Goal: Task Accomplishment & Management: Manage account settings

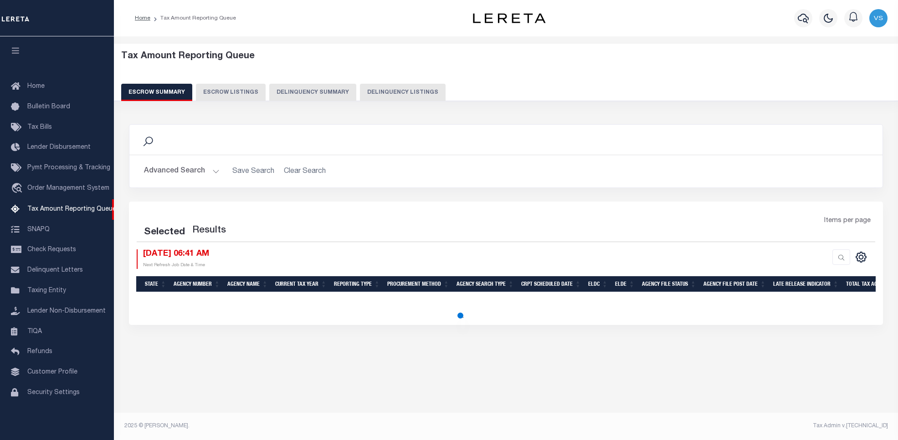
select select "100"
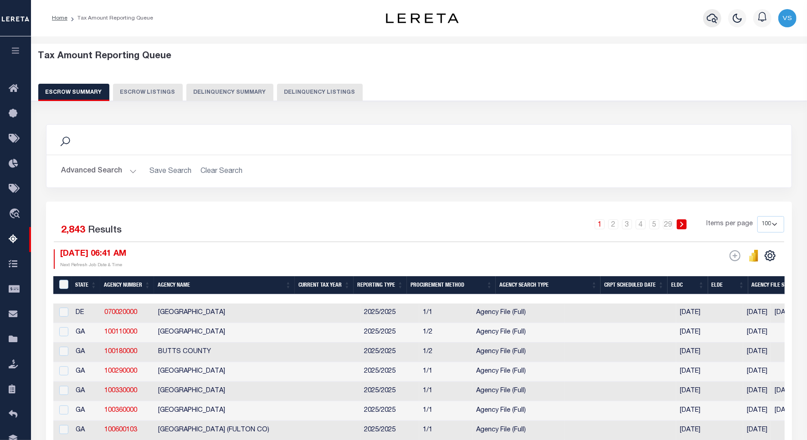
click at [705, 21] on button "button" at bounding box center [712, 18] width 18 height 18
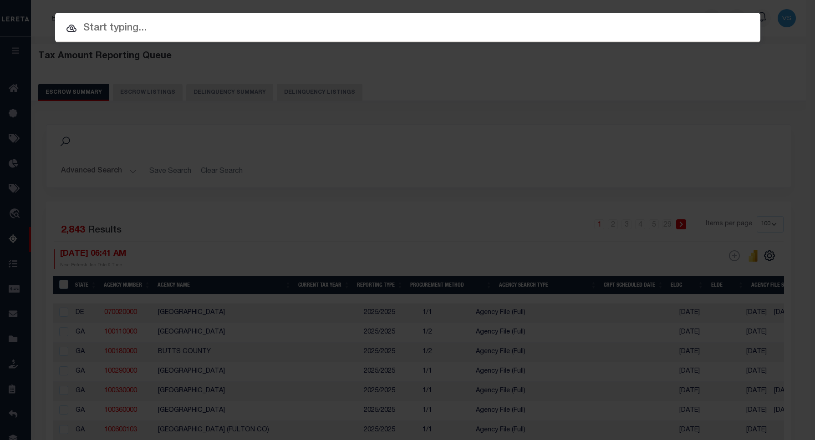
paste input "RP05N39E014525"
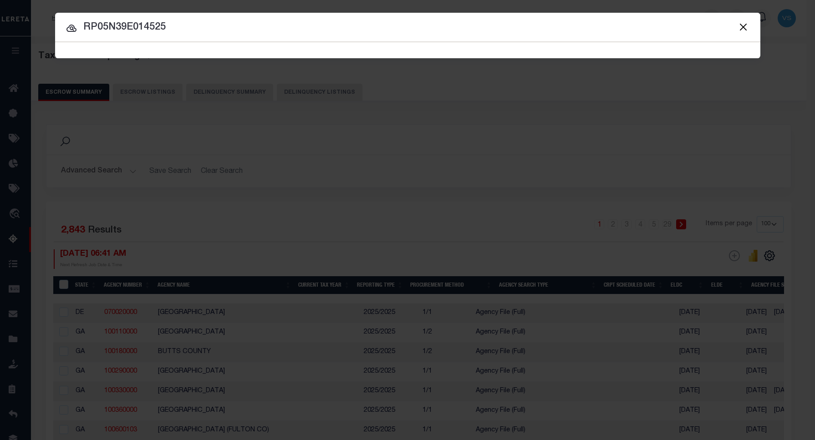
type input "RP05N39E014525"
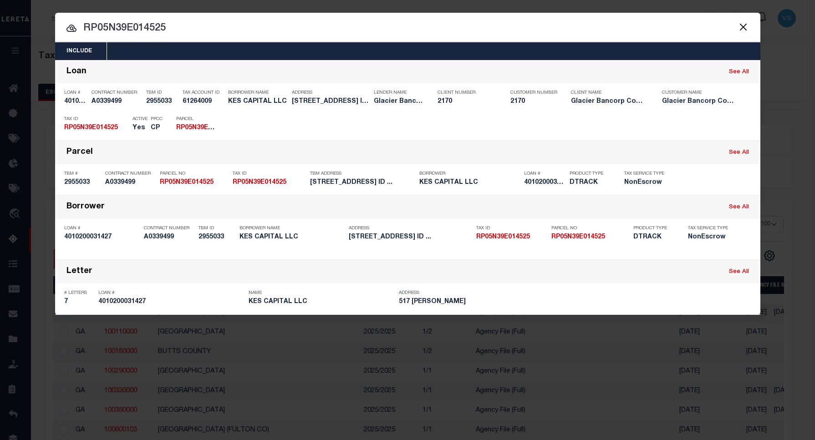
click at [159, 21] on input "RP05N39E014525" at bounding box center [408, 28] width 706 height 16
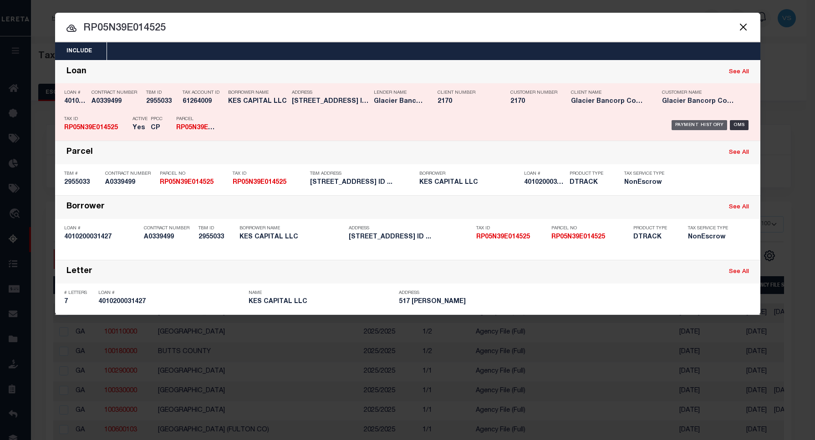
click at [684, 124] on div "Payment History" at bounding box center [700, 125] width 56 height 10
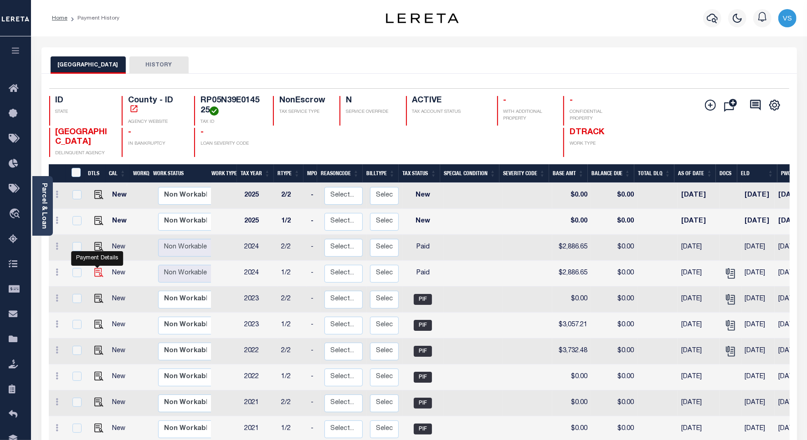
click at [96, 272] on img "" at bounding box center [98, 272] width 9 height 9
checkbox input "true"
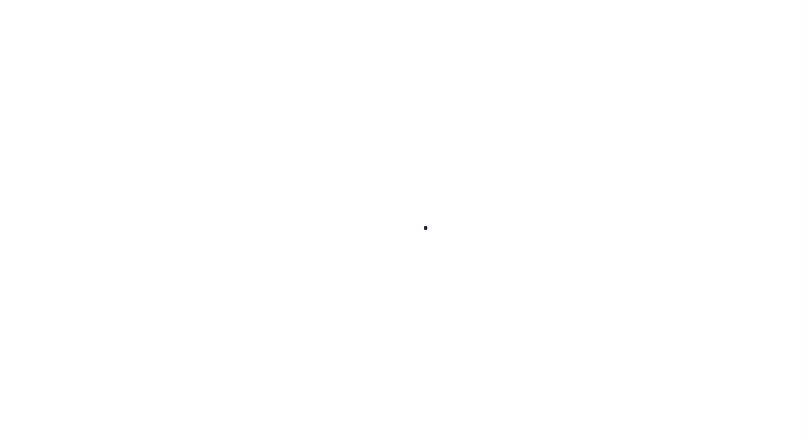
checkbox input "false"
type textarea "As per email response from tax office- TC [PERSON_NAME], Confirmed that taxes a…"
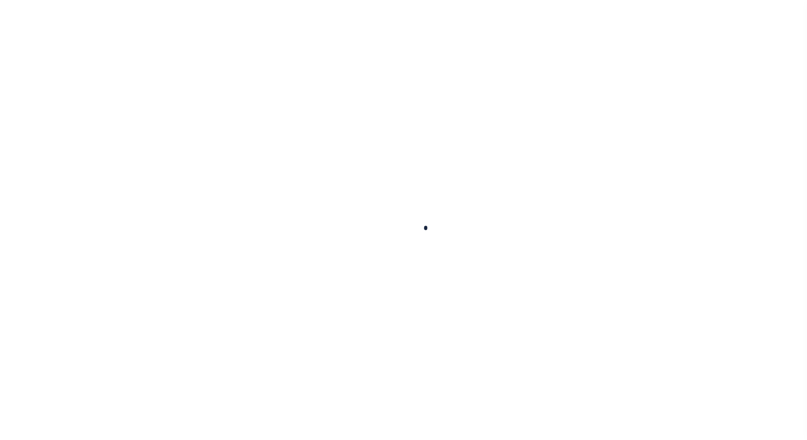
type input "[DATE]"
select select "PYD"
type input "$2,886.65"
type input "$0"
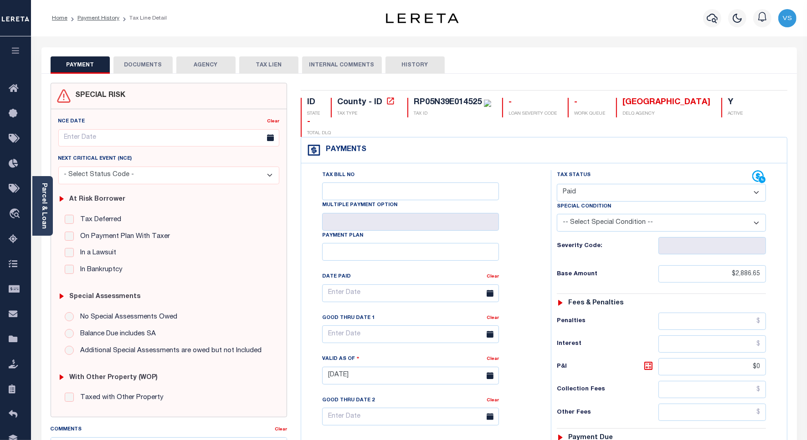
scroll to position [235, 0]
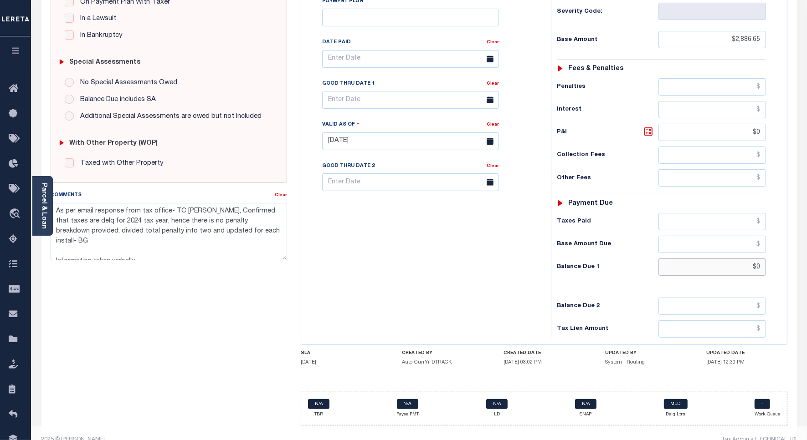
drag, startPoint x: 762, startPoint y: 251, endPoint x: 736, endPoint y: 256, distance: 26.1
click at [744, 259] on input "$0" at bounding box center [711, 267] width 107 height 17
paste input "3,237.69"
type input "$3,237.69"
type input "[DATE]"
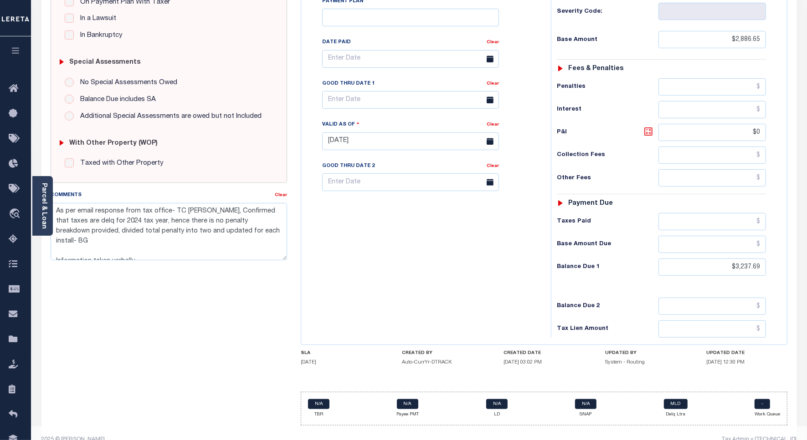
click at [643, 126] on icon at bounding box center [648, 131] width 11 height 11
type input "$351.04"
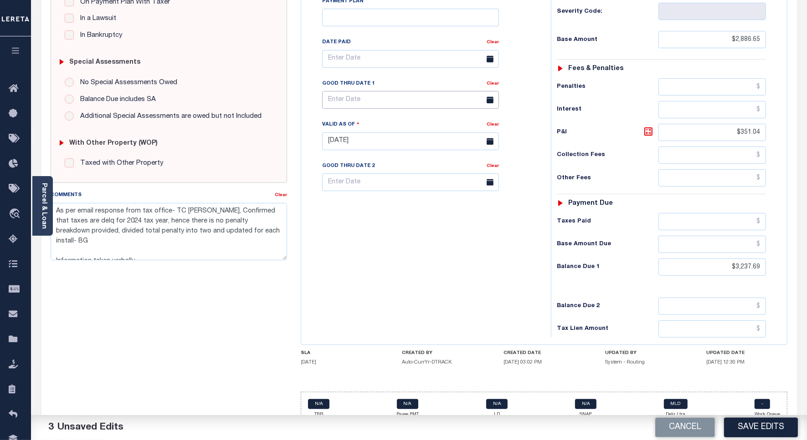
click at [377, 91] on input "text" at bounding box center [410, 100] width 177 height 18
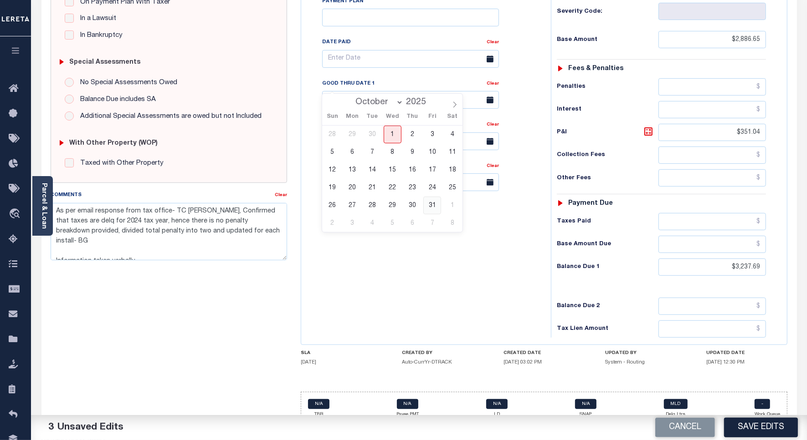
click at [431, 206] on span "31" at bounding box center [432, 206] width 18 height 18
type input "10/31/2025"
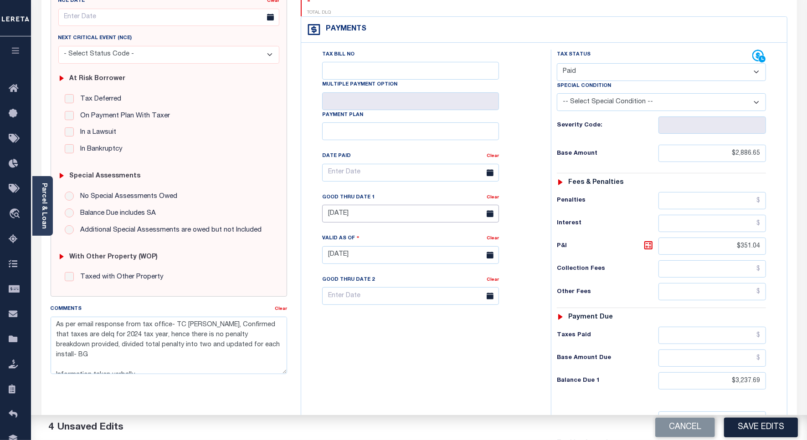
scroll to position [0, 0]
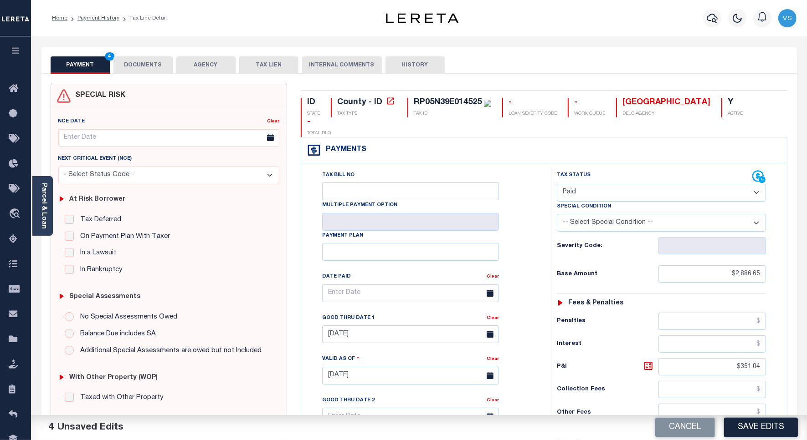
click at [134, 65] on button "DOCUMENTS" at bounding box center [142, 64] width 59 height 17
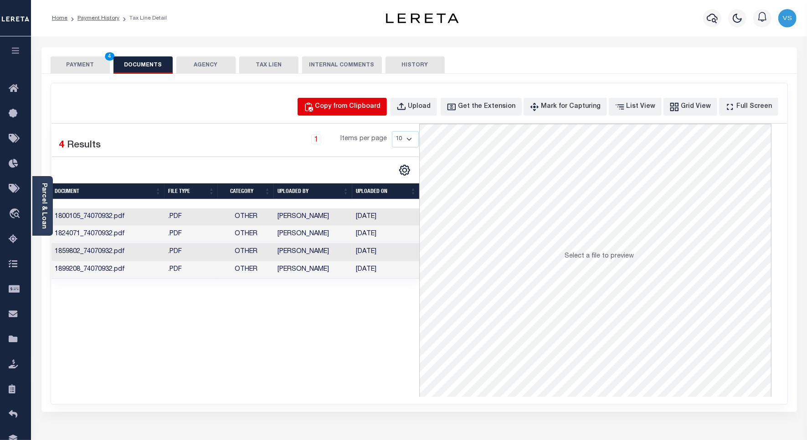
click at [349, 108] on div "Copy from Clipboard" at bounding box center [348, 107] width 66 height 10
select select "POP"
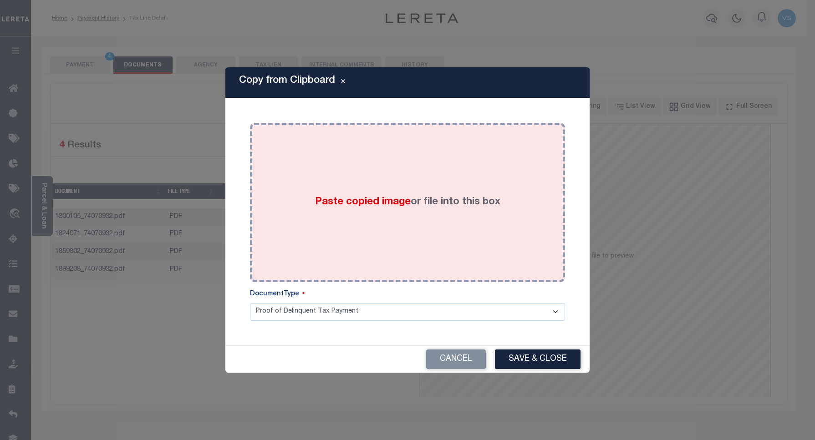
click at [339, 174] on div "Paste copied image or file into this box" at bounding box center [408, 203] width 302 height 146
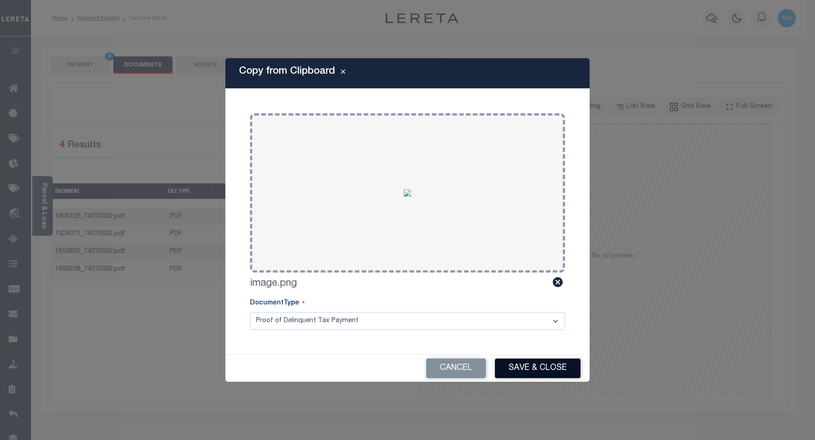
click at [516, 363] on button "Save & Close" at bounding box center [538, 369] width 86 height 20
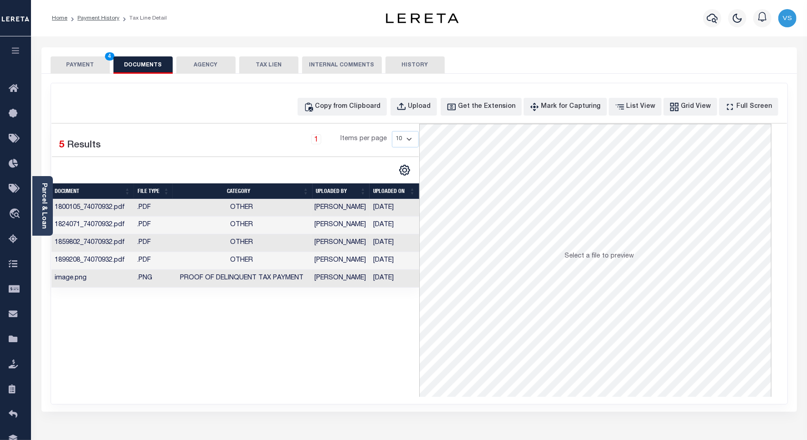
click at [72, 65] on button "PAYMENT 4" at bounding box center [80, 64] width 59 height 17
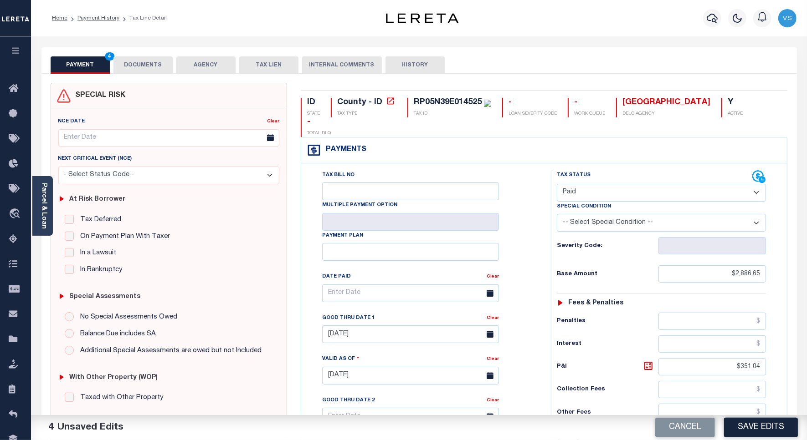
click at [131, 64] on button "DOCUMENTS" at bounding box center [142, 64] width 59 height 17
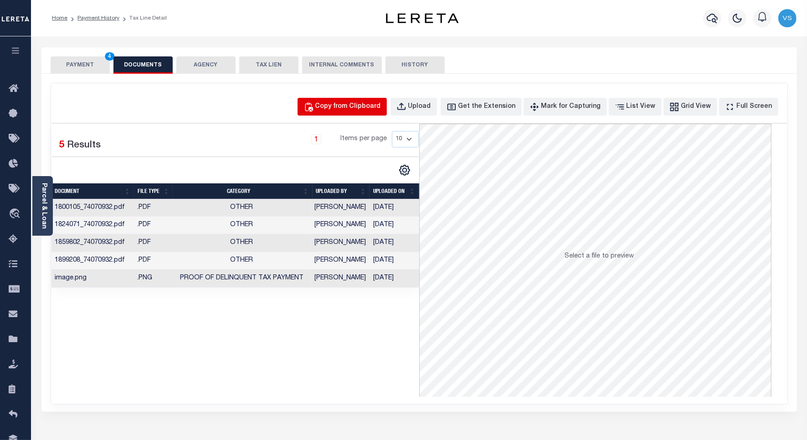
click at [352, 110] on div "Copy from Clipboard" at bounding box center [348, 107] width 66 height 10
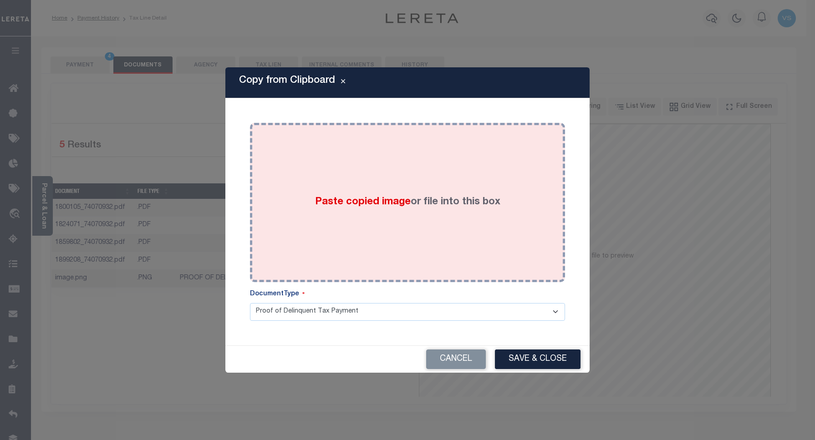
click at [326, 203] on span "Paste copied image" at bounding box center [363, 202] width 96 height 10
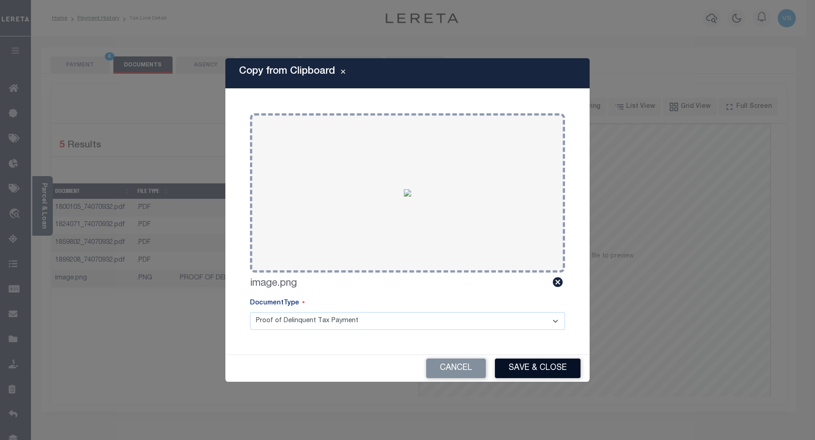
click at [507, 368] on button "Save & Close" at bounding box center [538, 369] width 86 height 20
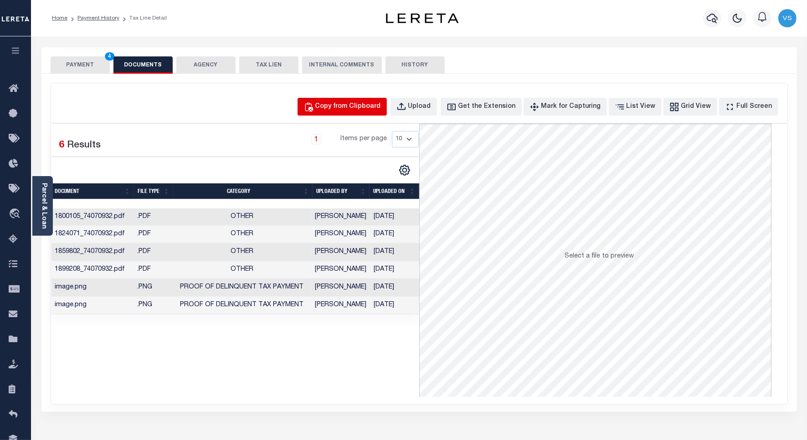
click at [368, 109] on div "Copy from Clipboard" at bounding box center [348, 107] width 66 height 10
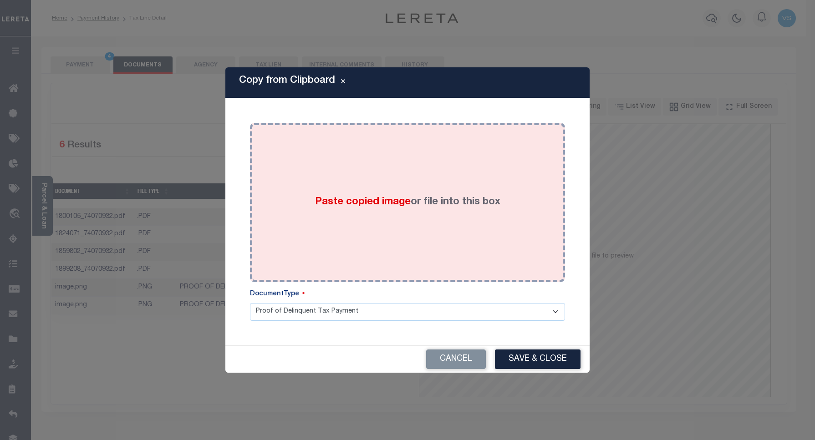
click at [345, 230] on div "Paste copied image or file into this box" at bounding box center [408, 203] width 302 height 146
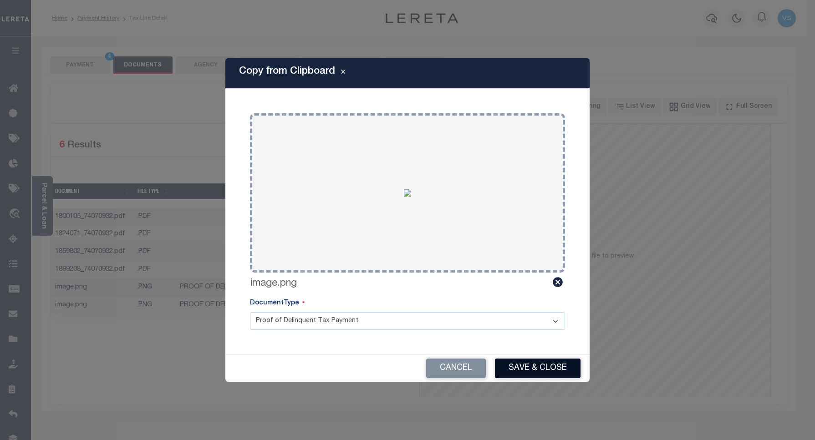
click at [519, 367] on button "Save & Close" at bounding box center [538, 369] width 86 height 20
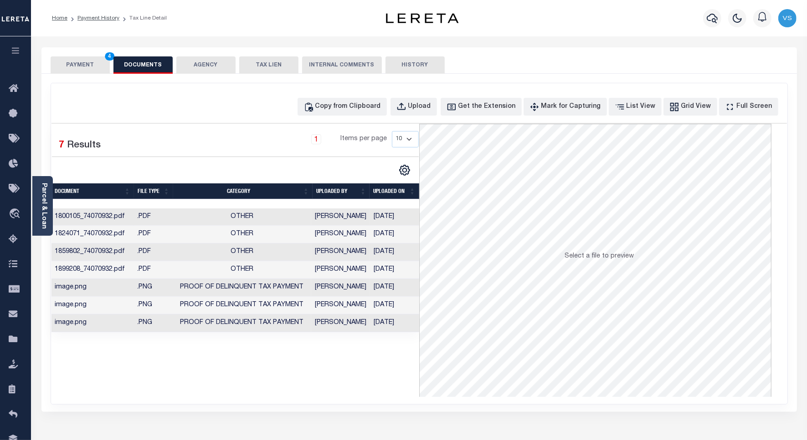
click at [82, 64] on button "PAYMENT 4" at bounding box center [80, 64] width 59 height 17
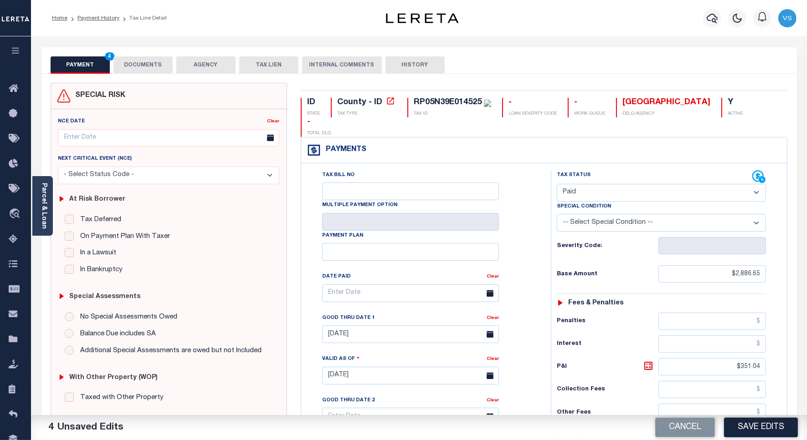
click at [137, 62] on button "DOCUMENTS" at bounding box center [142, 64] width 59 height 17
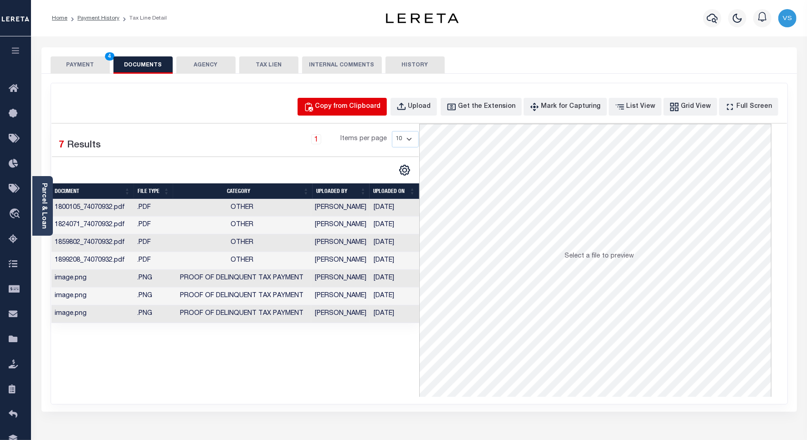
click at [337, 108] on div "Copy from Clipboard" at bounding box center [348, 107] width 66 height 10
select select "POP"
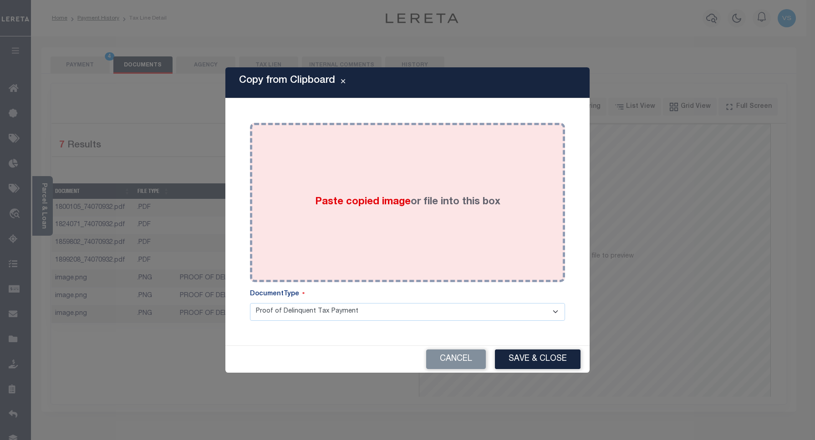
click at [334, 224] on div "Paste copied image or file into this box" at bounding box center [408, 203] width 302 height 146
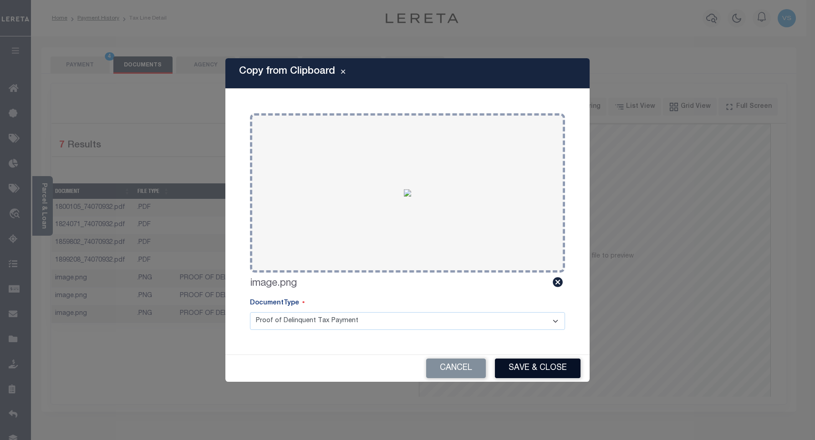
click at [507, 373] on button "Save & Close" at bounding box center [538, 369] width 86 height 20
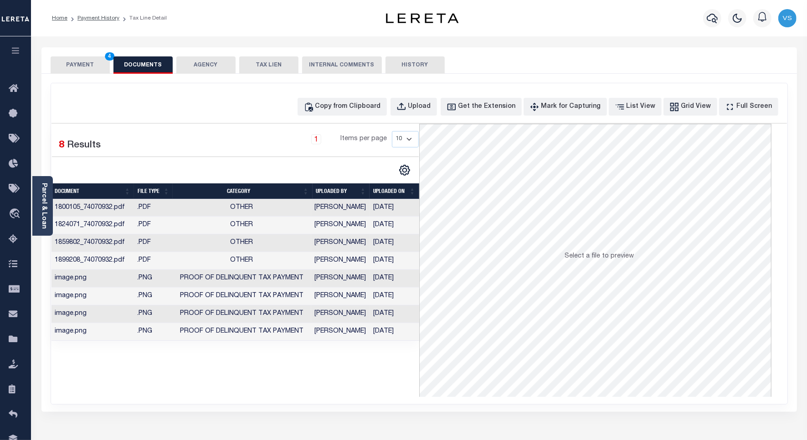
click at [76, 60] on button "PAYMENT 4" at bounding box center [80, 64] width 59 height 17
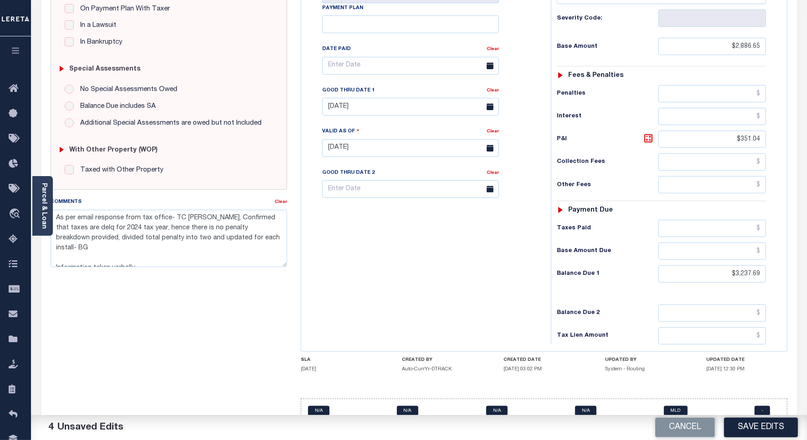
scroll to position [231, 0]
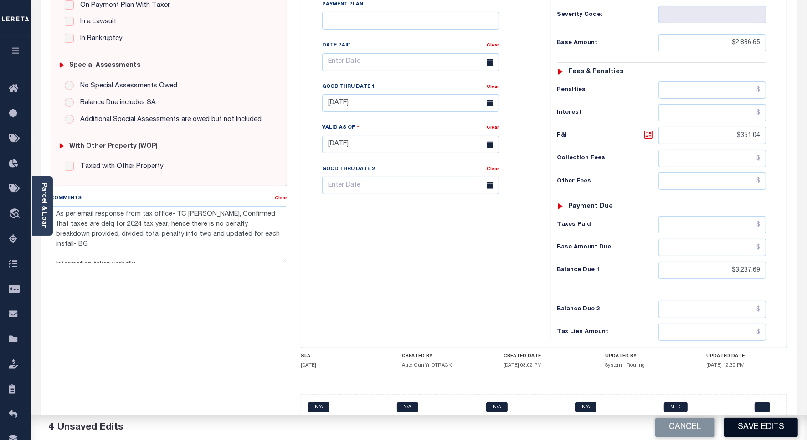
click at [734, 426] on button "Save Edits" at bounding box center [761, 428] width 74 height 20
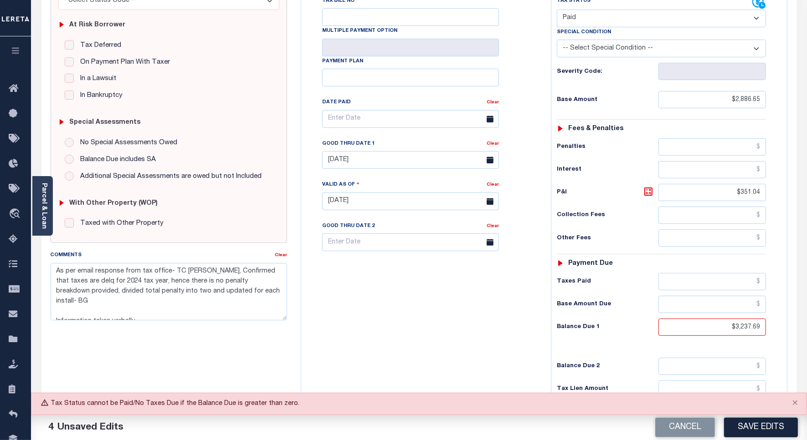
scroll to position [61, 0]
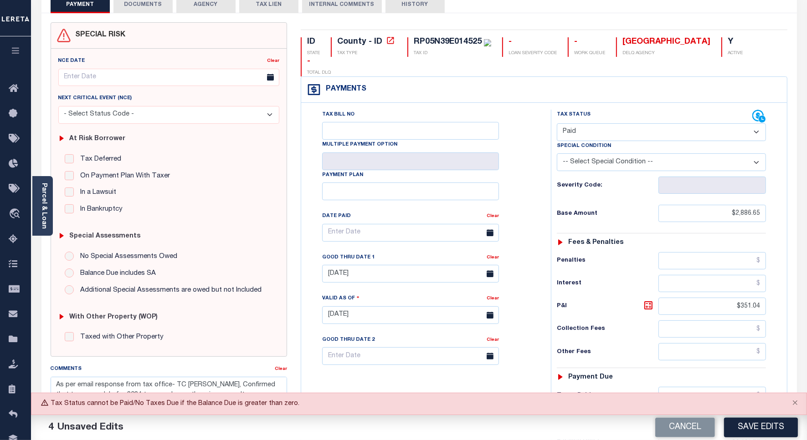
click at [581, 123] on select "- Select Status Code - Open Due/Unpaid Paid Incomplete No Tax Due Internal Refu…" at bounding box center [661, 132] width 209 height 18
select select "DUE"
click at [557, 123] on select "- Select Status Code - Open Due/Unpaid Paid Incomplete No Tax Due Internal Refu…" at bounding box center [661, 132] width 209 height 18
click at [739, 423] on button "Save Edits" at bounding box center [761, 428] width 74 height 20
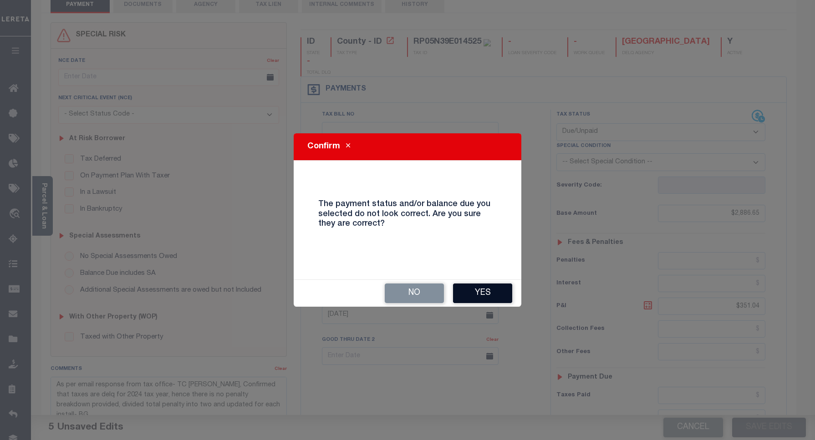
click at [468, 292] on button "Yes" at bounding box center [482, 294] width 59 height 20
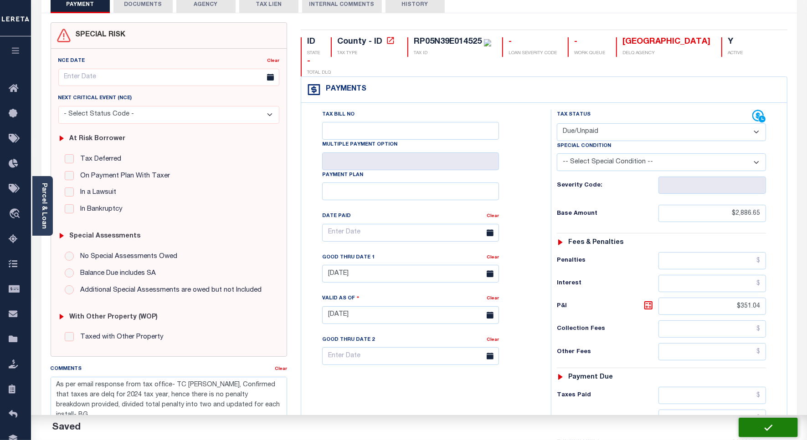
checkbox input "false"
type textarea "As per email response from tax office- TC Amy, Confirmed that taxes are delq fo…"
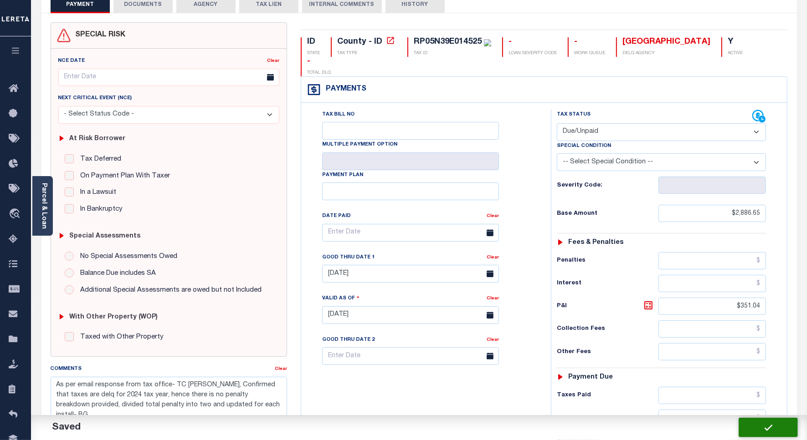
type input "$2,886.65"
type input "$351.04"
type input "$3,237.69"
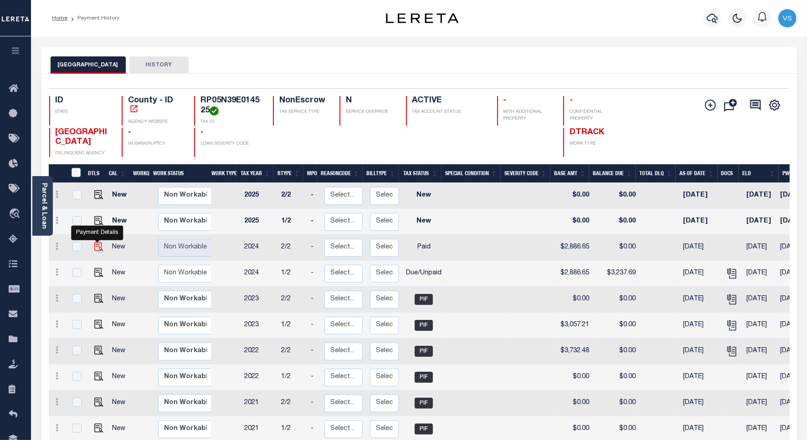
click at [94, 249] on img "" at bounding box center [98, 246] width 9 height 9
checkbox input "true"
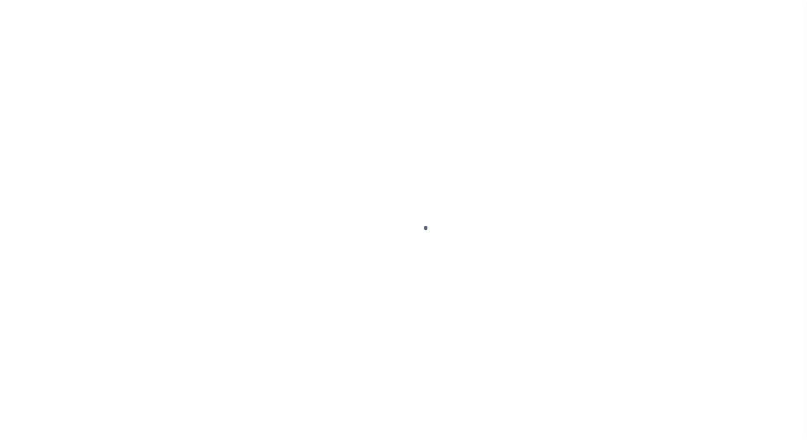
checkbox input "false"
type textarea "9/30/2025 -Per TC...these parcels are paid in full per provided statement per e…"
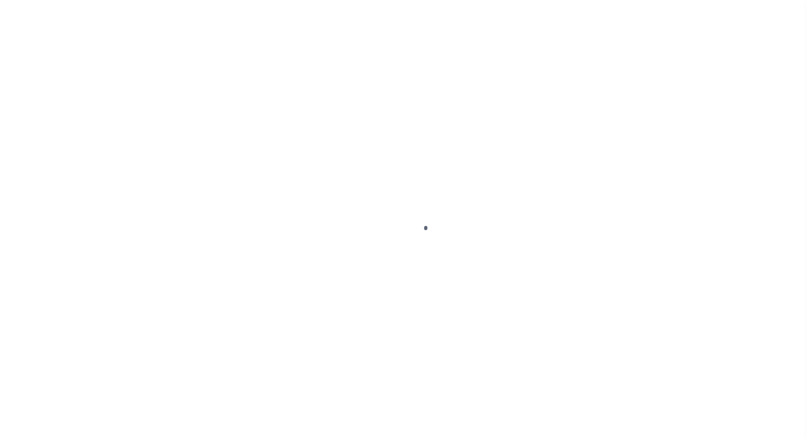
type input "[DATE]"
select select "PYD"
type input "$2,886.65"
type input "$0"
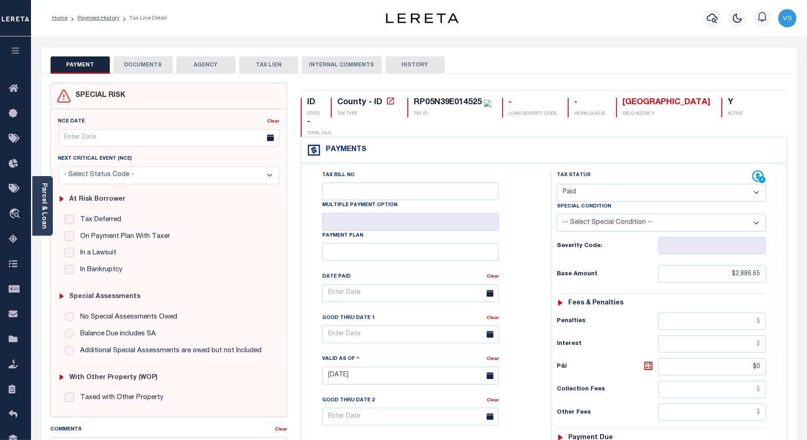
click at [575, 184] on select "- Select Status Code - Open Due/Unpaid Paid Incomplete No Tax Due Internal Refu…" at bounding box center [661, 193] width 209 height 18
select select "DUE"
click at [557, 184] on select "- Select Status Code - Open Due/Unpaid Paid Incomplete No Tax Due Internal Refu…" at bounding box center [661, 193] width 209 height 18
type input "[DATE]"
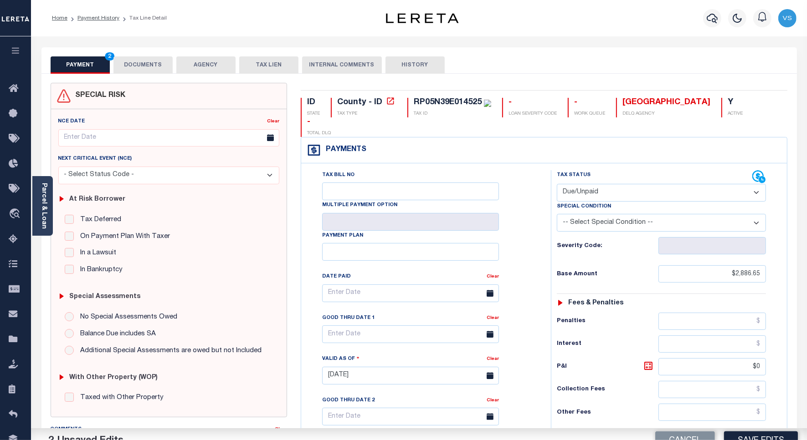
scroll to position [228, 0]
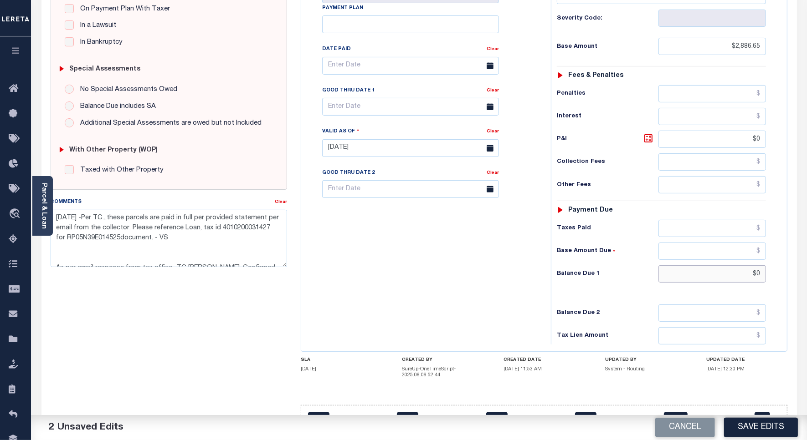
drag, startPoint x: 762, startPoint y: 259, endPoint x: 736, endPoint y: 261, distance: 25.6
click at [738, 266] on input "$0" at bounding box center [711, 274] width 107 height 17
paste input "3,237.69"
type input "$3,237.69"
click at [645, 133] on icon at bounding box center [648, 138] width 11 height 11
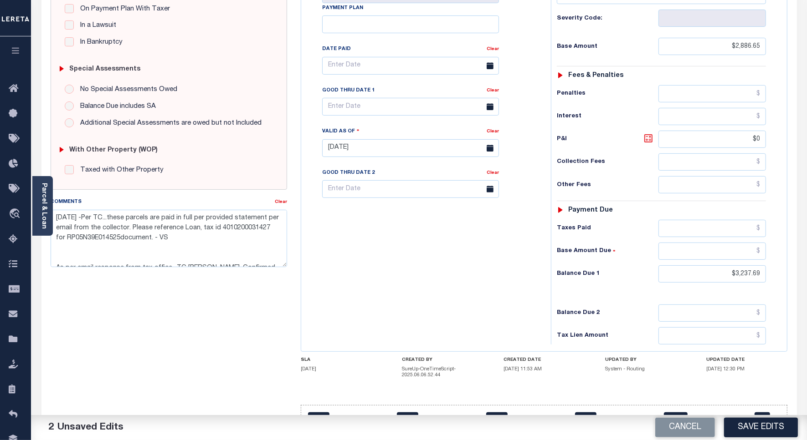
type input "$351.04"
click at [359, 98] on input "text" at bounding box center [410, 107] width 177 height 18
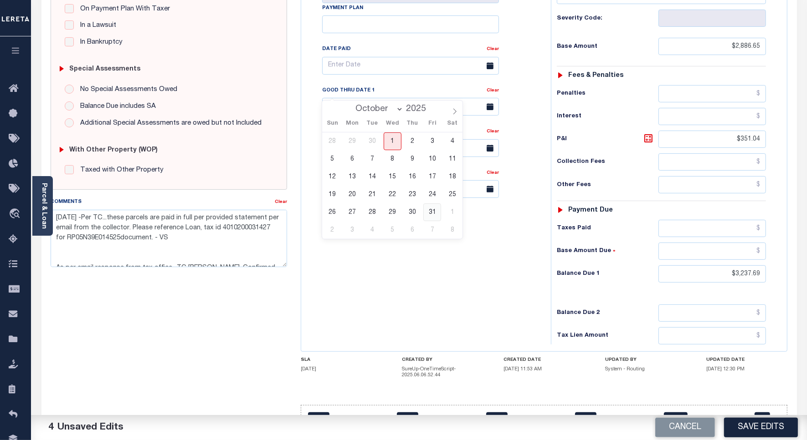
drag, startPoint x: 433, startPoint y: 217, endPoint x: 458, endPoint y: 225, distance: 26.7
click at [433, 217] on span "31" at bounding box center [432, 213] width 18 height 18
type input "[DATE]"
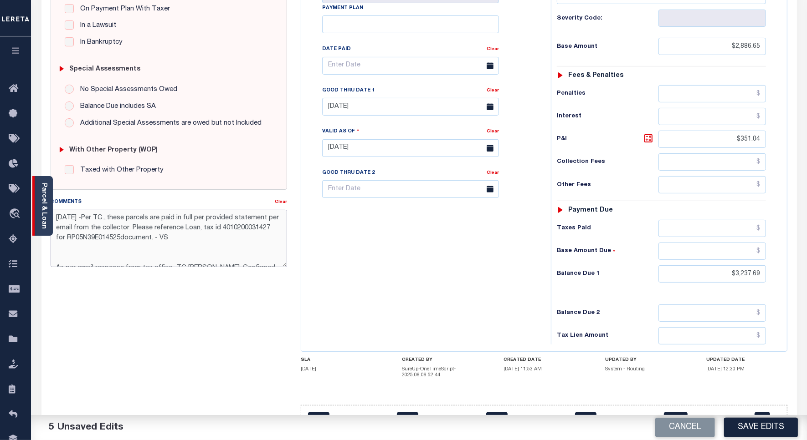
drag, startPoint x: 227, startPoint y: 240, endPoint x: 39, endPoint y: 197, distance: 192.5
click at [39, 197] on div "Parcel & Loan Tax Bill Details RP05N39E014525 TAX ID AGENCY 2024/2025 2025 -" at bounding box center [419, 138] width 769 height 659
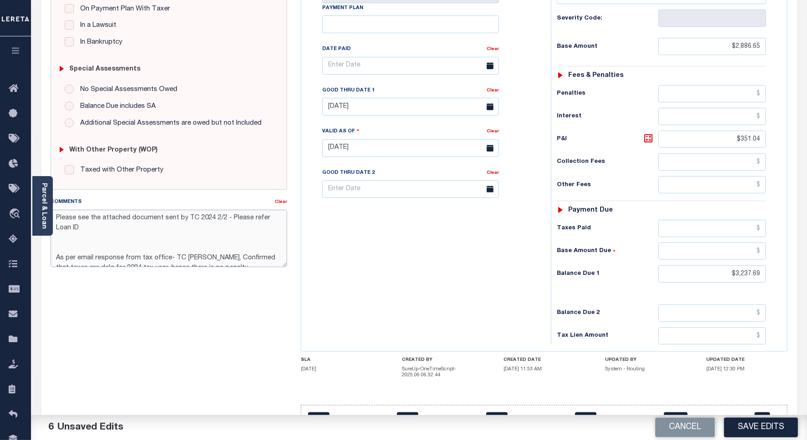
paste textarea "4010200031427"
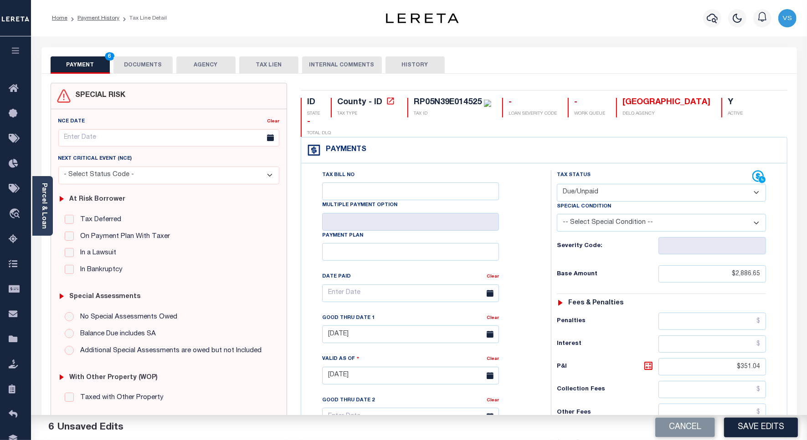
click at [443, 103] on div "RP05N39E014525" at bounding box center [448, 102] width 68 height 8
copy div "RP05N39E014525"
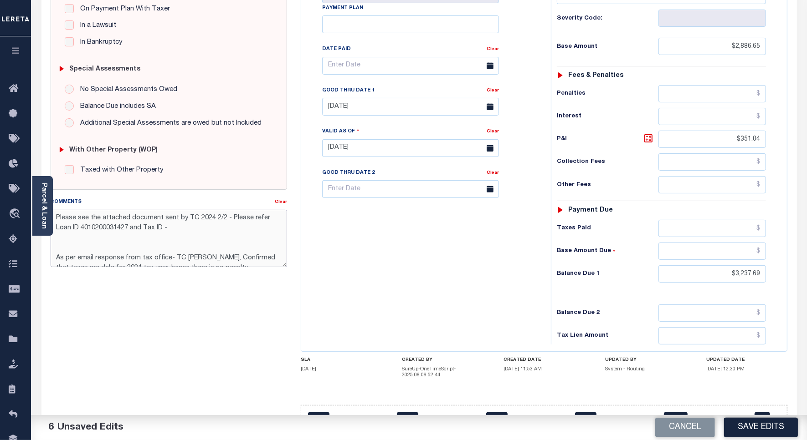
click at [210, 236] on textarea "Please see the attached document sent by TC 2024 2/2 - Please refer Loan ID 401…" at bounding box center [169, 238] width 236 height 57
paste textarea "RP05N39E014525"
click at [203, 230] on textarea "Please see the attached document sent by TC 2024 2/2 - Please refer Loan ID 401…" at bounding box center [169, 238] width 236 height 57
paste textarea "RP05N39E014525"
click at [251, 233] on textarea "Please see the attached document sent by TC 2024 2/2 - Please refer Loan ID 401…" at bounding box center [169, 238] width 236 height 57
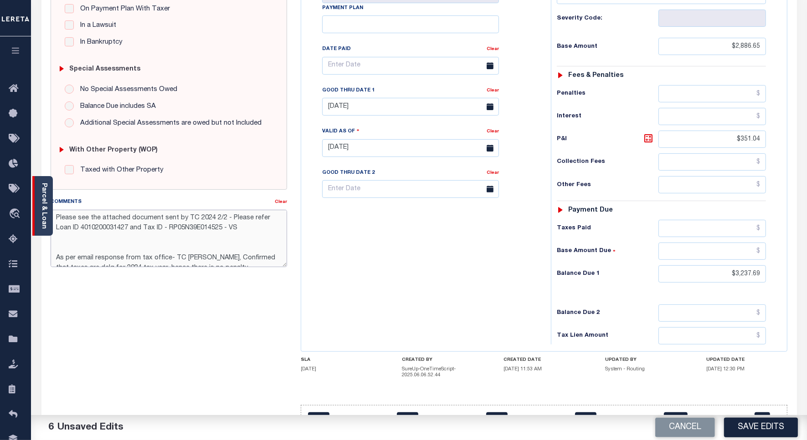
drag, startPoint x: 258, startPoint y: 229, endPoint x: 39, endPoint y: 205, distance: 219.9
click at [39, 205] on div "Parcel & Loan Tax Bill Details RP05N39E014525 TAX ID AGENCY 2024/2025 2025 -" at bounding box center [419, 138] width 769 height 659
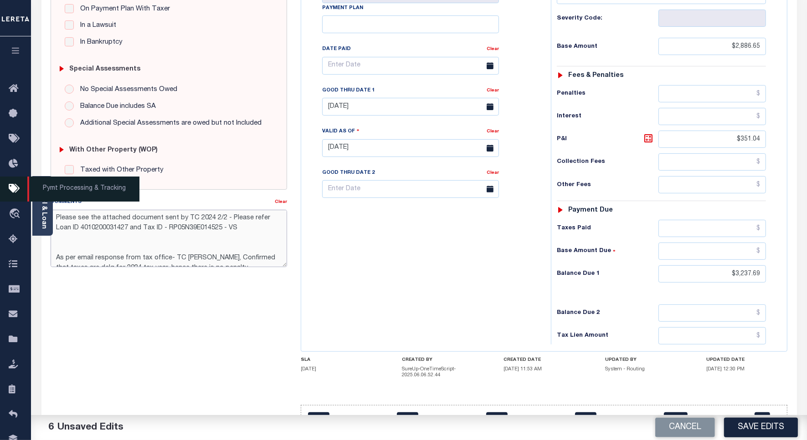
type textarea "Please see the attached document sent by TC 2024 2/2 - Please refer Loan ID 401…"
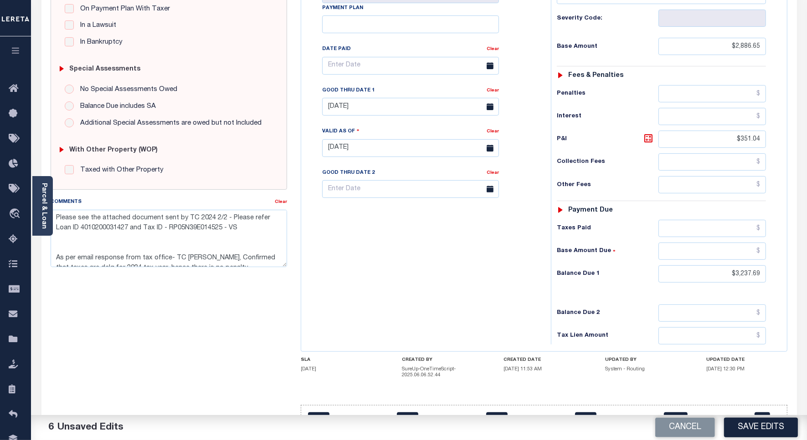
scroll to position [0, 0]
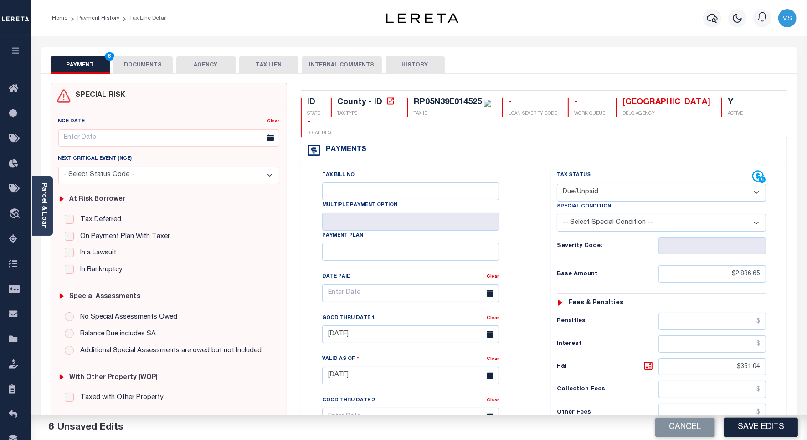
drag, startPoint x: 733, startPoint y: 429, endPoint x: 738, endPoint y: 364, distance: 64.4
click at [733, 429] on button "Save Edits" at bounding box center [761, 428] width 74 height 20
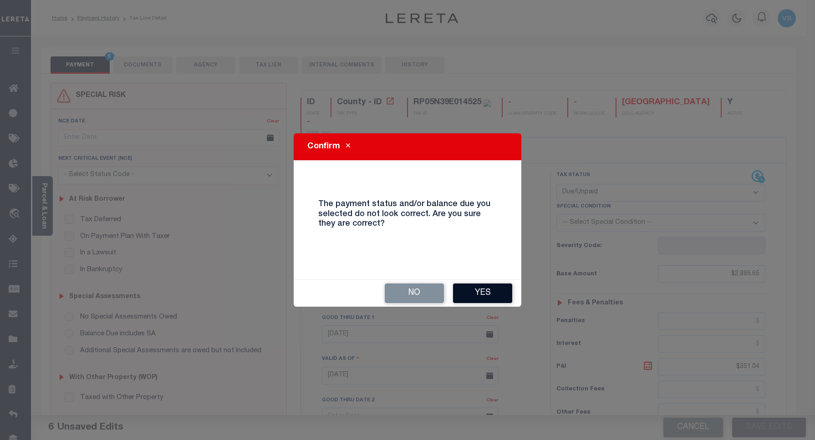
click at [485, 296] on button "Yes" at bounding box center [482, 294] width 59 height 20
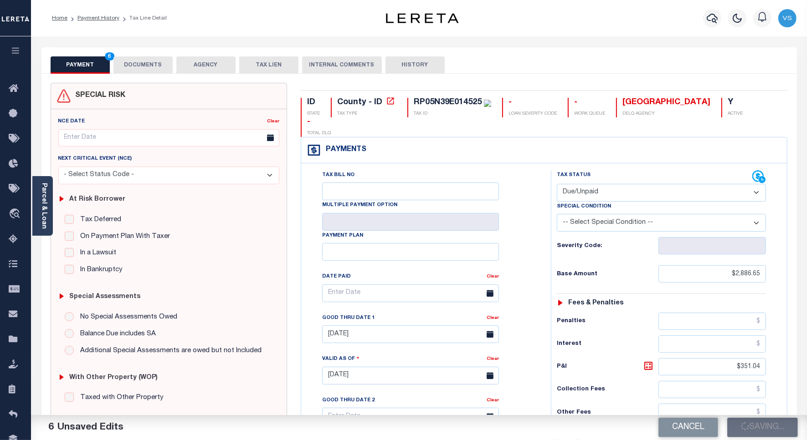
checkbox input "false"
type textarea "Please see the attached document sent by TC 2024 2/2 - Please refer Loan ID 401…"
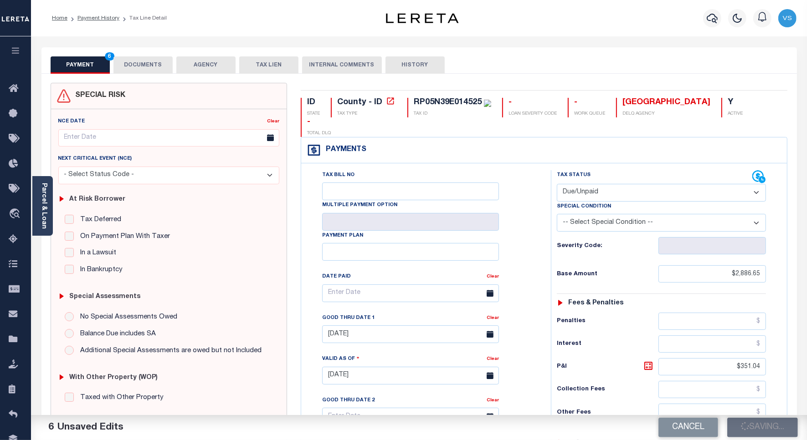
type input "$2,886.65"
type input "$351.04"
type input "$3,237.69"
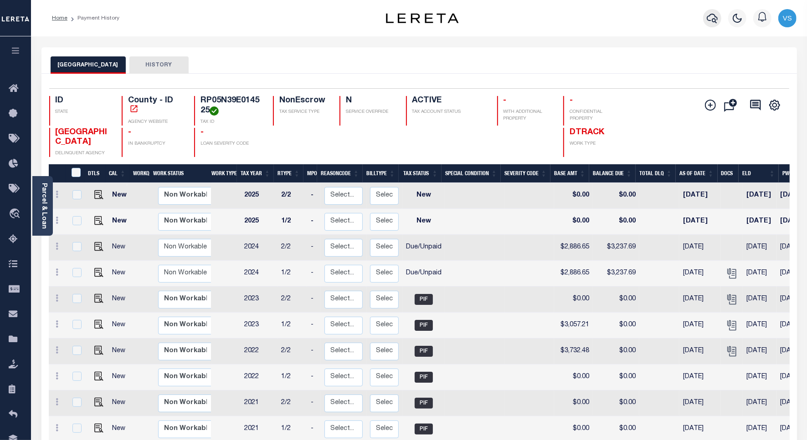
click at [705, 19] on button "button" at bounding box center [712, 18] width 18 height 18
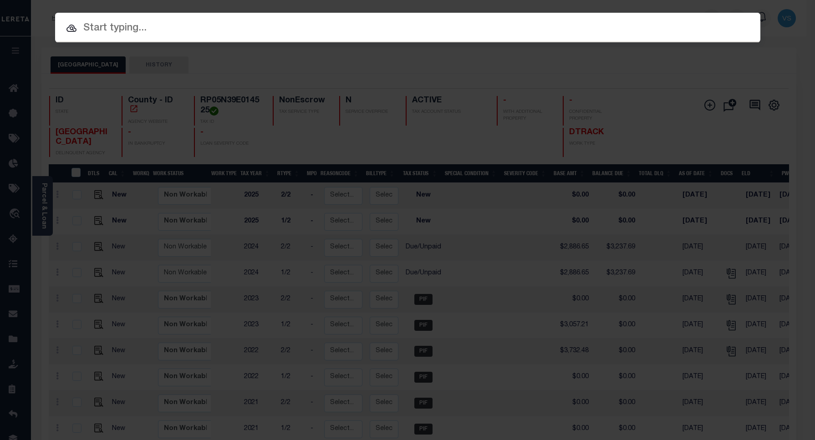
paste input "4002180010505"
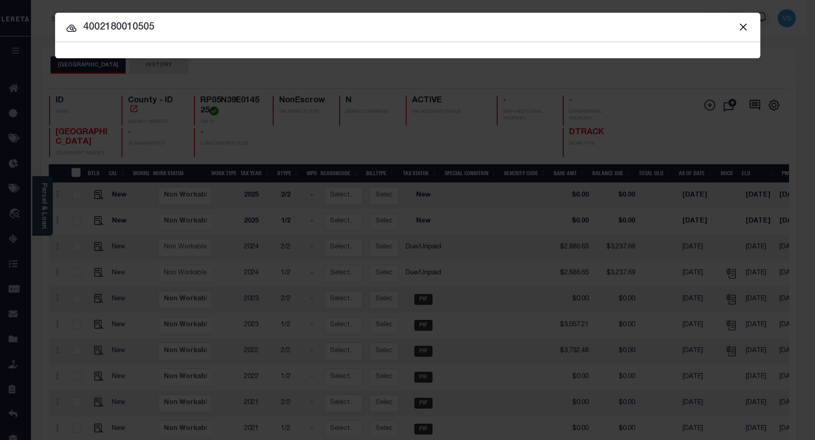
type input "4002180010505"
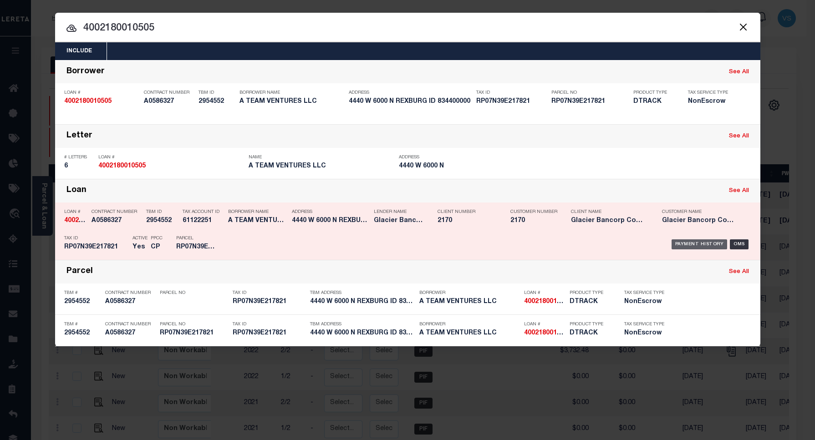
click at [688, 241] on div "Payment History" at bounding box center [700, 245] width 56 height 10
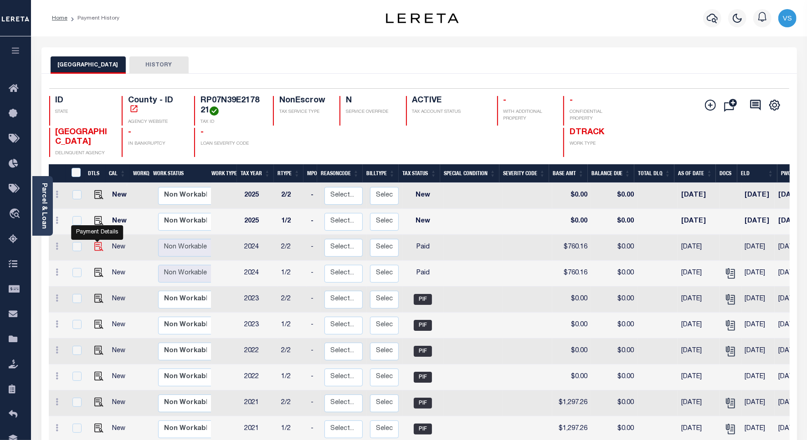
click at [98, 248] on img "" at bounding box center [98, 246] width 9 height 9
checkbox input "true"
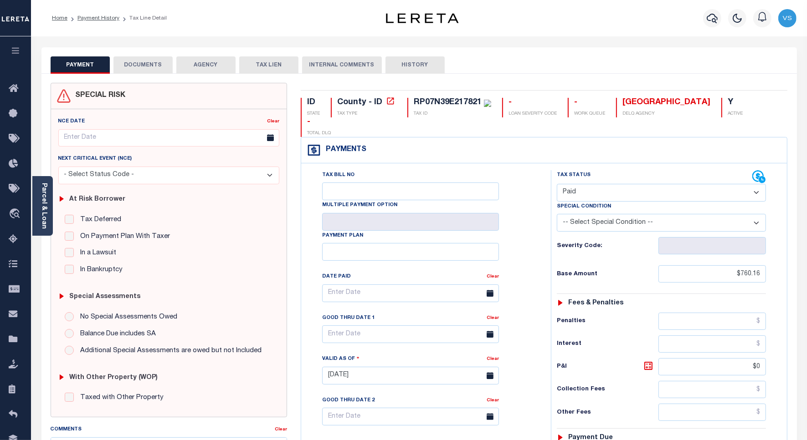
click at [584, 184] on select "- Select Status Code - Open Due/Unpaid Paid Incomplete No Tax Due Internal Refu…" at bounding box center [661, 193] width 209 height 18
select select "DUE"
click at [557, 184] on select "- Select Status Code - Open Due/Unpaid Paid Incomplete No Tax Due Internal Refu…" at bounding box center [661, 193] width 209 height 18
type input "[DATE]"
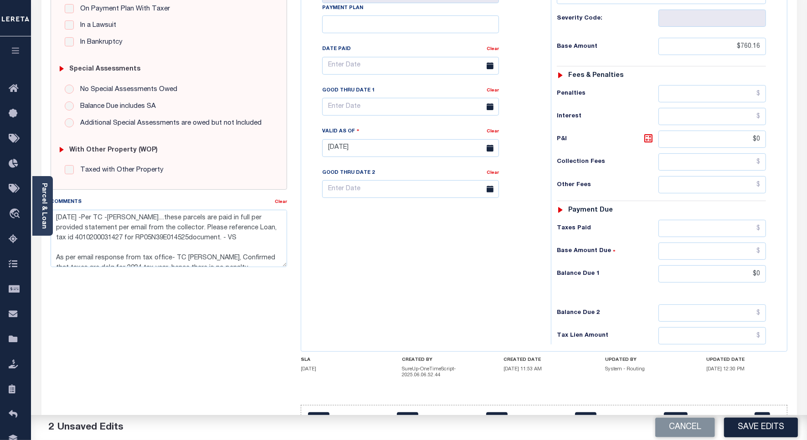
scroll to position [240, 0]
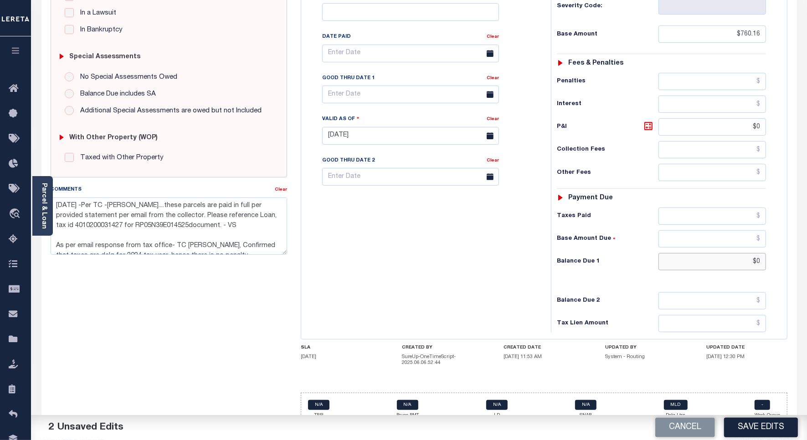
click at [732, 253] on input "$0" at bounding box center [711, 261] width 107 height 17
paste input "852.59"
type input "$852.59"
click at [647, 121] on icon at bounding box center [648, 126] width 11 height 11
type input "$92.43"
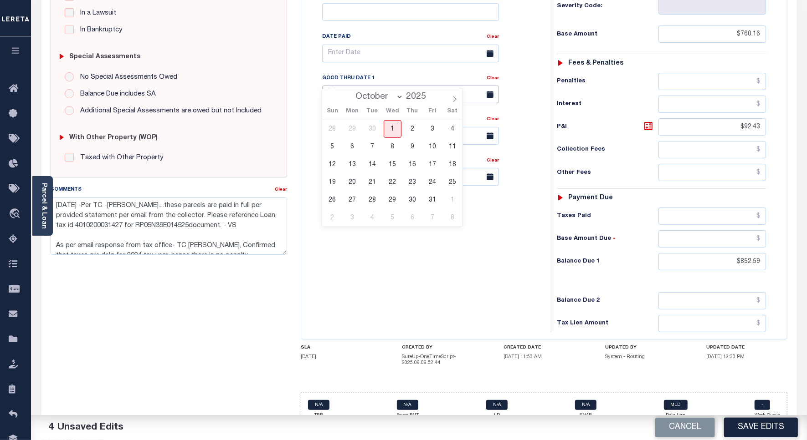
click at [342, 86] on input "text" at bounding box center [410, 95] width 177 height 18
click at [429, 199] on span "31" at bounding box center [432, 200] width 18 height 18
type input "10/31/2025"
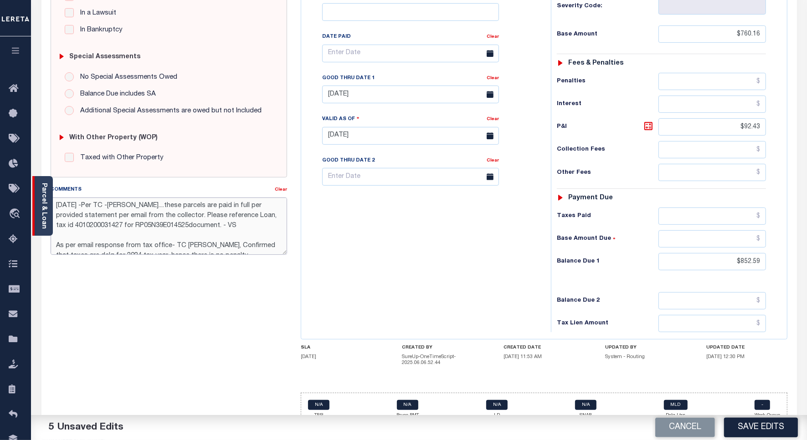
drag, startPoint x: 236, startPoint y: 226, endPoint x: 39, endPoint y: 210, distance: 197.5
click at [39, 210] on div "Parcel & Loan Tax Bill Details RP07N39E217821 TAX ID AGENCY 2024/2025 2025 -" at bounding box center [419, 125] width 769 height 659
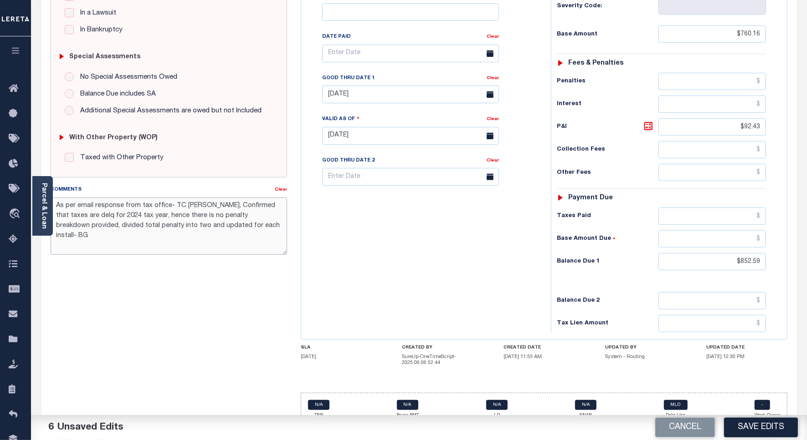
click at [137, 206] on textarea "As per email response from tax office- TC Amy, Confirmed that taxes are delq fo…" at bounding box center [169, 226] width 236 height 57
paste textarea "Please see the attached document sent by TC 2024 2/2 - Please refer Loan ID 401…"
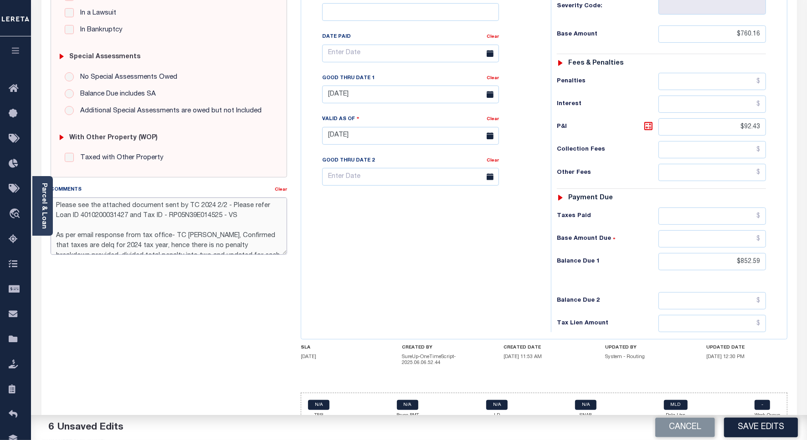
scroll to position [69, 0]
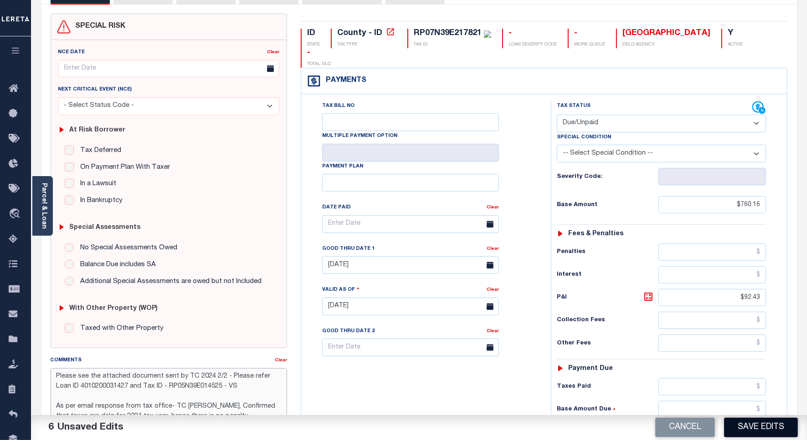
type textarea "Please see the attached document sent by TC 2024 2/2 - Please refer Loan ID 401…"
click at [738, 430] on button "Save Edits" at bounding box center [761, 428] width 74 height 20
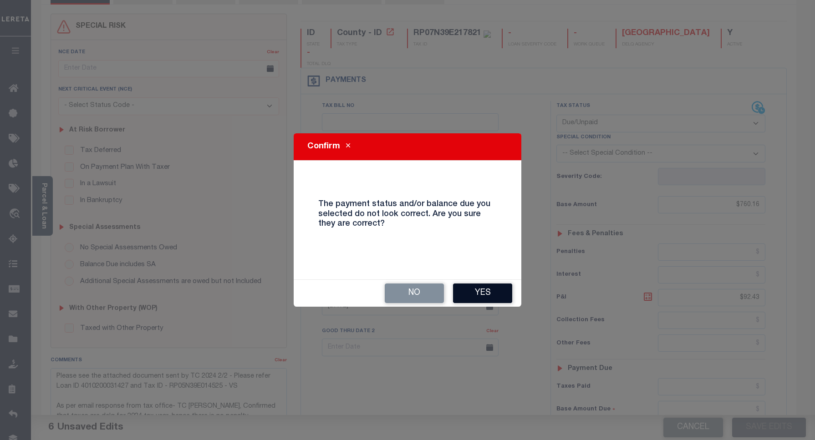
click at [475, 294] on button "Yes" at bounding box center [482, 294] width 59 height 20
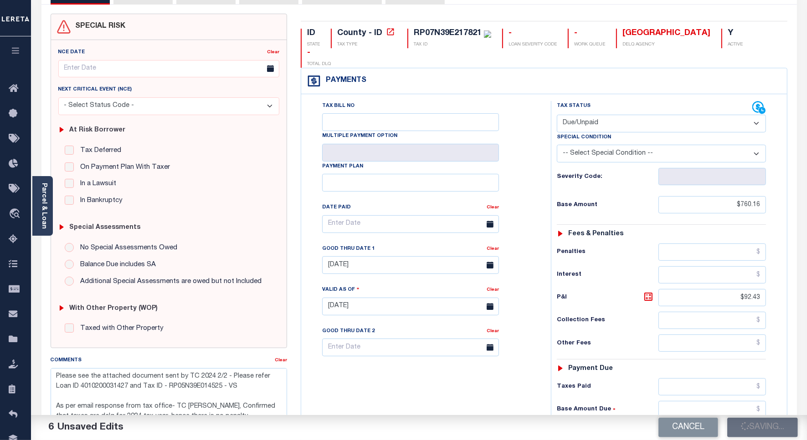
checkbox input "false"
type textarea "Please see the attached document sent by TC 2024 2/2 - Please refer Loan ID 401…"
type input "$760.16"
type input "$92.43"
type input "$852.59"
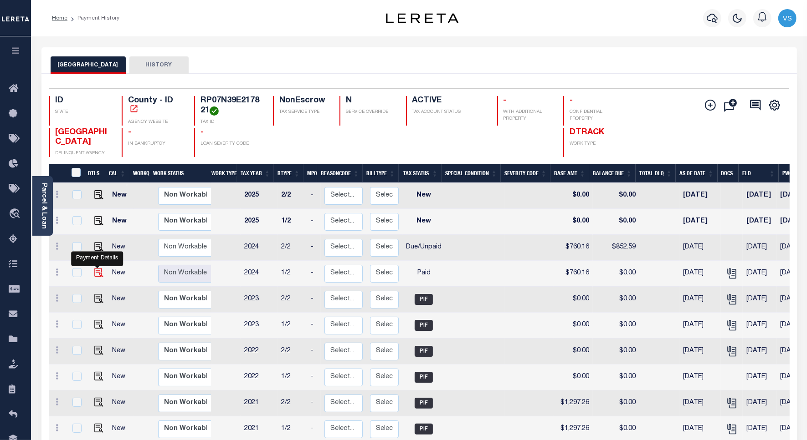
click at [94, 277] on img "" at bounding box center [98, 272] width 9 height 9
checkbox input "true"
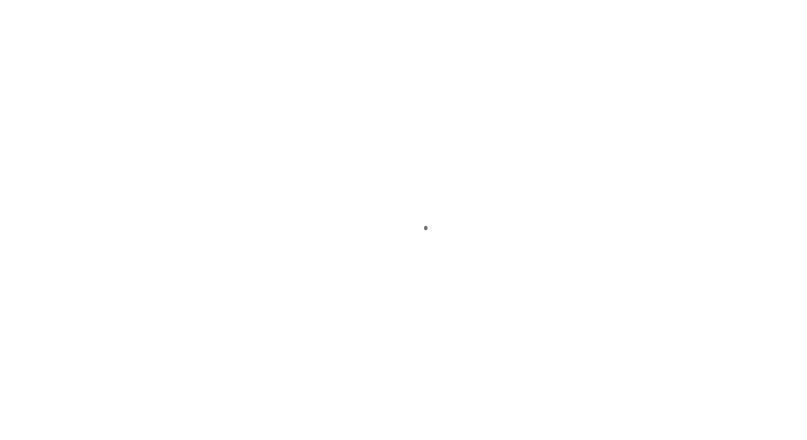
select select "PYD"
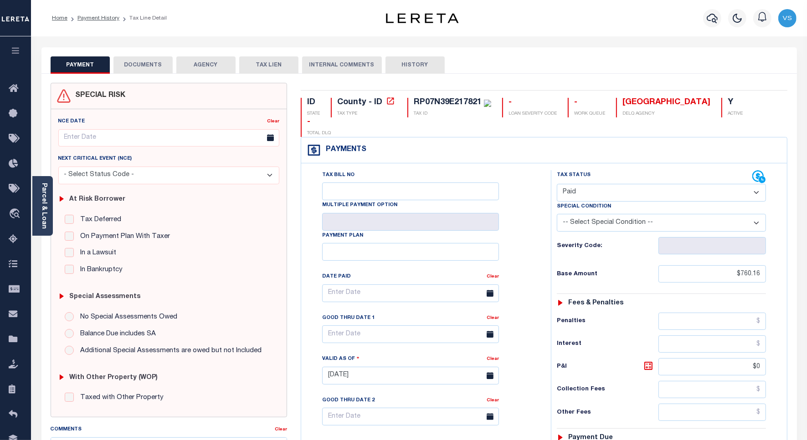
scroll to position [171, 0]
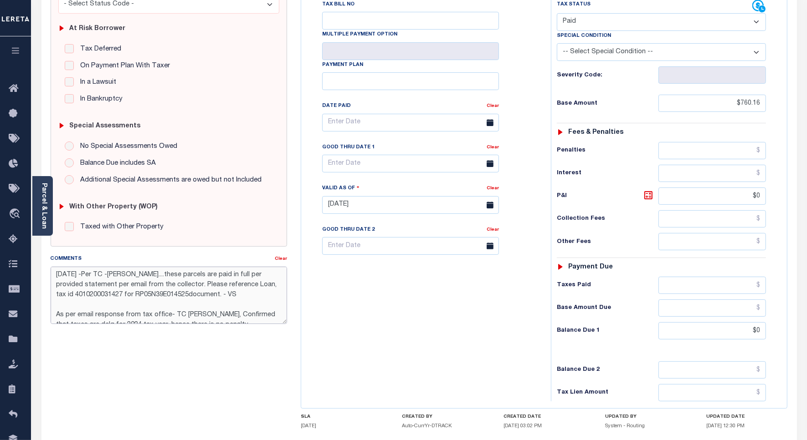
drag, startPoint x: 240, startPoint y: 297, endPoint x: 48, endPoint y: 276, distance: 193.8
click at [48, 276] on div "Comments Clear 9/30/2025 -Per TC -Karen Sweat....these parcels are paid in full…" at bounding box center [169, 292] width 250 height 77
paste textarea "Please see the attached document sent by TC 2024 2/2 - Please refer Loan ID 401…"
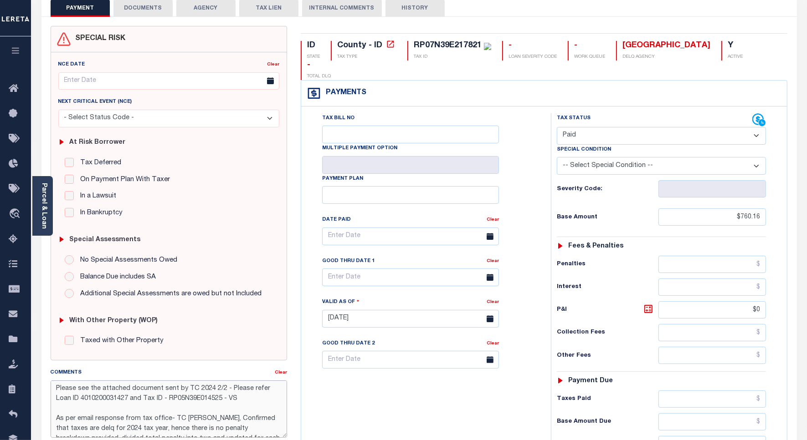
type textarea "Please see the attached document sent by TC 2024 2/2 - Please refer Loan ID 401…"
type input "[DATE]"
click at [584, 127] on select "- Select Status Code - Open Due/Unpaid Paid Incomplete No Tax Due Internal Refu…" at bounding box center [661, 136] width 209 height 18
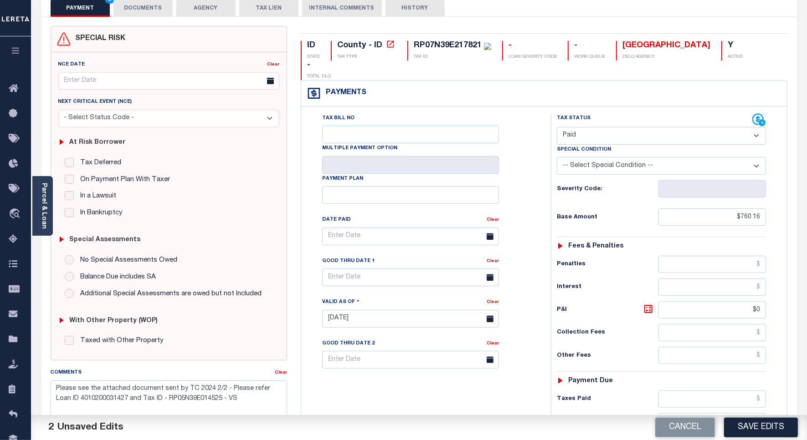
select select "DUE"
click at [557, 127] on select "- Select Status Code - Open Due/Unpaid Paid Incomplete No Tax Due Internal Refu…" at bounding box center [661, 136] width 209 height 18
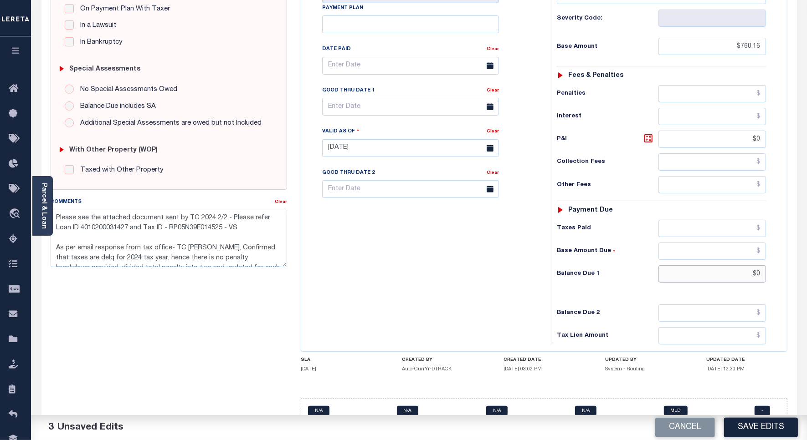
drag, startPoint x: 761, startPoint y: 259, endPoint x: 761, endPoint y: 270, distance: 10.9
click at [761, 266] on input "$0" at bounding box center [711, 274] width 107 height 17
type input "$"
paste input "852.59"
type input "$852.59"
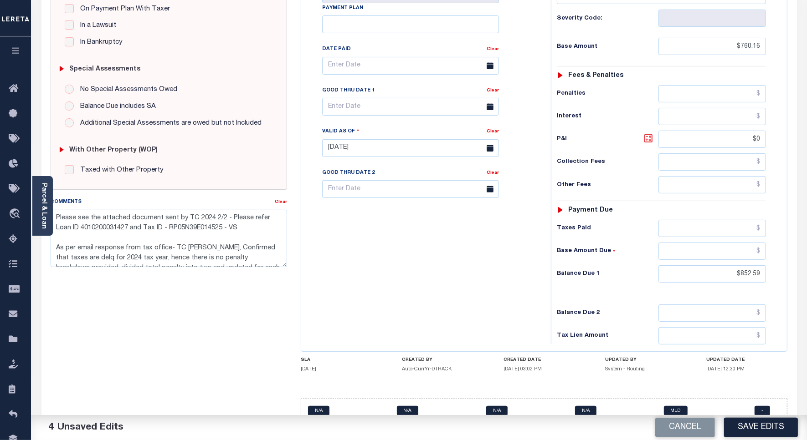
click at [648, 133] on icon at bounding box center [648, 138] width 11 height 11
type input "$92.43"
click at [340, 98] on input "text" at bounding box center [410, 107] width 177 height 18
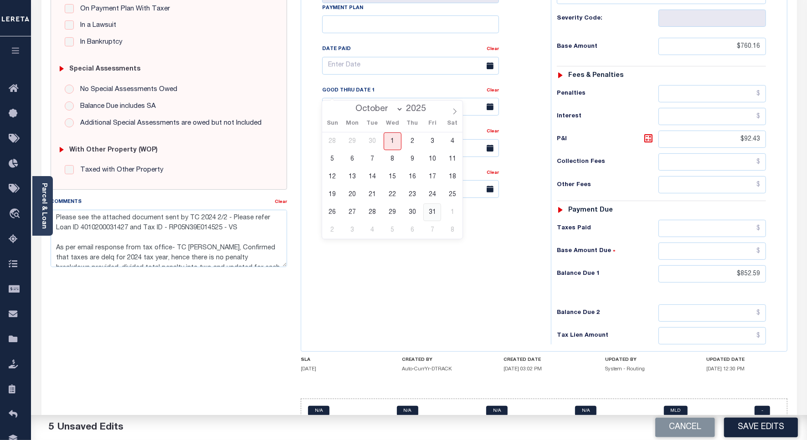
click at [429, 212] on span "31" at bounding box center [432, 213] width 18 height 18
type input "[DATE]"
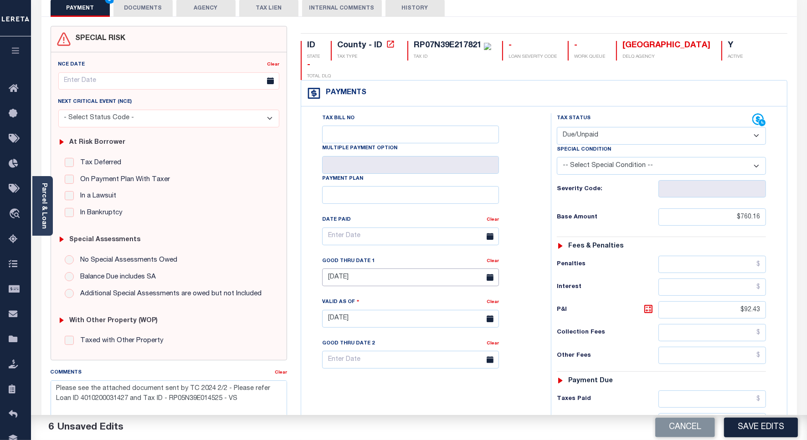
scroll to position [0, 0]
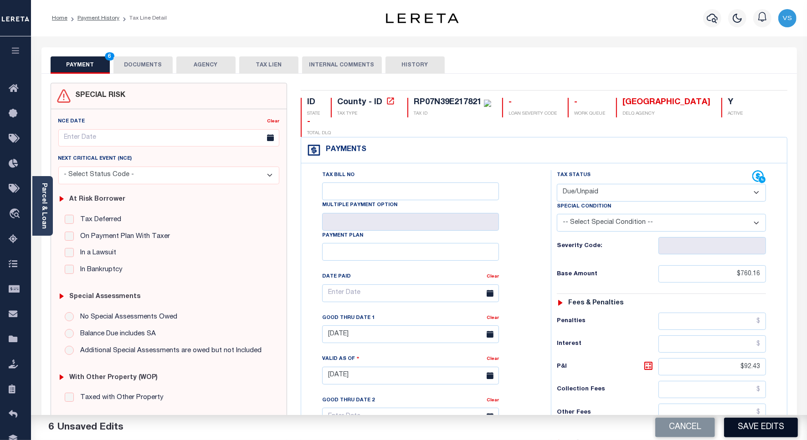
click at [745, 424] on button "Save Edits" at bounding box center [761, 428] width 74 height 20
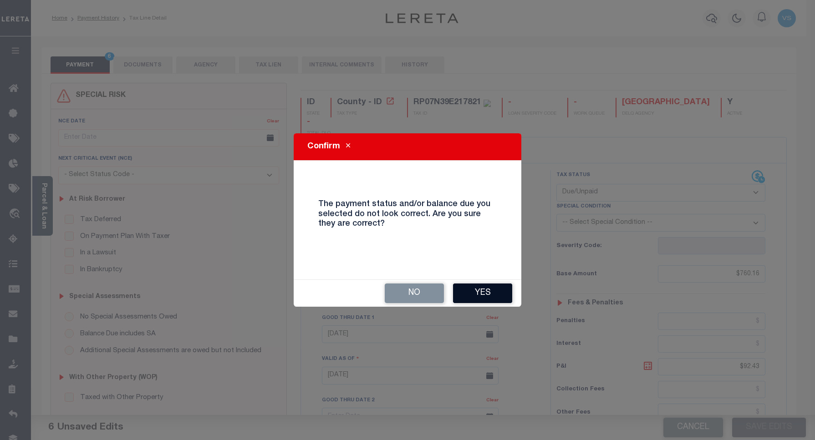
click at [475, 290] on button "Yes" at bounding box center [482, 294] width 59 height 20
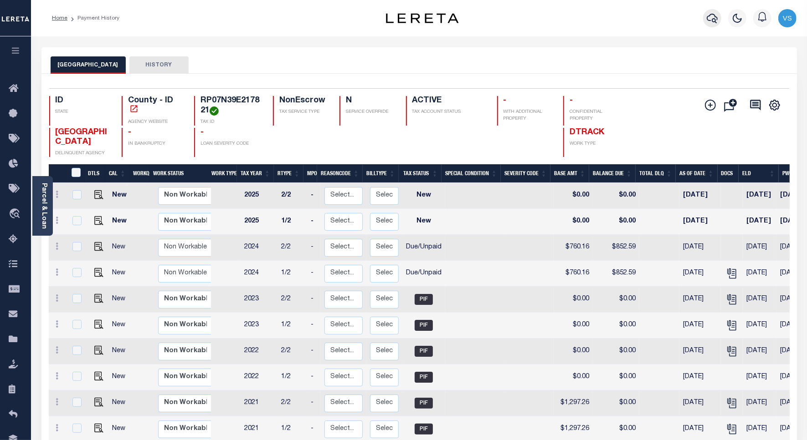
click at [705, 17] on button "button" at bounding box center [712, 18] width 18 height 18
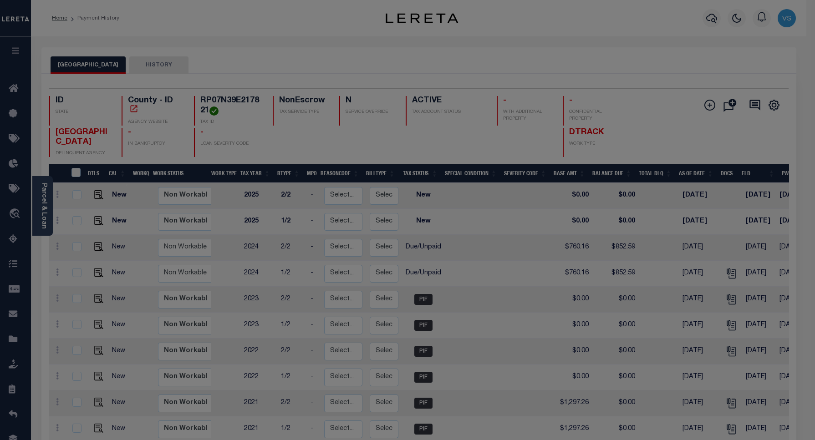
paste input "4007240050651"
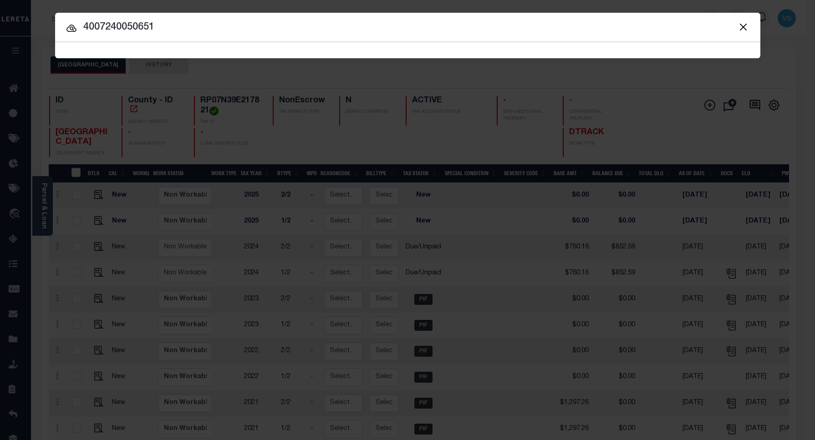
type input "4007240050651"
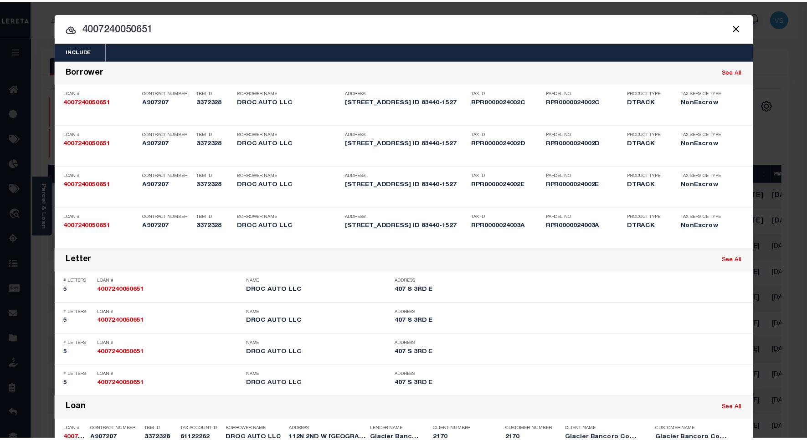
scroll to position [246, 0]
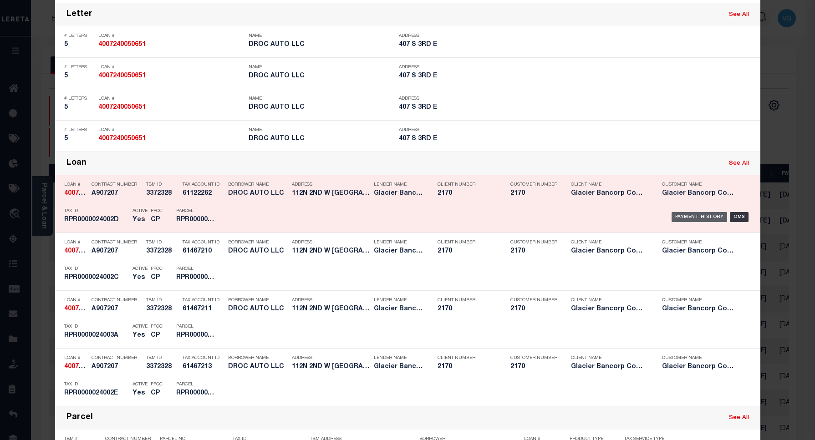
click at [697, 217] on div "Payment History" at bounding box center [700, 217] width 56 height 10
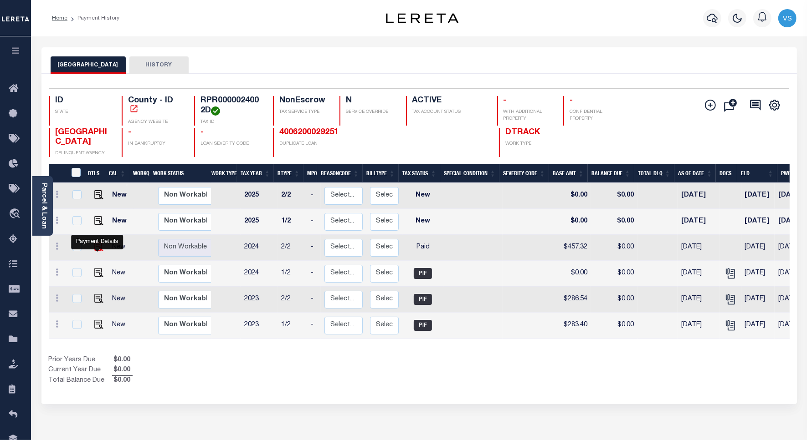
click at [94, 249] on img "" at bounding box center [98, 246] width 9 height 9
checkbox input "true"
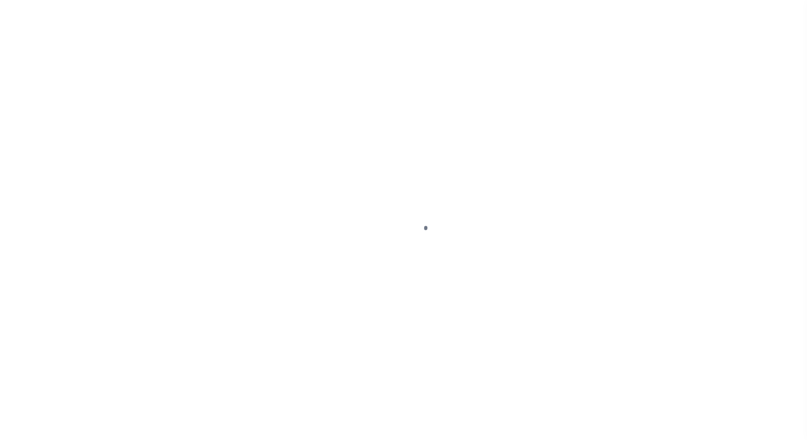
select select "PYD"
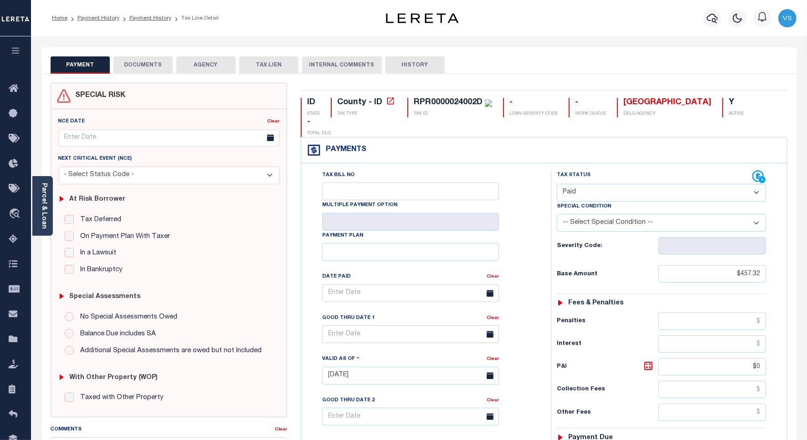
scroll to position [171, 0]
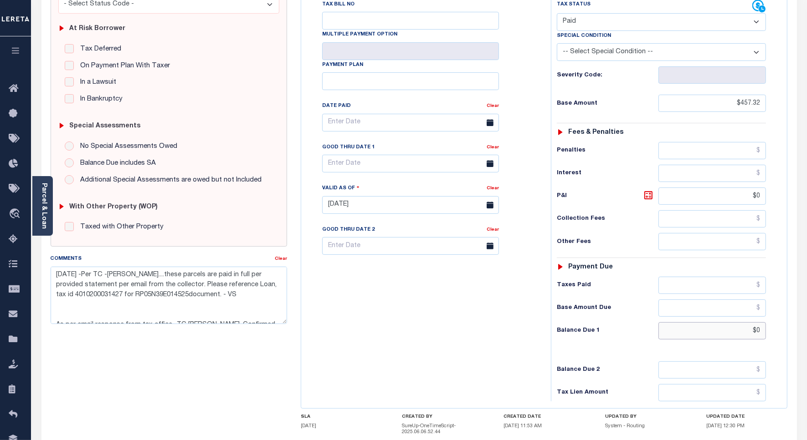
click at [757, 322] on input "$0" at bounding box center [711, 330] width 107 height 17
type input "$"
type input "$512.93"
type input "[DATE]"
click at [646, 190] on icon at bounding box center [648, 195] width 11 height 11
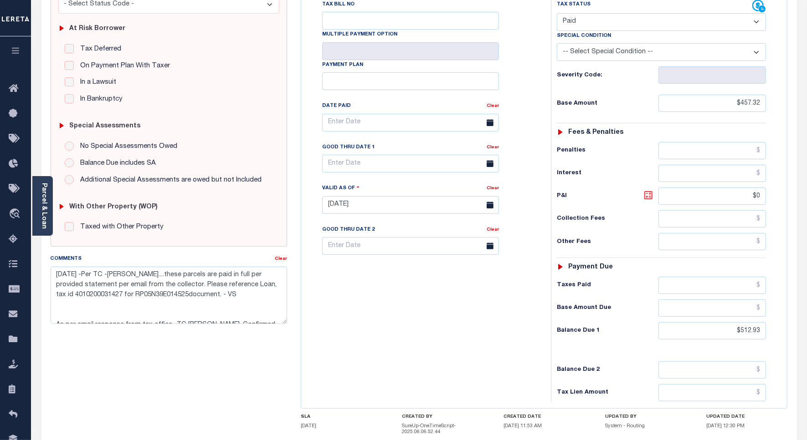
type input "$55.61"
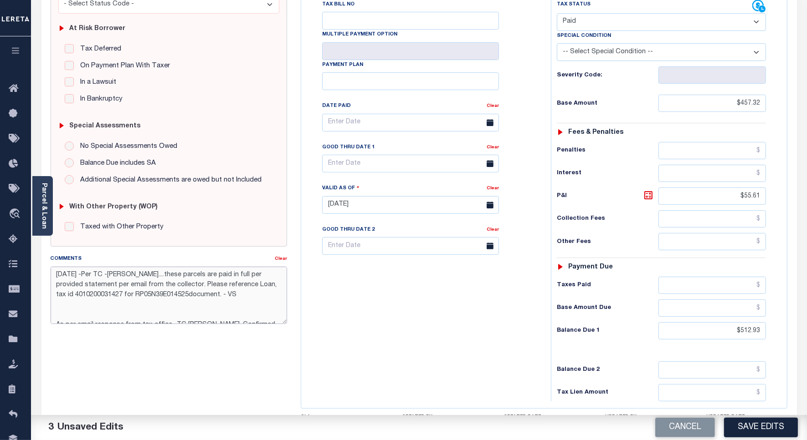
drag, startPoint x: 243, startPoint y: 294, endPoint x: 41, endPoint y: 263, distance: 203.7
click at [41, 263] on div "SPECIAL RISK NCE Date Clear" at bounding box center [418, 207] width 755 height 608
click at [112, 287] on textarea "As per email response from tax office- TC [PERSON_NAME], Confirmed that taxes a…" at bounding box center [169, 295] width 236 height 57
paste textarea "Please see the attached document sent by TC 2024 2/2 - Please refer Loan ID 401…"
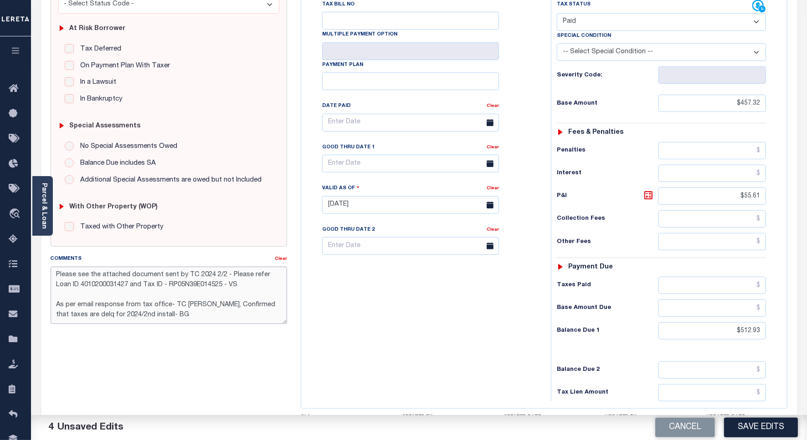
type textarea "Please see the attached document sent by TC 2024 2/2 - Please refer Loan ID 401…"
click at [364, 155] on input "text" at bounding box center [410, 164] width 177 height 18
click at [427, 269] on span "31" at bounding box center [432, 270] width 18 height 18
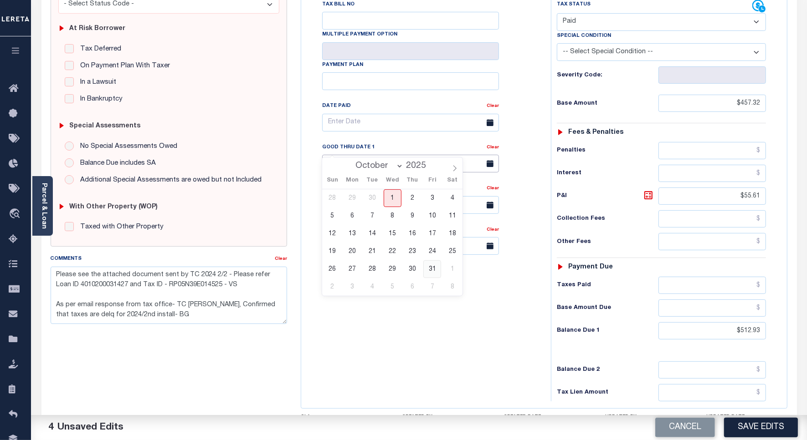
type input "[DATE]"
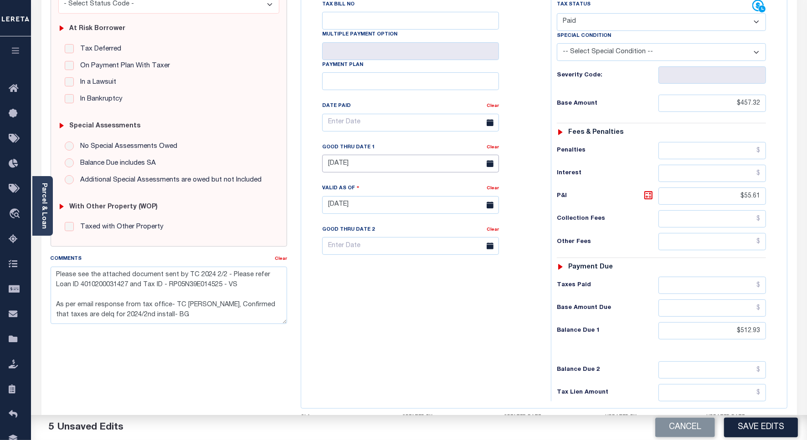
scroll to position [0, 0]
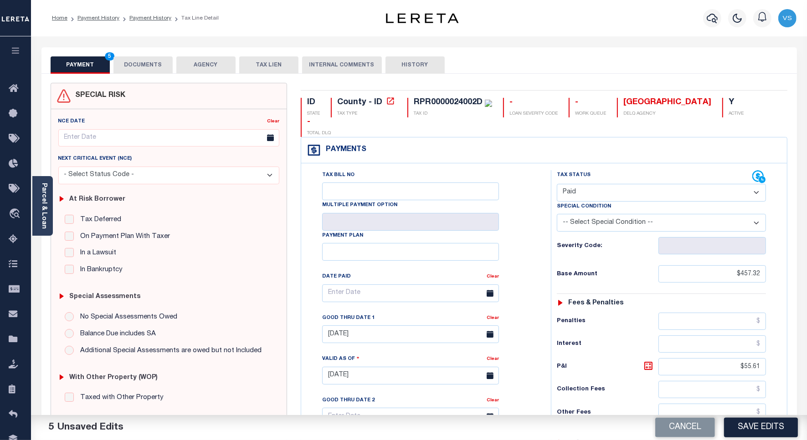
drag, startPoint x: 575, startPoint y: 171, endPoint x: 575, endPoint y: 183, distance: 11.9
click at [575, 184] on select "- Select Status Code - Open Due/Unpaid Paid Incomplete No Tax Due Internal Refu…" at bounding box center [661, 193] width 209 height 18
select select "DUE"
click at [557, 184] on select "- Select Status Code - Open Due/Unpaid Paid Incomplete No Tax Due Internal Refu…" at bounding box center [661, 193] width 209 height 18
click at [737, 428] on button "Save Edits" at bounding box center [761, 428] width 74 height 20
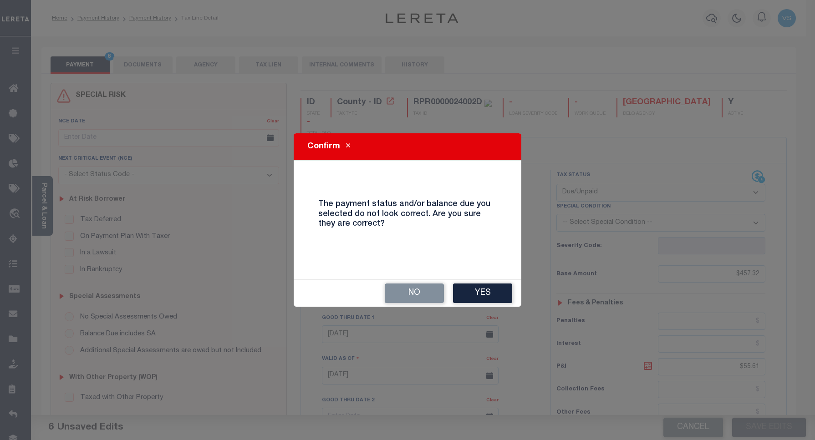
click at [469, 288] on button "Yes" at bounding box center [482, 294] width 59 height 20
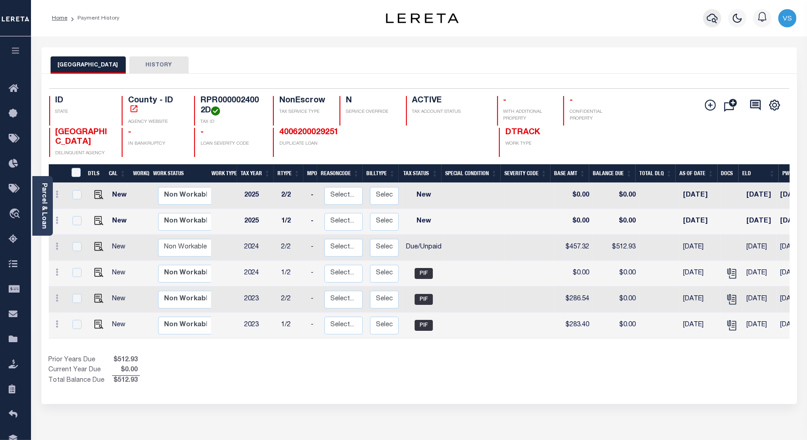
click at [705, 18] on button "button" at bounding box center [712, 18] width 18 height 18
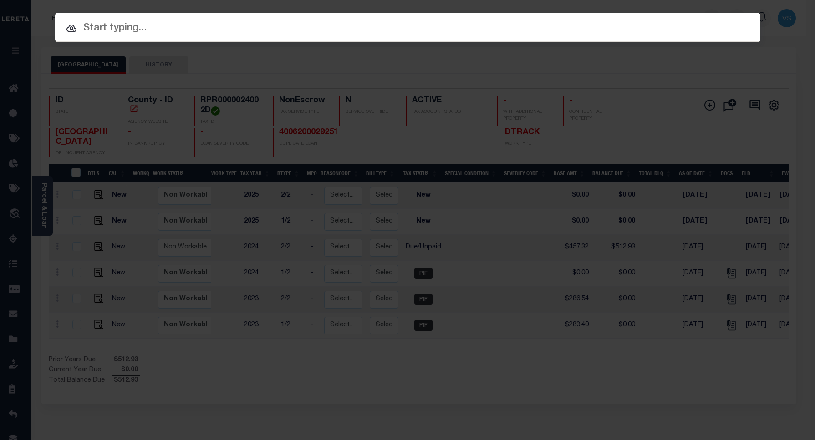
paste input "4007240050651"
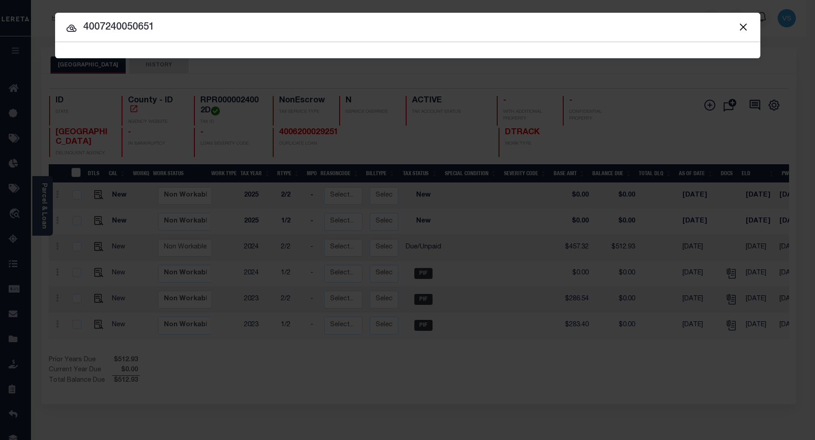
type input "4007240050651"
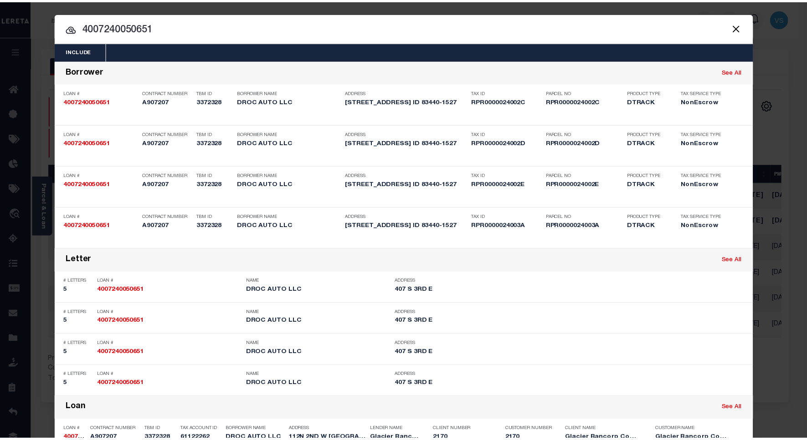
scroll to position [285, 0]
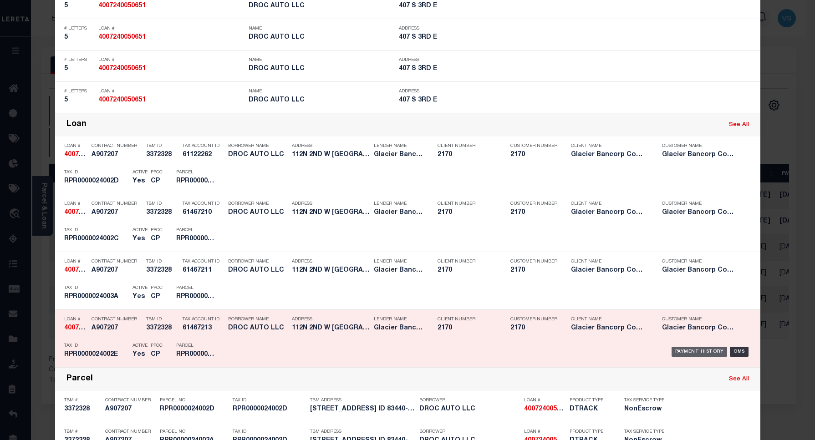
click at [680, 352] on div "Payment History" at bounding box center [700, 352] width 56 height 10
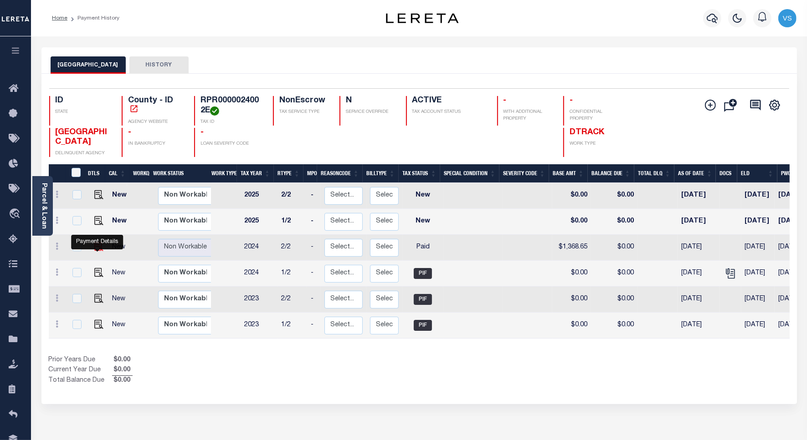
click at [95, 247] on img "" at bounding box center [98, 246] width 9 height 9
checkbox input "true"
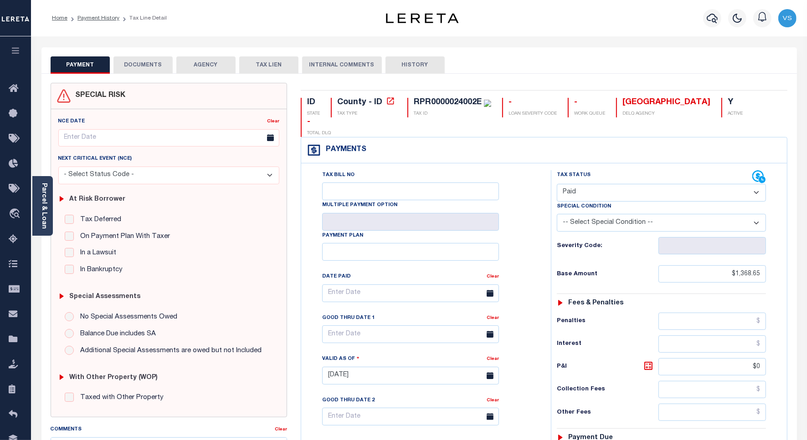
drag, startPoint x: 622, startPoint y: 179, endPoint x: 620, endPoint y: 185, distance: 6.6
click at [622, 184] on select "- Select Status Code - Open Due/Unpaid Paid Incomplete No Tax Due Internal Refu…" at bounding box center [661, 193] width 209 height 18
select select "DUE"
click at [557, 184] on select "- Select Status Code - Open Due/Unpaid Paid Incomplete No Tax Due Internal Refu…" at bounding box center [661, 193] width 209 height 18
type input "[DATE]"
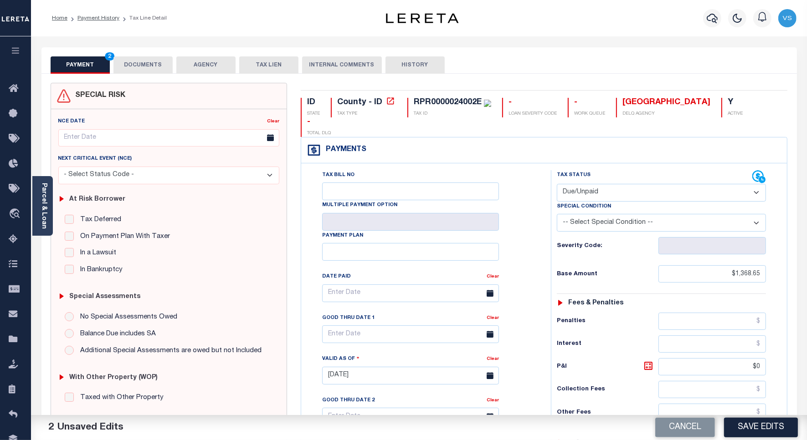
scroll to position [171, 0]
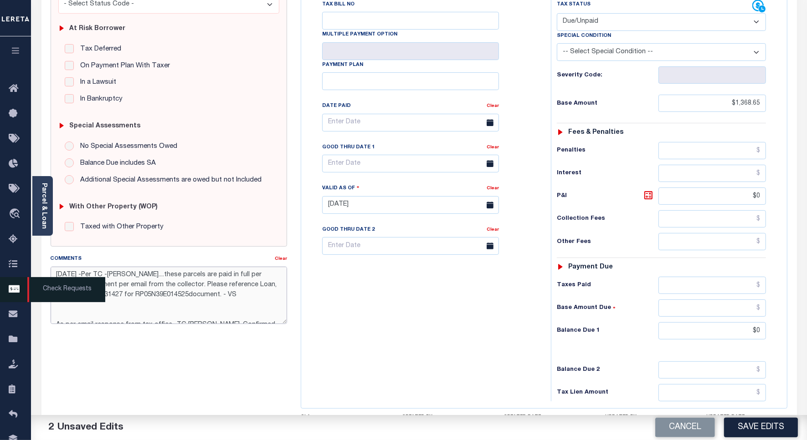
drag, startPoint x: 245, startPoint y: 297, endPoint x: 31, endPoint y: 289, distance: 214.2
click at [31, 289] on div "Home Payment History Tax Line Detail Profile Sign out" at bounding box center [403, 176] width 807 height 695
paste textarea "Please see the attached document sent by TC 2024 2/2 - Please refer Loan ID 401…"
drag, startPoint x: 254, startPoint y: 295, endPoint x: 31, endPoint y: 263, distance: 225.5
click at [35, 263] on div "Parcel & Loan Tax Bill Details RPR0000024002E TAX ID AGENCY 2024/2025 2025" at bounding box center [419, 195] width 769 height 659
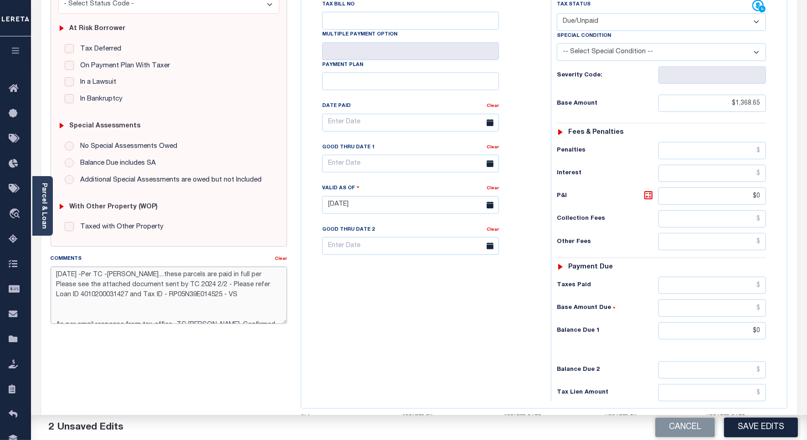
paste textarea
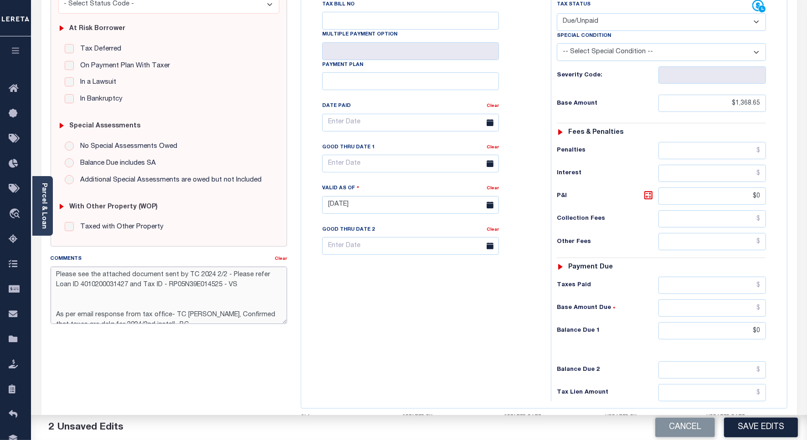
scroll to position [0, 0]
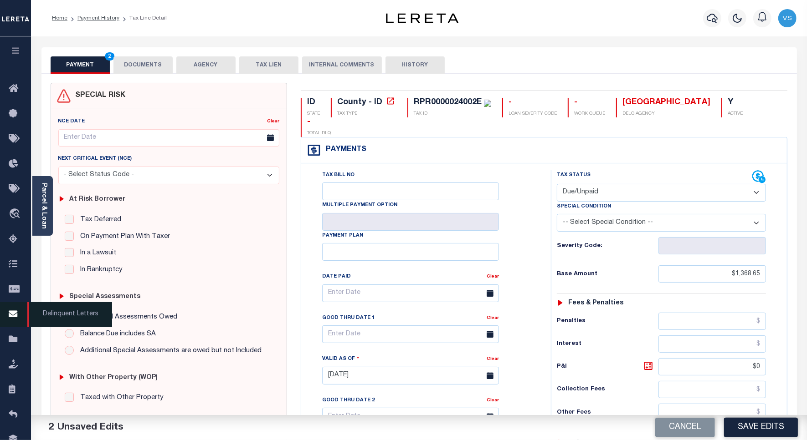
type textarea "Please see the attached document sent by TC 2024 2/2 - Please refer Loan ID 401…"
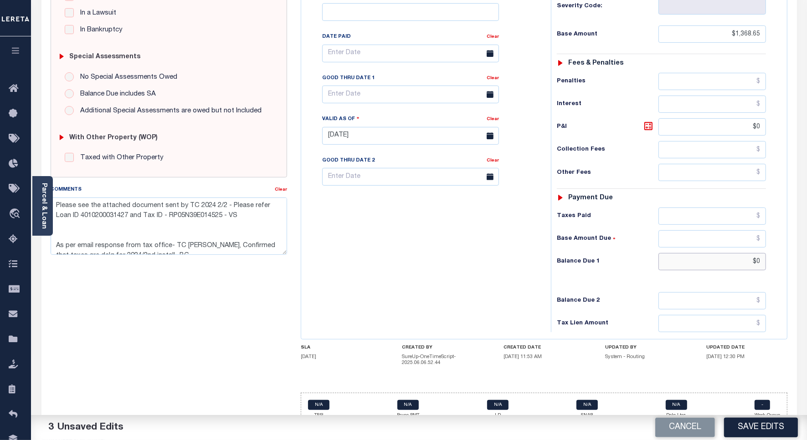
drag, startPoint x: 756, startPoint y: 246, endPoint x: 768, endPoint y: 272, distance: 28.7
click at [755, 253] on input "$0" at bounding box center [711, 261] width 107 height 17
type input "$"
click at [757, 253] on input "text" at bounding box center [711, 261] width 107 height 17
type input "$1,535.08"
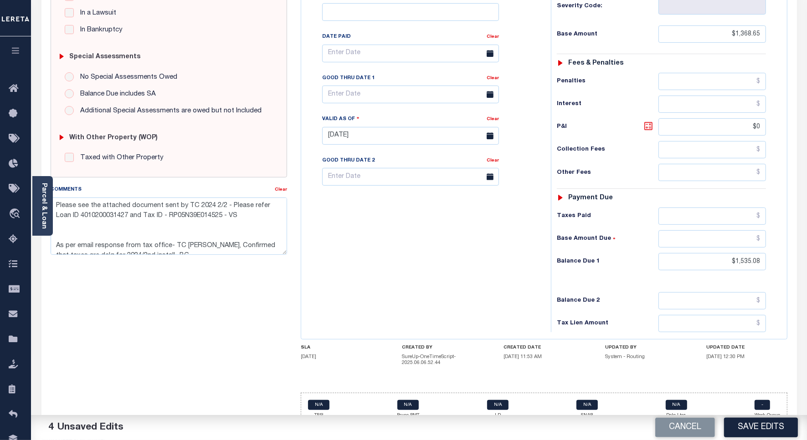
click at [646, 121] on icon at bounding box center [648, 126] width 11 height 11
type input "$166.43"
click at [363, 86] on input "text" at bounding box center [410, 95] width 177 height 18
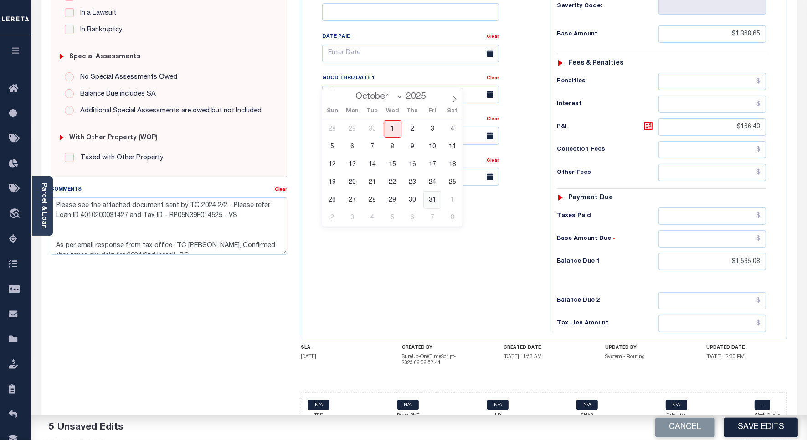
click at [430, 199] on span "31" at bounding box center [432, 200] width 18 height 18
type input "10/31/2025"
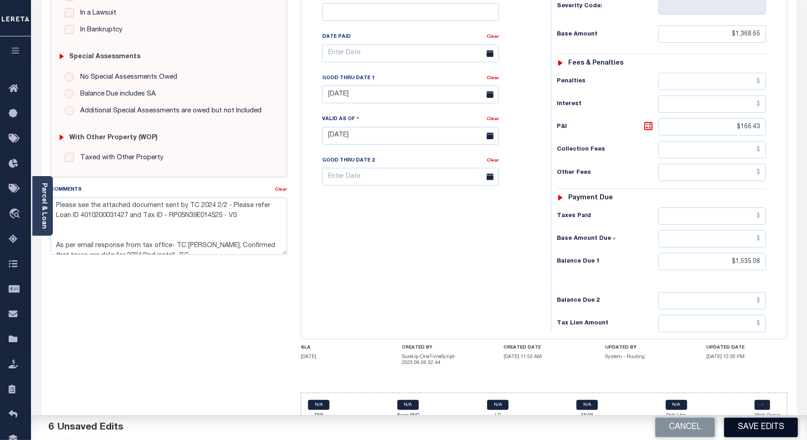
click at [730, 426] on button "Save Edits" at bounding box center [761, 428] width 74 height 20
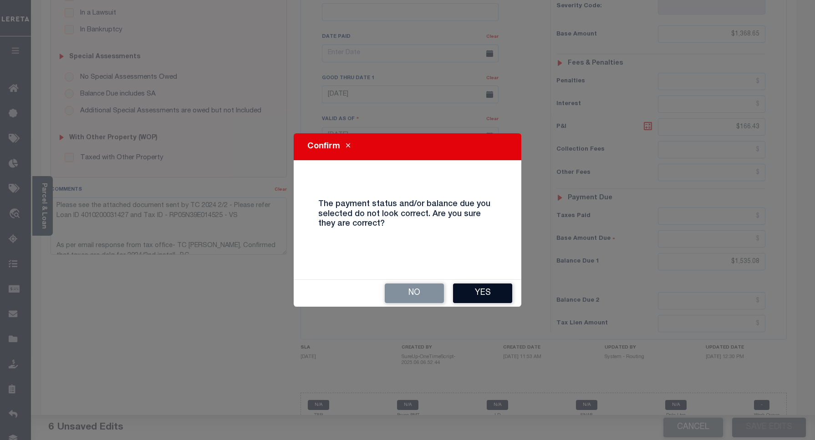
click at [477, 296] on button "Yes" at bounding box center [482, 294] width 59 height 20
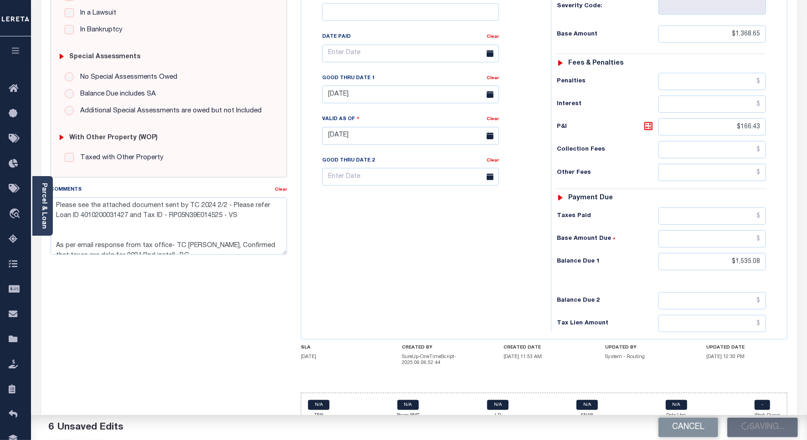
checkbox input "false"
type textarea "Please see the attached document sent by TC 2024 2/2 - Please refer Loan ID 401…"
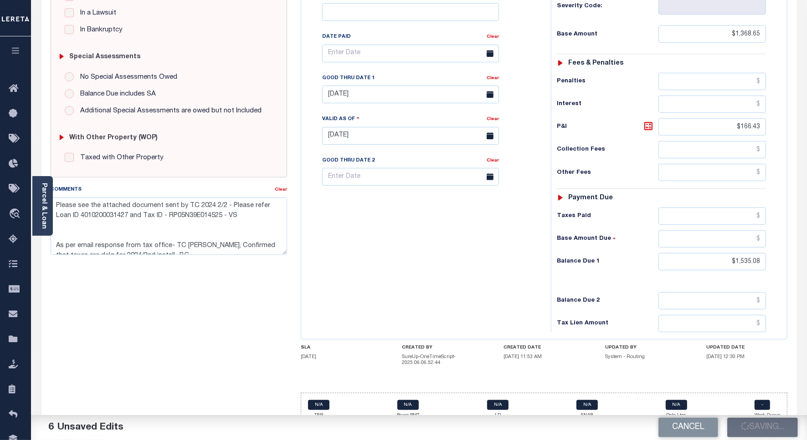
type input "$1,368.65"
type input "$166.43"
type input "$1,535.08"
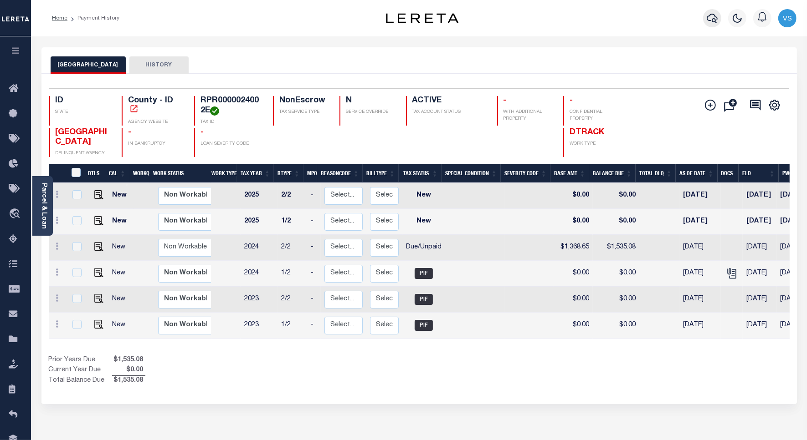
click at [712, 20] on icon "button" at bounding box center [711, 19] width 11 height 10
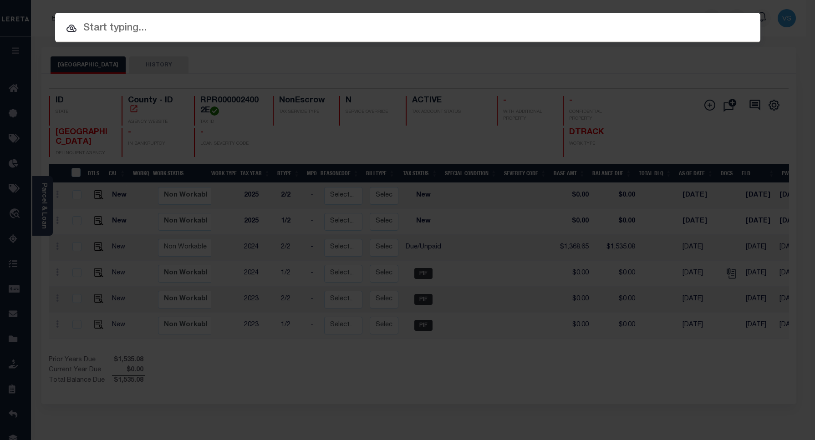
paste input "4007240050651"
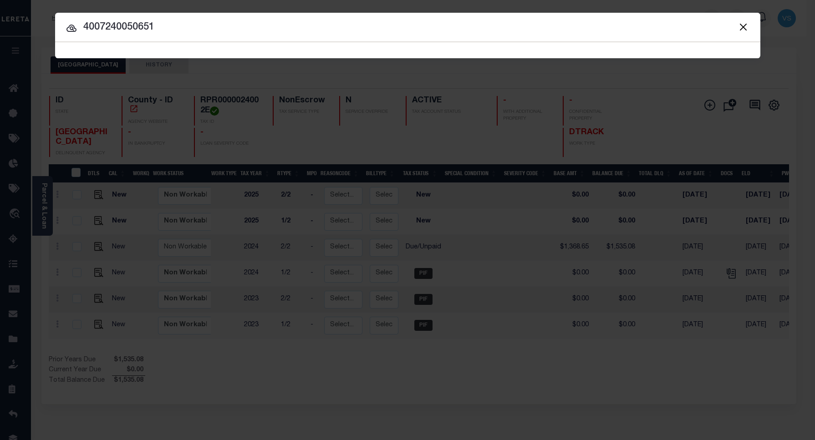
type input "4007240050651"
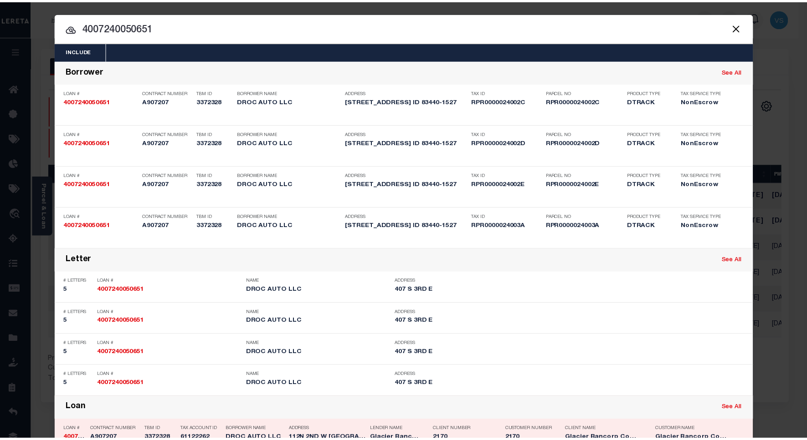
scroll to position [171, 0]
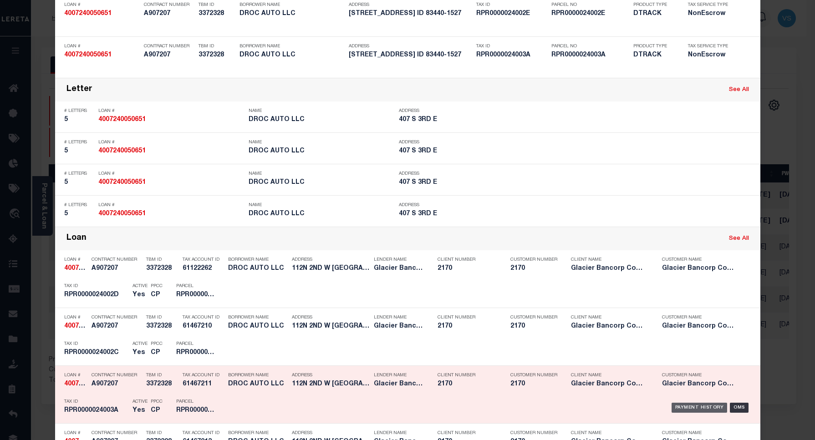
click at [677, 408] on div "Payment History" at bounding box center [700, 408] width 56 height 10
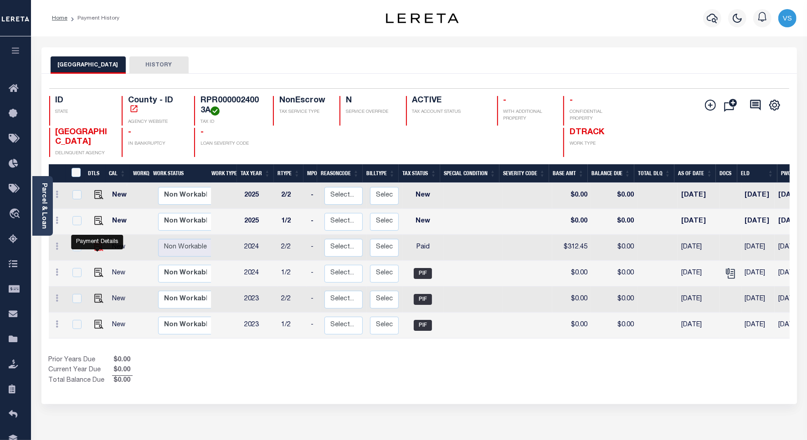
click at [98, 247] on img "" at bounding box center [98, 246] width 9 height 9
checkbox input "true"
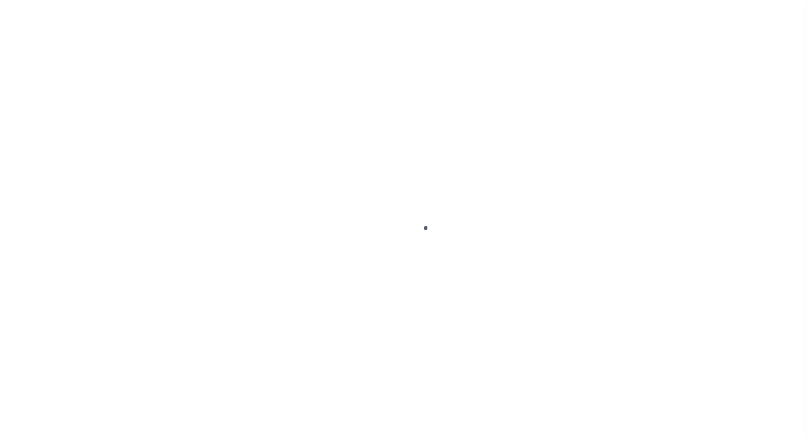
select select "PYD"
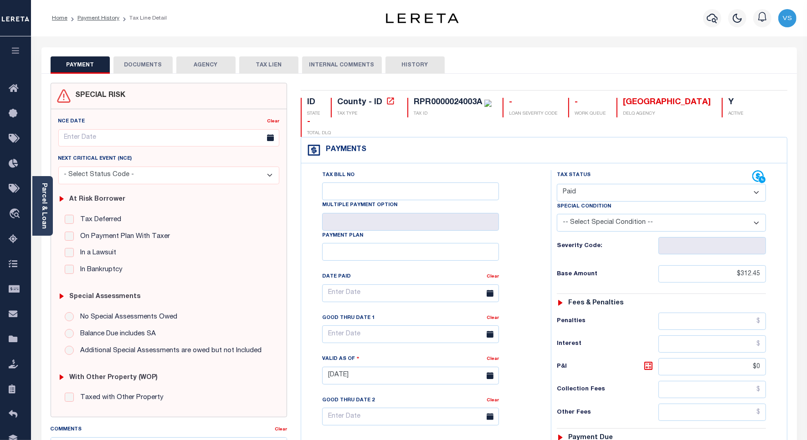
scroll to position [228, 0]
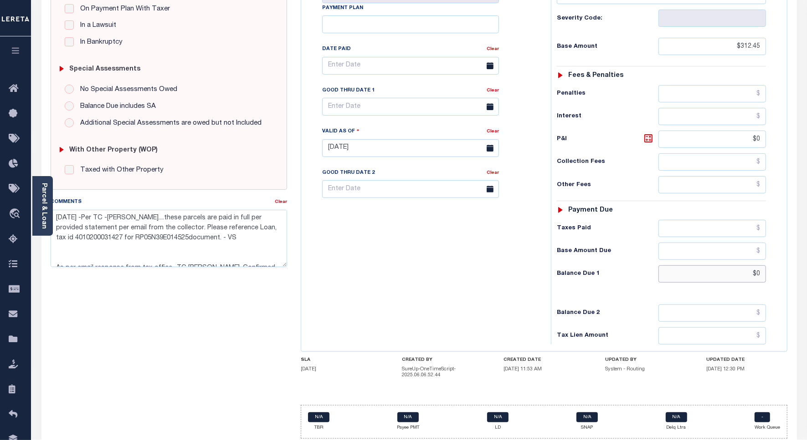
click at [744, 266] on input "$0" at bounding box center [711, 274] width 107 height 17
type input "$"
type input "$350.44"
type input "[DATE]"
click at [644, 133] on icon at bounding box center [648, 138] width 11 height 11
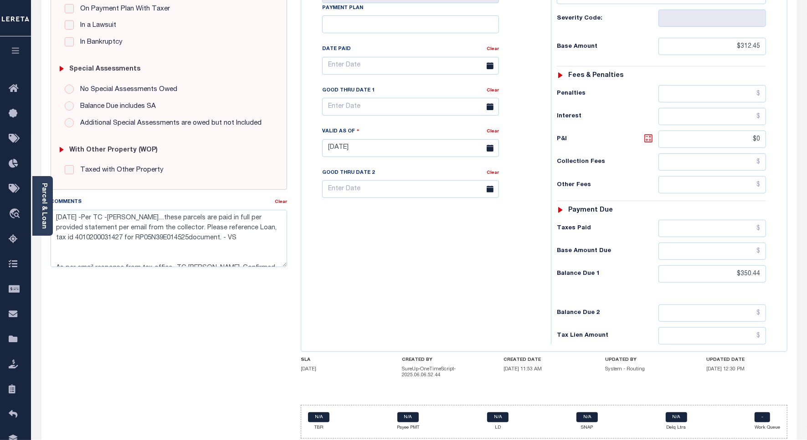
type input "$37.99"
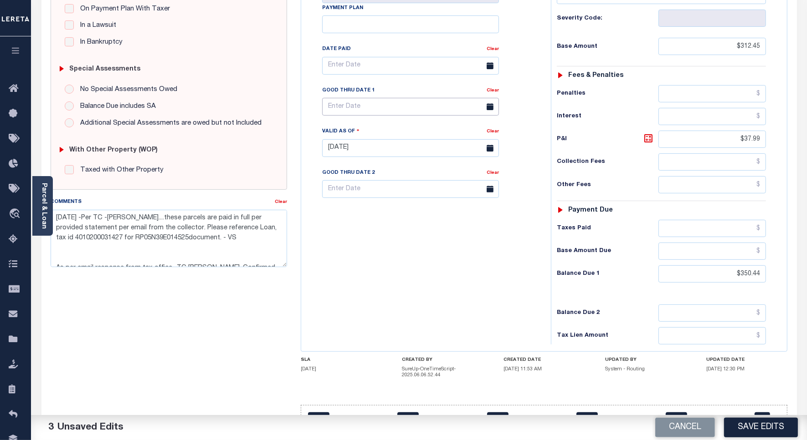
click at [353, 98] on input "text" at bounding box center [410, 107] width 177 height 18
click at [435, 214] on span "31" at bounding box center [432, 213] width 18 height 18
type input "[DATE]"
drag, startPoint x: 252, startPoint y: 237, endPoint x: 66, endPoint y: 210, distance: 187.8
click at [66, 210] on div "Comments Clear [DATE] -Per TC -[PERSON_NAME]....these parcels are paid in full …" at bounding box center [169, 232] width 236 height 70
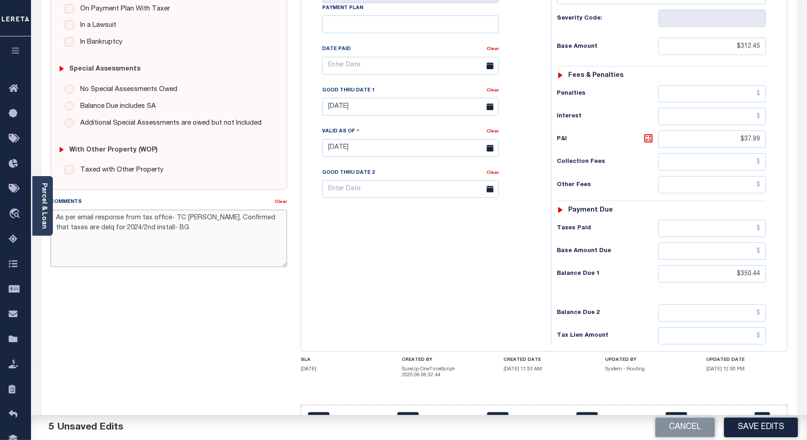
click at [151, 219] on textarea "As per email response from tax office- TC Amy, Confirmed that taxes are delq fo…" at bounding box center [169, 238] width 236 height 57
paste textarea "Please see the attached document sent by TC 2024 2/2 - Please refer Loan ID 401…"
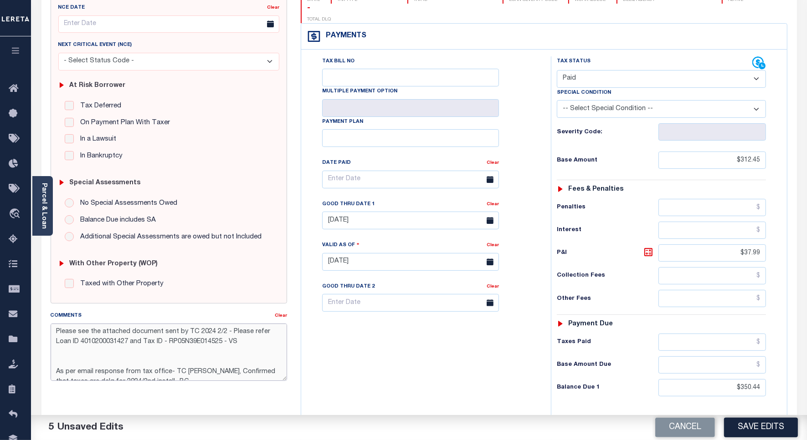
scroll to position [57, 0]
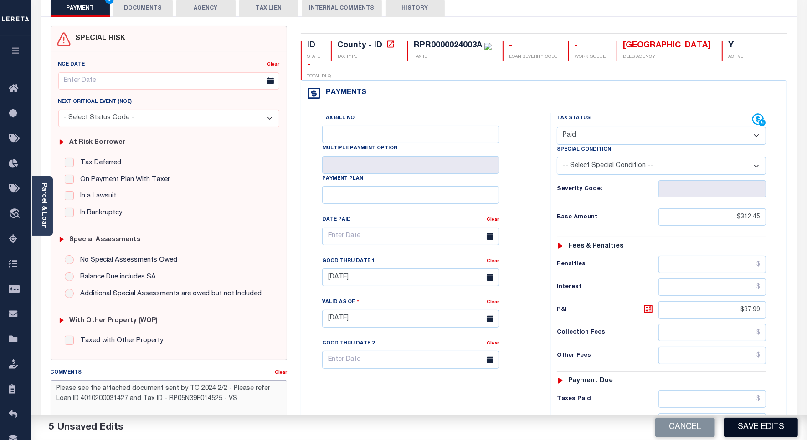
type textarea "Please see the attached document sent by TC 2024 2/2 - Please refer Loan ID 401…"
drag, startPoint x: 752, startPoint y: 429, endPoint x: 675, endPoint y: 332, distance: 123.7
click at [752, 428] on button "Save Edits" at bounding box center [761, 428] width 74 height 20
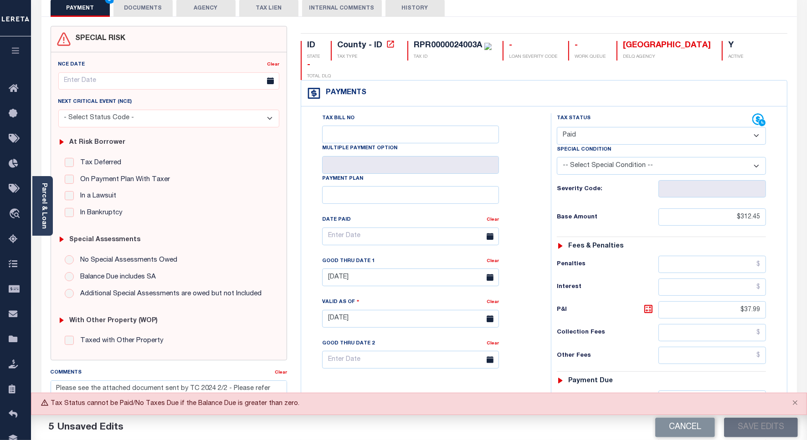
click at [588, 127] on select "- Select Status Code - Open Due/Unpaid Paid Incomplete No Tax Due Internal Refu…" at bounding box center [661, 136] width 209 height 18
select select "DUE"
click at [557, 127] on select "- Select Status Code - Open Due/Unpaid Paid Incomplete No Tax Due Internal Refu…" at bounding box center [661, 136] width 209 height 18
click at [744, 426] on button "Save Edits" at bounding box center [761, 428] width 74 height 20
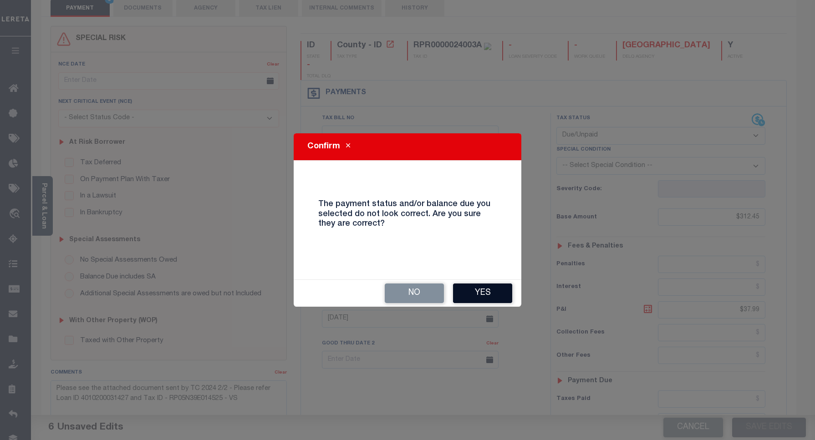
click at [483, 292] on button "Yes" at bounding box center [482, 294] width 59 height 20
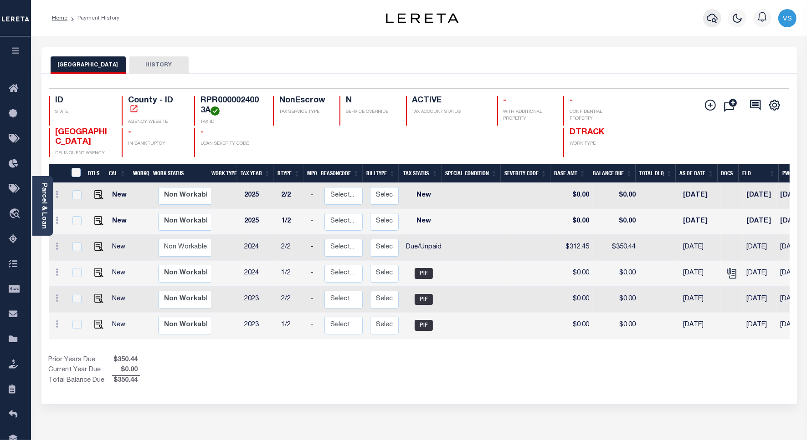
click at [714, 18] on icon "button" at bounding box center [711, 18] width 11 height 11
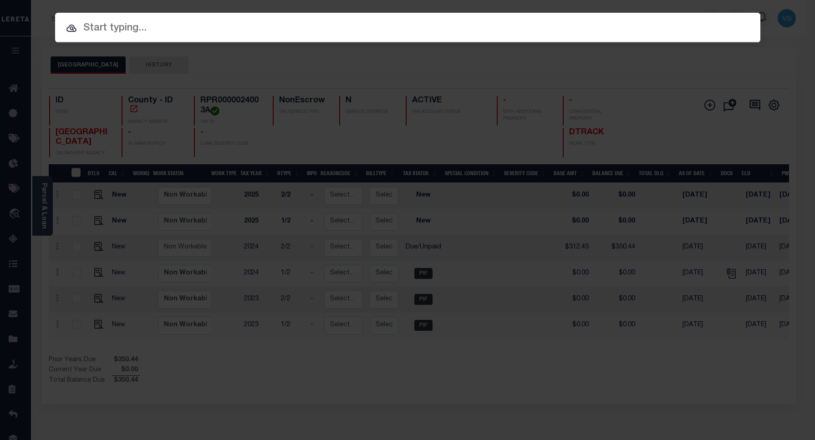
paste input "4005210035819"
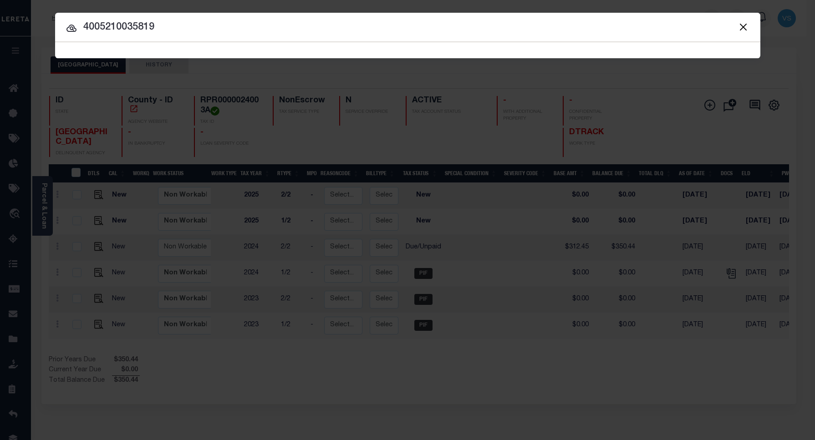
type input "4005210035819"
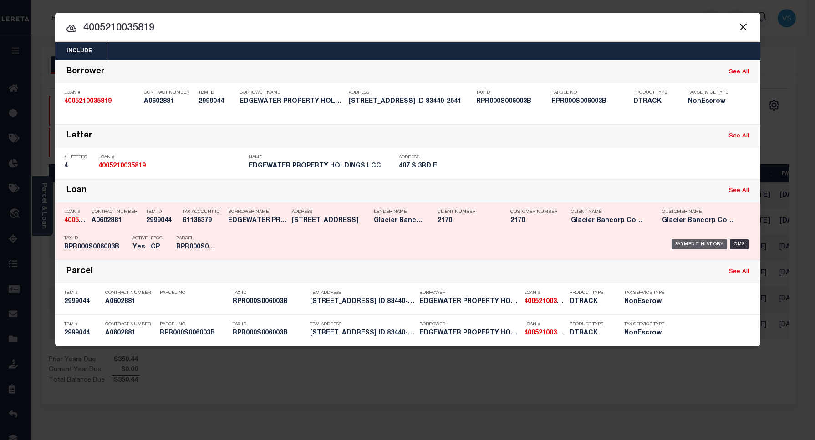
click at [681, 240] on div "Payment History" at bounding box center [700, 245] width 56 height 10
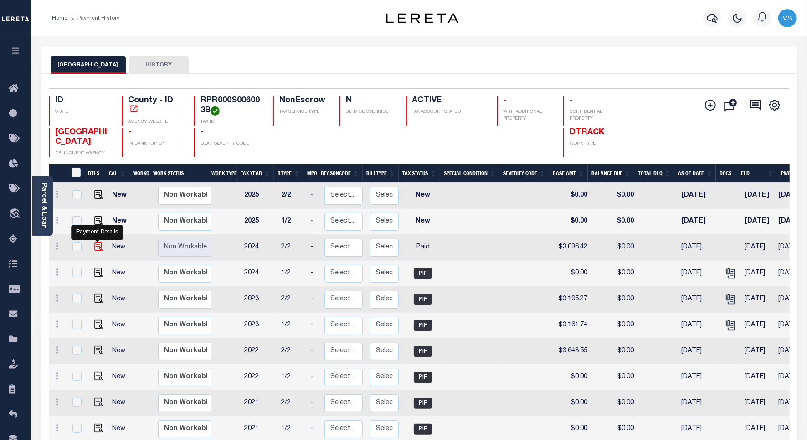
click at [94, 249] on img "" at bounding box center [98, 246] width 9 height 9
checkbox input "true"
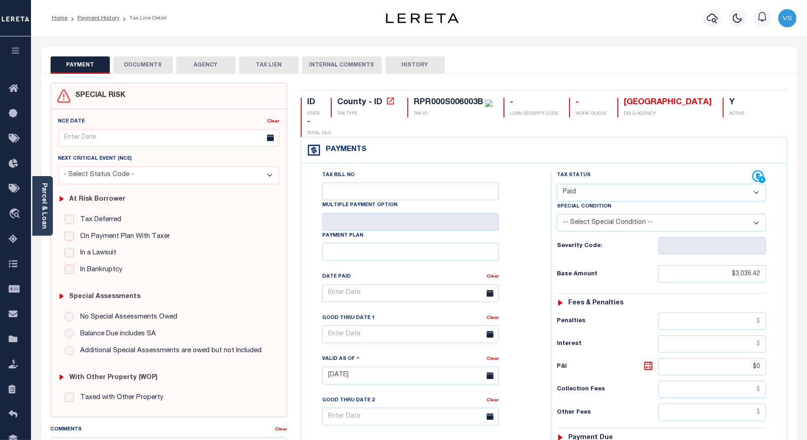
click at [578, 184] on select "- Select Status Code - Open Due/Unpaid Paid Incomplete No Tax Due Internal Refu…" at bounding box center [661, 193] width 209 height 18
select select "DUE"
click at [557, 184] on select "- Select Status Code - Open Due/Unpaid Paid Incomplete No Tax Due Internal Refu…" at bounding box center [661, 193] width 209 height 18
type input "[DATE]"
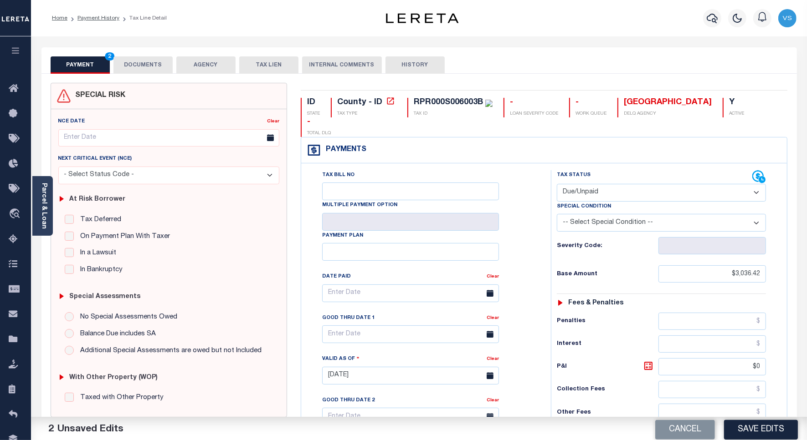
scroll to position [228, 0]
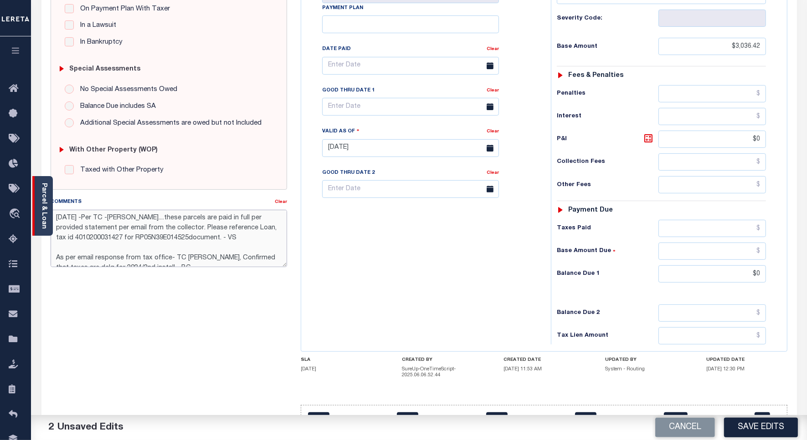
drag, startPoint x: 247, startPoint y: 240, endPoint x: 44, endPoint y: 218, distance: 204.8
click at [44, 218] on div "Parcel & Loan Tax Bill Details RPR000S006003B TAX ID AGENCY 2024/2025 2025" at bounding box center [419, 138] width 769 height 659
paste textarea "Please see the attached document sent by TC 2024 2/2 - Please refer Loan ID 401…"
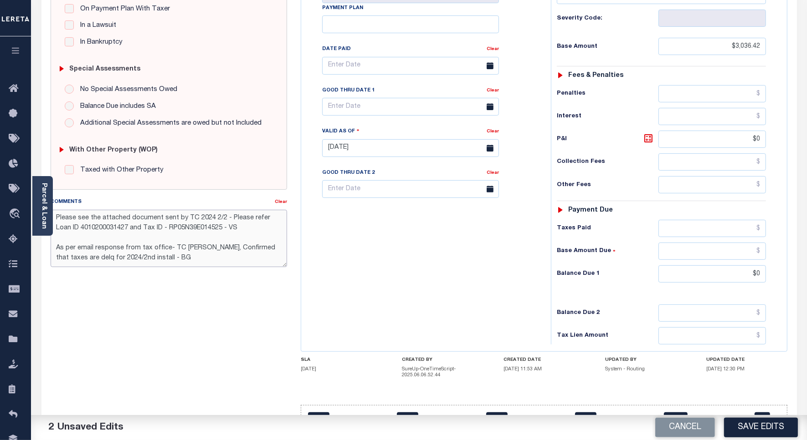
type textarea "Please see the attached document sent by TC 2024 2/2 - Please refer Loan ID 401…"
click at [342, 98] on input "text" at bounding box center [410, 107] width 177 height 18
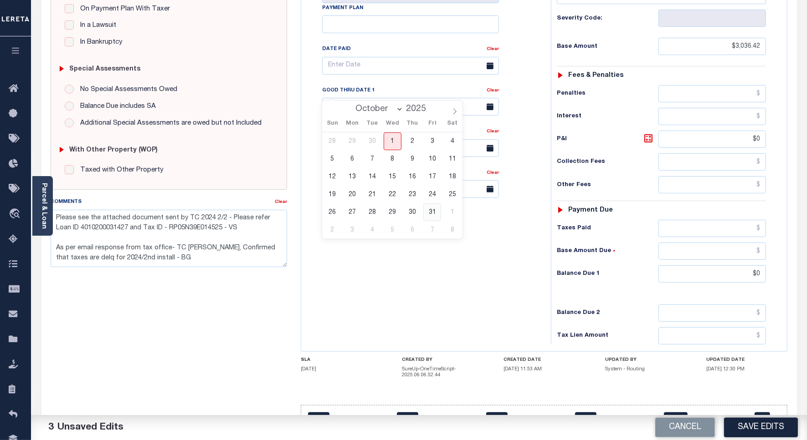
click at [430, 210] on span "31" at bounding box center [432, 213] width 18 height 18
type input "10/31/2025"
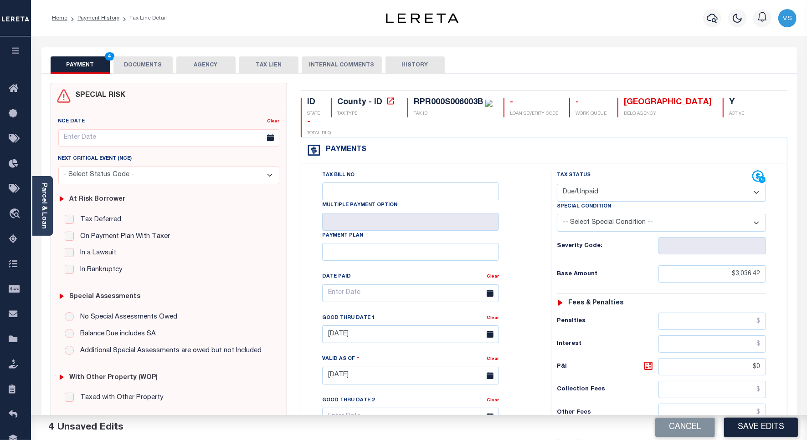
scroll to position [240, 0]
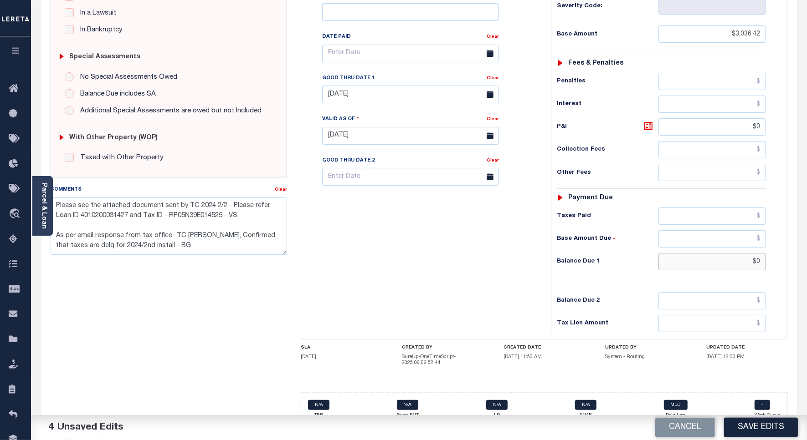
drag, startPoint x: 761, startPoint y: 244, endPoint x: 770, endPoint y: 276, distance: 33.2
click at [761, 253] on input "$0" at bounding box center [711, 261] width 107 height 17
paste input "text"
type input "$"
type input "$3,405.67"
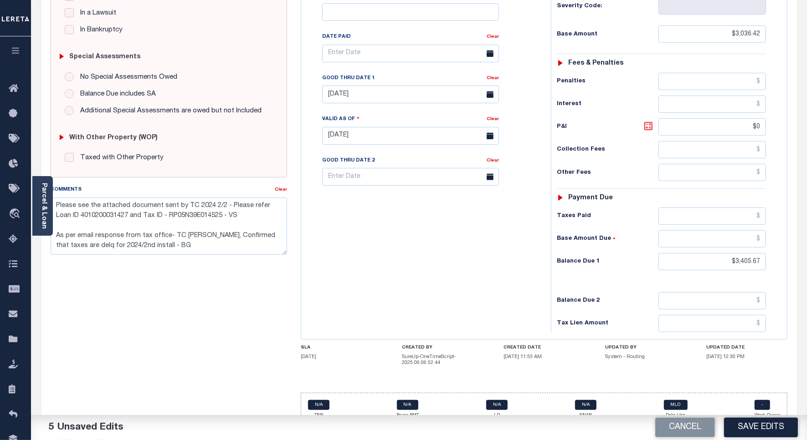
click at [649, 123] on icon at bounding box center [647, 125] width 5 height 5
type input "$369.25"
click at [756, 435] on button "Save Edits" at bounding box center [761, 428] width 74 height 20
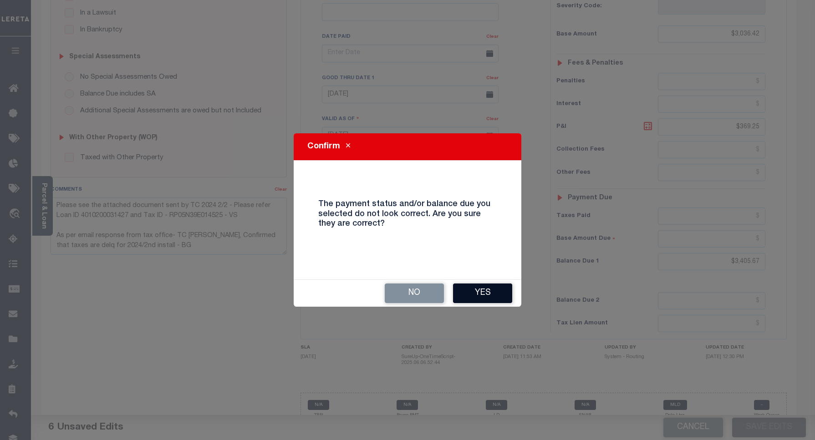
click at [483, 296] on button "Yes" at bounding box center [482, 294] width 59 height 20
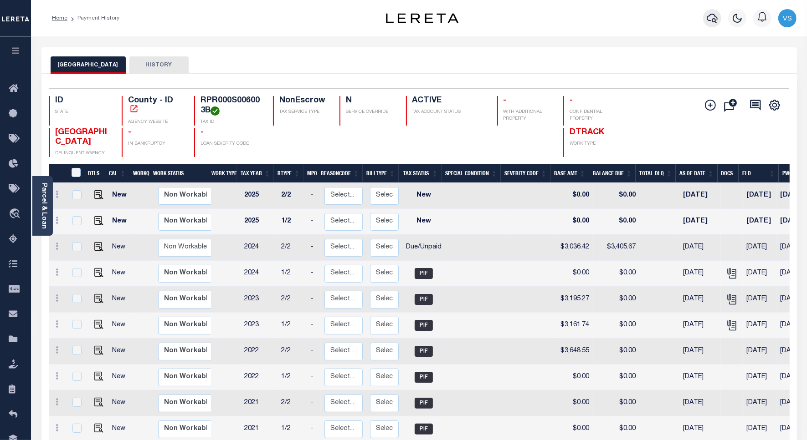
click at [711, 20] on icon "button" at bounding box center [711, 18] width 11 height 11
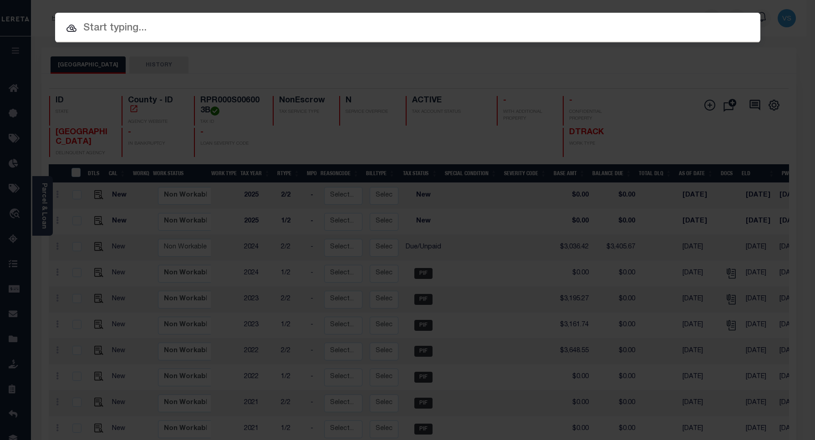
paste input "4009210037491"
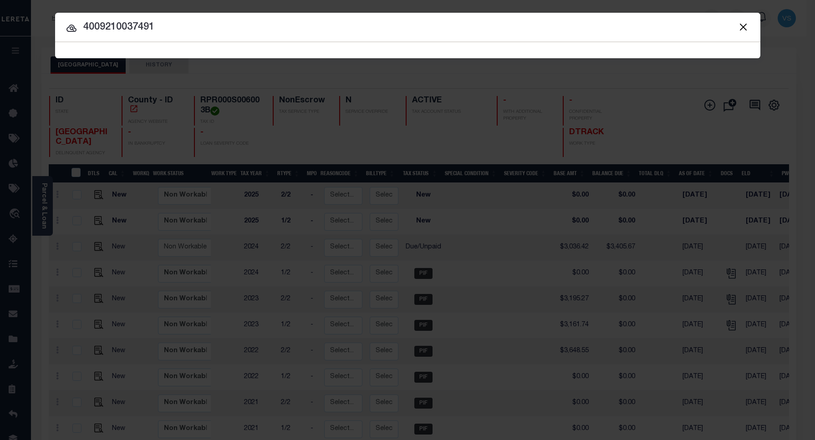
type input "4009210037491"
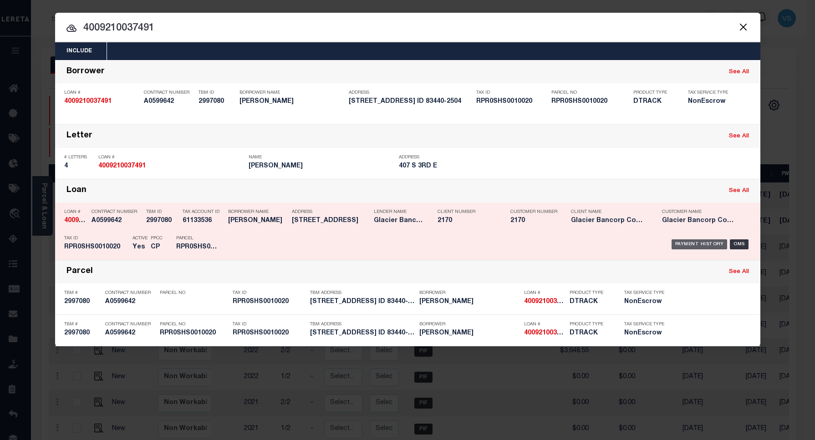
click at [690, 244] on div "Payment History" at bounding box center [700, 245] width 56 height 10
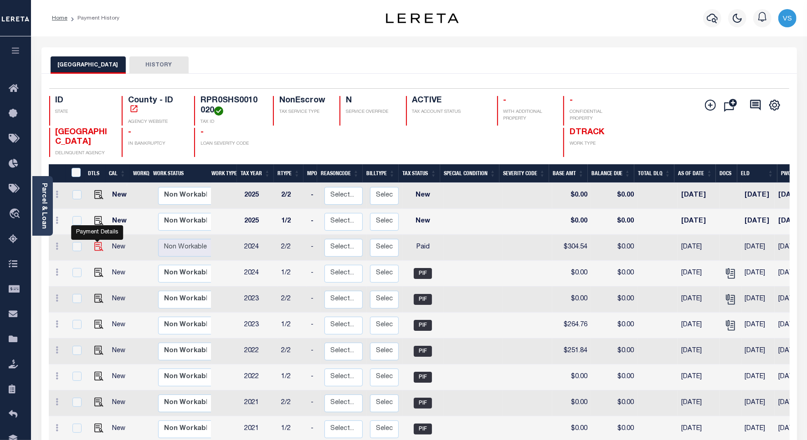
click at [96, 247] on img "" at bounding box center [98, 246] width 9 height 9
checkbox input "true"
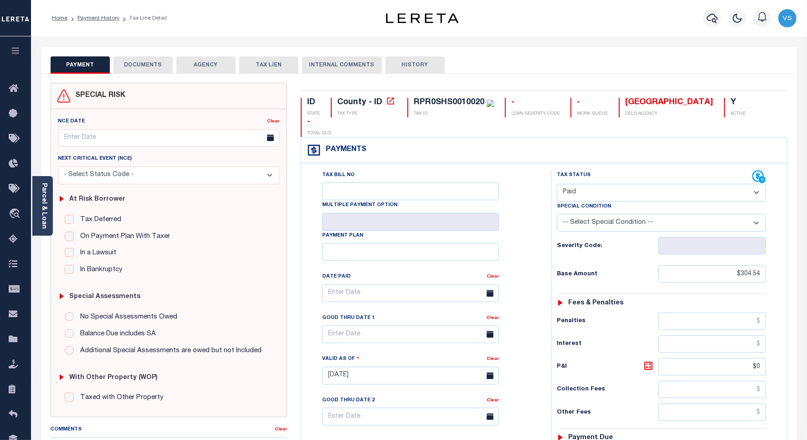
drag, startPoint x: 571, startPoint y: 175, endPoint x: 573, endPoint y: 184, distance: 8.5
click at [571, 184] on select "- Select Status Code - Open Due/Unpaid Paid Incomplete No Tax Due Internal Refu…" at bounding box center [661, 193] width 209 height 18
select select "DUE"
click at [557, 184] on select "- Select Status Code - Open Due/Unpaid Paid Incomplete No Tax Due Internal Refu…" at bounding box center [661, 193] width 209 height 18
type input "[DATE]"
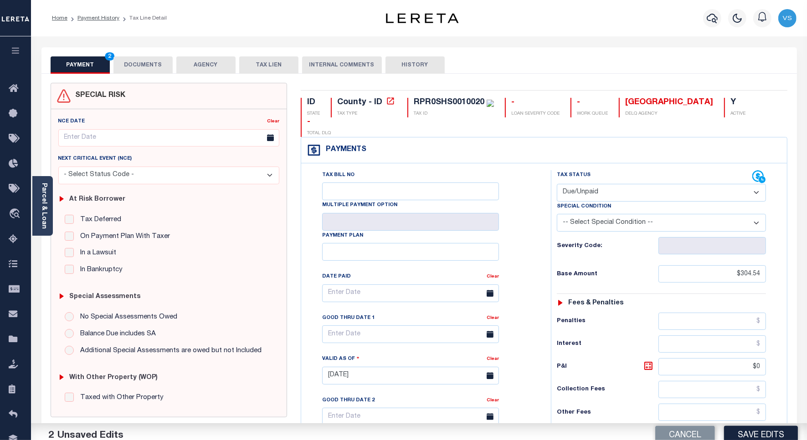
scroll to position [171, 0]
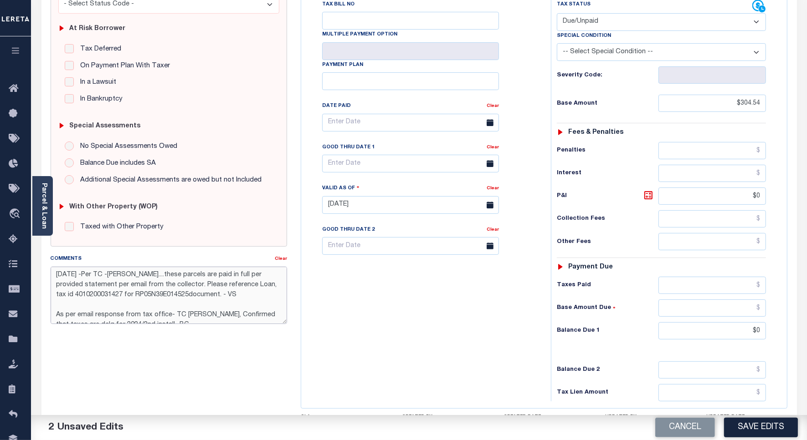
drag, startPoint x: 240, startPoint y: 293, endPoint x: 47, endPoint y: 274, distance: 193.6
click at [47, 274] on div "Comments Clear 9/30/2025 -Per TC -Karen Sweat....these parcels are paid in full…" at bounding box center [169, 292] width 250 height 77
paste textarea "RPR0SHS0010020"
click at [240, 295] on textarea "9/30/2025 -Per TC -Karen Sweat....these parcels are paid in full per provided s…" at bounding box center [169, 295] width 236 height 57
paste textarea "Please see the attached document sent by TC 2024 2/2 - Please refer Loan ID 401…"
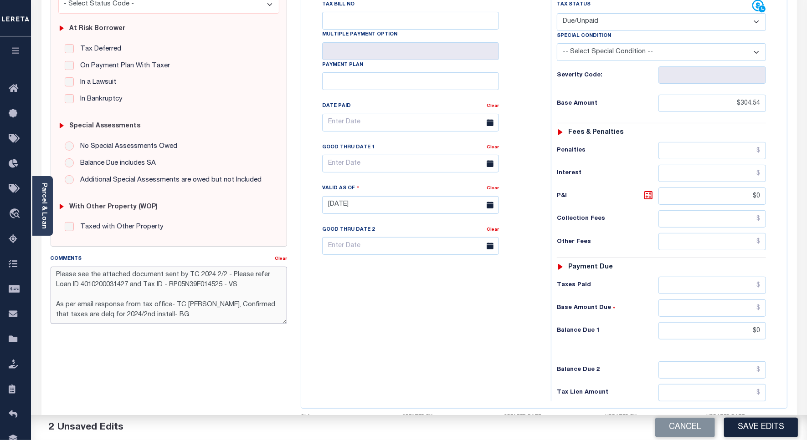
type textarea "Please see the attached document sent by TC 2024 2/2 - Please refer Loan ID 401…"
drag, startPoint x: 761, startPoint y: 317, endPoint x: 767, endPoint y: 331, distance: 14.9
click at [761, 322] on input "$0" at bounding box center [711, 330] width 107 height 17
type input "$341.57"
click at [649, 193] on icon at bounding box center [647, 195] width 5 height 5
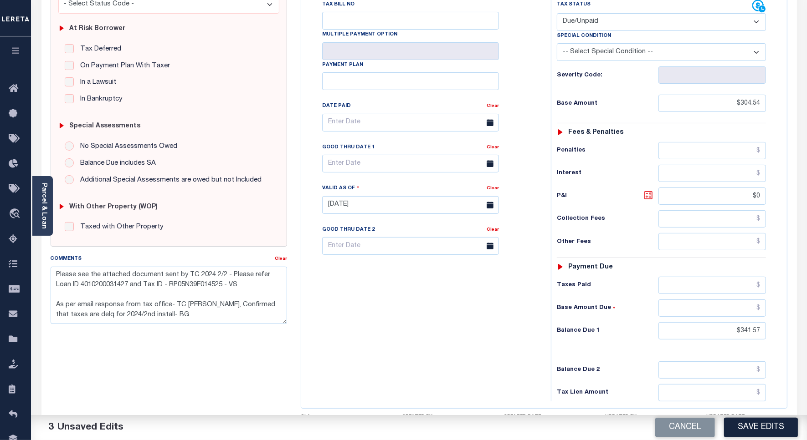
type input "$37.03"
click at [332, 155] on input "text" at bounding box center [410, 164] width 177 height 18
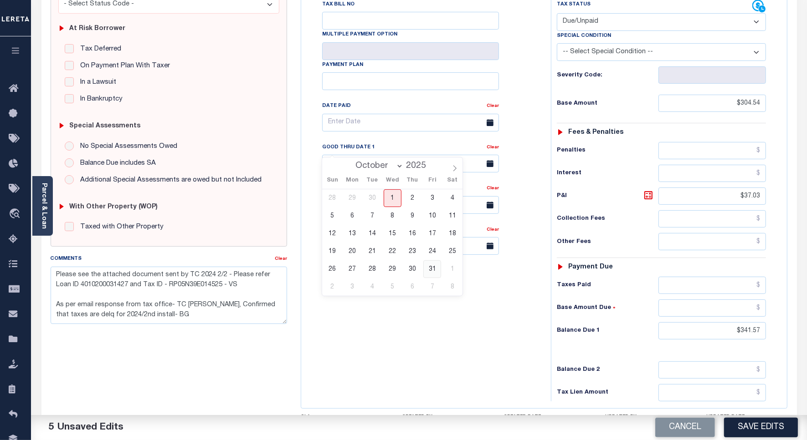
click at [429, 270] on span "31" at bounding box center [432, 270] width 18 height 18
type input "10/31/2025"
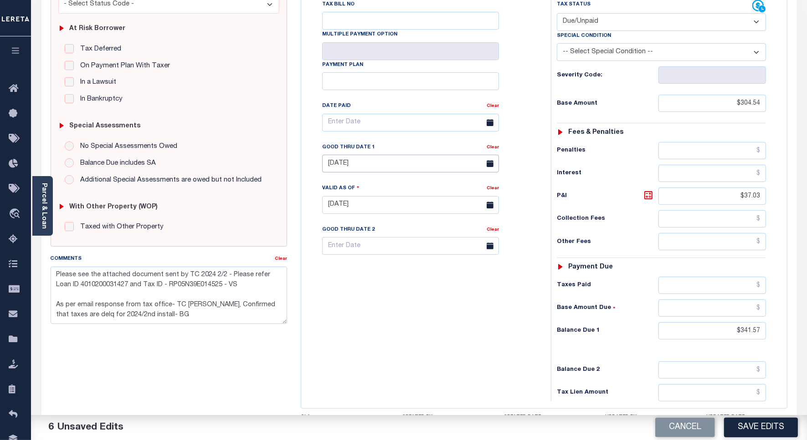
scroll to position [57, 0]
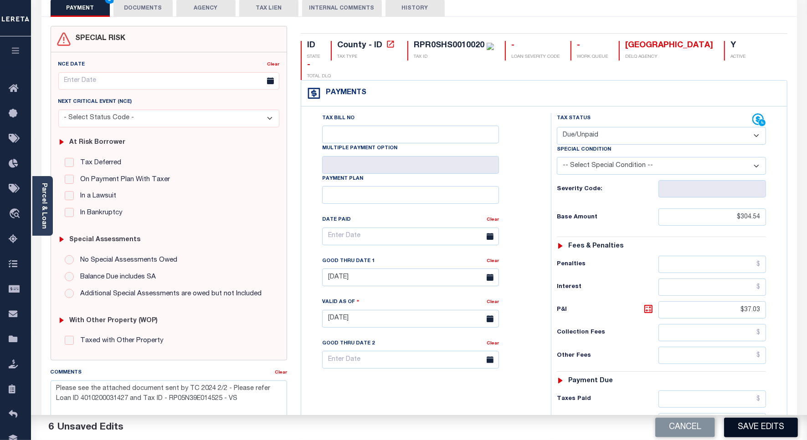
click at [742, 428] on button "Save Edits" at bounding box center [761, 428] width 74 height 20
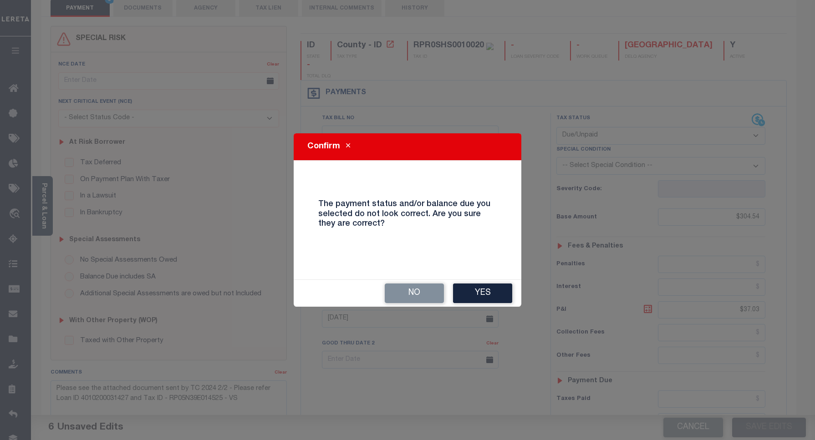
click at [468, 288] on button "Yes" at bounding box center [482, 294] width 59 height 20
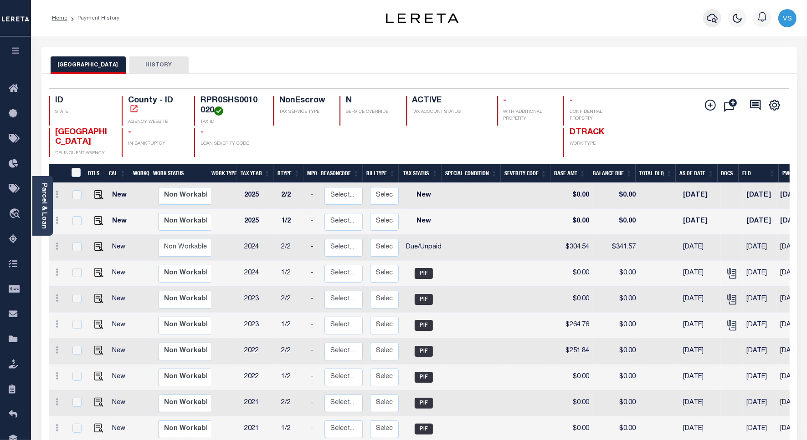
click at [710, 18] on icon "button" at bounding box center [711, 18] width 11 height 11
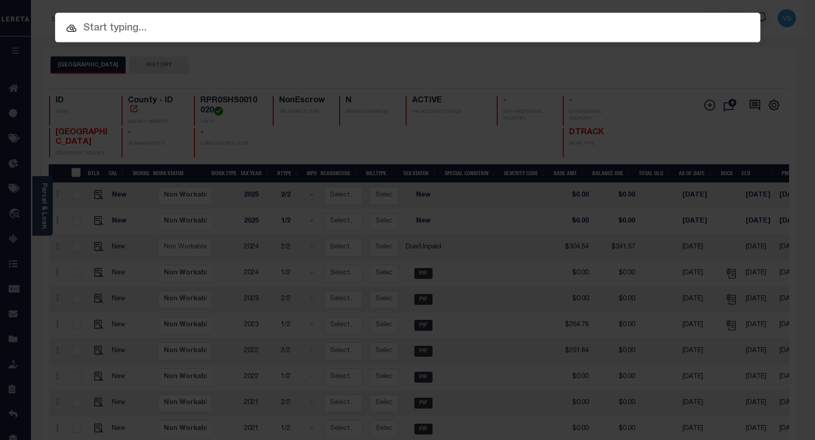
paste input "4007210036747"
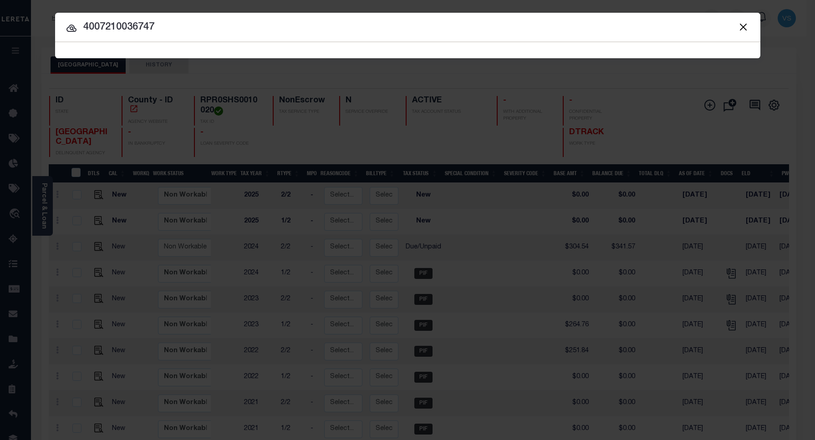
type input "4007210036747"
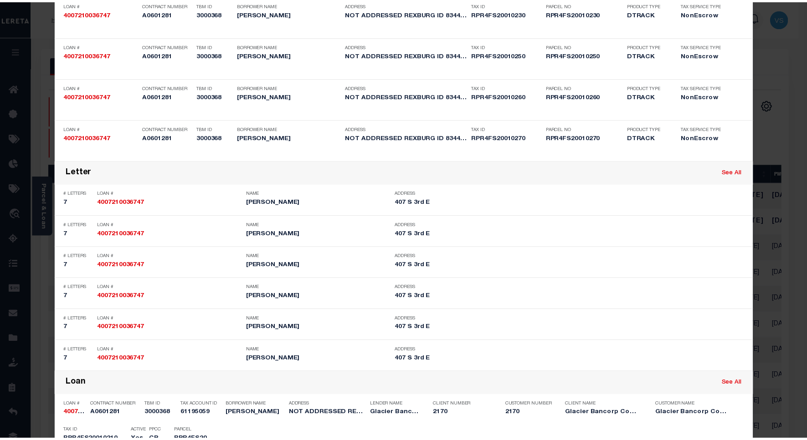
scroll to position [399, 0]
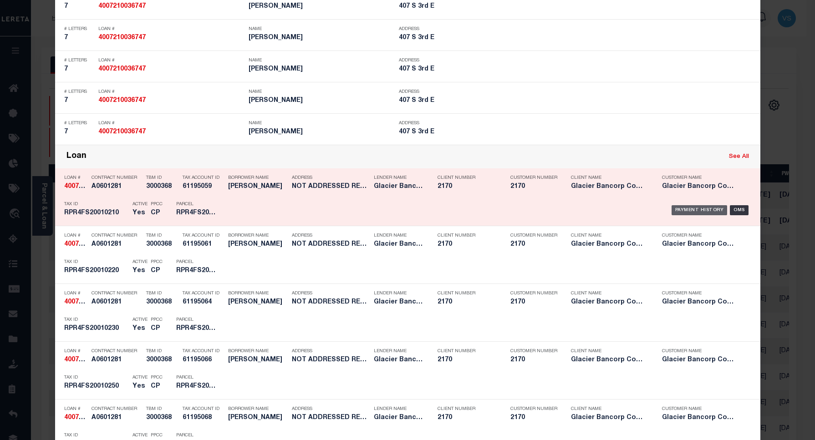
click at [684, 206] on div "Payment History" at bounding box center [700, 210] width 56 height 10
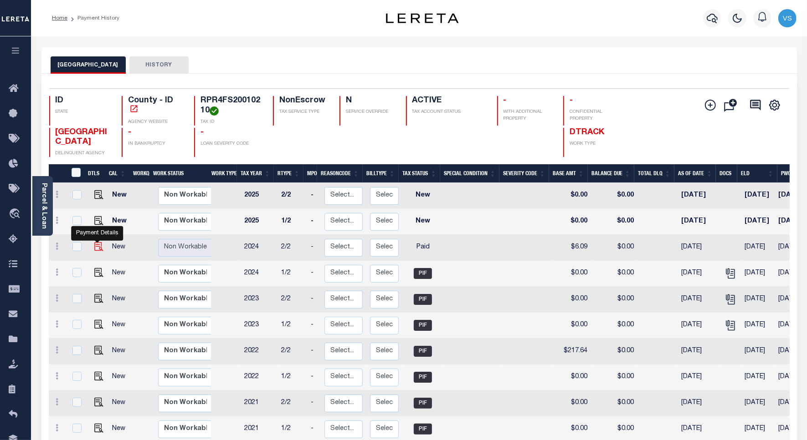
click at [94, 248] on img "" at bounding box center [98, 246] width 9 height 9
checkbox input "true"
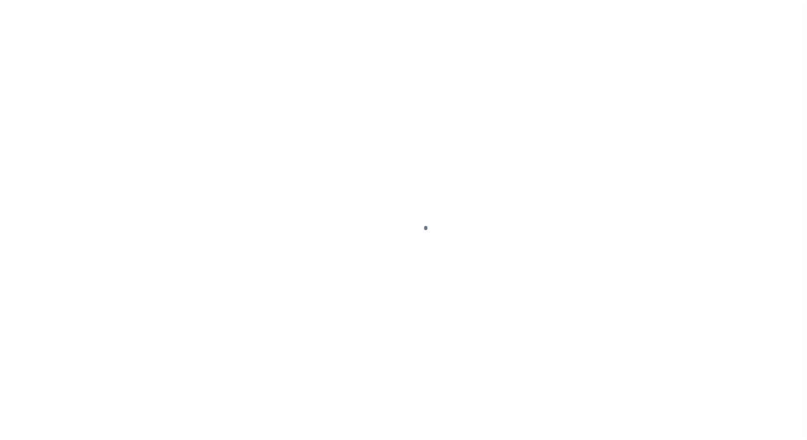
select select "PYD"
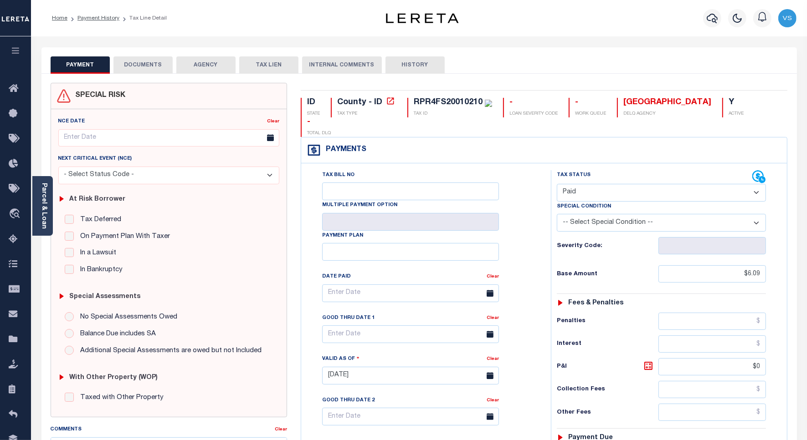
scroll to position [228, 0]
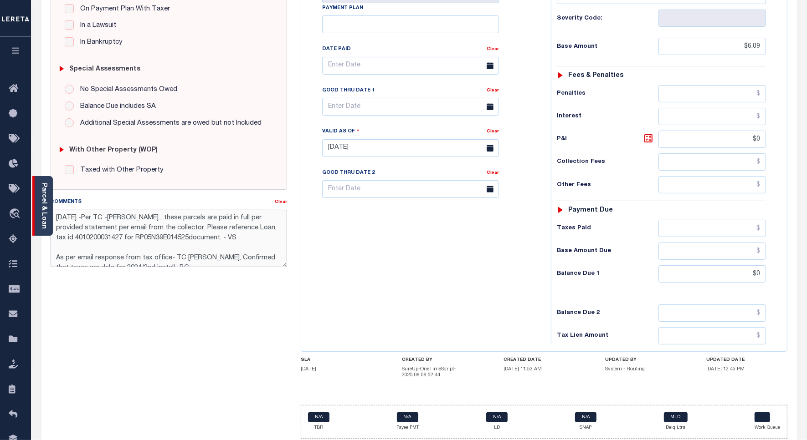
drag, startPoint x: 247, startPoint y: 237, endPoint x: 46, endPoint y: 213, distance: 202.8
click at [46, 213] on div "Parcel & Loan Tax Bill Details RPR4FS20010210 TAX ID AGENCY 2024/2025 2025 -" at bounding box center [419, 138] width 769 height 659
paste textarea "Please see the attached document sent by TC 2024 2/2 - Please refer Loan ID 401…"
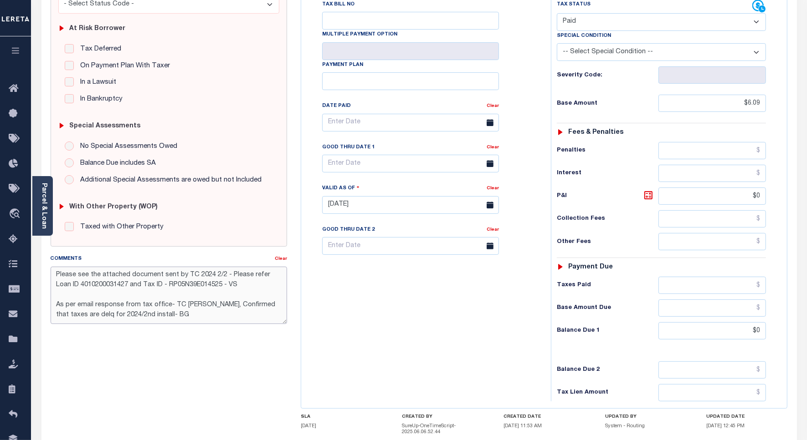
scroll to position [57, 0]
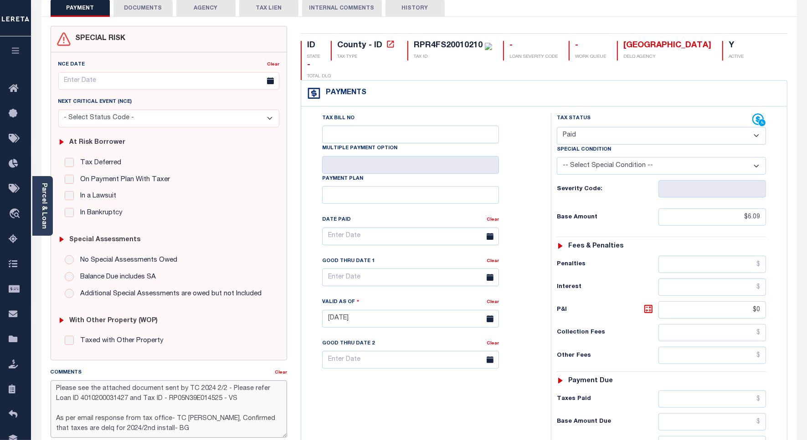
type textarea "Please see the attached document sent by TC 2024 2/2 - Please refer Loan ID 401…"
type input "[DATE]"
click at [580, 127] on select "- Select Status Code - Open Due/Unpaid Paid Incomplete No Tax Due Internal Refu…" at bounding box center [661, 136] width 209 height 18
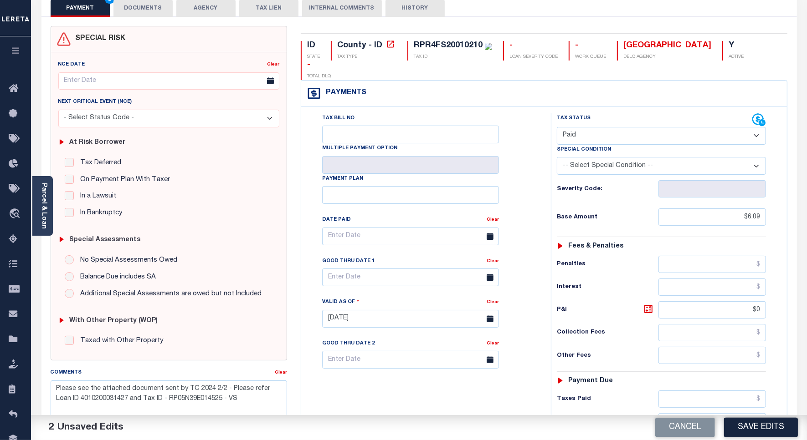
select select "DUE"
click at [557, 127] on select "- Select Status Code - Open Due/Unpaid Paid Incomplete No Tax Due Internal Refu…" at bounding box center [661, 136] width 209 height 18
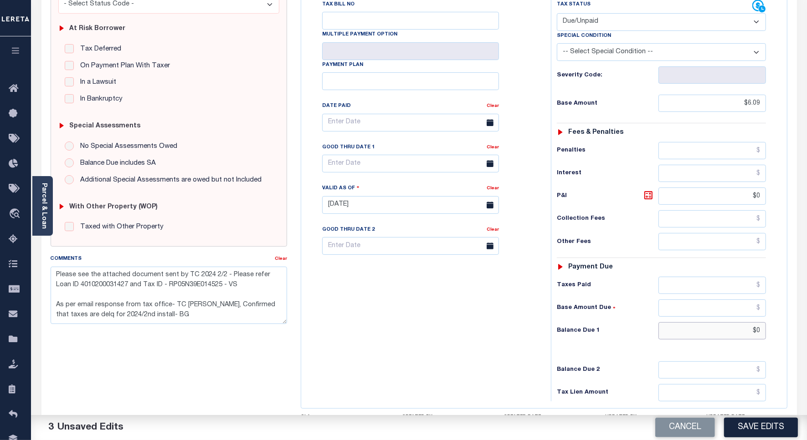
drag, startPoint x: 763, startPoint y: 313, endPoint x: 786, endPoint y: 340, distance: 35.6
click at [762, 322] on input "$0" at bounding box center [711, 330] width 107 height 17
type input "$6.82"
click at [646, 193] on icon at bounding box center [647, 195] width 5 height 5
type input "$0.73"
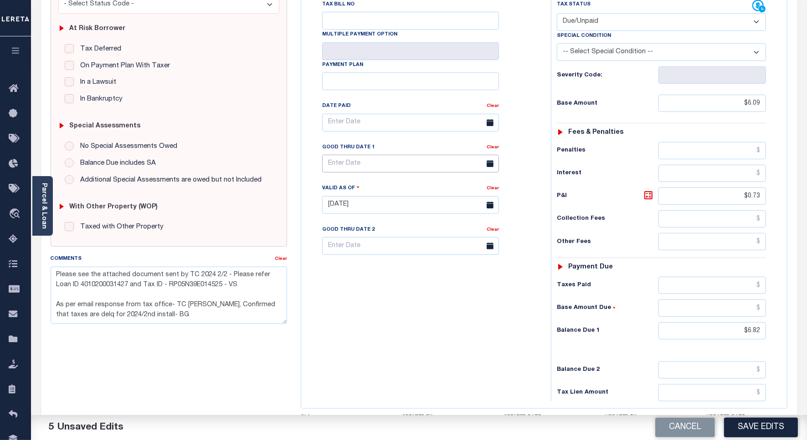
click at [356, 155] on input "text" at bounding box center [410, 164] width 177 height 18
click at [427, 267] on span "31" at bounding box center [432, 270] width 18 height 18
type input "10/31/2025"
click at [742, 431] on button "Save Edits" at bounding box center [761, 428] width 74 height 20
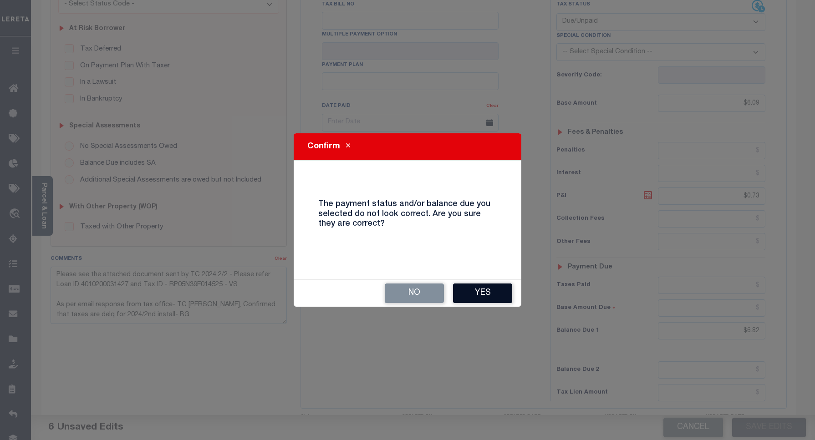
click at [481, 295] on button "Yes" at bounding box center [482, 294] width 59 height 20
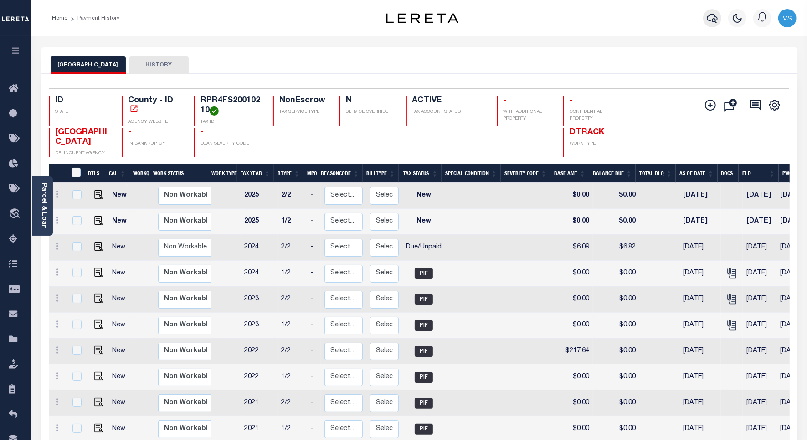
click at [707, 19] on icon "button" at bounding box center [711, 19] width 11 height 10
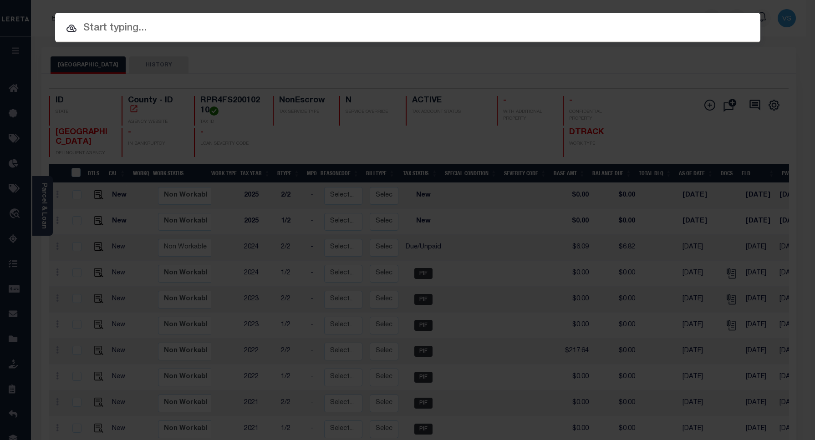
paste input "4007210036747"
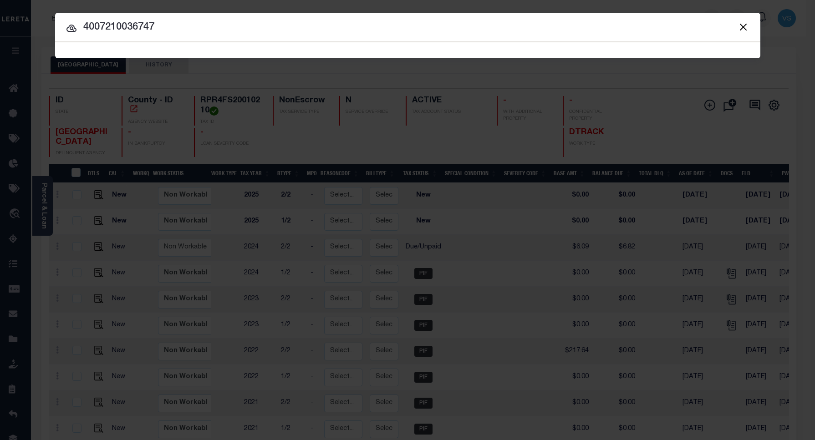
type input "4007210036747"
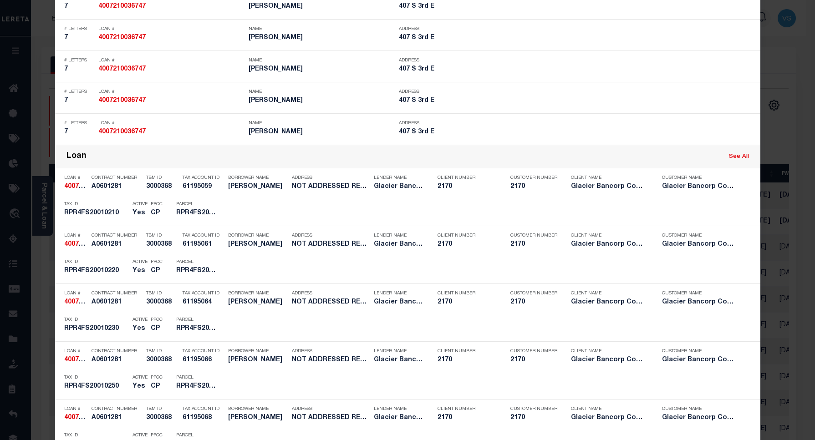
scroll to position [626, 0]
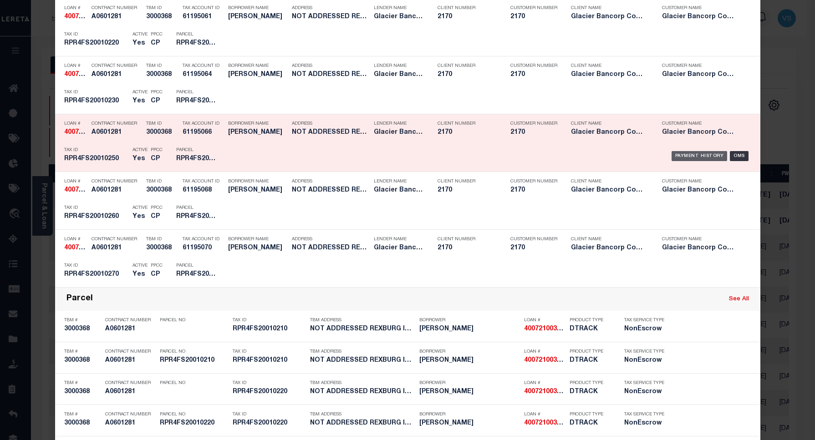
click at [676, 158] on div "Payment History" at bounding box center [700, 156] width 56 height 10
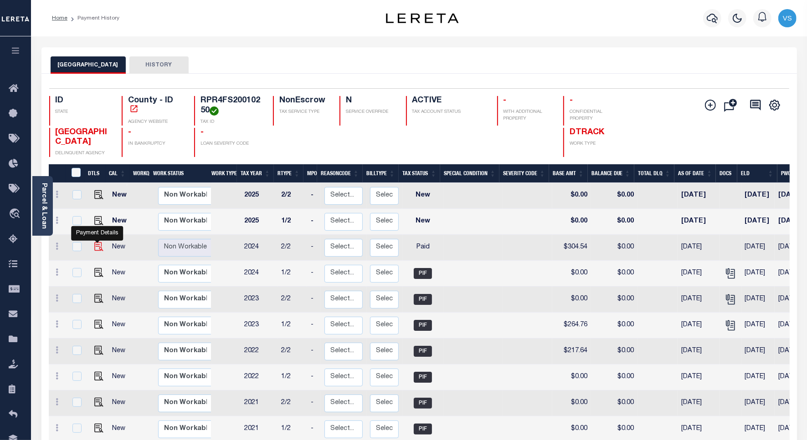
click at [95, 246] on img "" at bounding box center [98, 246] width 9 height 9
checkbox input "true"
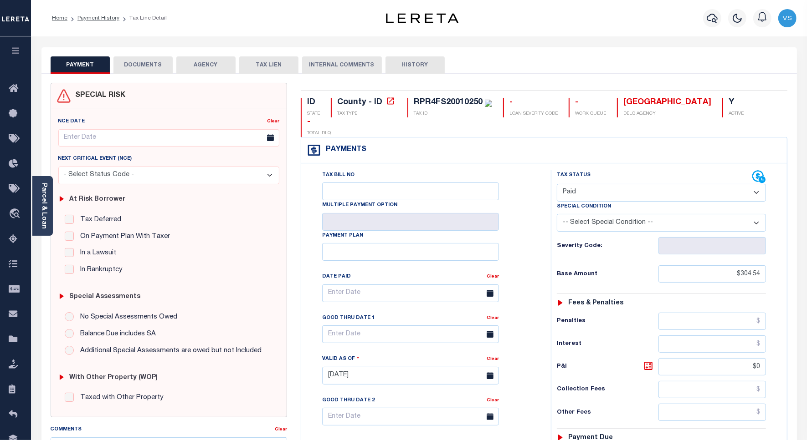
click at [581, 184] on select "- Select Status Code - Open Due/Unpaid Paid Incomplete No Tax Due Internal Refu…" at bounding box center [661, 193] width 209 height 18
select select "DUE"
click at [557, 184] on select "- Select Status Code - Open Due/Unpaid Paid Incomplete No Tax Due Internal Refu…" at bounding box center [661, 193] width 209 height 18
type input "[DATE]"
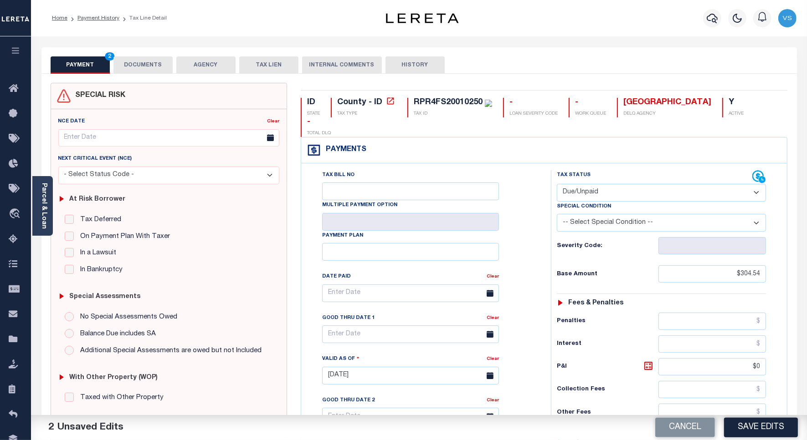
scroll to position [228, 0]
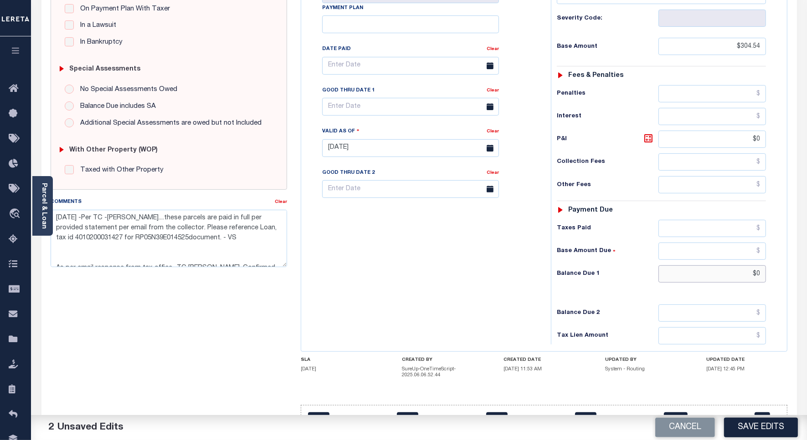
drag, startPoint x: 759, startPoint y: 260, endPoint x: 803, endPoint y: 306, distance: 63.5
click at [759, 266] on input "$0" at bounding box center [711, 274] width 107 height 17
type input "$341.57"
drag, startPoint x: 243, startPoint y: 240, endPoint x: 40, endPoint y: 215, distance: 204.6
click at [40, 215] on div "Parcel & Loan Tax Bill Details RPR4FS20010250 TAX ID AGENCY 2024/2025 2025 -" at bounding box center [419, 138] width 769 height 659
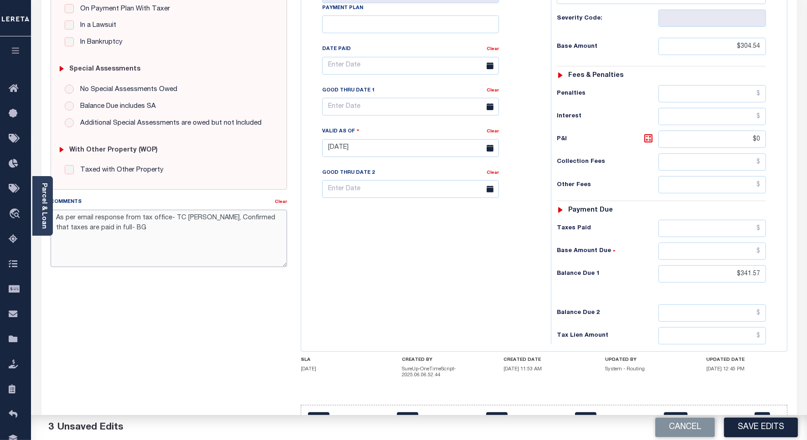
type textarea "As per email response from tax office- TC Amy, Confirmed that taxes are paid in…"
click at [352, 98] on input "text" at bounding box center [410, 107] width 177 height 18
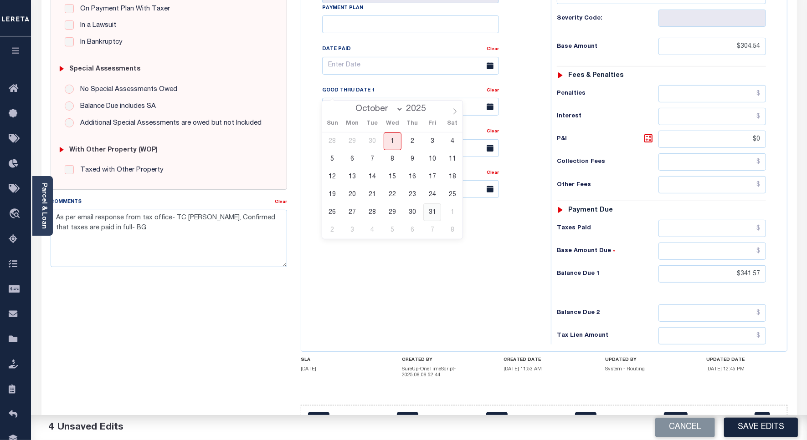
drag, startPoint x: 430, startPoint y: 212, endPoint x: 352, endPoint y: 219, distance: 78.7
click at [429, 212] on span "31" at bounding box center [432, 213] width 18 height 18
type input "10/31/2025"
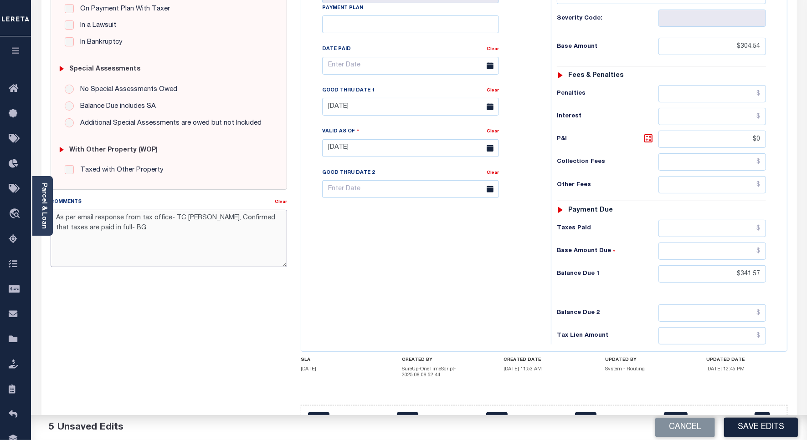
click at [84, 222] on textarea "As per email response from tax office- TC Amy, Confirmed that taxes are paid in…" at bounding box center [169, 238] width 236 height 57
click at [81, 215] on textarea "As per email response from tax office- TC Amy, Confirmed that taxes are paid in…" at bounding box center [169, 238] width 236 height 57
paste textarea "Please see the attached document sent by TC 2024 2/2 - Please refer Loan ID 401…"
type textarea "Please see the attached document sent by TC 2024 2/2 - Please refer Loan ID 401…"
click at [647, 133] on icon at bounding box center [648, 138] width 11 height 11
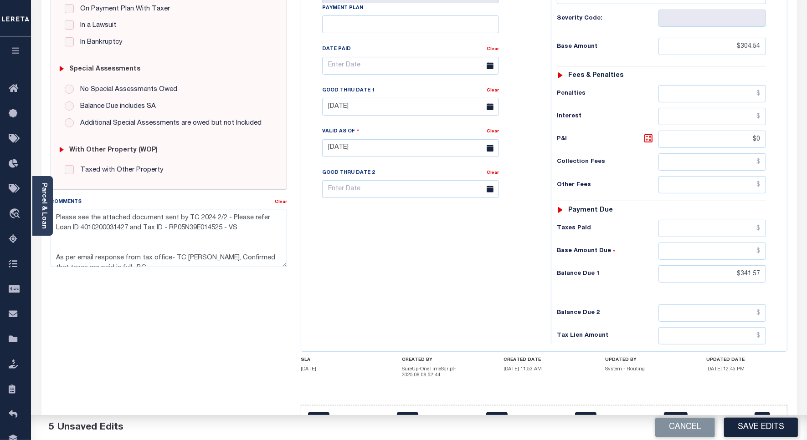
type input "$37.03"
click at [752, 426] on button "Save Edits" at bounding box center [761, 428] width 74 height 20
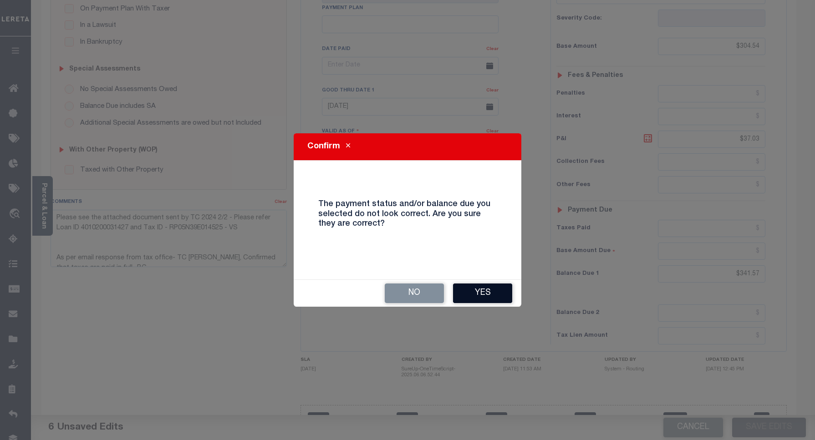
click at [470, 296] on button "Yes" at bounding box center [482, 294] width 59 height 20
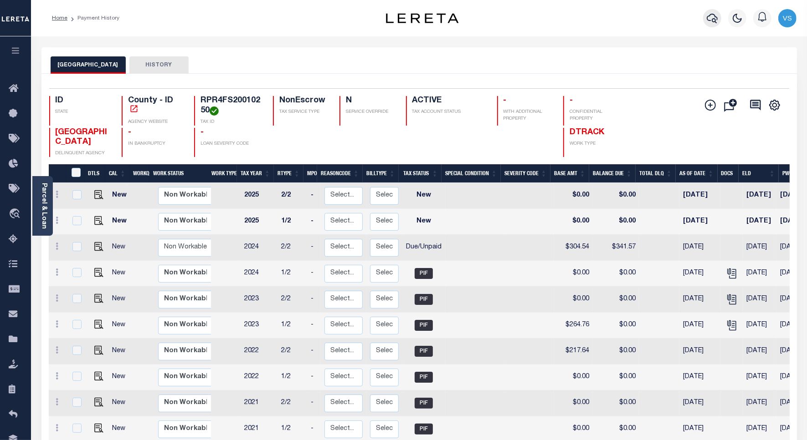
click at [709, 19] on icon "button" at bounding box center [711, 18] width 11 height 11
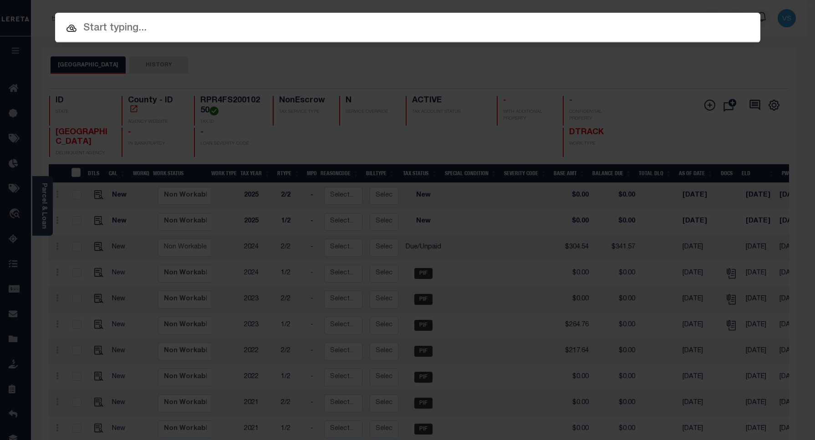
paste input "4007210036747"
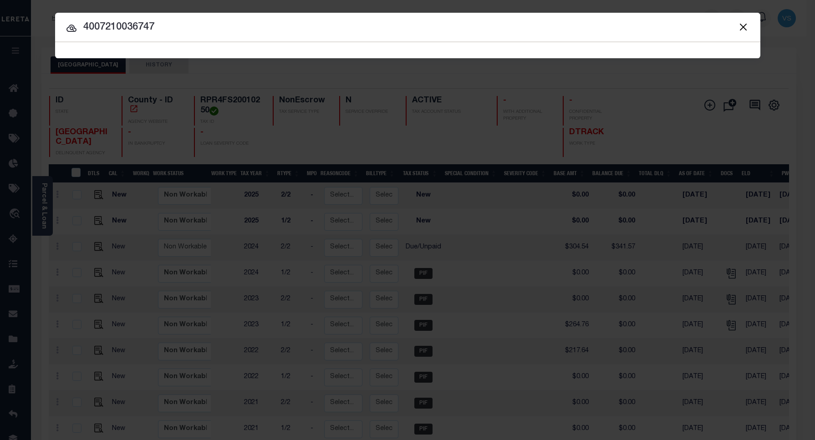
type input "4007210036747"
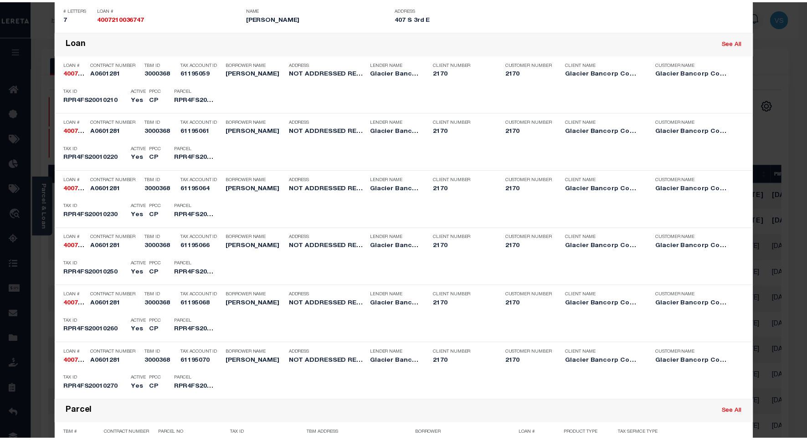
scroll to position [740, 0]
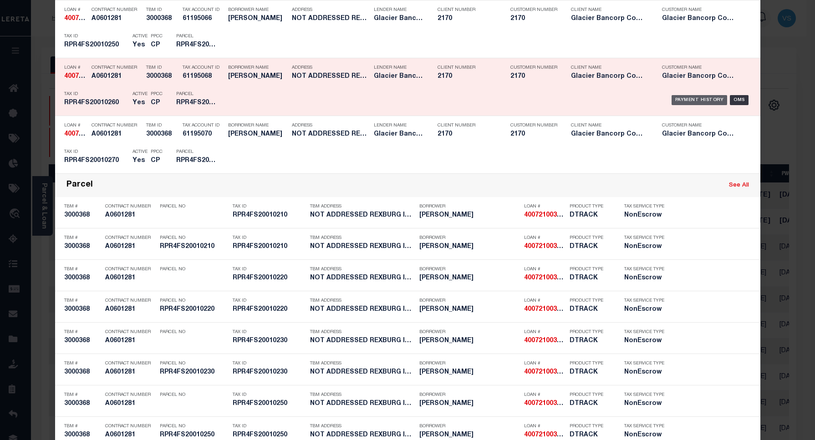
click at [682, 102] on div "Payment History" at bounding box center [700, 100] width 56 height 10
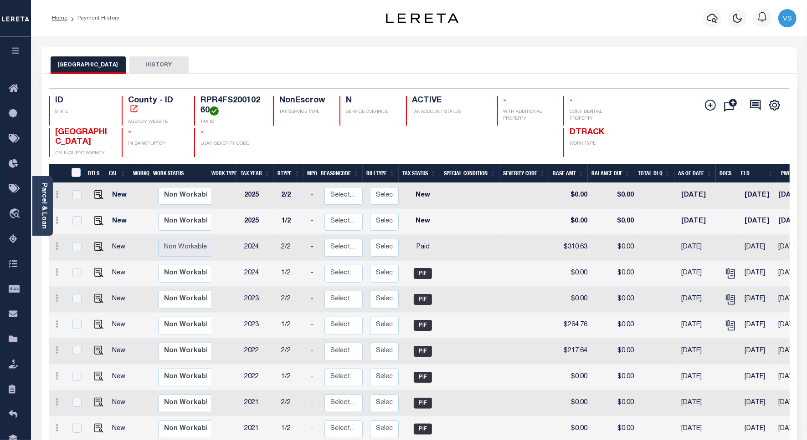
click at [92, 248] on link at bounding box center [97, 247] width 14 height 6
checkbox input "true"
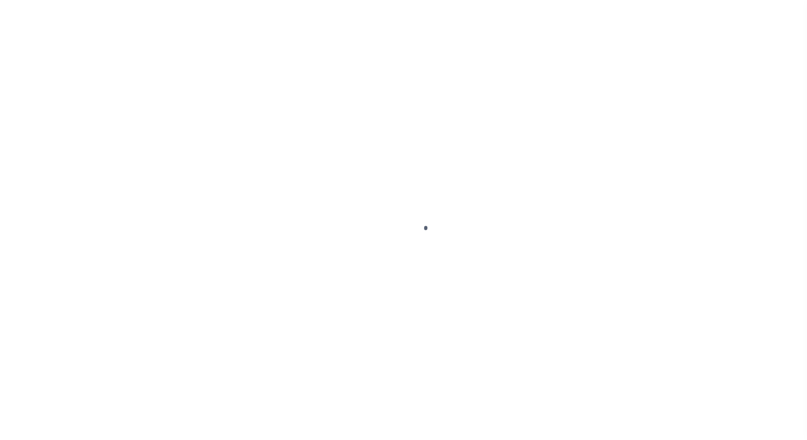
select select "PYD"
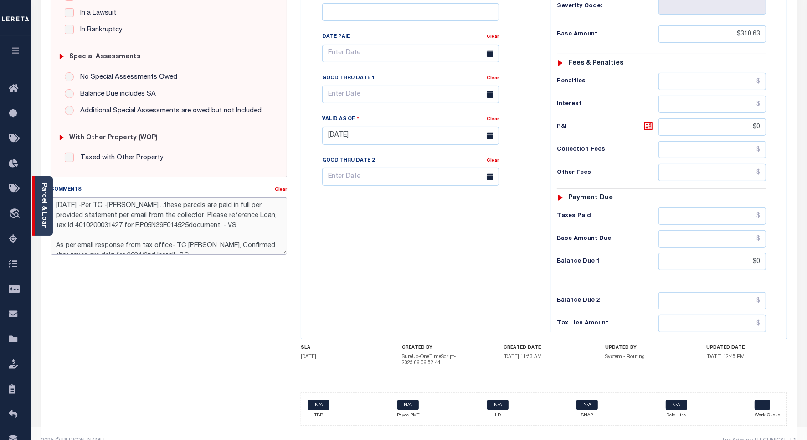
drag, startPoint x: 251, startPoint y: 228, endPoint x: 50, endPoint y: 205, distance: 201.7
click at [50, 205] on div "Parcel & Loan Tax Bill Details RPR4FS20010260 TAX ID AGENCY 2024/2025 2025 -" at bounding box center [419, 125] width 769 height 659
paste textarea "Please see the attached document sent by TC 2024 2/2 - Please refer Loan ID 401…"
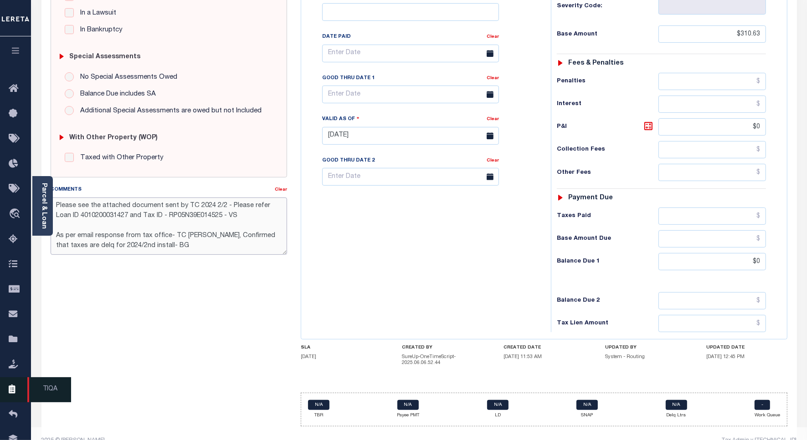
type textarea "Please see the attached document sent by TC 2024 2/2 - Please refer Loan ID 401…"
type input "[DATE]"
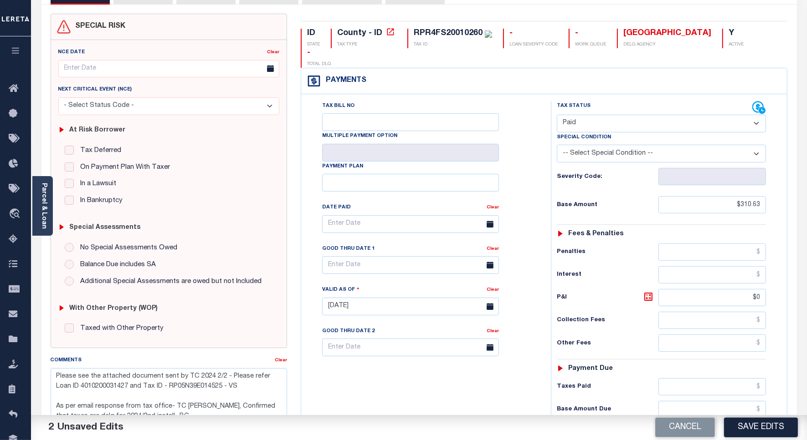
scroll to position [12, 0]
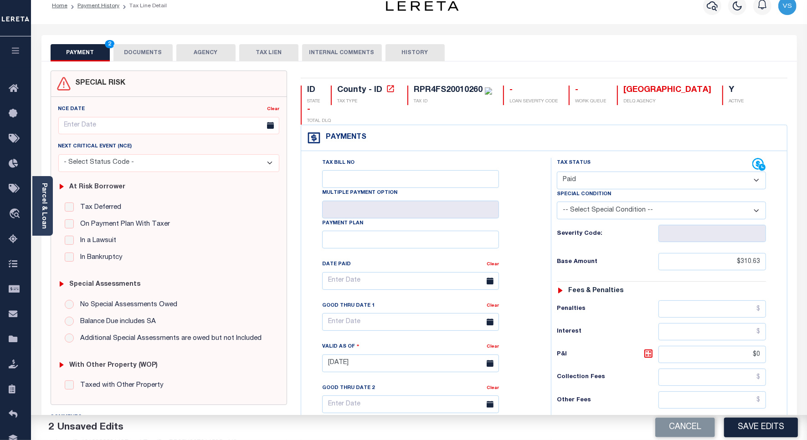
click at [614, 172] on select "- Select Status Code - Open Due/Unpaid Paid Incomplete No Tax Due Internal Refu…" at bounding box center [661, 181] width 209 height 18
select select "DUE"
click at [557, 172] on select "- Select Status Code - Open Due/Unpaid Paid Incomplete No Tax Due Internal Refu…" at bounding box center [661, 181] width 209 height 18
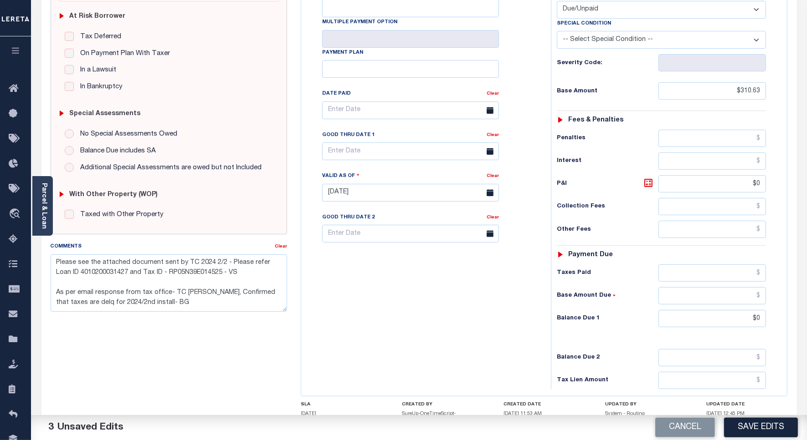
scroll to position [126, 0]
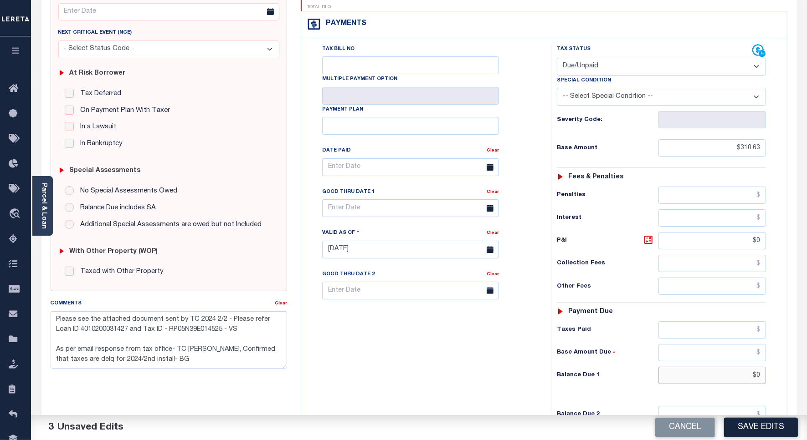
click at [759, 367] on input "$0" at bounding box center [711, 375] width 107 height 17
type input "$"
type input "$341.57"
click at [650, 237] on icon at bounding box center [647, 239] width 5 height 5
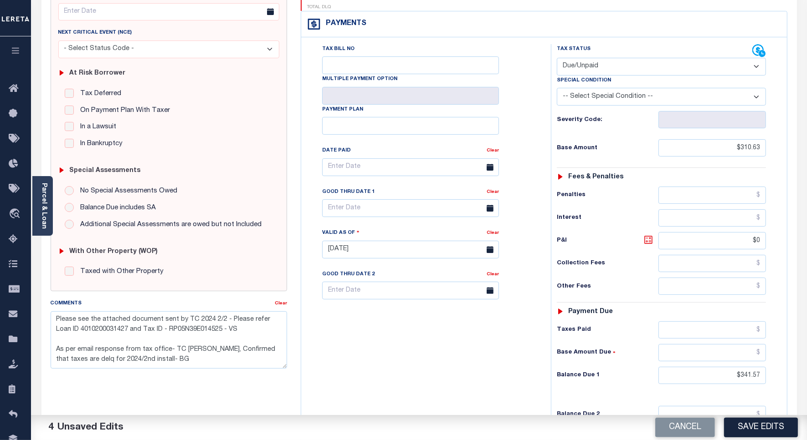
type input "$30.94"
click at [337, 199] on input "text" at bounding box center [410, 208] width 177 height 18
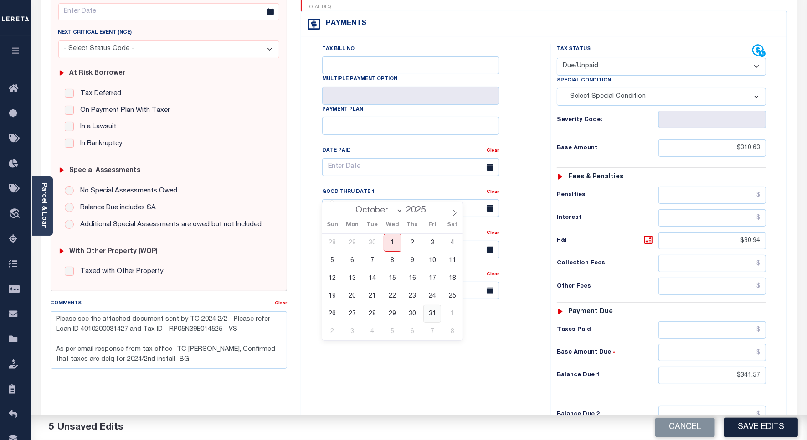
click at [429, 317] on span "31" at bounding box center [432, 314] width 18 height 18
type input "10/31/2025"
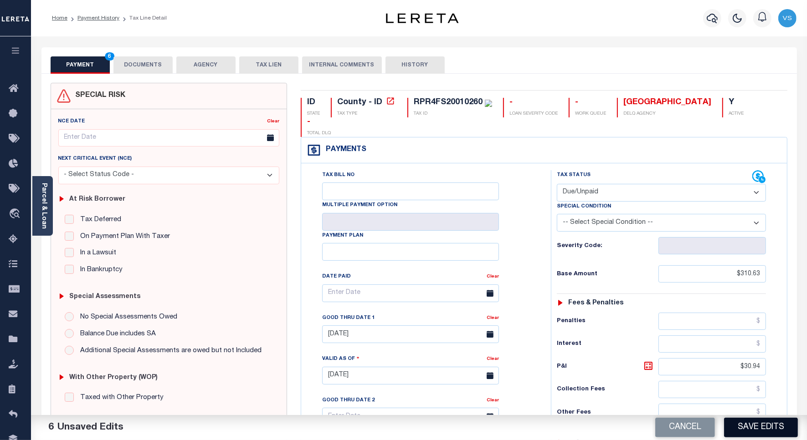
click at [746, 435] on button "Save Edits" at bounding box center [761, 428] width 74 height 20
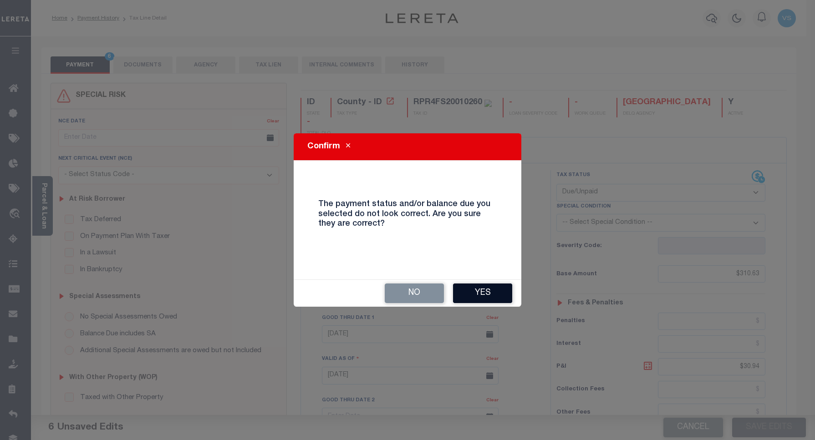
click at [478, 293] on button "Yes" at bounding box center [482, 294] width 59 height 20
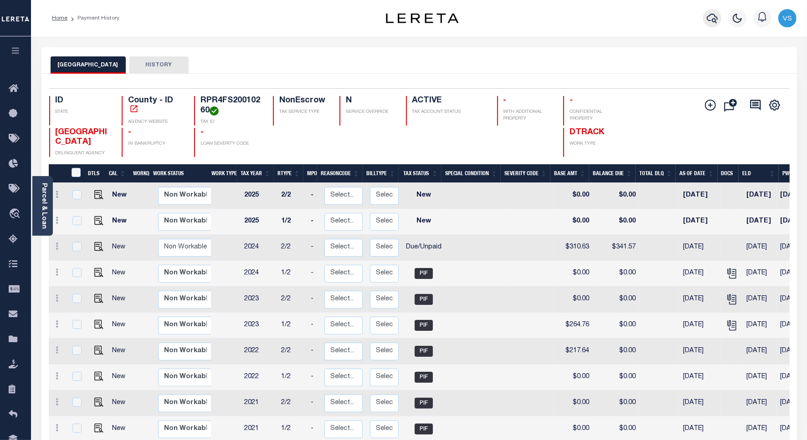
click at [711, 20] on icon "button" at bounding box center [711, 18] width 11 height 11
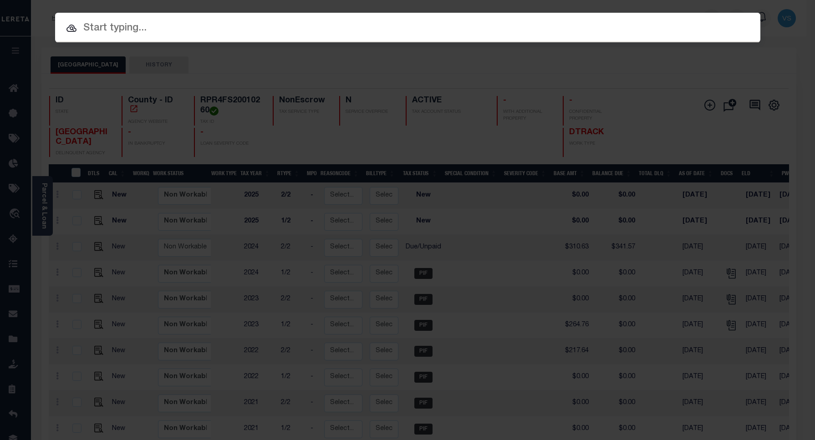
paste input "4007210036747"
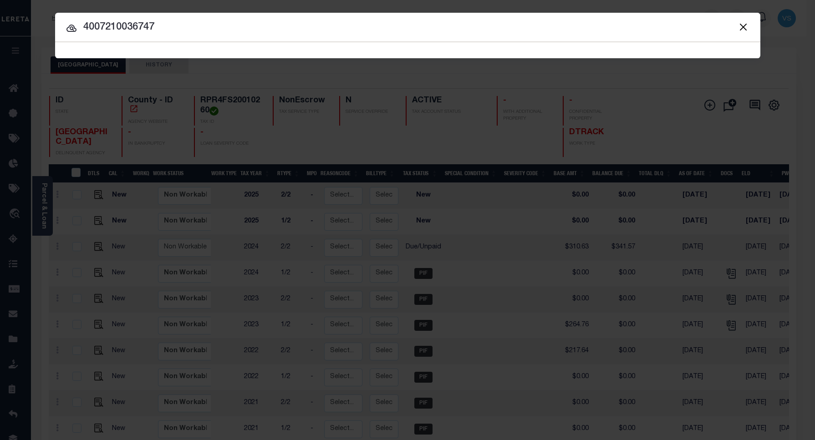
type input "4007210036747"
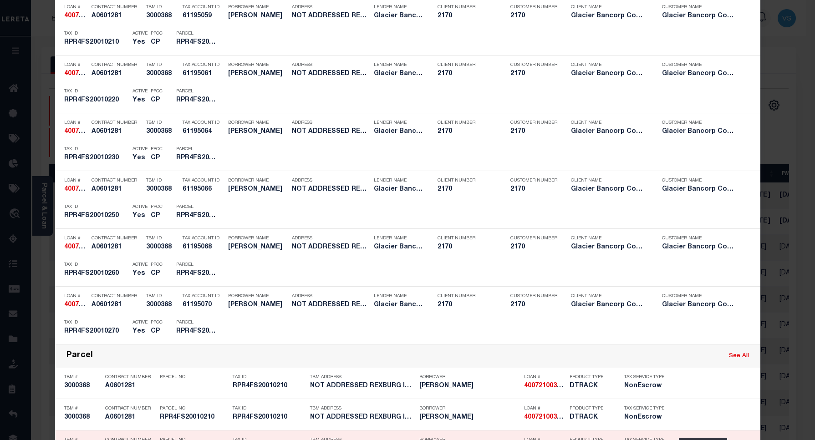
scroll to position [740, 0]
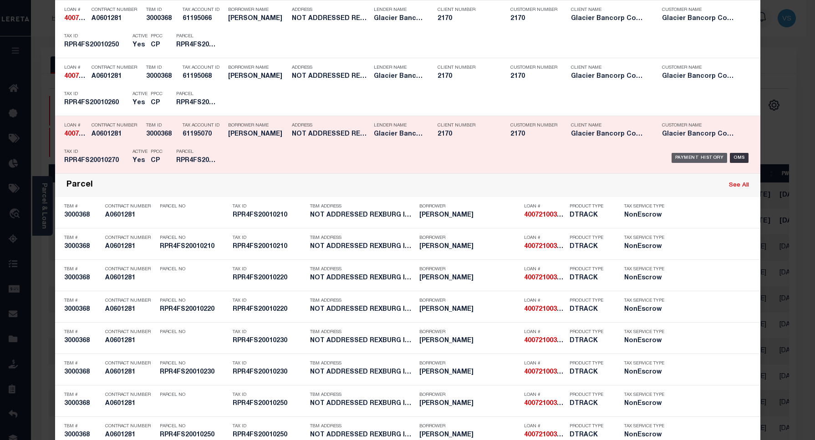
click at [672, 160] on div "Payment History" at bounding box center [700, 158] width 56 height 10
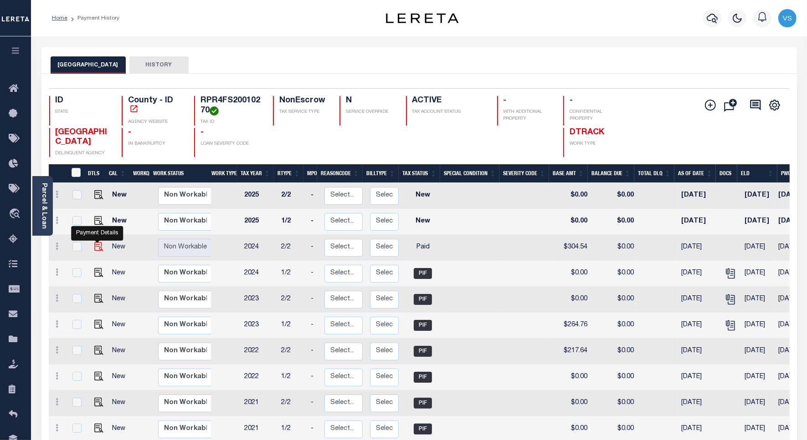
click at [95, 250] on img "" at bounding box center [98, 246] width 9 height 9
checkbox input "true"
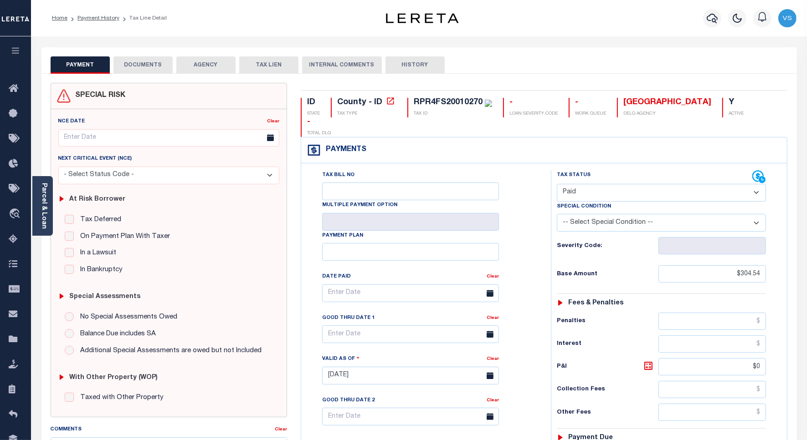
click at [593, 184] on select "- Select Status Code - Open Due/Unpaid Paid Incomplete No Tax Due Internal Refu…" at bounding box center [661, 193] width 209 height 18
select select "DUE"
click at [557, 184] on select "- Select Status Code - Open Due/Unpaid Paid Incomplete No Tax Due Internal Refu…" at bounding box center [661, 193] width 209 height 18
type input "[DATE]"
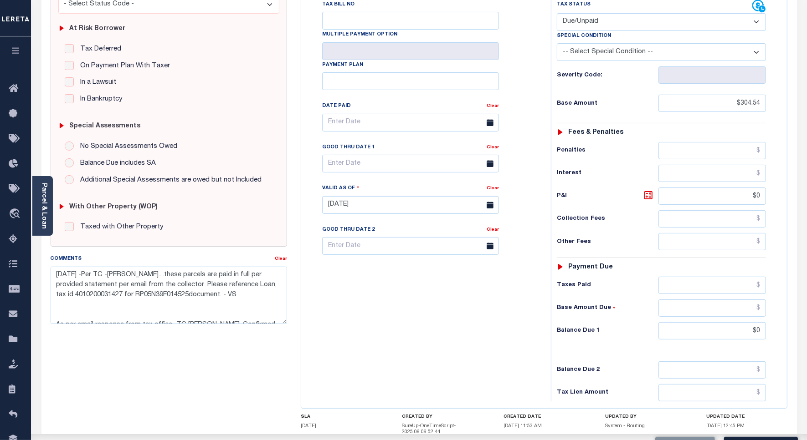
scroll to position [240, 0]
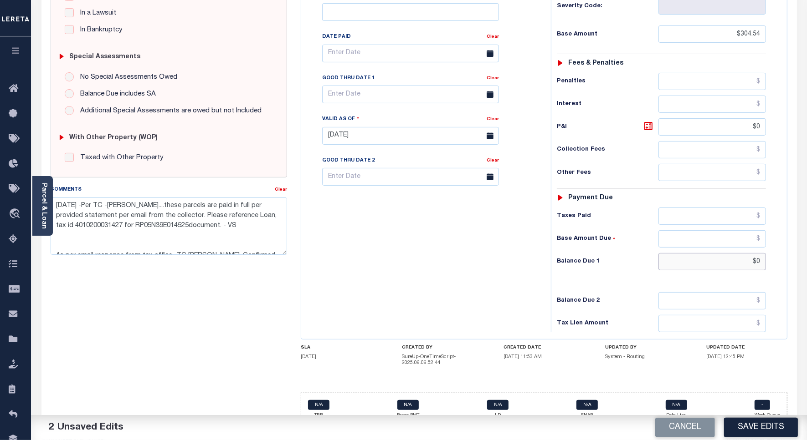
click at [736, 253] on input "$0" at bounding box center [711, 261] width 107 height 17
type input "$41.75"
click at [648, 121] on icon at bounding box center [648, 126] width 11 height 11
type input "$262.79"
click at [388, 86] on input "text" at bounding box center [410, 95] width 177 height 18
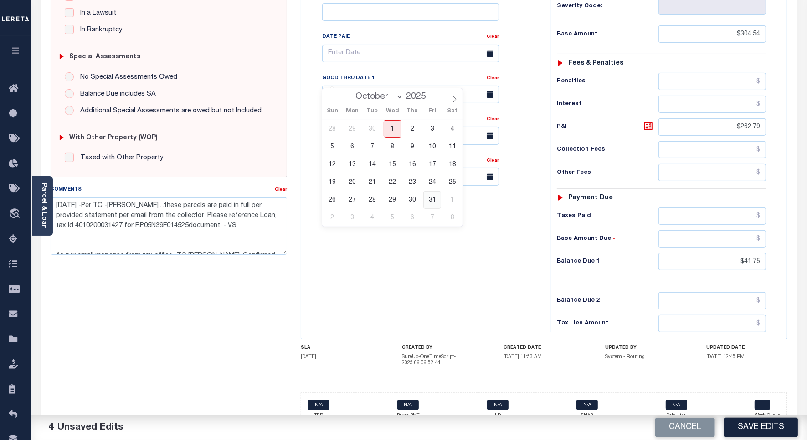
click at [433, 203] on span "31" at bounding box center [432, 200] width 18 height 18
type input "10/31/2025"
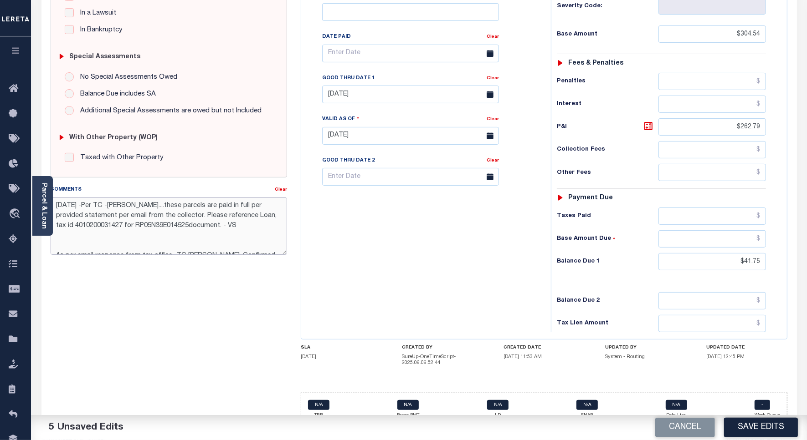
drag, startPoint x: 243, startPoint y: 228, endPoint x: 62, endPoint y: 206, distance: 181.7
click at [63, 206] on textarea "9/30/2025 -Per TC -Karen Sweat....these parcels are paid in full per provided s…" at bounding box center [169, 226] width 236 height 57
click at [174, 204] on textarea "As per email response from tax office- TC Amy, Confirmed that taxes are delq fo…" at bounding box center [169, 226] width 236 height 57
paste textarea "Please see the attached document sent by TC 2024 2/2 - Please refer Loan ID 401…"
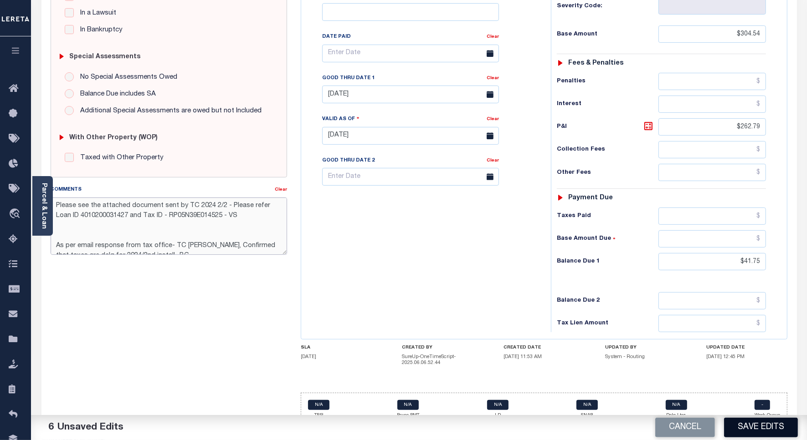
type textarea "Please see the attached document sent by TC 2024 2/2 - Please refer Loan ID 401…"
click at [762, 424] on button "Save Edits" at bounding box center [761, 428] width 74 height 20
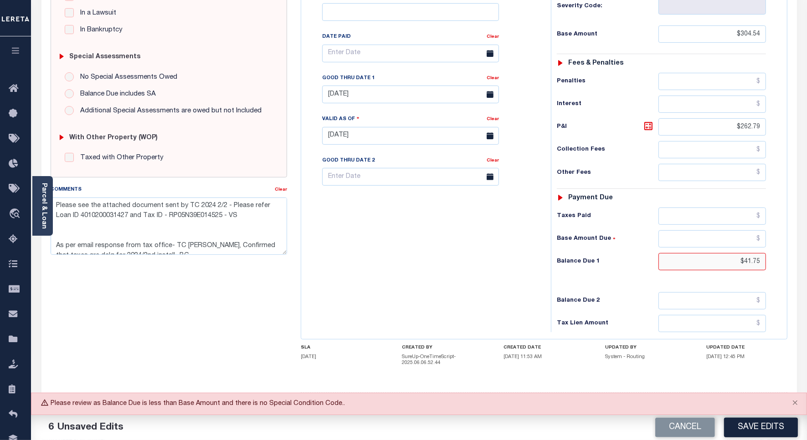
drag, startPoint x: 762, startPoint y: 244, endPoint x: 713, endPoint y: 248, distance: 48.9
click at [713, 253] on input "$41.75" at bounding box center [711, 261] width 107 height 17
type input "$341.00"
click at [763, 253] on input "$341.00" at bounding box center [711, 261] width 107 height 17
click at [729, 253] on input "$341.00" at bounding box center [711, 261] width 107 height 17
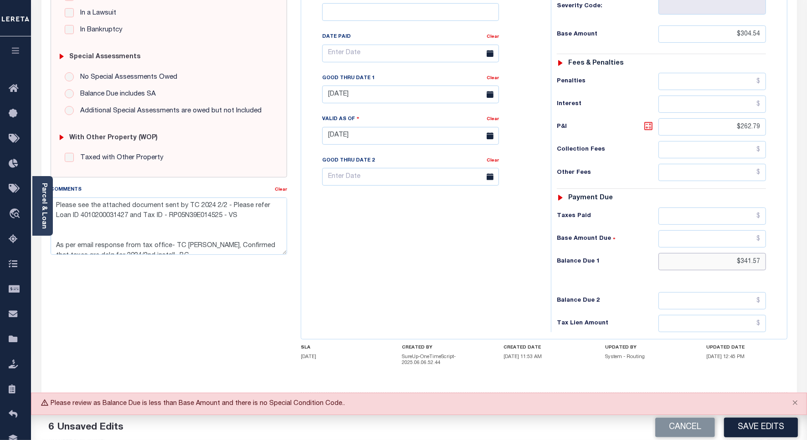
type input "$341.57"
click at [646, 121] on icon at bounding box center [648, 126] width 11 height 11
type input "$37.03"
click at [740, 434] on button "Save Edits" at bounding box center [761, 428] width 74 height 20
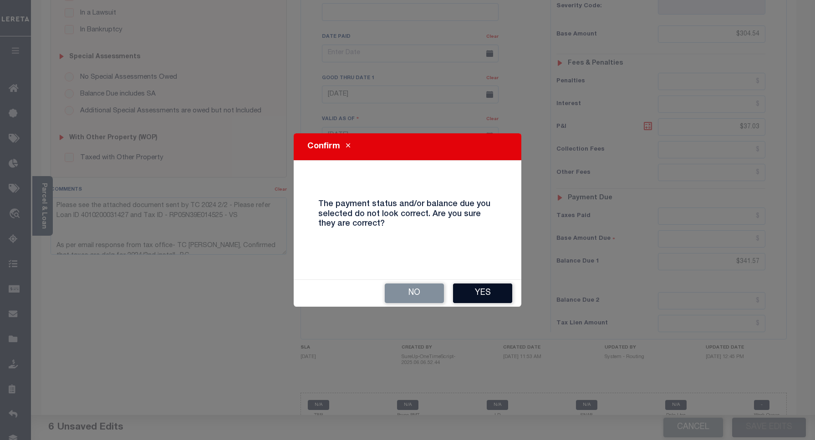
click at [498, 292] on button "Yes" at bounding box center [482, 294] width 59 height 20
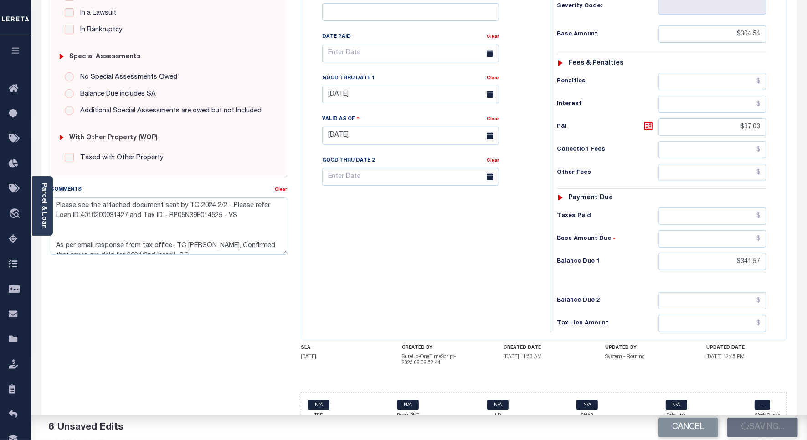
checkbox input "false"
type textarea "Please see the attached document sent by TC 2024 2/2 - Please refer Loan ID 401…"
type input "$304.54"
type input "$37.03"
type input "$341.57"
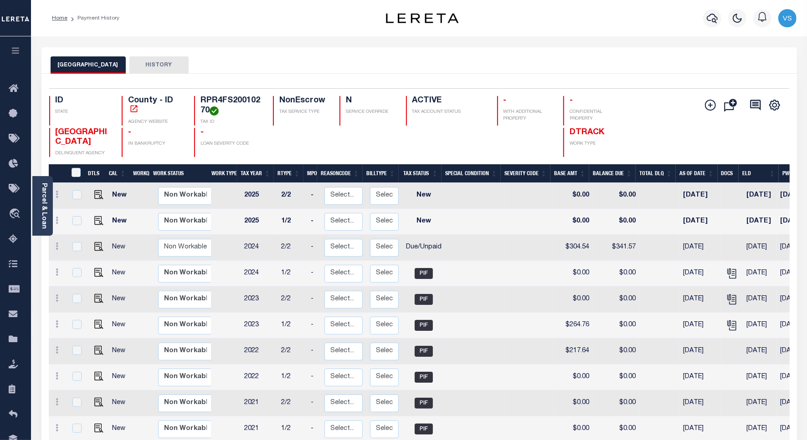
drag, startPoint x: 716, startPoint y: 21, endPoint x: 711, endPoint y: 32, distance: 12.0
click at [715, 21] on icon "button" at bounding box center [711, 19] width 11 height 10
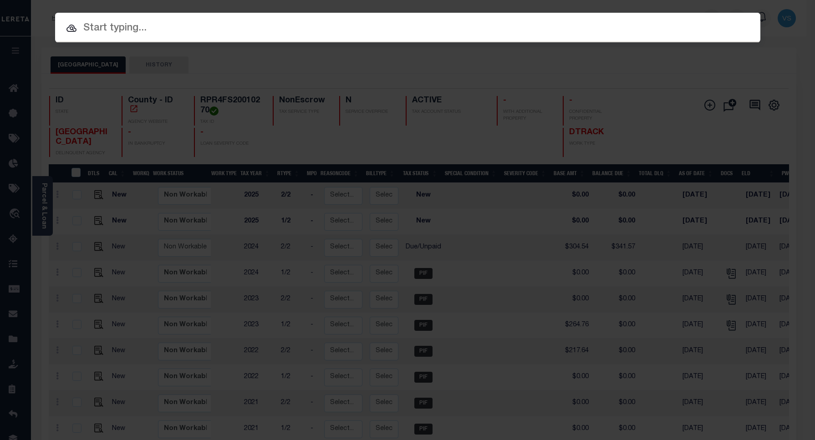
paste input "4002240048563"
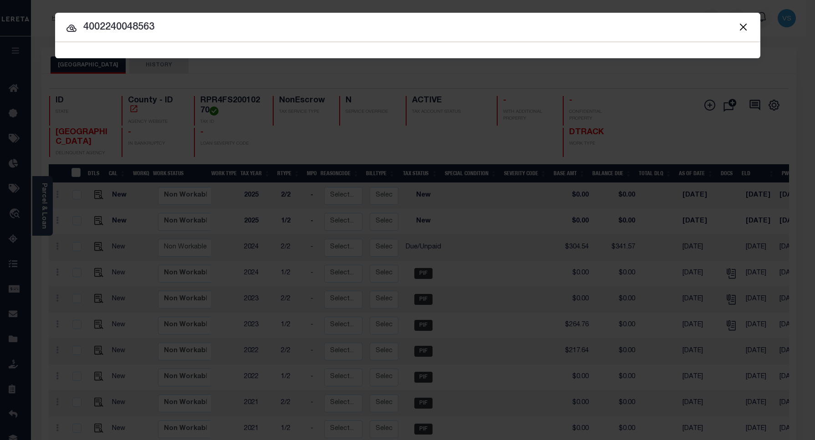
type input "4002240048563"
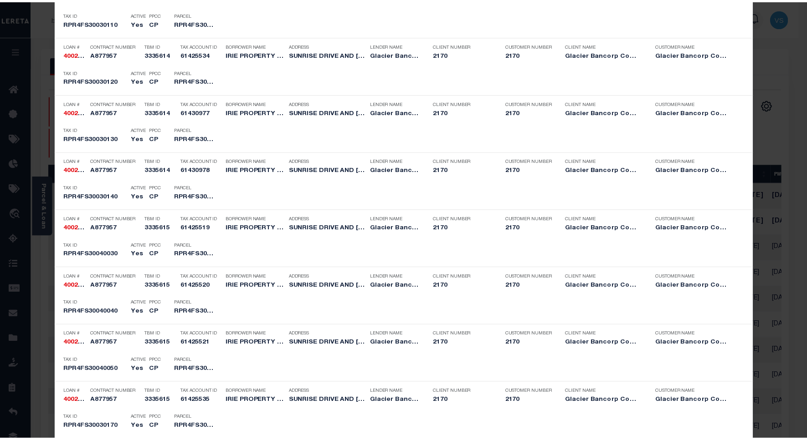
scroll to position [1761, 0]
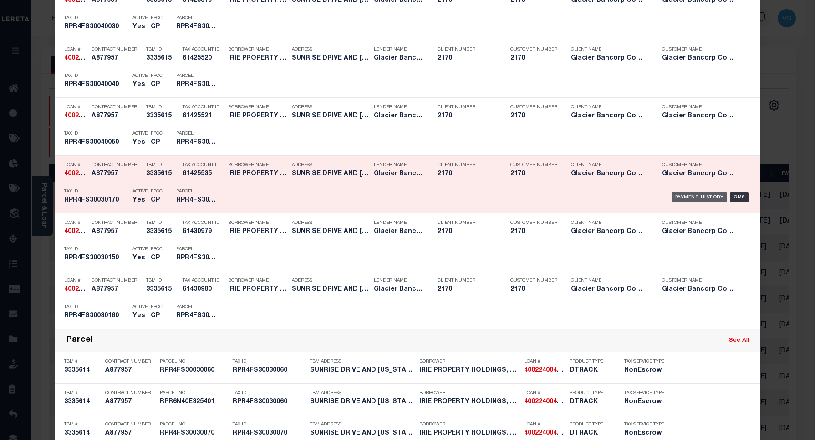
click at [674, 200] on div "Payment History" at bounding box center [700, 198] width 56 height 10
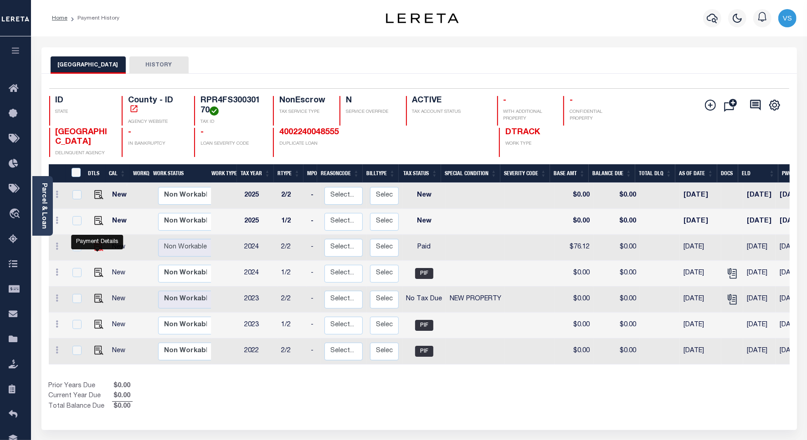
click at [94, 246] on img "" at bounding box center [98, 246] width 9 height 9
checkbox input "true"
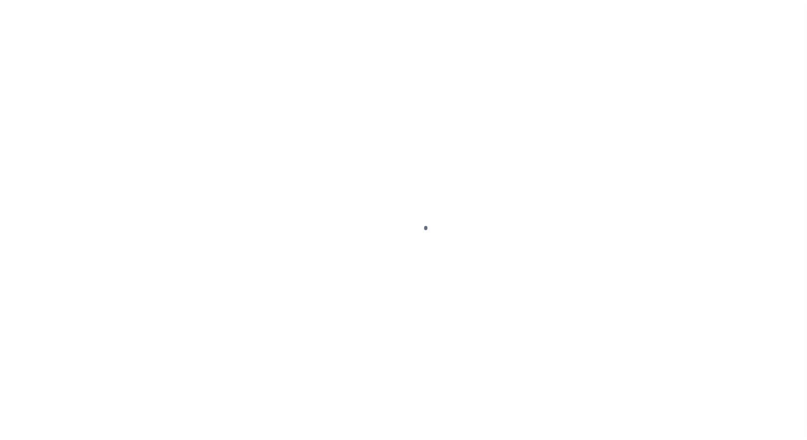
select select "PYD"
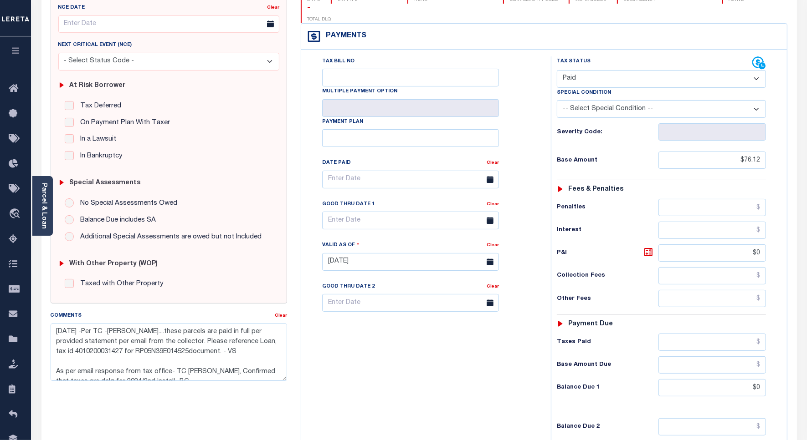
scroll to position [228, 0]
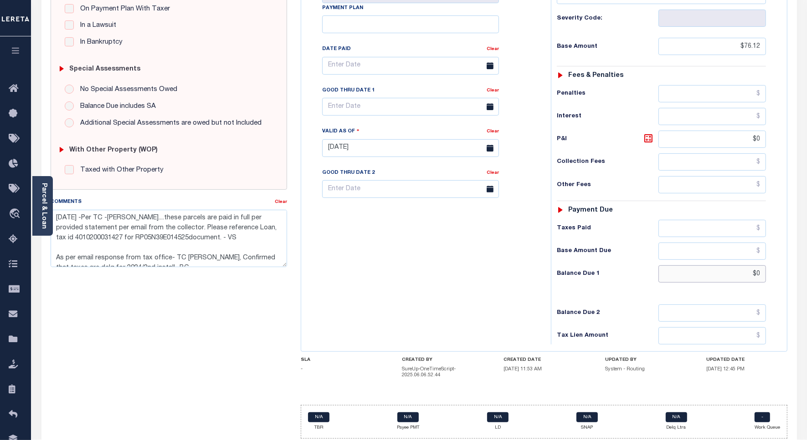
click at [759, 266] on input "$0" at bounding box center [711, 274] width 107 height 17
type input "$85.37"
type input "[DATE]"
click at [356, 98] on input "text" at bounding box center [410, 107] width 177 height 18
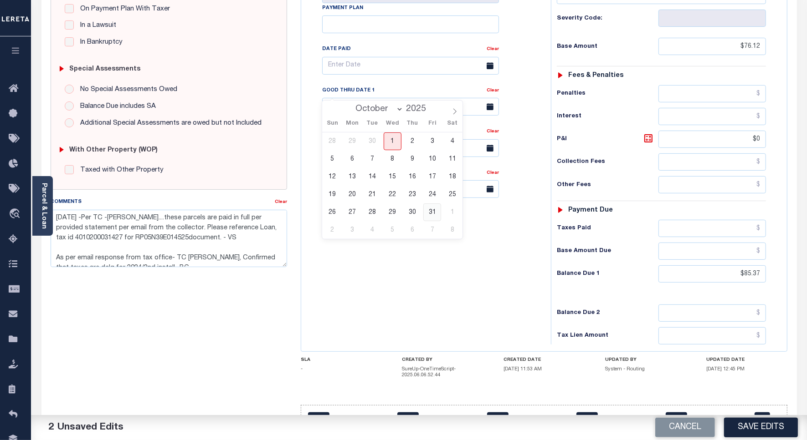
drag, startPoint x: 433, startPoint y: 211, endPoint x: 417, endPoint y: 211, distance: 15.9
click at [431, 211] on span "31" at bounding box center [432, 213] width 18 height 18
type input "10/31/2025"
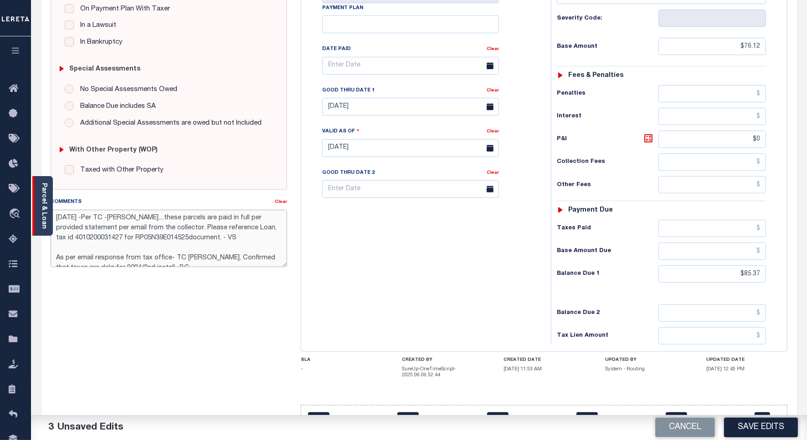
drag, startPoint x: 209, startPoint y: 236, endPoint x: 36, endPoint y: 214, distance: 173.5
click at [37, 213] on div "Parcel & Loan Tax Bill Details RPR4FS30030170 TAX ID AGENCY 2024/2025 2025 -" at bounding box center [419, 138] width 769 height 659
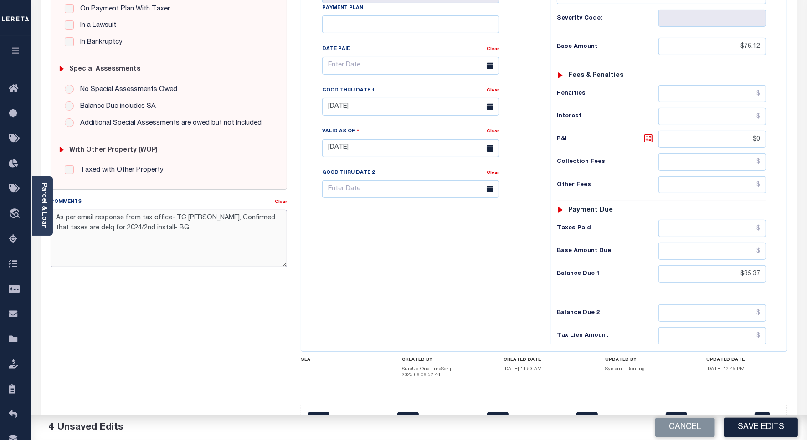
click at [167, 225] on textarea "As per email response from tax office- TC Amy, Confirmed that taxes are delq fo…" at bounding box center [169, 238] width 236 height 57
paste textarea "Please see the attached document sent by TC 2024 2/2 - Please refer Loan ID 401…"
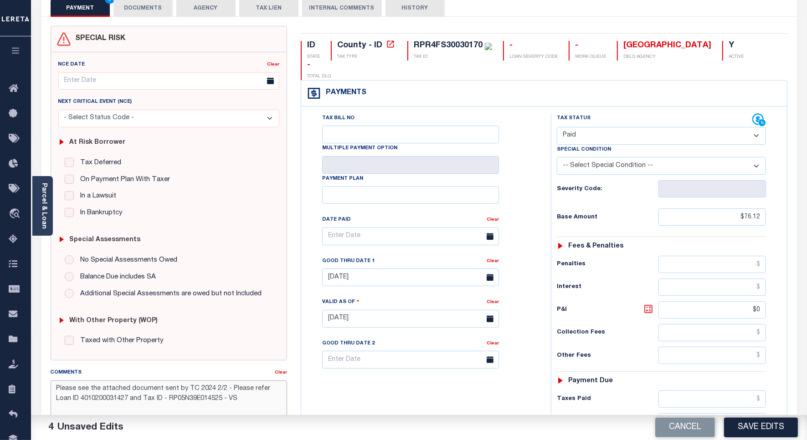
type textarea "Please see the attached document sent by TC 2024 2/2 - Please refer Loan ID 401…"
click at [646, 304] on icon at bounding box center [648, 309] width 11 height 11
type input "$9.25"
click at [731, 429] on button "Save Edits" at bounding box center [761, 428] width 74 height 20
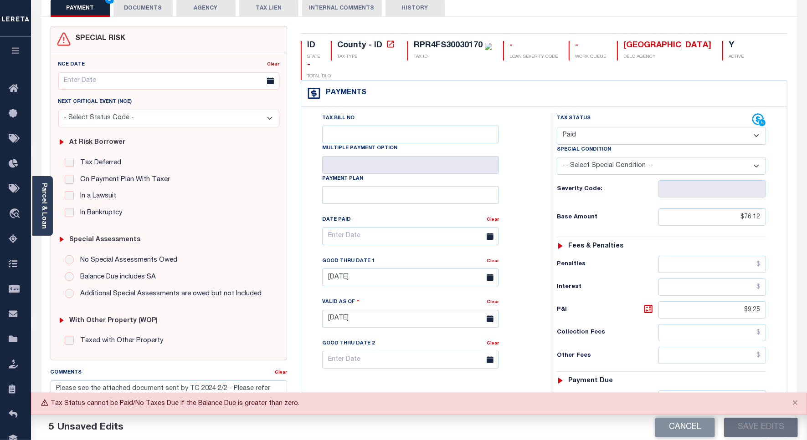
click at [572, 127] on select "- Select Status Code - Open Due/Unpaid Paid Incomplete No Tax Due Internal Refu…" at bounding box center [661, 136] width 209 height 18
select select "DUE"
click at [557, 127] on select "- Select Status Code - Open Due/Unpaid Paid Incomplete No Tax Due Internal Refu…" at bounding box center [661, 136] width 209 height 18
click at [741, 429] on button "Save Edits" at bounding box center [761, 428] width 74 height 20
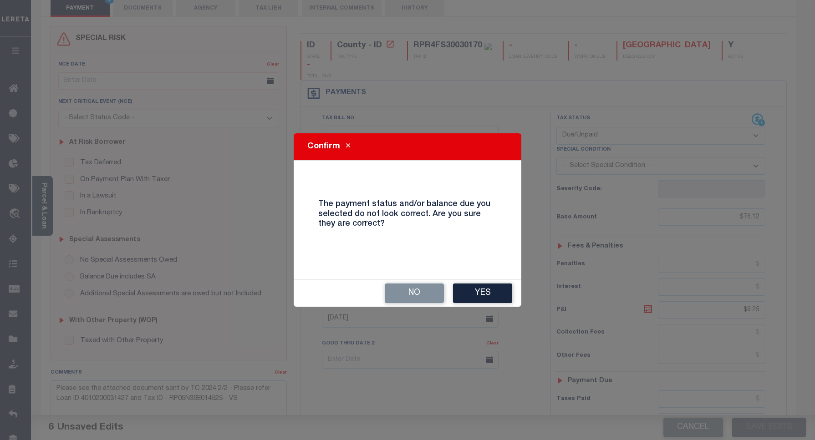
click at [479, 292] on button "Yes" at bounding box center [482, 294] width 59 height 20
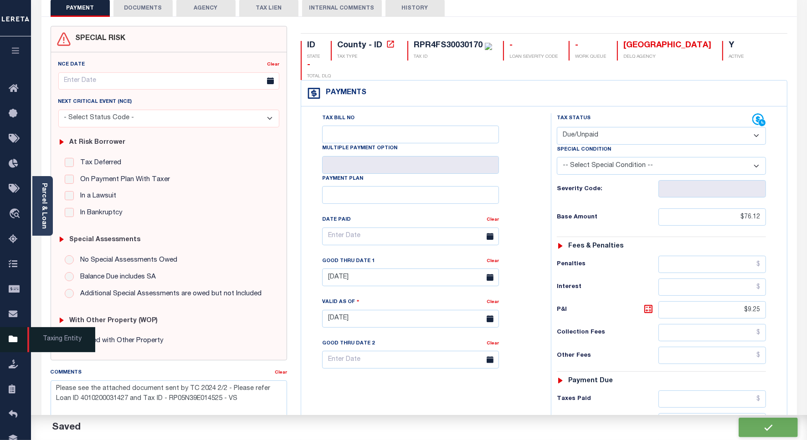
checkbox input "false"
type textarea "Please see the attached document sent by TC 2024 2/2 - Please refer Loan ID 401…"
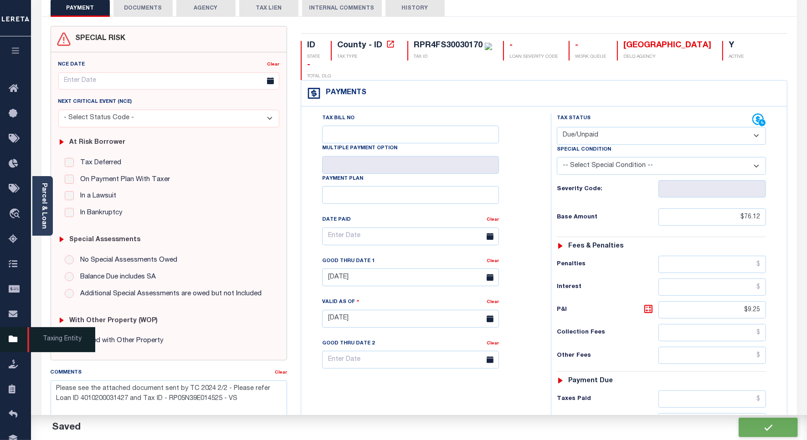
type input "$76.12"
type input "$9.25"
type input "$85.37"
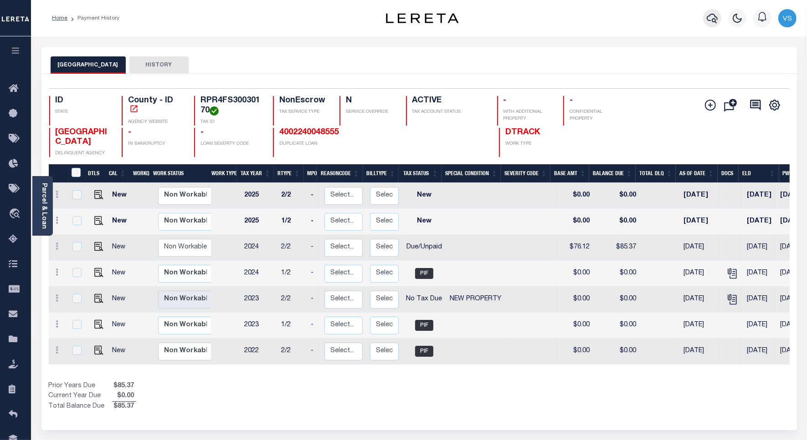
click at [713, 16] on icon "button" at bounding box center [711, 18] width 11 height 11
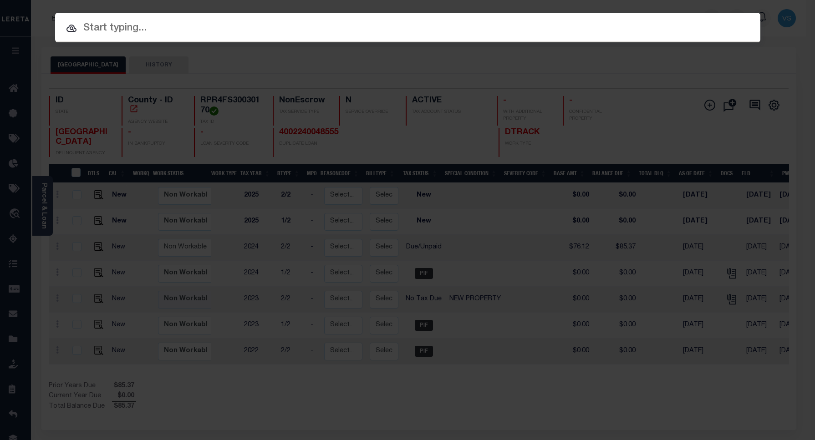
paste input "4002240048555"
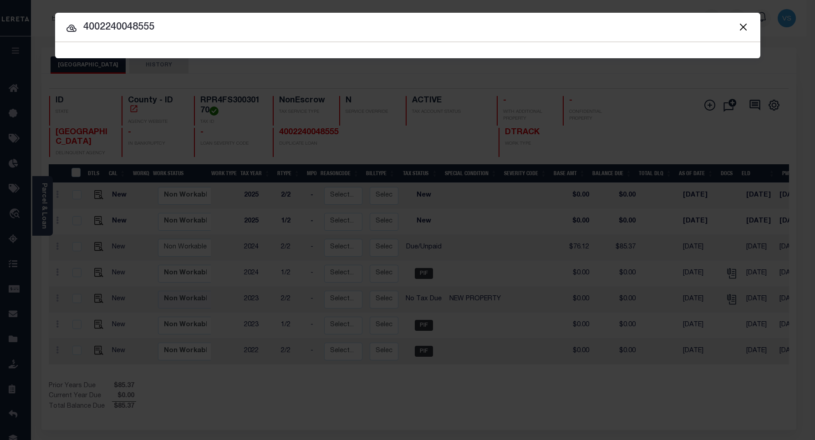
type input "4002240048555"
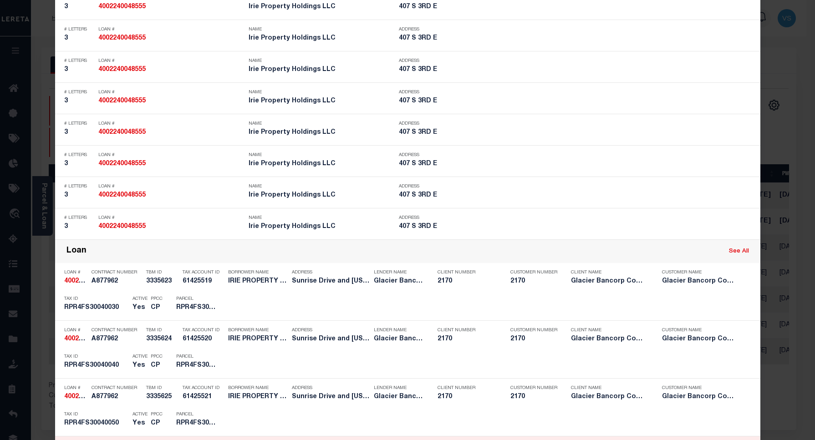
scroll to position [1025, 0]
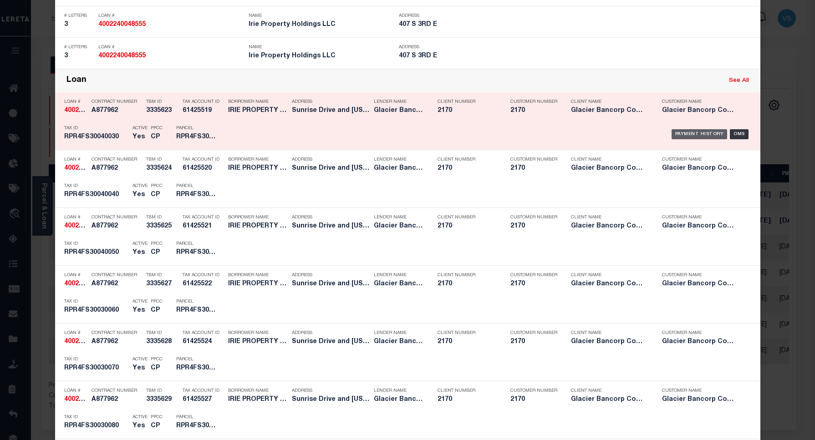
drag, startPoint x: 679, startPoint y: 135, endPoint x: 663, endPoint y: 135, distance: 16.4
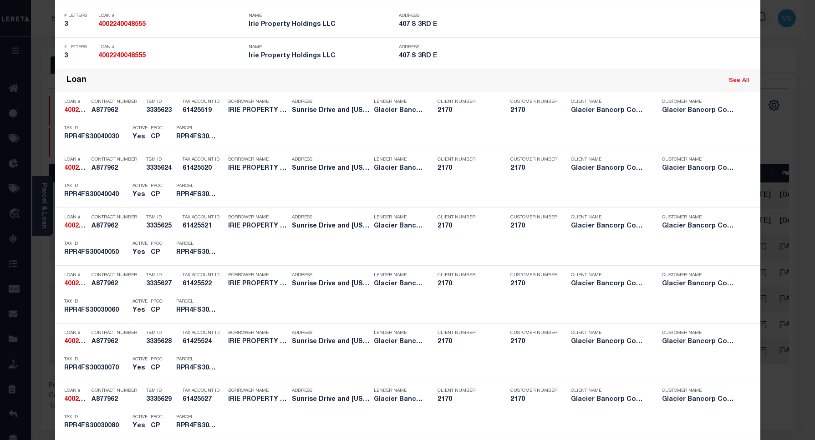
click at [680, 135] on div "Payment History" at bounding box center [700, 134] width 56 height 10
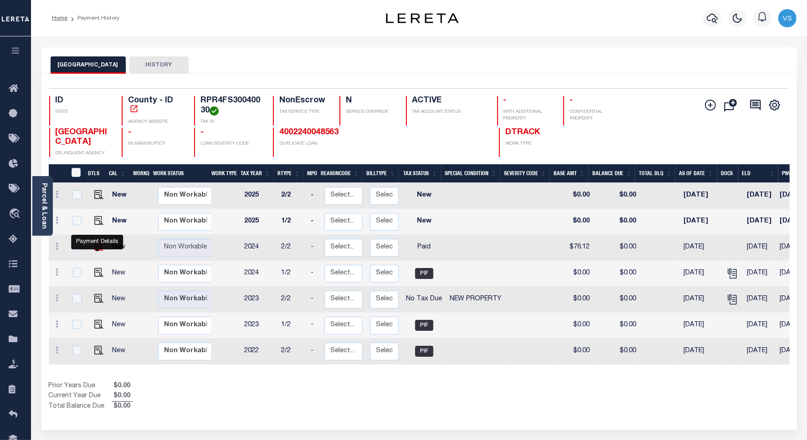
click at [97, 247] on img "" at bounding box center [98, 246] width 9 height 9
checkbox input "true"
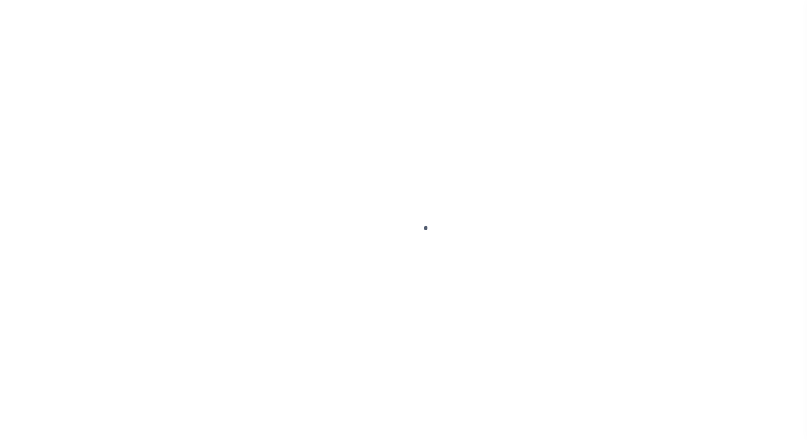
select select "PYD"
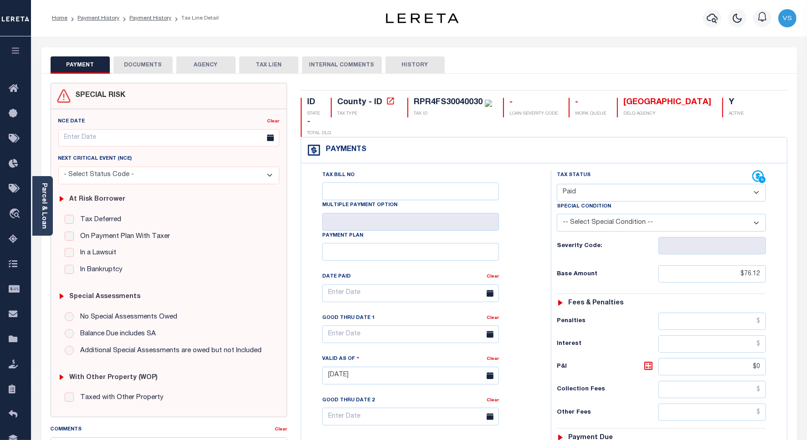
scroll to position [228, 0]
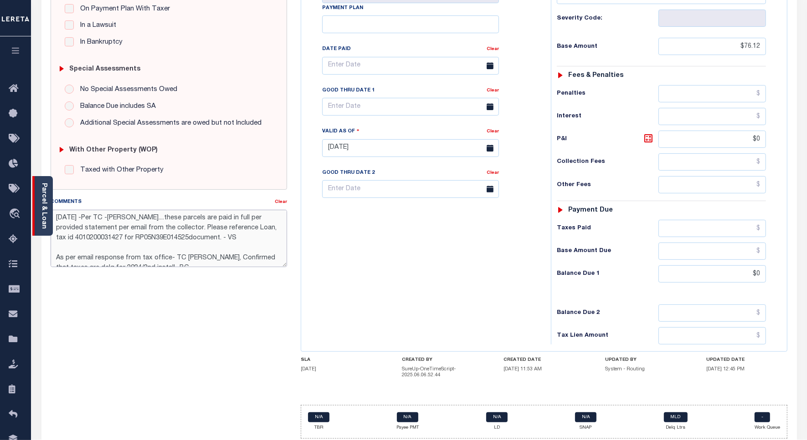
drag, startPoint x: 250, startPoint y: 238, endPoint x: 33, endPoint y: 215, distance: 217.5
click at [35, 215] on div "Parcel & Loan Tax Bill Details RPR4FS30040030 TAX ID AGENCY 2024/2025 2025 -" at bounding box center [419, 138] width 769 height 659
paste textarea "Please see the attached document sent by TC 2024 2/2 - Please refer Loan ID 401…"
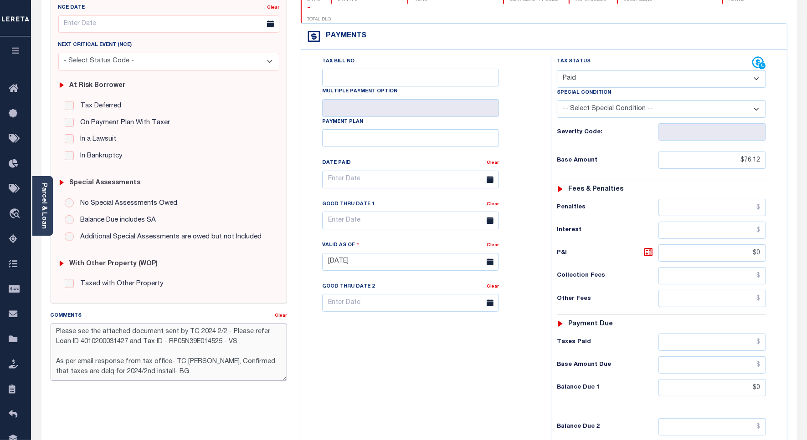
scroll to position [57, 0]
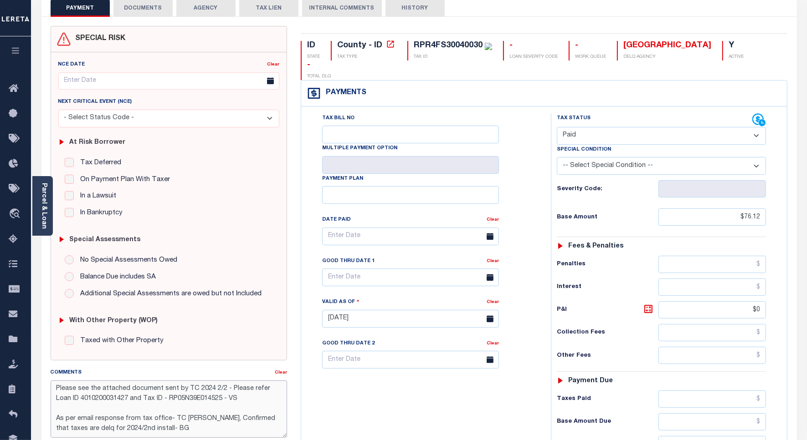
type textarea "Please see the attached document sent by TC 2024 2/2 - Please refer Loan ID 401…"
type input "10/01/2025"
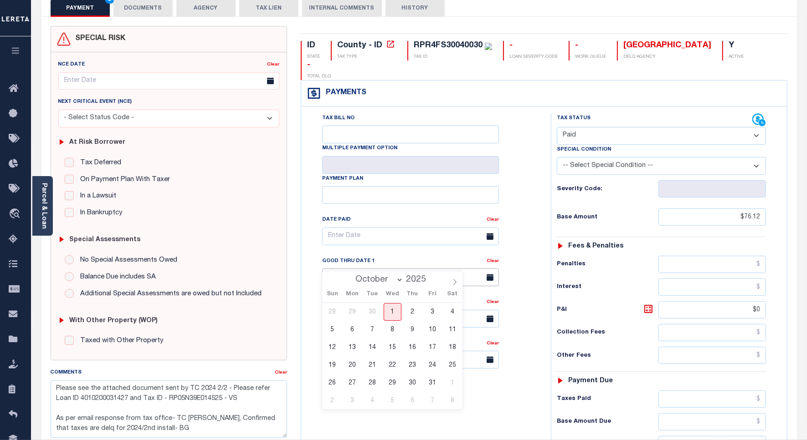
click at [342, 269] on input "text" at bounding box center [410, 278] width 177 height 18
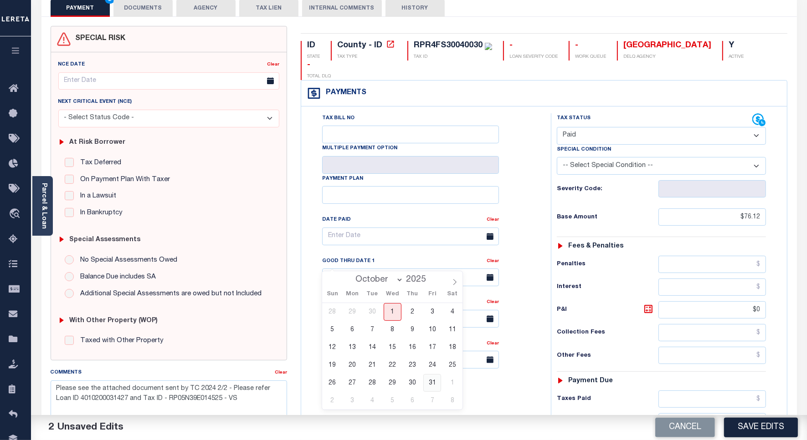
drag, startPoint x: 430, startPoint y: 380, endPoint x: 489, endPoint y: 340, distance: 71.0
click at [430, 381] on span "31" at bounding box center [432, 383] width 18 height 18
type input "[DATE]"
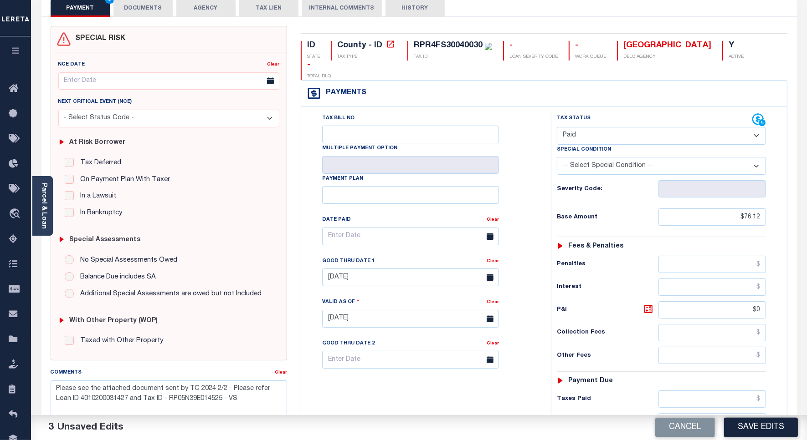
drag, startPoint x: 568, startPoint y: 114, endPoint x: 572, endPoint y: 124, distance: 10.8
click at [568, 127] on select "- Select Status Code - Open Due/Unpaid Paid Incomplete No Tax Due Internal Refu…" at bounding box center [661, 136] width 209 height 18
select select "DUE"
click at [557, 127] on select "- Select Status Code - Open Due/Unpaid Paid Incomplete No Tax Due Internal Refu…" at bounding box center [661, 136] width 209 height 18
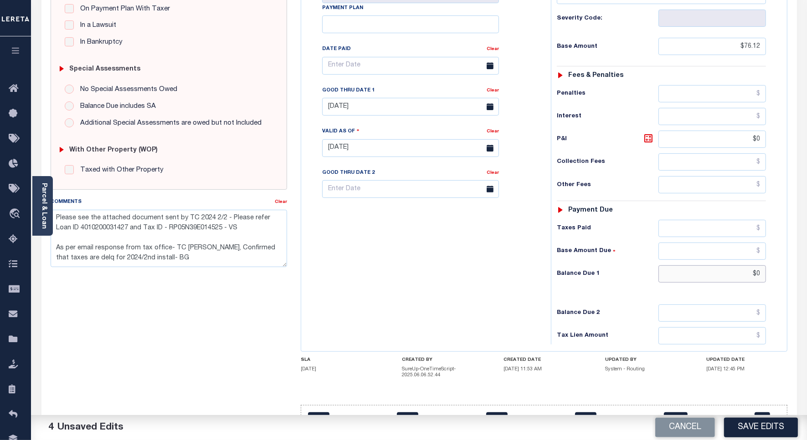
click at [762, 266] on input "$0" at bounding box center [711, 274] width 107 height 17
type input "$85.37"
click at [644, 134] on icon at bounding box center [648, 138] width 8 height 8
type input "$9.25"
click at [738, 429] on button "Save Edits" at bounding box center [761, 428] width 74 height 20
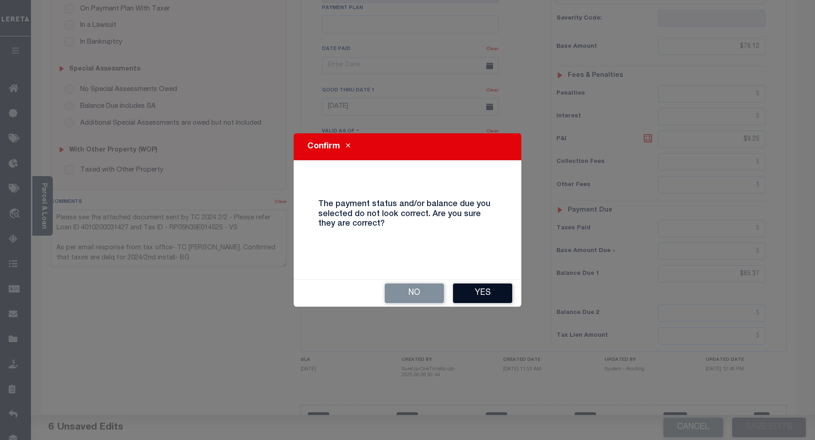
click at [477, 289] on button "Yes" at bounding box center [482, 294] width 59 height 20
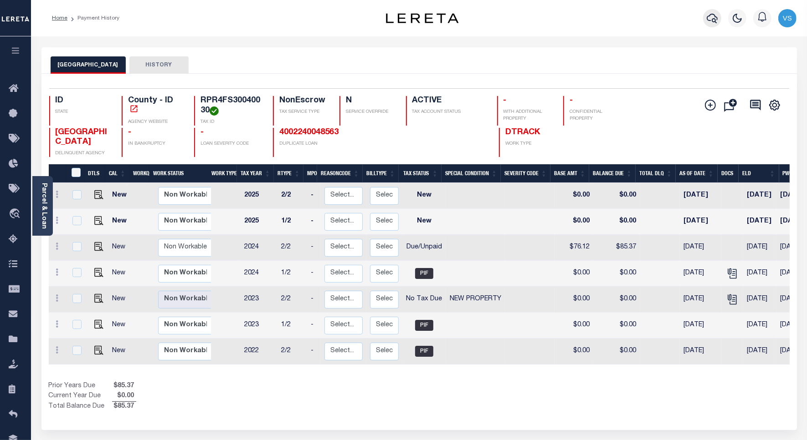
click at [710, 19] on icon "button" at bounding box center [711, 18] width 11 height 11
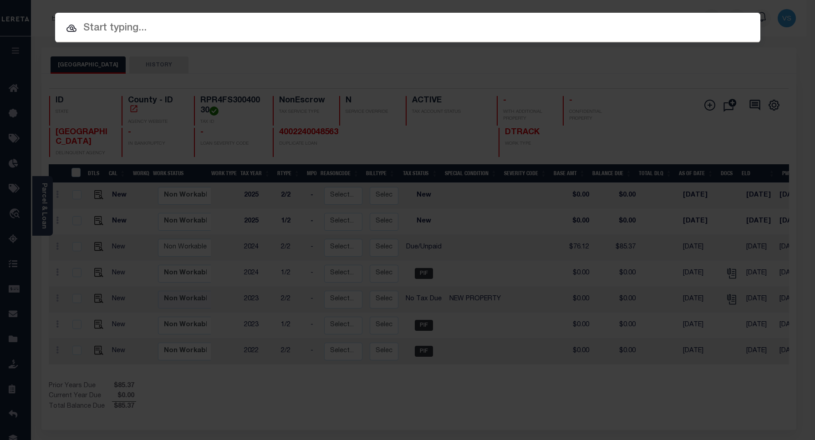
paste input "4002240048563"
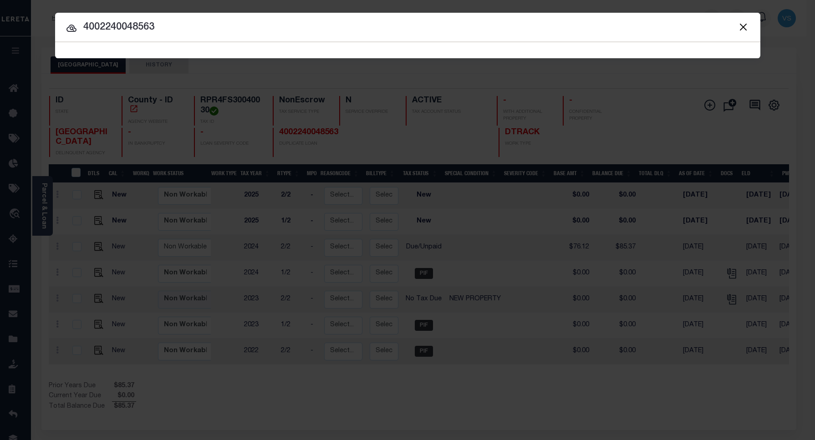
type input "4002240048563"
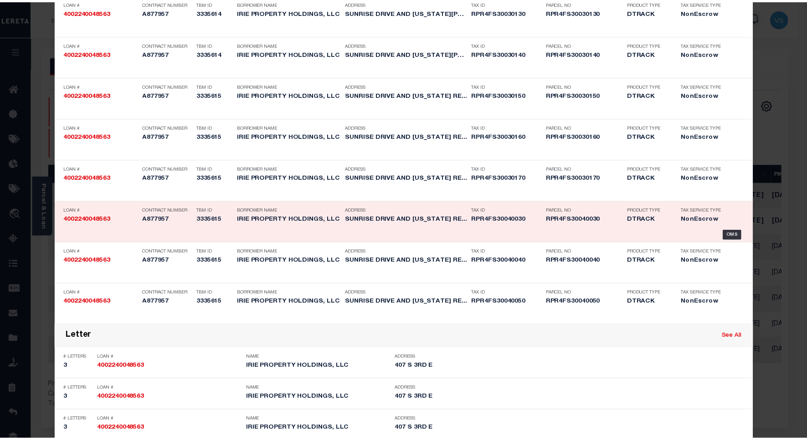
scroll to position [1570, 0]
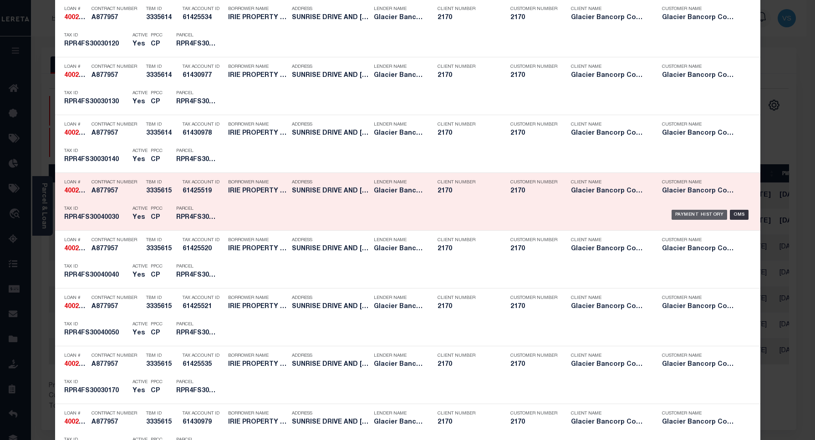
click at [675, 218] on div "Payment History" at bounding box center [700, 215] width 56 height 10
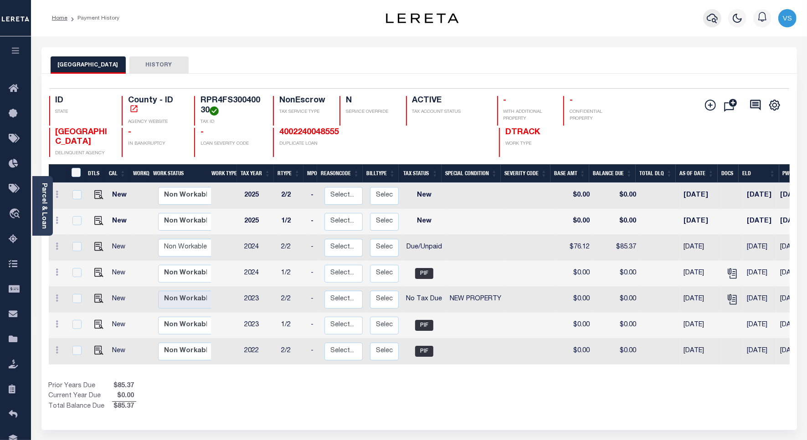
click at [712, 18] on icon "button" at bounding box center [711, 18] width 11 height 11
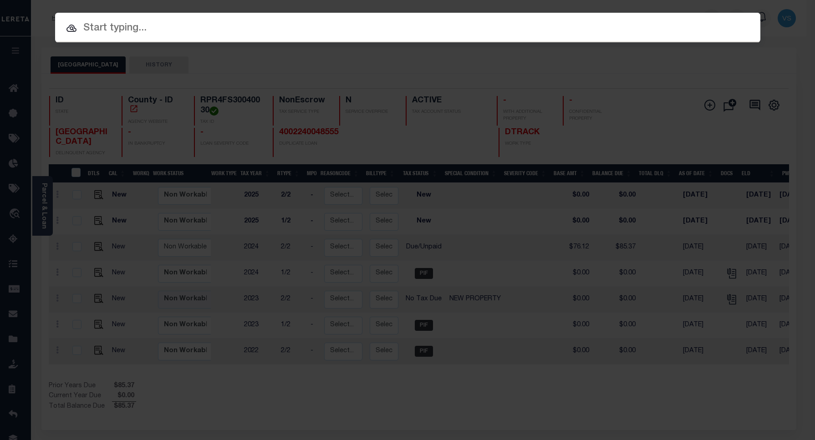
paste input "4002240048555"
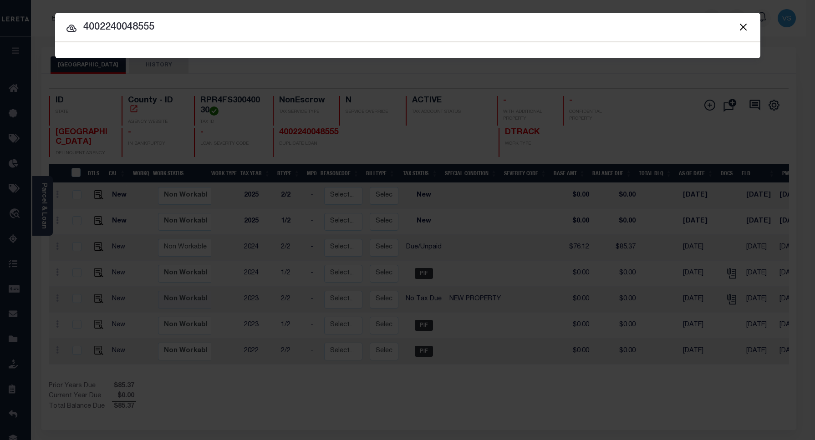
type input "4002240048555"
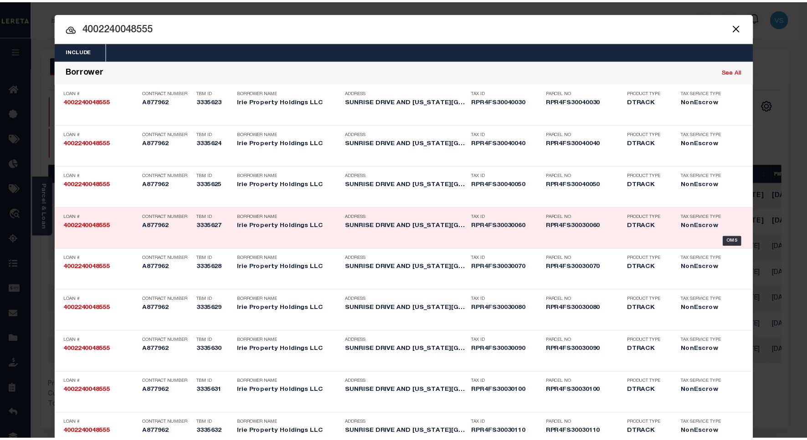
scroll to position [1001, 0]
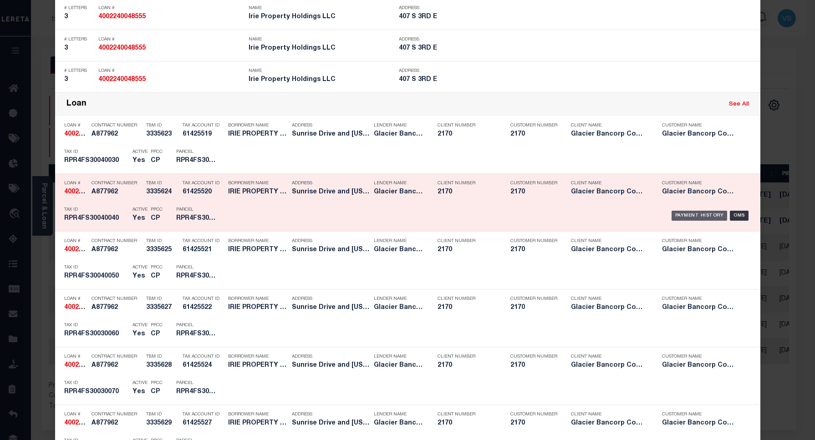
click at [672, 218] on div "Payment History" at bounding box center [700, 216] width 56 height 10
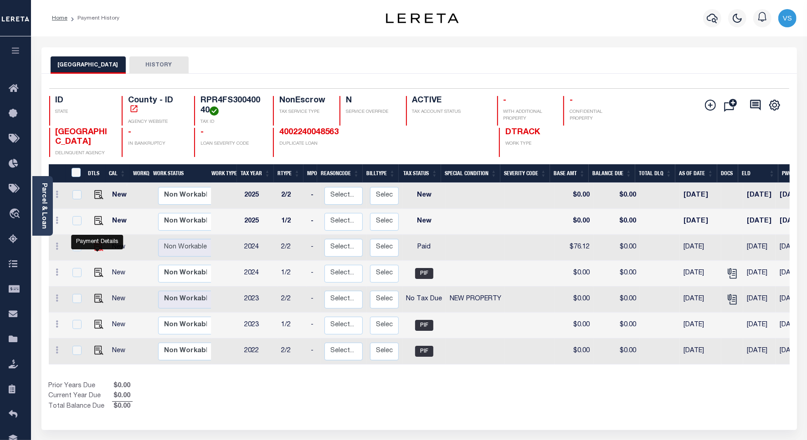
click at [97, 249] on img "" at bounding box center [98, 246] width 9 height 9
checkbox input "true"
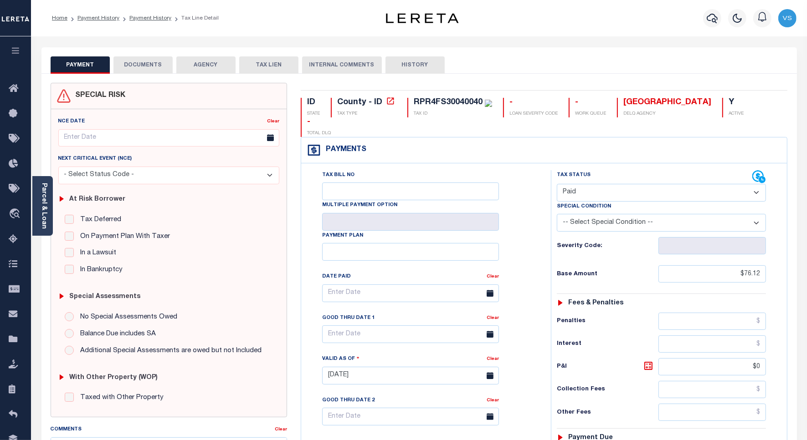
click at [674, 184] on select "- Select Status Code - Open Due/Unpaid Paid Incomplete No Tax Due Internal Refu…" at bounding box center [661, 193] width 209 height 18
select select "DUE"
click at [557, 184] on select "- Select Status Code - Open Due/Unpaid Paid Incomplete No Tax Due Internal Refu…" at bounding box center [661, 193] width 209 height 18
type input "[DATE]"
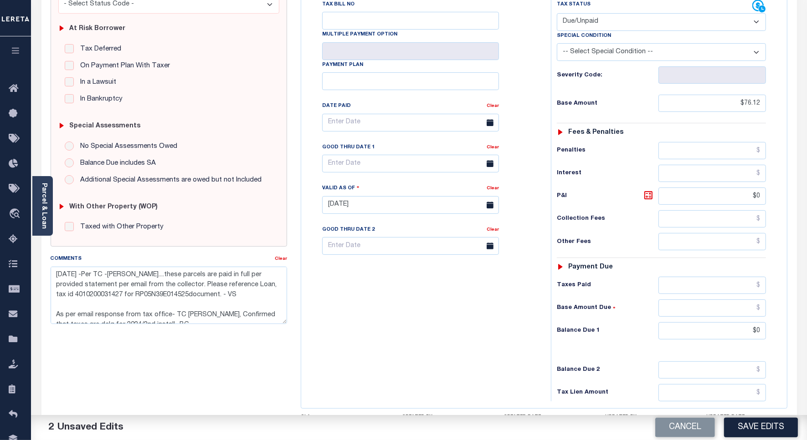
scroll to position [240, 0]
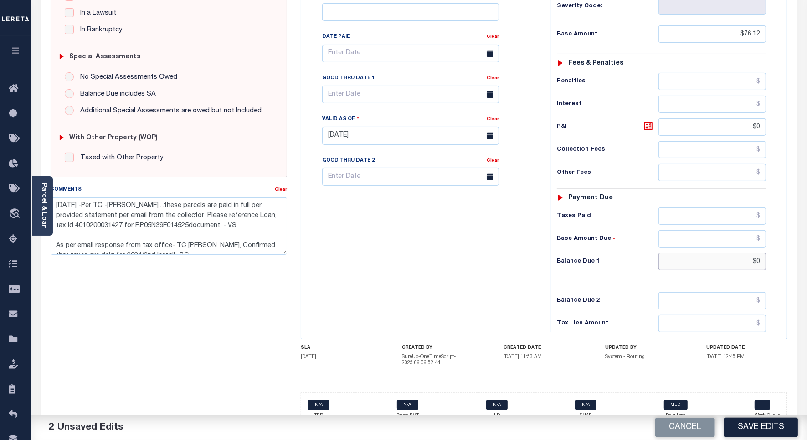
click at [757, 253] on input "$0" at bounding box center [711, 261] width 107 height 17
type input "$"
type input "$85.37"
click at [352, 86] on input "text" at bounding box center [410, 95] width 177 height 18
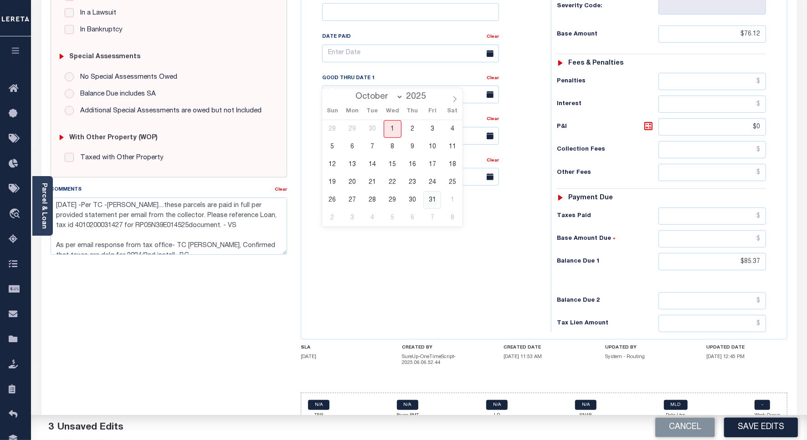
click at [430, 199] on span "31" at bounding box center [432, 200] width 18 height 18
type input "10/31/2025"
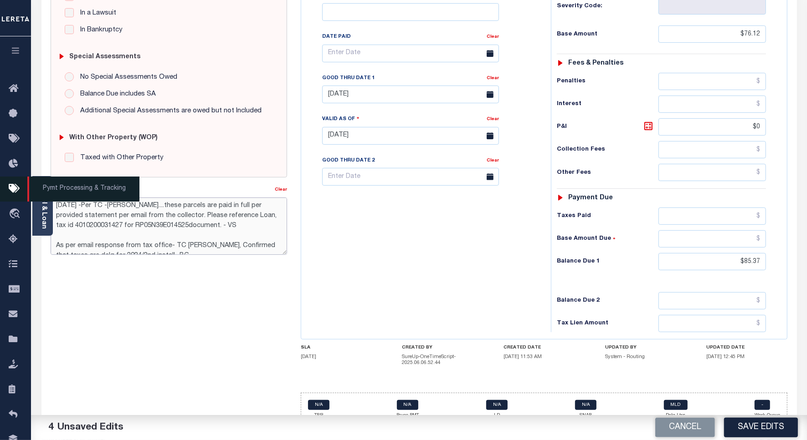
drag, startPoint x: 216, startPoint y: 225, endPoint x: 21, endPoint y: 199, distance: 196.5
click at [21, 199] on div "Home Payment History Payment History Tax Line Detail Profile" at bounding box center [403, 107] width 807 height 695
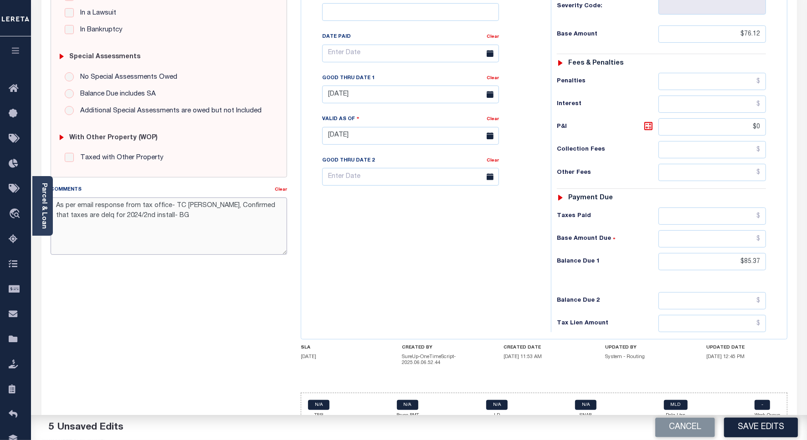
click at [107, 205] on textarea "As per email response from tax office- TC Amy, Confirmed that taxes are delq fo…" at bounding box center [169, 226] width 236 height 57
paste textarea "Please see the attached document sent by TC 2024 2/2 - Please refer Loan ID 401…"
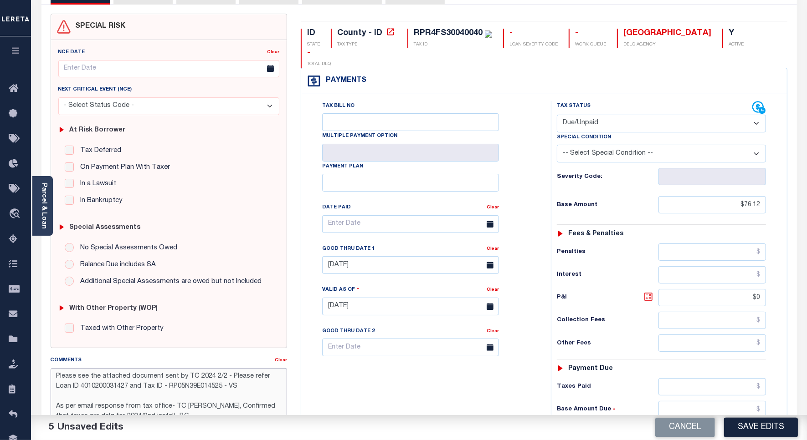
type textarea "Please see the attached document sent by TC 2024 2/2 - Please refer Loan ID 401…"
click at [647, 293] on icon at bounding box center [648, 297] width 8 height 8
type input "$9.25"
click at [750, 428] on button "Save Edits" at bounding box center [761, 428] width 74 height 20
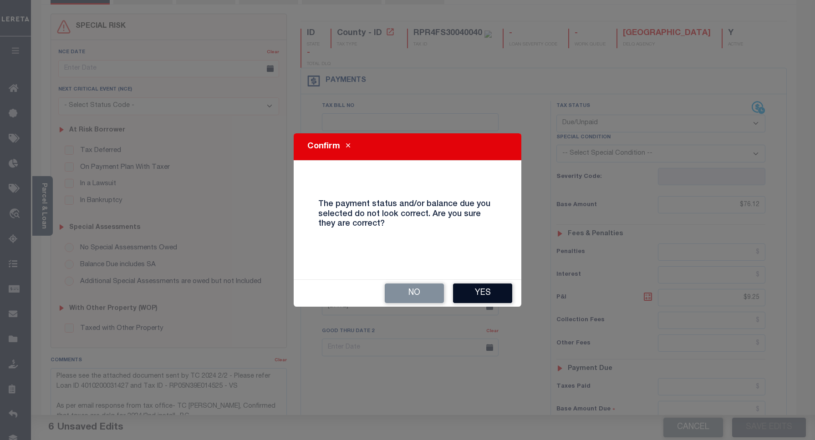
click at [465, 297] on button "Yes" at bounding box center [482, 294] width 59 height 20
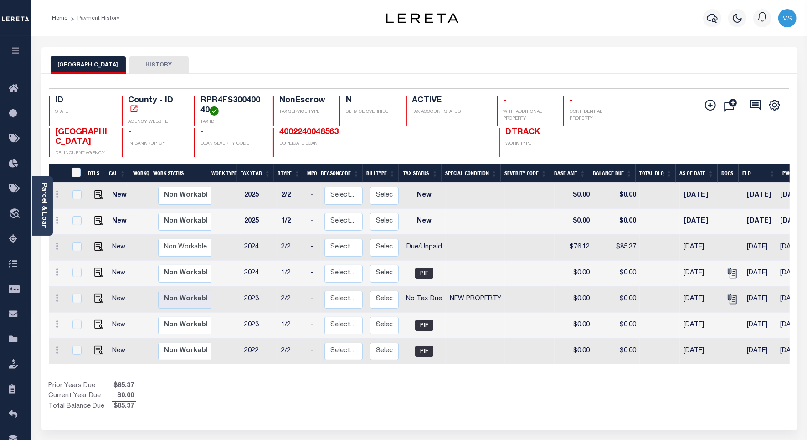
drag, startPoint x: 713, startPoint y: 20, endPoint x: 658, endPoint y: 51, distance: 63.0
click at [713, 20] on icon "button" at bounding box center [711, 18] width 11 height 11
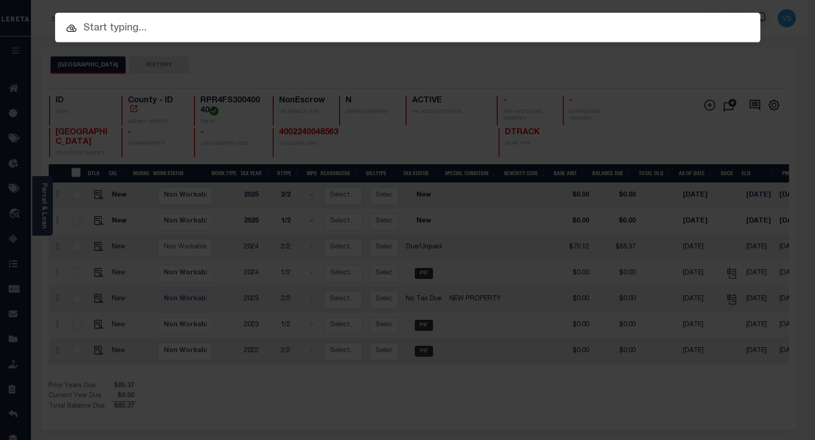
paste input "4002240048555"
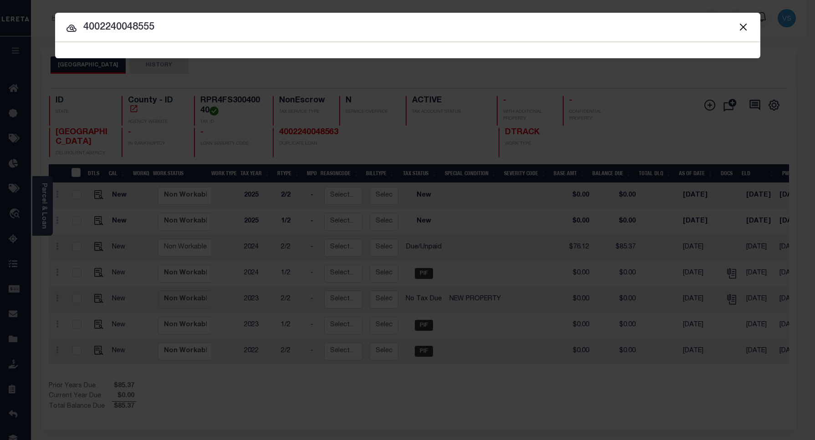
type input "4002240048555"
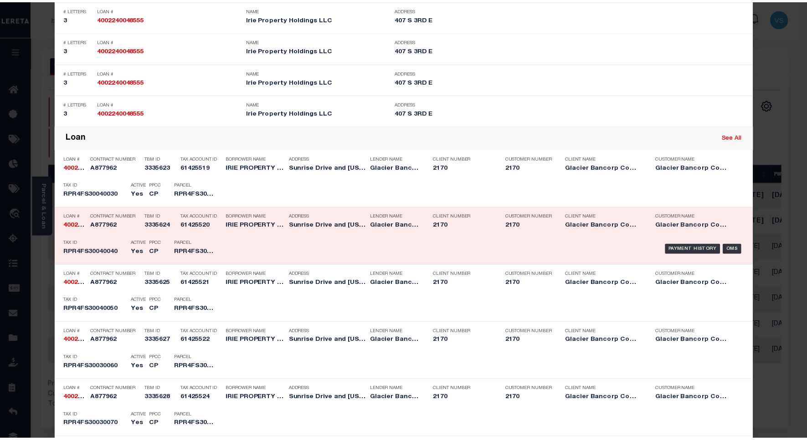
scroll to position [1196, 0]
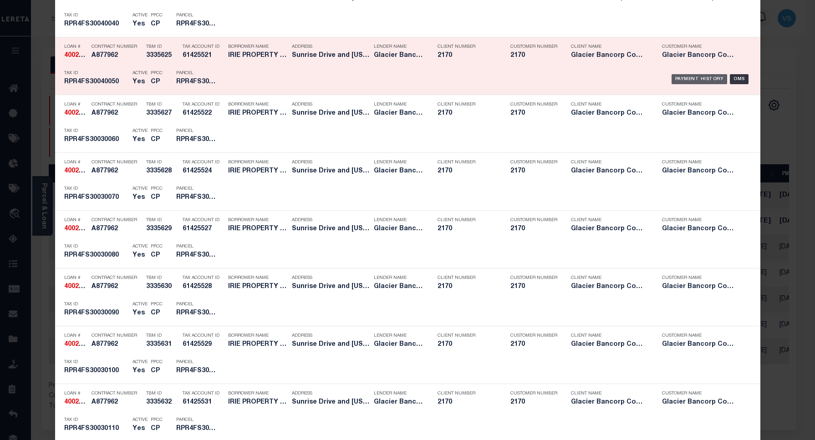
click at [679, 80] on div "Payment History" at bounding box center [700, 79] width 56 height 10
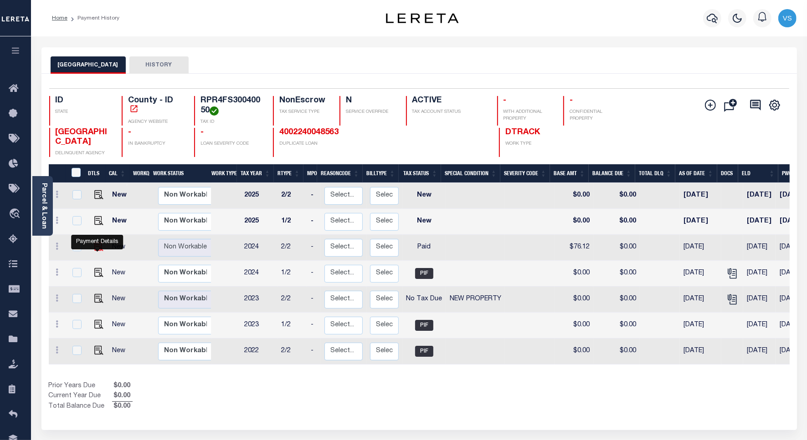
click at [94, 249] on img "" at bounding box center [98, 246] width 9 height 9
checkbox input "true"
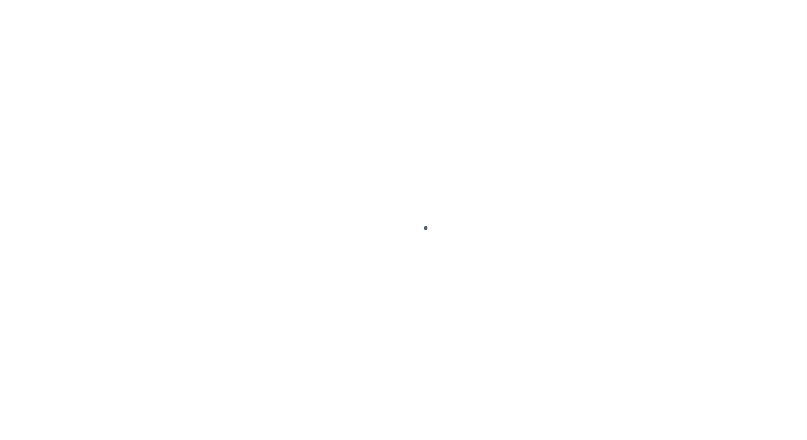
select select "PYD"
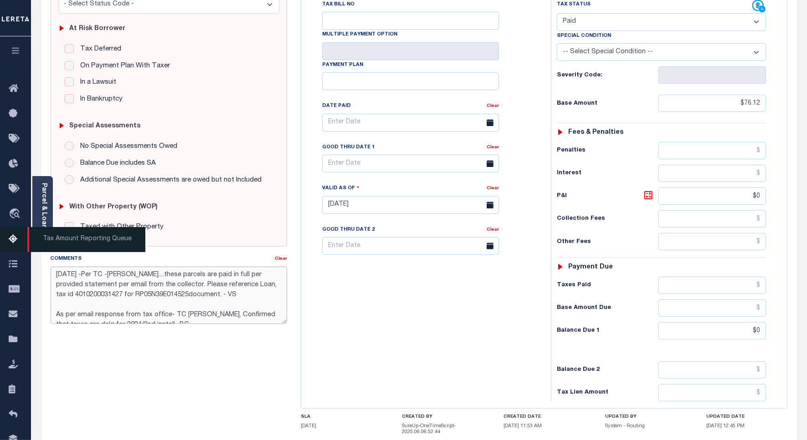
drag, startPoint x: 242, startPoint y: 276, endPoint x: 16, endPoint y: 244, distance: 228.1
click at [16, 244] on div "Home Payment History Payment History Tax Line Detail Profile" at bounding box center [403, 176] width 807 height 695
paste textarea "Please see the attached document sent by TC 2024 2/2 - Please refer Loan ID 401…"
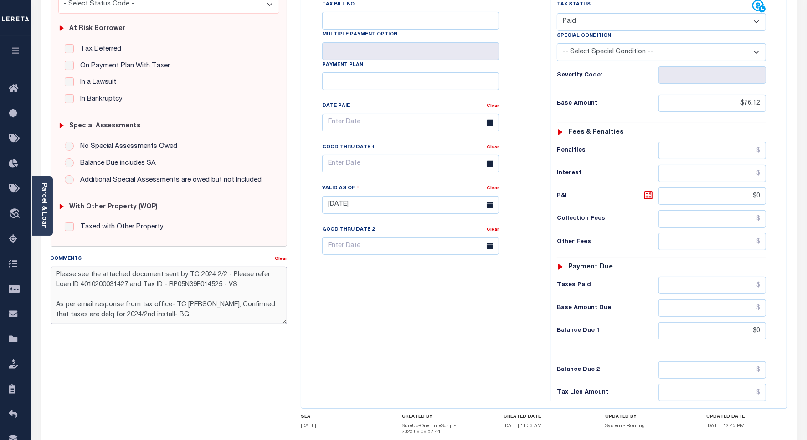
type textarea "Please see the attached document sent by TC 2024 2/2 - Please refer Loan ID 401…"
type input "[DATE]"
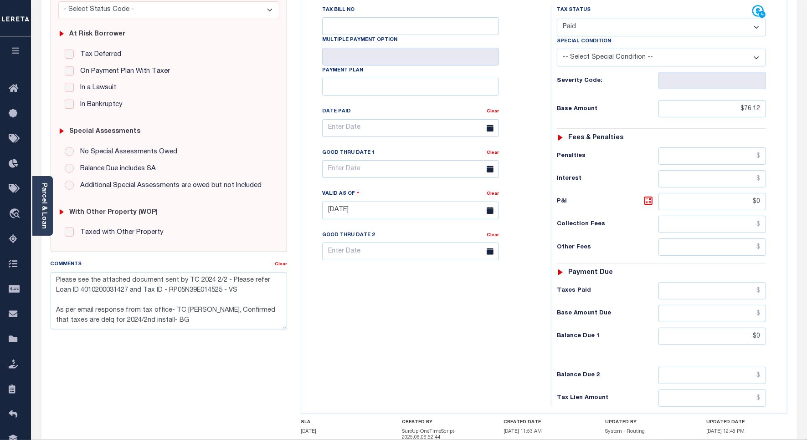
drag, startPoint x: 584, startPoint y: 4, endPoint x: 584, endPoint y: 10, distance: 6.8
click at [584, 19] on select "- Select Status Code - Open Due/Unpaid Paid Incomplete No Tax Due Internal Refu…" at bounding box center [661, 28] width 209 height 18
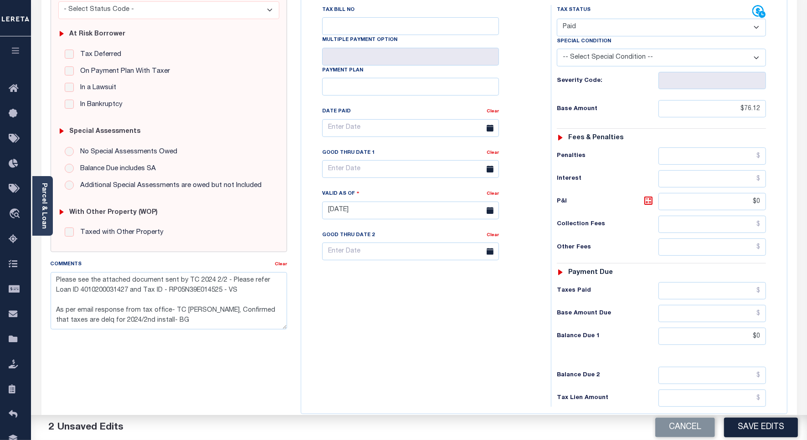
select select "DUE"
click at [557, 19] on select "- Select Status Code - Open Due/Unpaid Paid Incomplete No Tax Due Internal Refu…" at bounding box center [661, 28] width 209 height 18
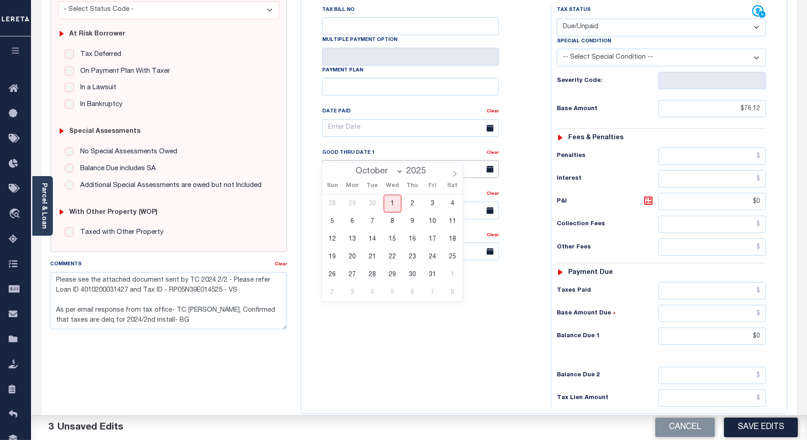
click at [340, 160] on input "text" at bounding box center [410, 169] width 177 height 18
click at [430, 276] on span "31" at bounding box center [432, 275] width 18 height 18
type input "[DATE]"
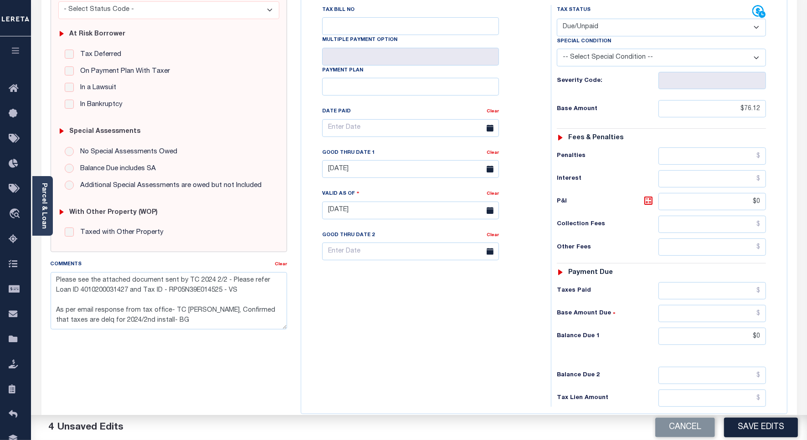
scroll to position [240, 0]
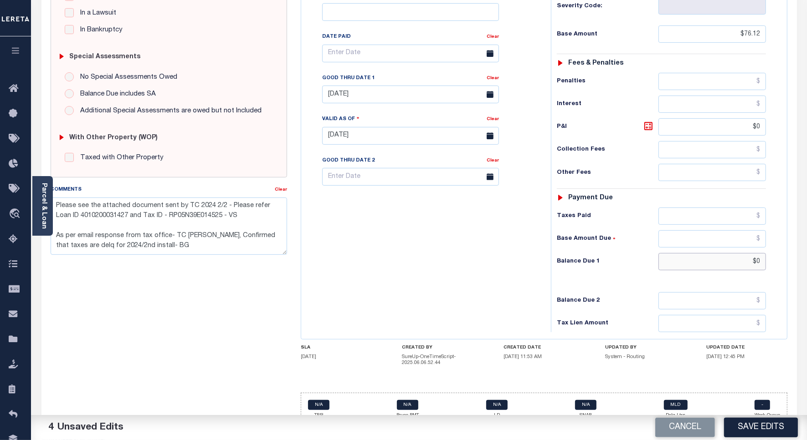
drag, startPoint x: 759, startPoint y: 247, endPoint x: 766, endPoint y: 254, distance: 9.7
click at [759, 253] on input "$0" at bounding box center [711, 261] width 107 height 17
type input "$"
type input "$85.37"
click at [646, 123] on icon at bounding box center [647, 125] width 5 height 5
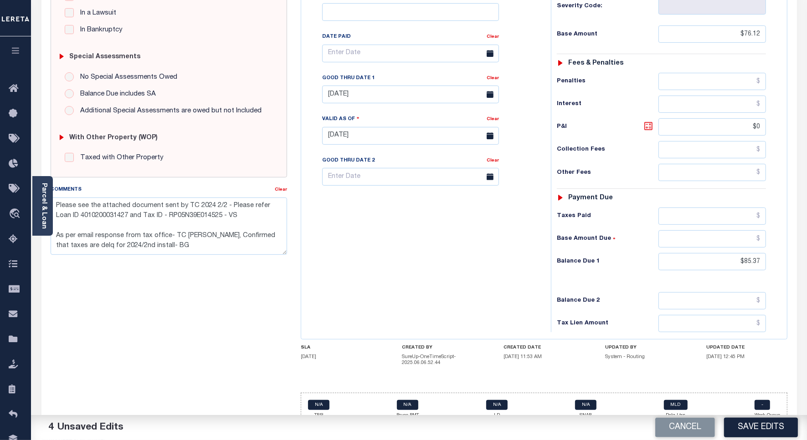
type input "$9.25"
click at [759, 425] on button "Save Edits" at bounding box center [761, 428] width 74 height 20
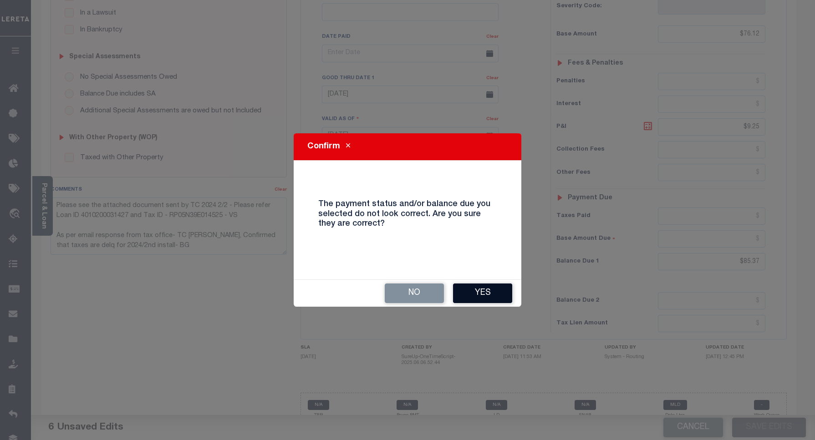
click at [493, 298] on button "Yes" at bounding box center [482, 294] width 59 height 20
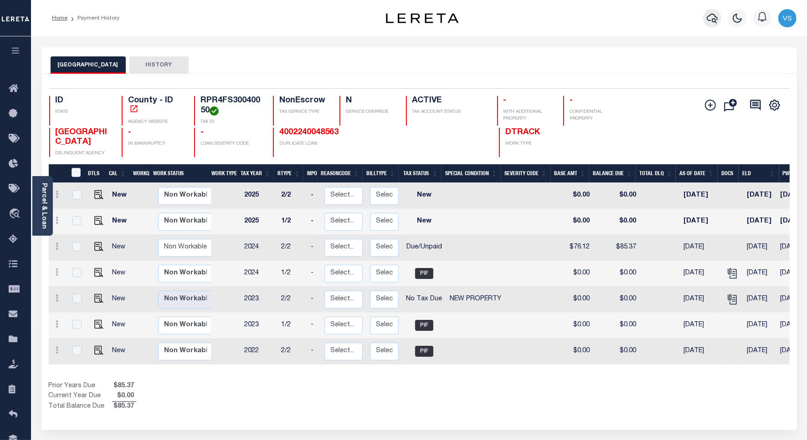
click at [709, 17] on icon "button" at bounding box center [711, 18] width 11 height 11
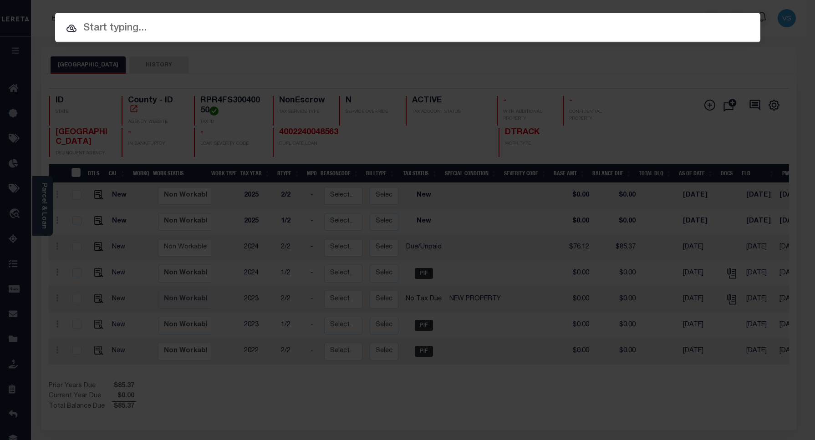
paste input "4003180011233"
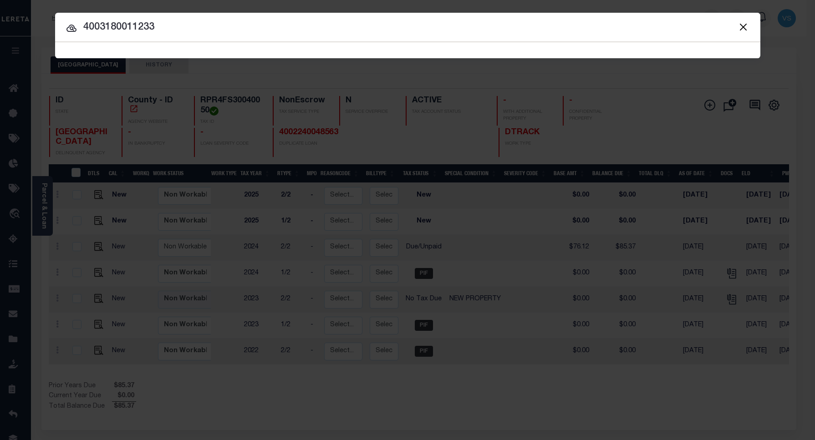
type input "4003180011233"
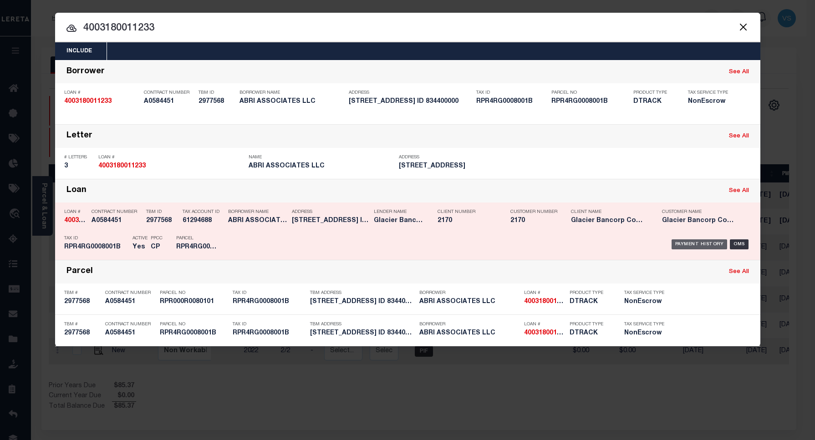
click at [689, 245] on div "Payment History" at bounding box center [700, 245] width 56 height 10
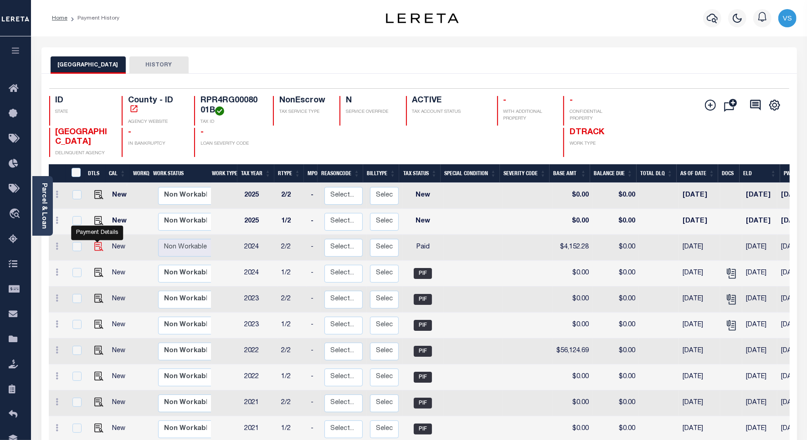
click at [96, 251] on img "" at bounding box center [98, 246] width 9 height 9
checkbox input "true"
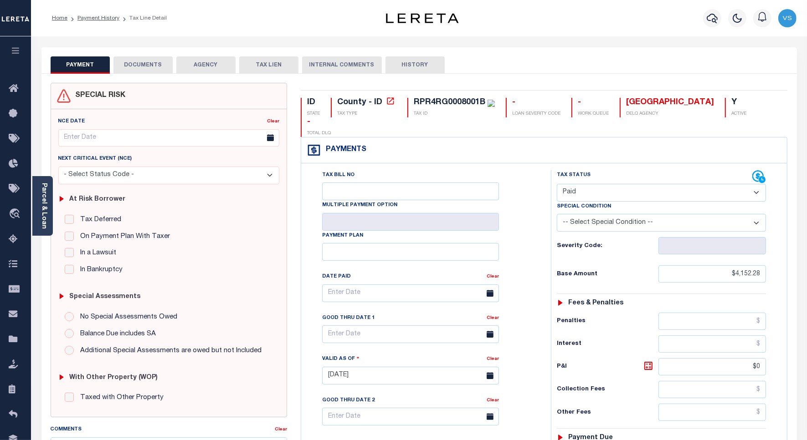
drag, startPoint x: 586, startPoint y: 174, endPoint x: 585, endPoint y: 184, distance: 10.9
click at [586, 184] on select "- Select Status Code - Open Due/Unpaid Paid Incomplete No Tax Due Internal Refu…" at bounding box center [661, 193] width 209 height 18
select select "DUE"
click at [557, 184] on select "- Select Status Code - Open Due/Unpaid Paid Incomplete No Tax Due Internal Refu…" at bounding box center [661, 193] width 209 height 18
type input "[DATE]"
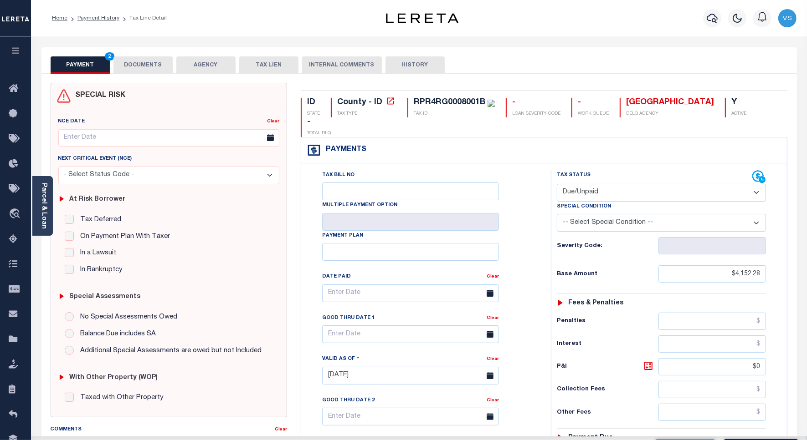
scroll to position [228, 0]
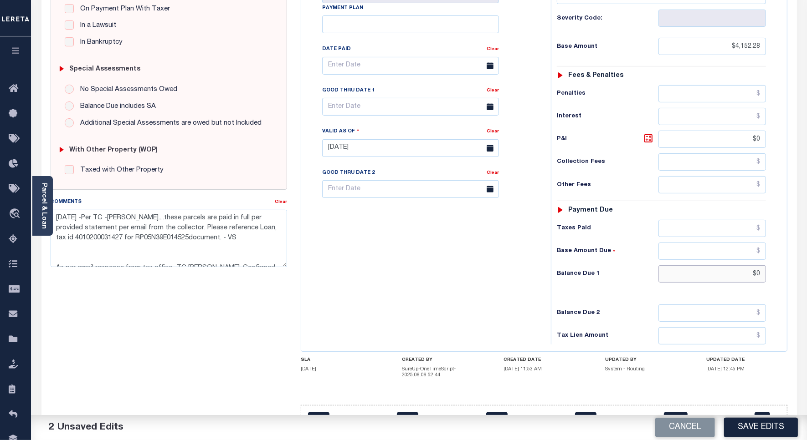
drag, startPoint x: 759, startPoint y: 262, endPoint x: 770, endPoint y: 275, distance: 16.5
click at [759, 266] on input "$0" at bounding box center [711, 274] width 107 height 17
type input "$4,657.24"
click at [645, 133] on icon at bounding box center [648, 138] width 11 height 11
type input "$504.96"
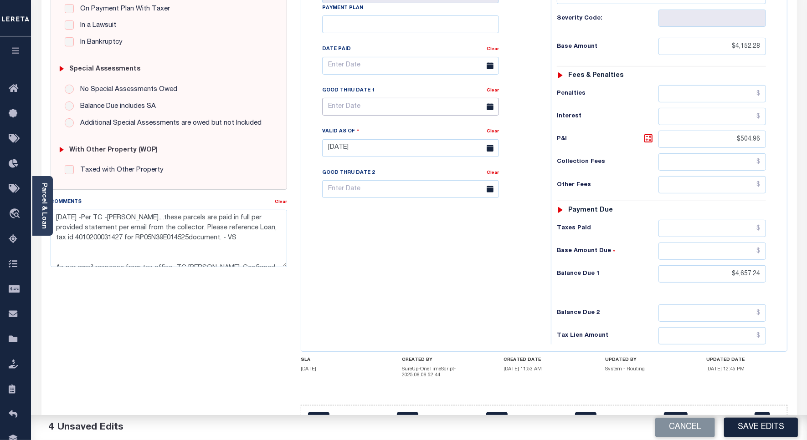
click at [348, 98] on input "text" at bounding box center [410, 107] width 177 height 18
click at [430, 213] on span "31" at bounding box center [432, 213] width 18 height 18
type input "10/31/2025"
drag, startPoint x: 256, startPoint y: 238, endPoint x: 58, endPoint y: 207, distance: 200.5
click at [58, 207] on div "Comments Clear 9/30/2025 -Per TC -Karen Sweat....these parcels are paid in full…" at bounding box center [169, 232] width 236 height 70
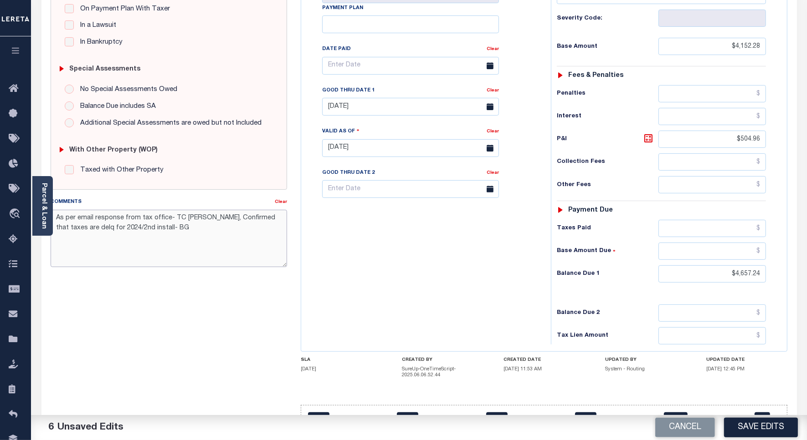
click at [114, 229] on textarea "As per email response from tax office- TC Amy, Confirmed that taxes are delq fo…" at bounding box center [169, 238] width 236 height 57
paste textarea "Please see the attached document sent by TC 2024 2/2 - Please refer Loan ID 401…"
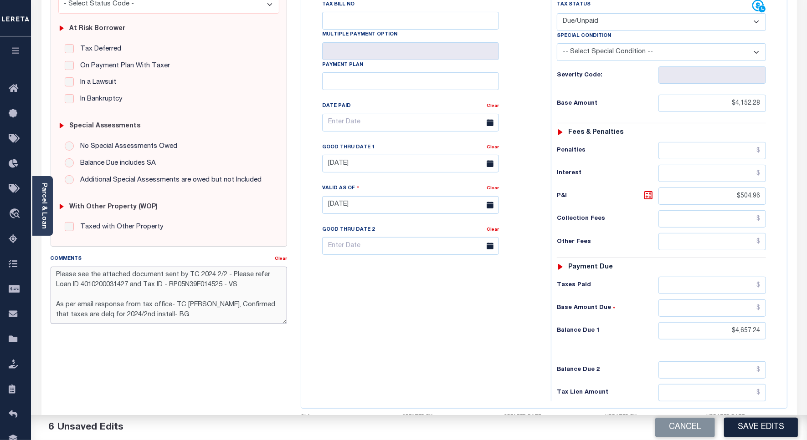
scroll to position [57, 0]
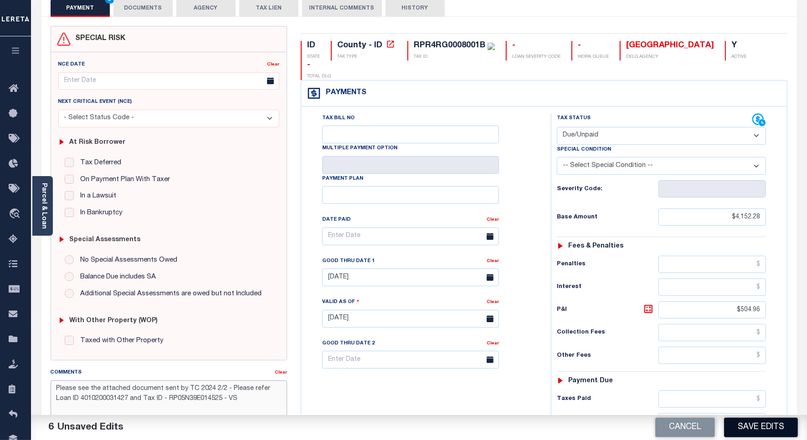
type textarea "Please see the attached document sent by TC 2024 2/2 - Please refer Loan ID 401…"
click at [755, 427] on button "Save Edits" at bounding box center [761, 428] width 74 height 20
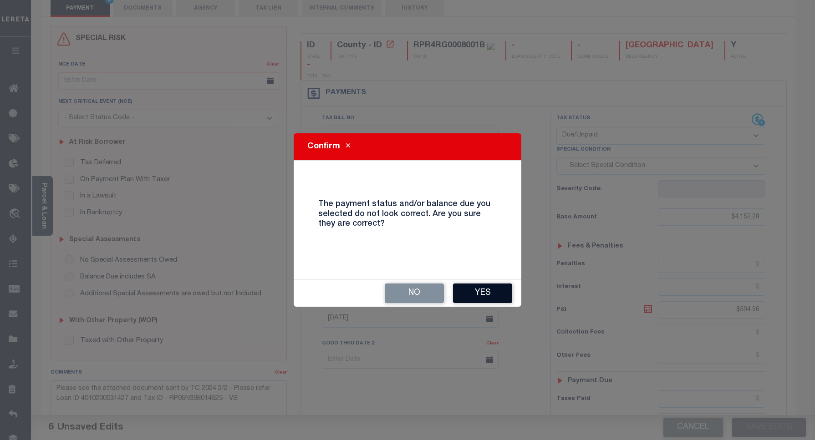
click at [495, 290] on button "Yes" at bounding box center [482, 294] width 59 height 20
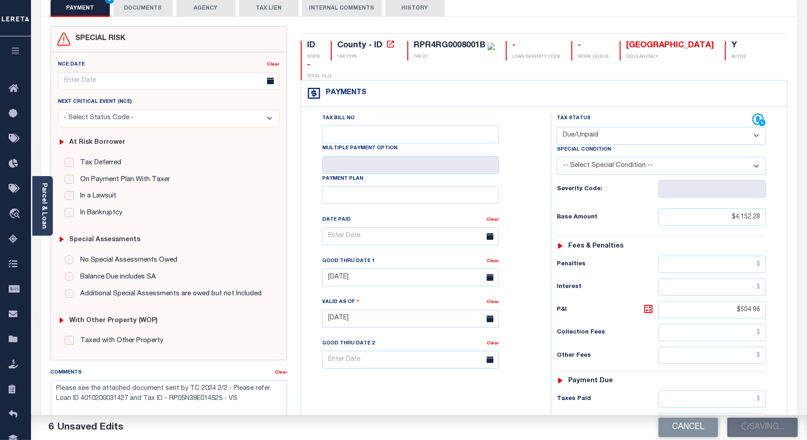
checkbox input "false"
type textarea "Please see the attached document sent by TC 2024 2/2 - Please refer Loan ID 401…"
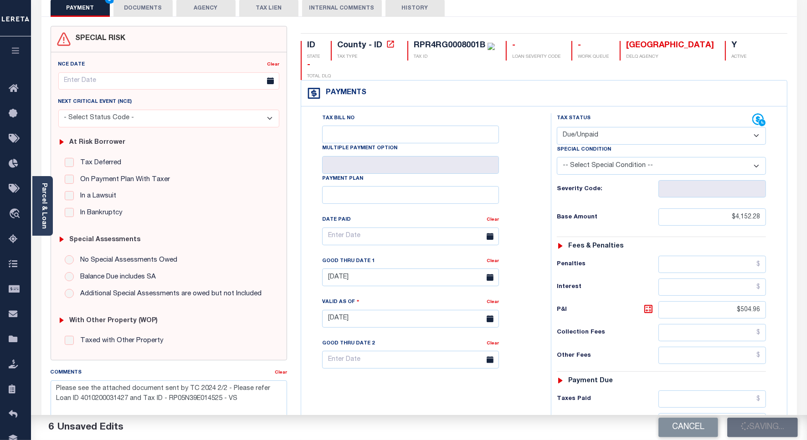
type input "$4,152.28"
type input "$504.96"
type input "$4,657.24"
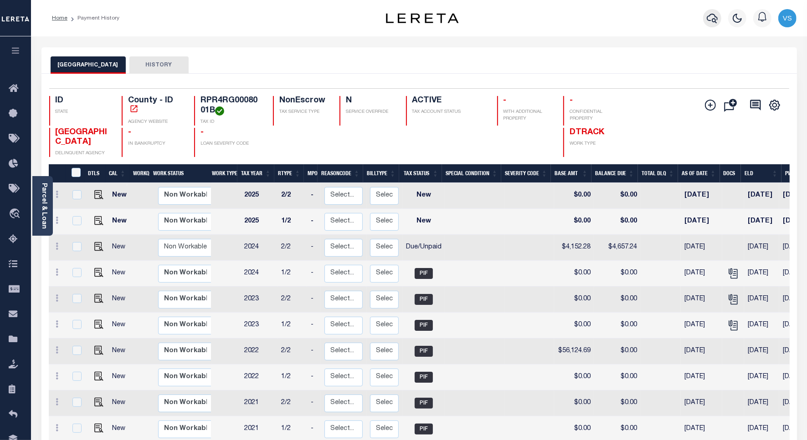
click at [711, 16] on icon "button" at bounding box center [711, 18] width 11 height 11
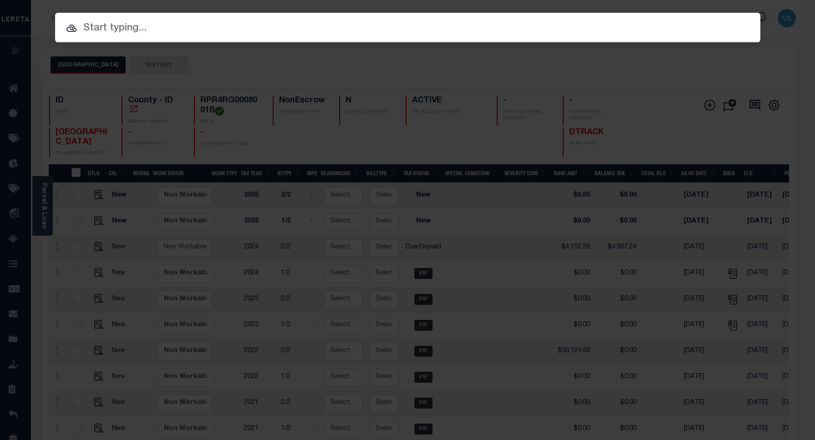
paste input "4002240048555"
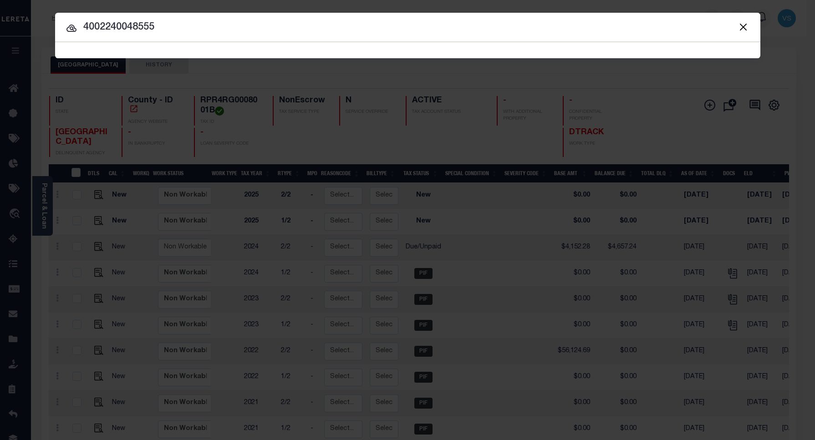
type input "4002240048555"
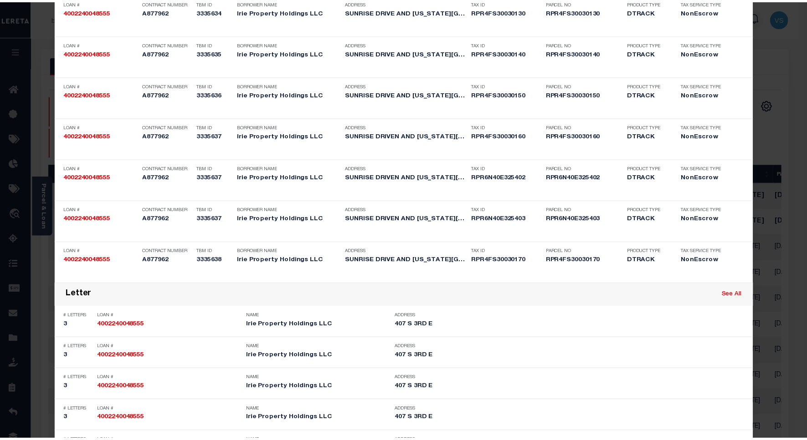
scroll to position [1754, 0]
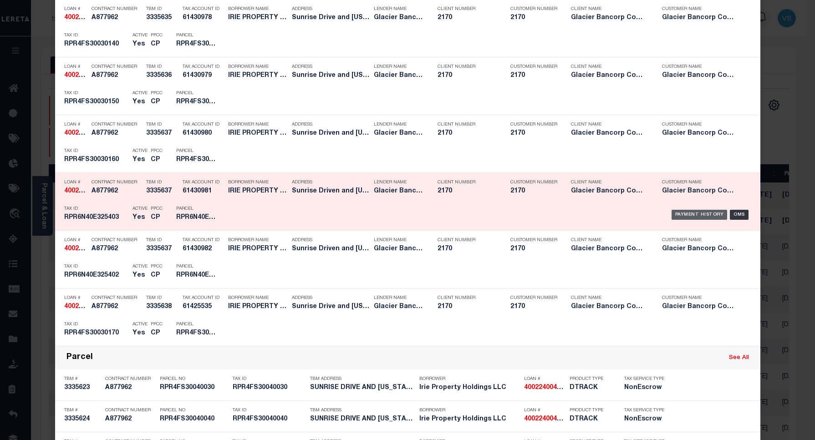
click at [672, 219] on div "Payment History" at bounding box center [700, 215] width 56 height 10
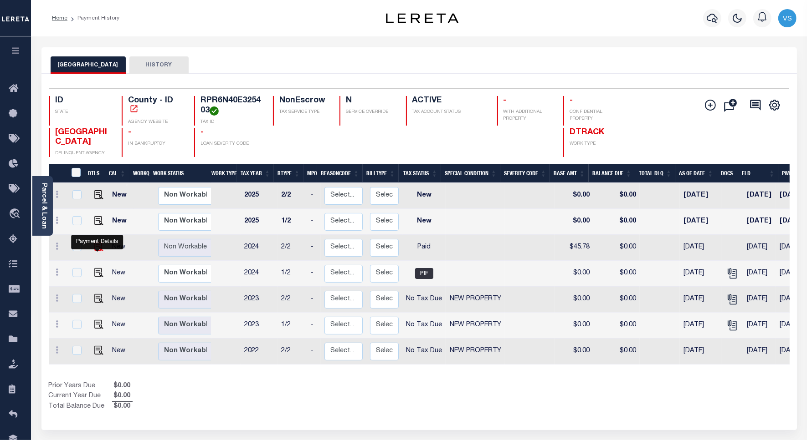
click at [95, 250] on img "" at bounding box center [98, 246] width 9 height 9
checkbox input "true"
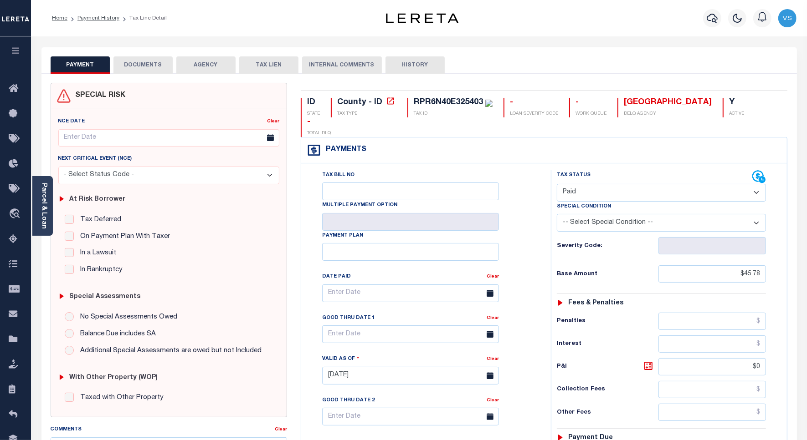
click at [577, 184] on select "- Select Status Code - Open Due/Unpaid Paid Incomplete No Tax Due Internal Refu…" at bounding box center [661, 193] width 209 height 18
select select "DUE"
click at [557, 184] on select "- Select Status Code - Open Due/Unpaid Paid Incomplete No Tax Due Internal Refu…" at bounding box center [661, 193] width 209 height 18
type input "[DATE]"
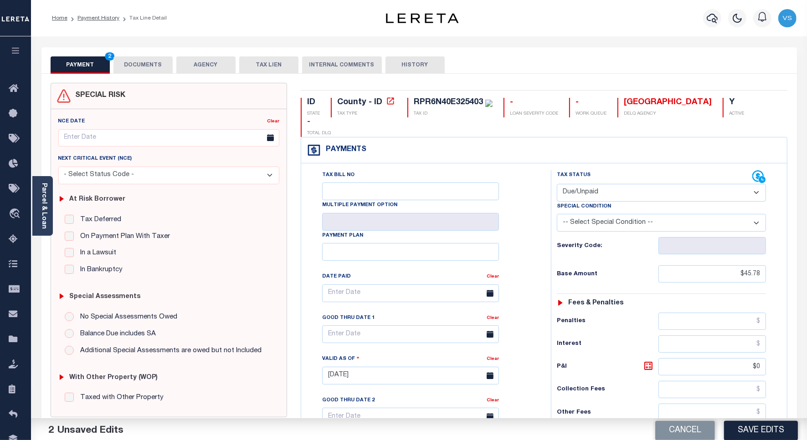
scroll to position [228, 0]
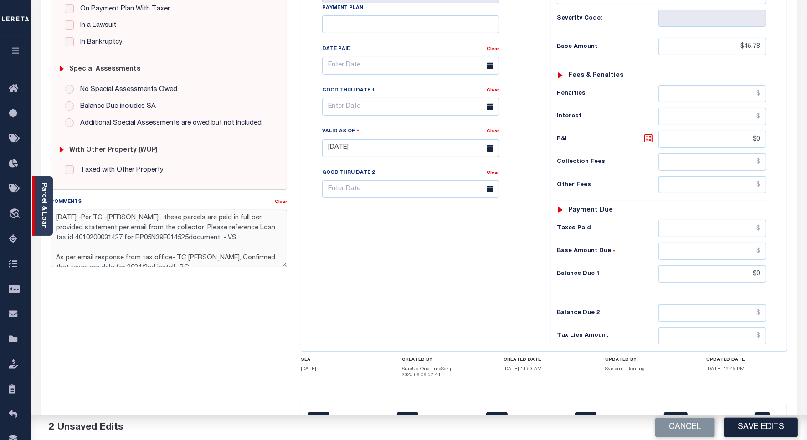
drag, startPoint x: 249, startPoint y: 237, endPoint x: 38, endPoint y: 206, distance: 213.1
click at [38, 206] on div "Parcel & Loan Tax Bill Details RPR6N40E325403 TAX ID AGENCY 2024/2025 2025 -" at bounding box center [419, 138] width 769 height 659
paste textarea "Please see the attached document sent by TC 2024 2/2 - Please refer Loan ID 401…"
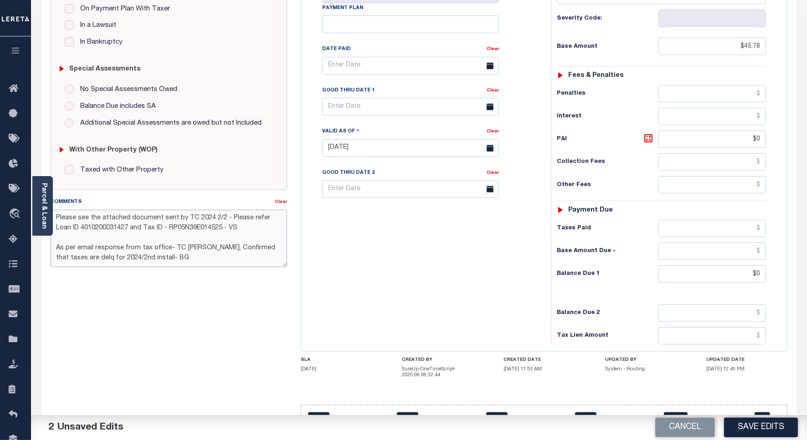
type textarea "Please see the attached document sent by TC 2024 2/2 - Please refer Loan ID 401…"
click at [353, 98] on input "text" at bounding box center [410, 107] width 177 height 18
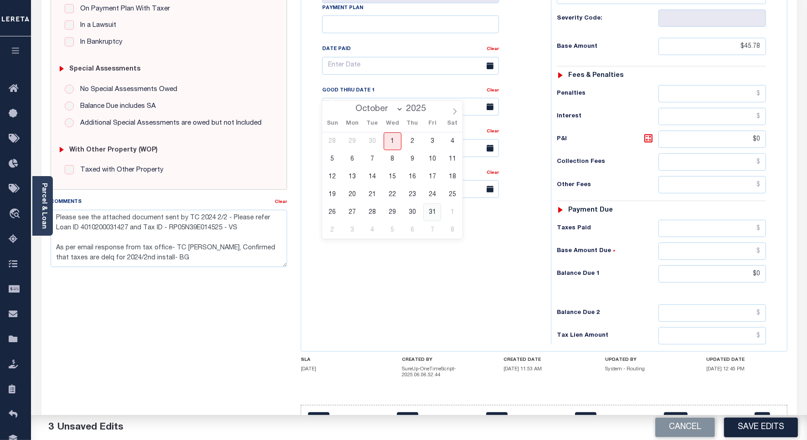
click at [433, 214] on span "31" at bounding box center [432, 213] width 18 height 18
type input "10/31/2025"
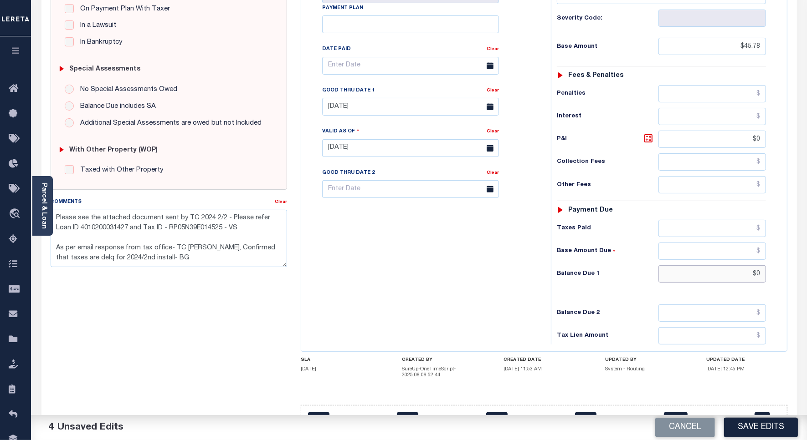
click at [760, 266] on input "$0" at bounding box center [711, 274] width 107 height 17
type input "$51.35"
click at [647, 136] on icon at bounding box center [647, 138] width 5 height 5
type input "$5.57"
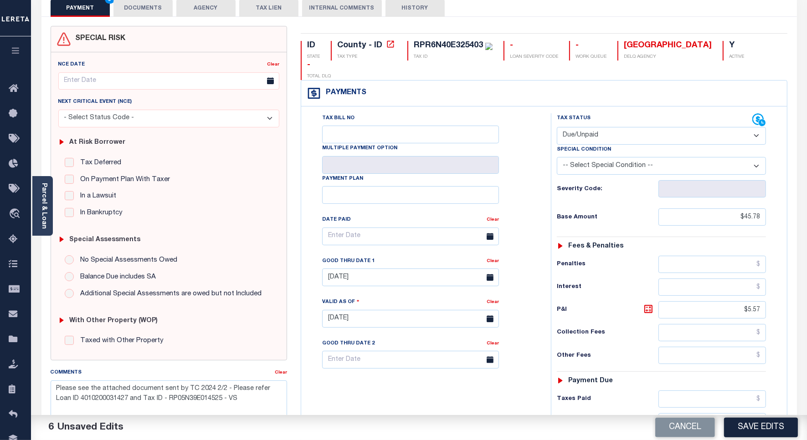
click at [747, 429] on button "Save Edits" at bounding box center [761, 428] width 74 height 20
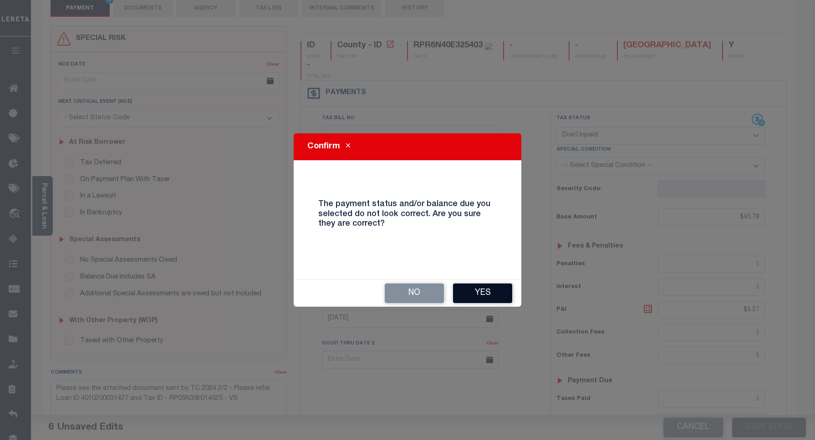
click at [479, 292] on button "Yes" at bounding box center [482, 294] width 59 height 20
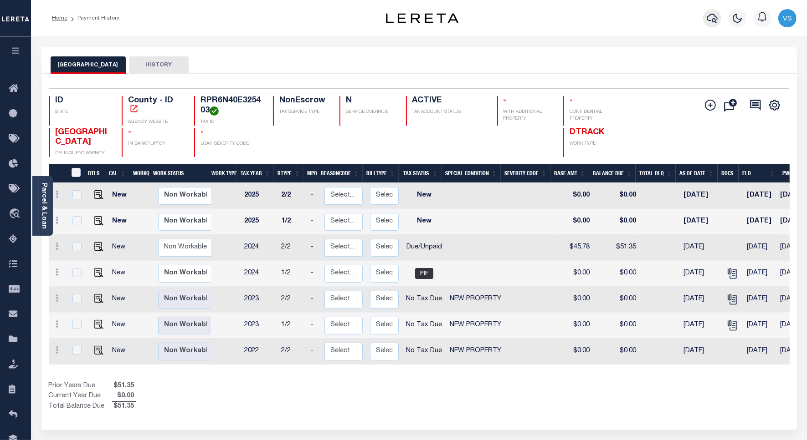
click at [713, 19] on icon "button" at bounding box center [711, 18] width 11 height 11
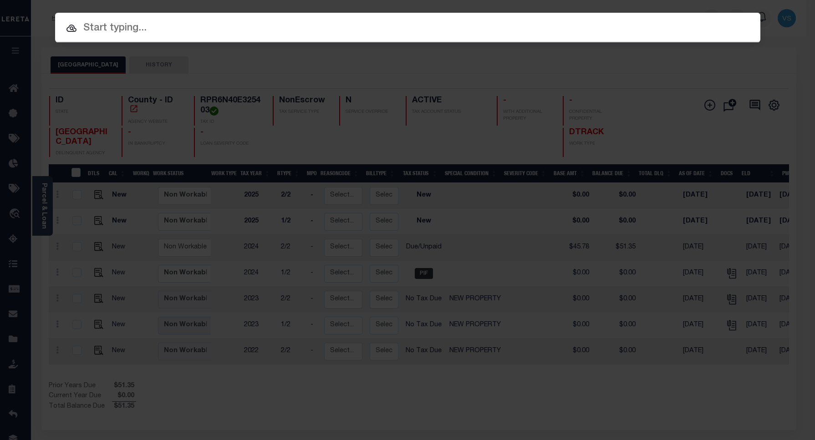
paste input "4001240048523"
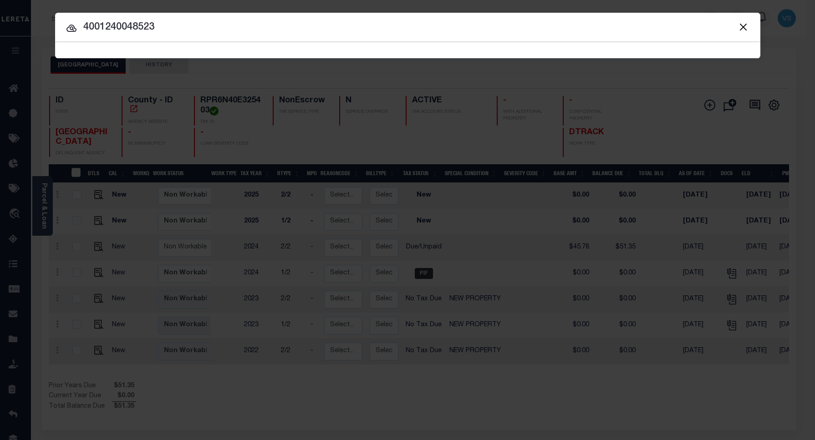
type input "4001240048523"
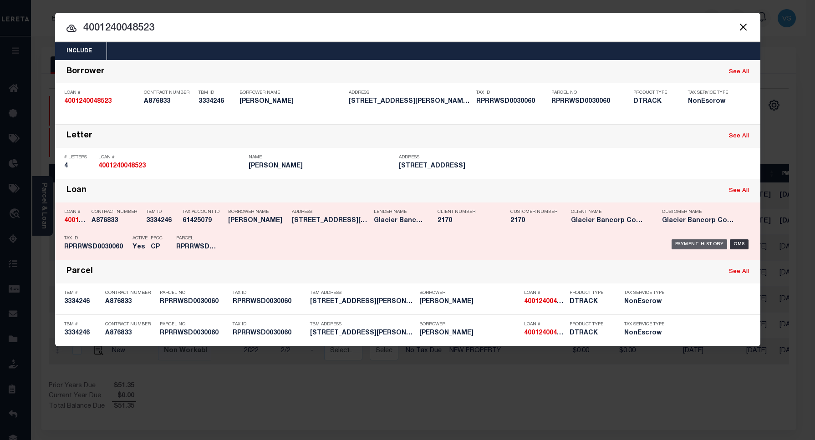
click at [688, 243] on div "Payment History" at bounding box center [700, 245] width 56 height 10
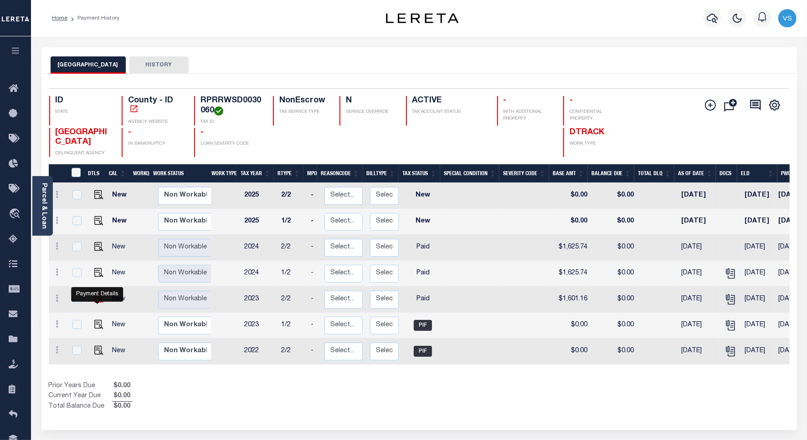
click at [96, 301] on img "" at bounding box center [98, 298] width 9 height 9
checkbox input "true"
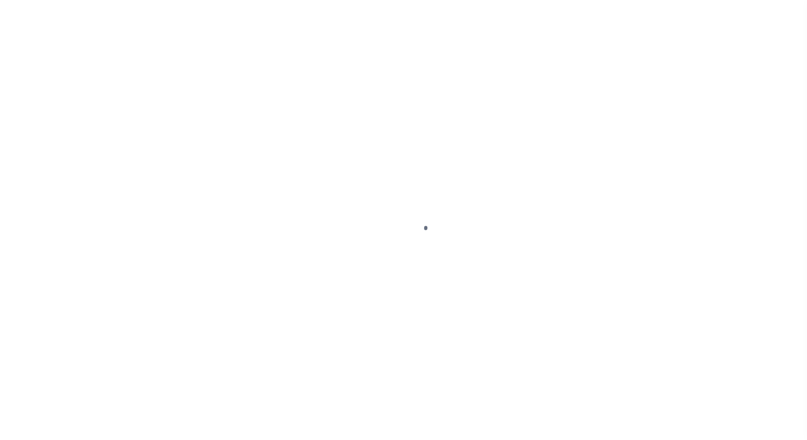
select select "PYD"
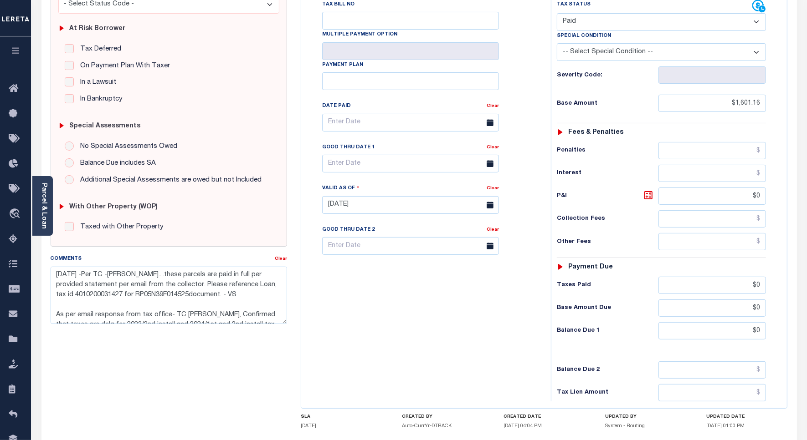
scroll to position [228, 0]
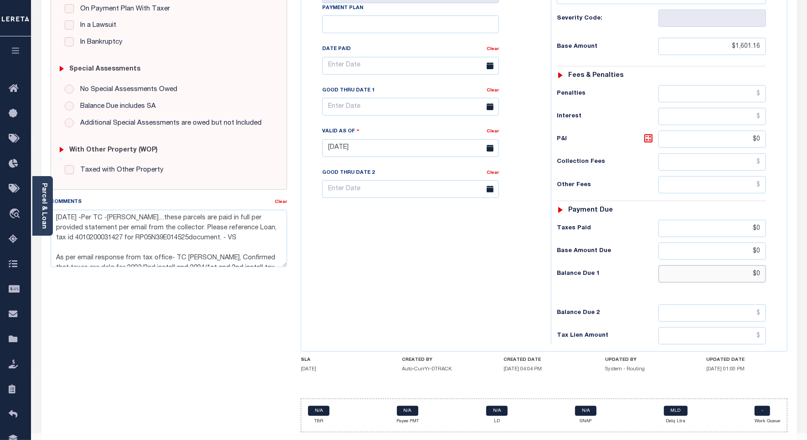
drag, startPoint x: 761, startPoint y: 281, endPoint x: 772, endPoint y: 324, distance: 44.3
click at [761, 282] on input "$0" at bounding box center [711, 274] width 107 height 17
type input "$1,970.77"
type input "[DATE]"
click at [648, 141] on icon at bounding box center [647, 138] width 5 height 5
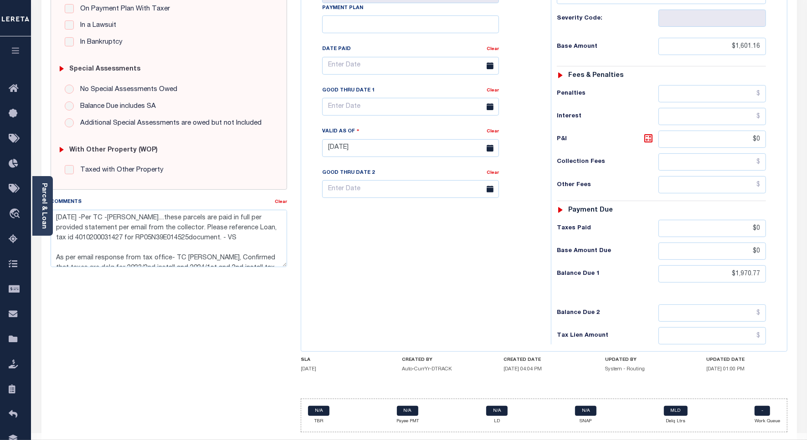
type input "$369.61"
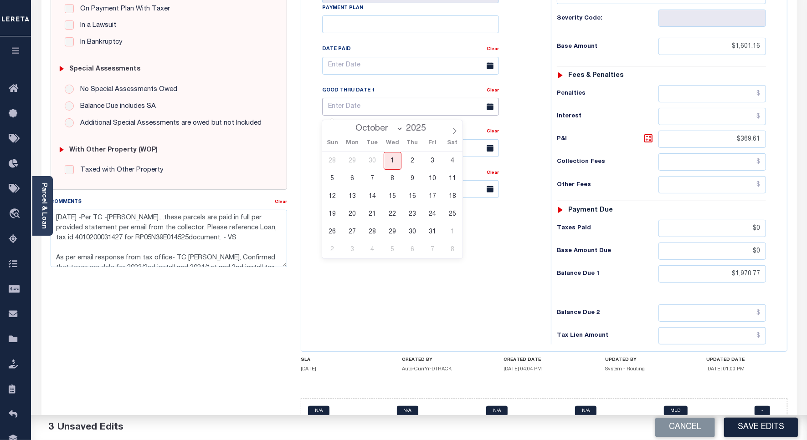
click at [363, 112] on input "text" at bounding box center [410, 107] width 177 height 18
drag, startPoint x: 433, startPoint y: 233, endPoint x: 411, endPoint y: 234, distance: 21.4
click at [431, 233] on span "31" at bounding box center [432, 232] width 18 height 18
type input "10/31/2025"
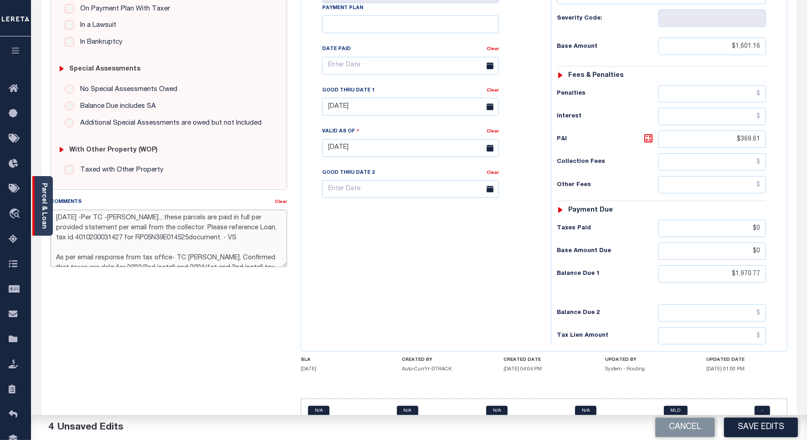
drag, startPoint x: 249, startPoint y: 238, endPoint x: 36, endPoint y: 205, distance: 216.1
click at [36, 205] on div "Parcel & Loan Tax Bill Details RPRRWSD0030060 TAX ID AGENCY 2023 TAX YEAR 2/2" at bounding box center [419, 135] width 769 height 652
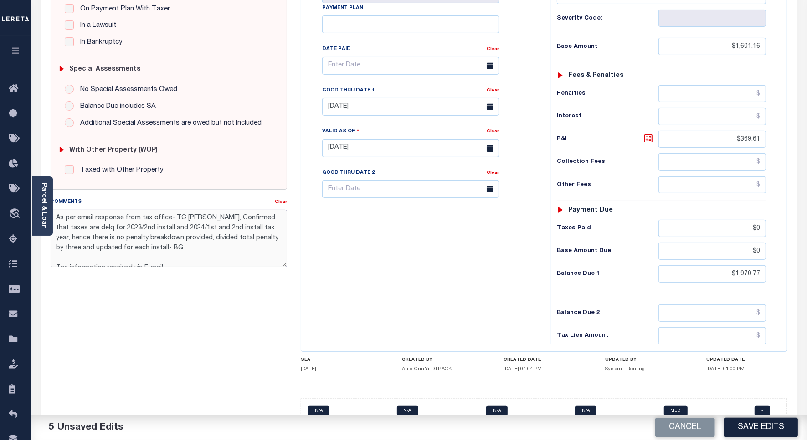
click at [138, 222] on textarea "As per email response from tax office- TC Amy, Confirmed that taxes are delq fo…" at bounding box center [169, 238] width 236 height 57
paste textarea "Please see the attached document sent by TC 2024 2/2 - Please refer Loan ID 401…"
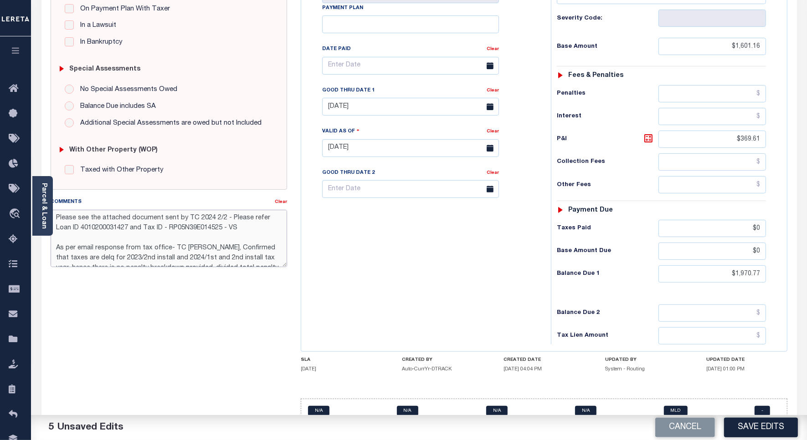
scroll to position [57, 0]
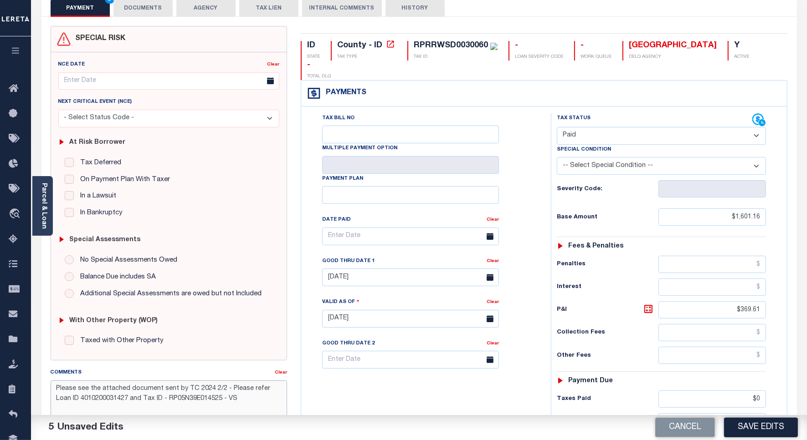
type textarea "Please see the attached document sent by TC 2024 2/2 - Please refer Loan ID 401…"
click at [593, 135] on select "- Select Status Code - Open Due/Unpaid Paid Incomplete No Tax Due Internal Refu…" at bounding box center [661, 136] width 209 height 18
select select "DUE"
click at [557, 128] on select "- Select Status Code - Open Due/Unpaid Paid Incomplete No Tax Due Internal Refu…" at bounding box center [661, 136] width 209 height 18
click at [740, 429] on button "Save Edits" at bounding box center [761, 428] width 74 height 20
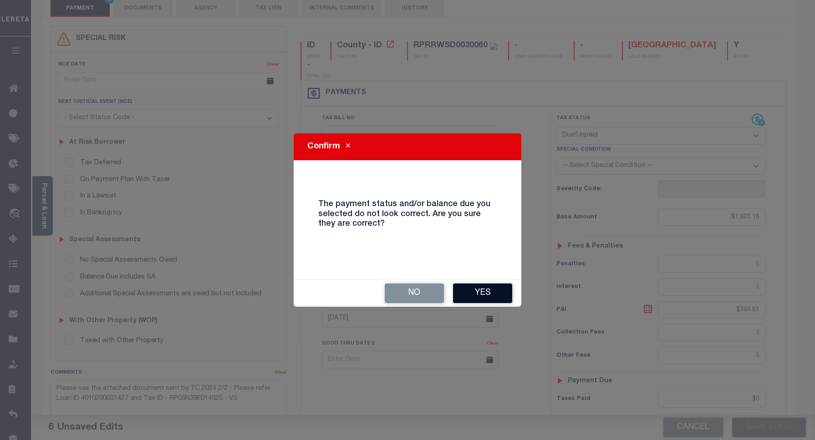
click at [470, 291] on button "Yes" at bounding box center [482, 294] width 59 height 20
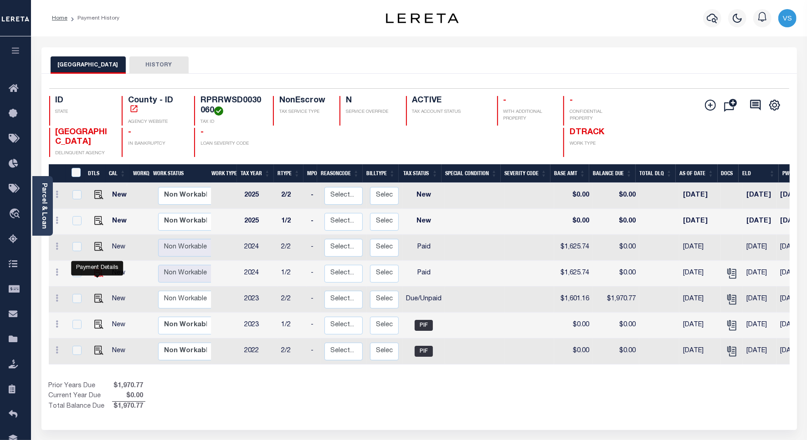
click at [95, 274] on img "" at bounding box center [98, 272] width 9 height 9
checkbox input "true"
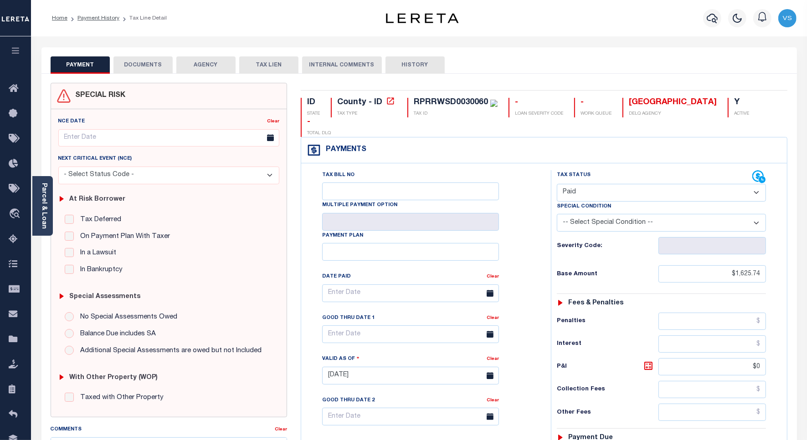
drag, startPoint x: 588, startPoint y: 194, endPoint x: 587, endPoint y: 199, distance: 5.6
click at [588, 194] on select "- Select Status Code - Open Due/Unpaid Paid Incomplete No Tax Due Internal Refu…" at bounding box center [661, 193] width 209 height 18
select select "DUE"
click at [557, 185] on select "- Select Status Code - Open Due/Unpaid Paid Incomplete No Tax Due Internal Refu…" at bounding box center [661, 193] width 209 height 18
type input "[DATE]"
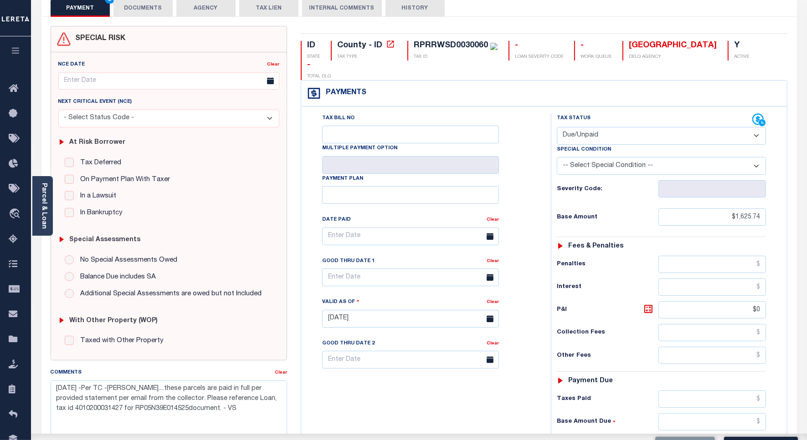
scroll to position [171, 0]
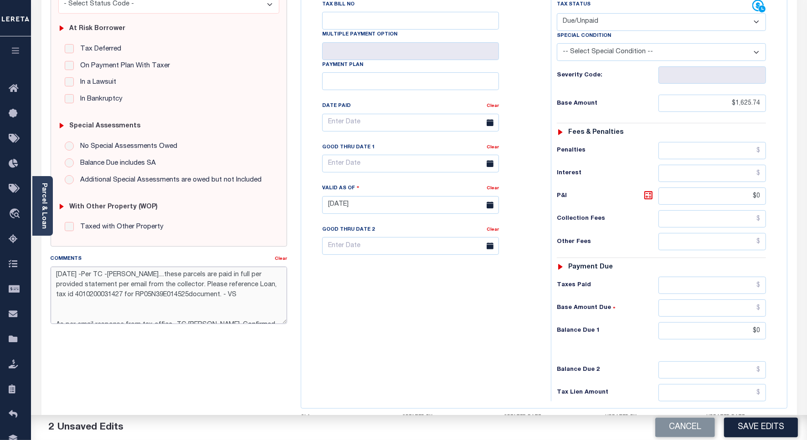
drag, startPoint x: 235, startPoint y: 295, endPoint x: 32, endPoint y: 271, distance: 205.0
click at [35, 271] on div "Parcel & Loan Tax Bill Details RPRRWSD0030060 TAX ID AGENCY 2024 TAX YEAR 1/2" at bounding box center [419, 192] width 769 height 652
paste textarea "Please see the attached document sent by TC 2024 2/2 - Please refer Loan ID 401…"
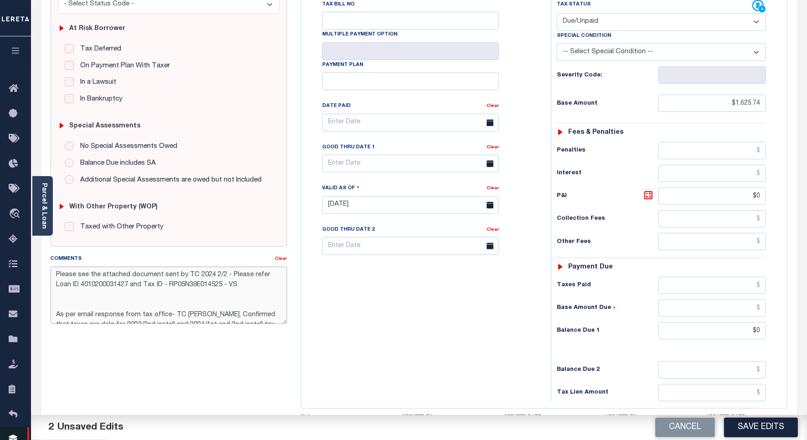
type textarea "Please see the attached document sent by TC 2024 2/2 - Please refer Loan ID 401…"
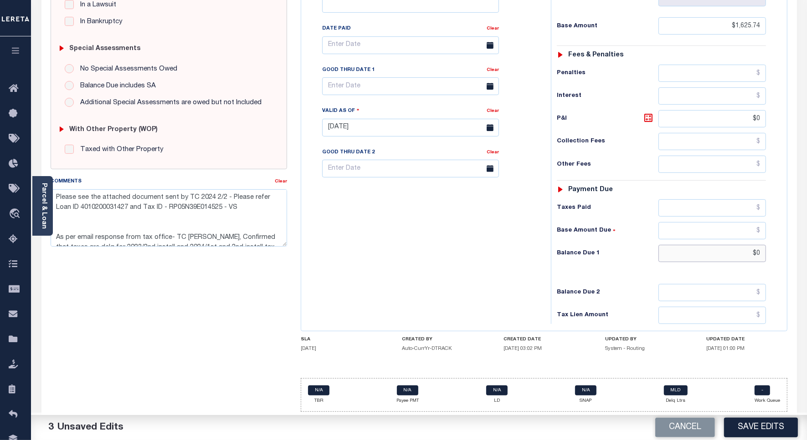
drag, startPoint x: 760, startPoint y: 251, endPoint x: 756, endPoint y: 267, distance: 17.2
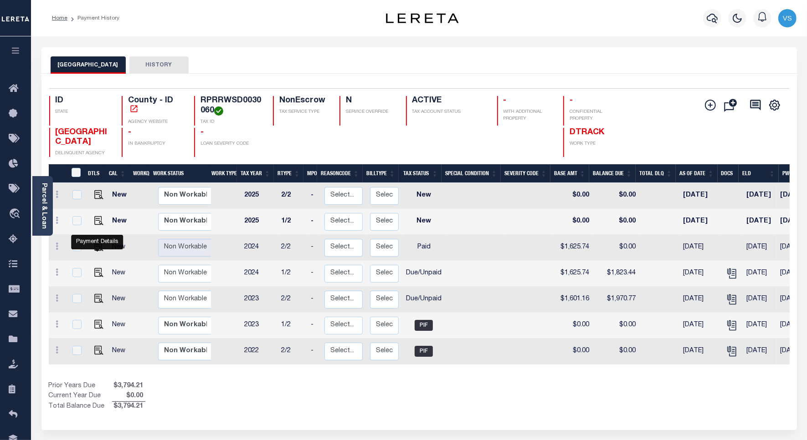
drag, startPoint x: 99, startPoint y: 248, endPoint x: 114, endPoint y: 247, distance: 15.1
click at [99, 248] on img "" at bounding box center [98, 246] width 9 height 9
checkbox input "true"
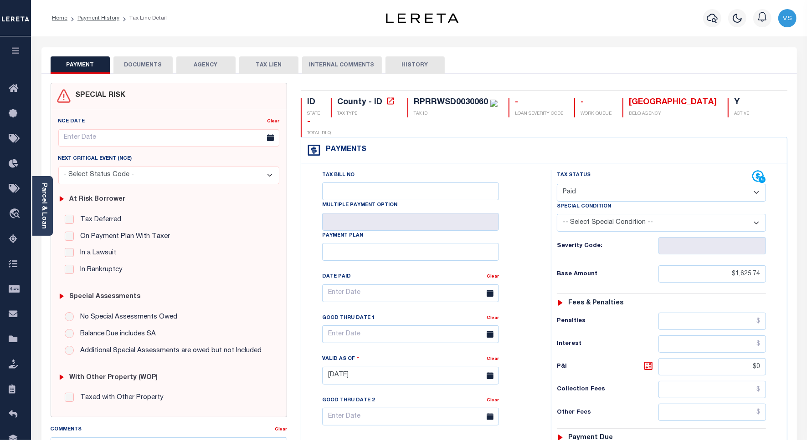
drag, startPoint x: 588, startPoint y: 192, endPoint x: 587, endPoint y: 200, distance: 8.7
click at [588, 192] on select "- Select Status Code - Open Due/Unpaid Paid Incomplete No Tax Due Internal Refu…" at bounding box center [661, 193] width 209 height 18
select select "DUE"
click at [557, 185] on select "- Select Status Code - Open Due/Unpaid Paid Incomplete No Tax Due Internal Refu…" at bounding box center [661, 193] width 209 height 18
type input "[DATE]"
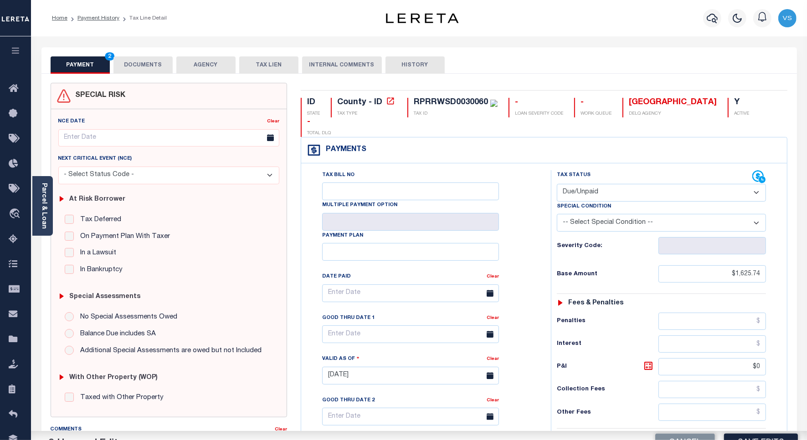
scroll to position [260, 0]
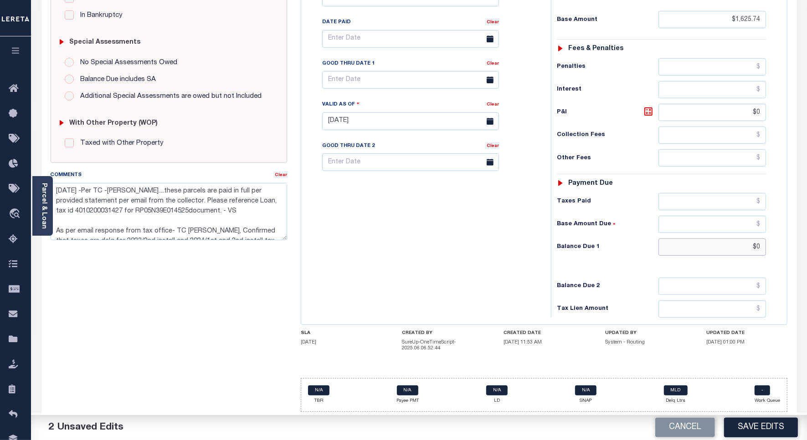
drag, startPoint x: 761, startPoint y: 247, endPoint x: 764, endPoint y: 251, distance: 5.6
click at [761, 247] on input "$0" at bounding box center [711, 247] width 107 height 17
paste input "1,823.44"
type input "$1,823.44"
click at [647, 111] on icon at bounding box center [647, 111] width 5 height 5
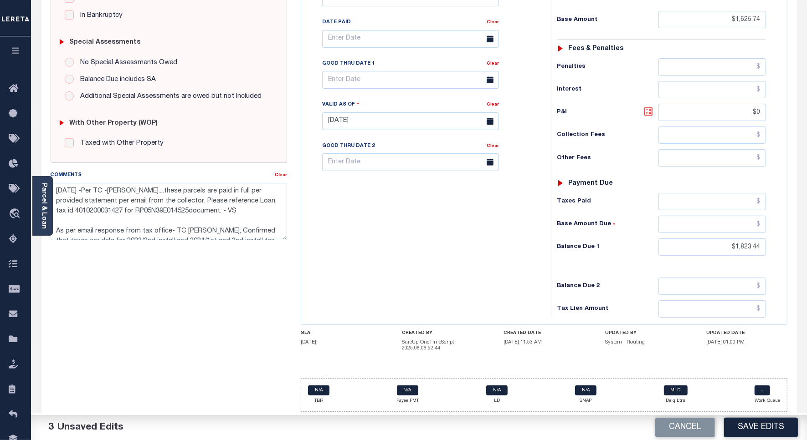
type input "$197.70"
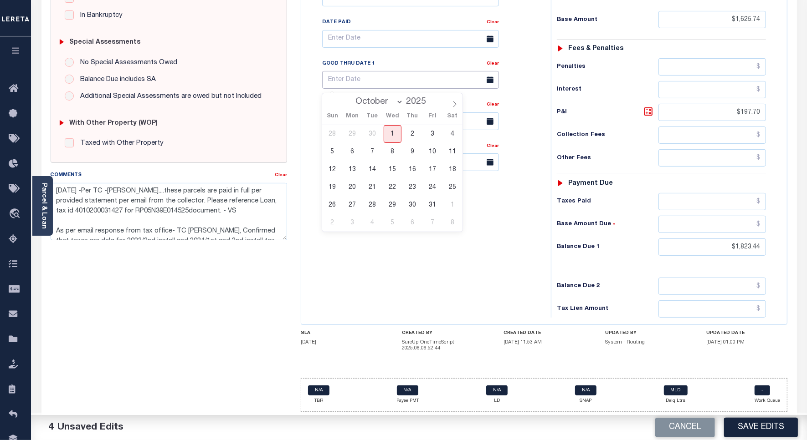
click at [359, 81] on input "text" at bounding box center [410, 80] width 177 height 18
click at [429, 202] on span "31" at bounding box center [432, 205] width 18 height 18
type input "10/31/2025"
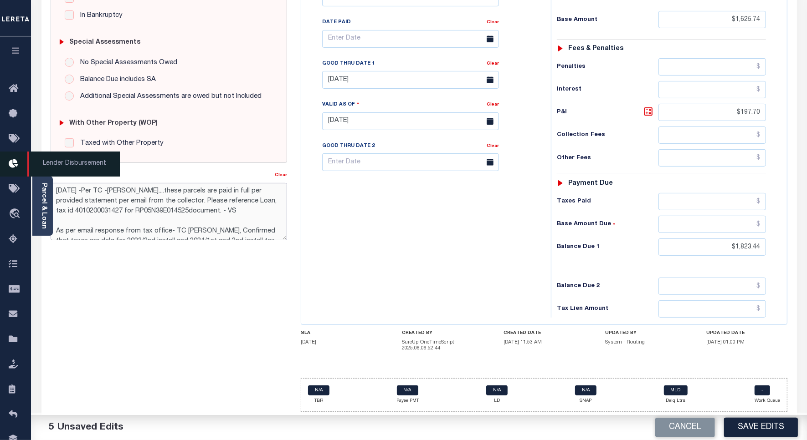
drag, startPoint x: 250, startPoint y: 205, endPoint x: 17, endPoint y: 173, distance: 234.9
click at [17, 173] on div "Home Payment History Tax Line Detail Profile Sign out" at bounding box center [403, 92] width 807 height 695
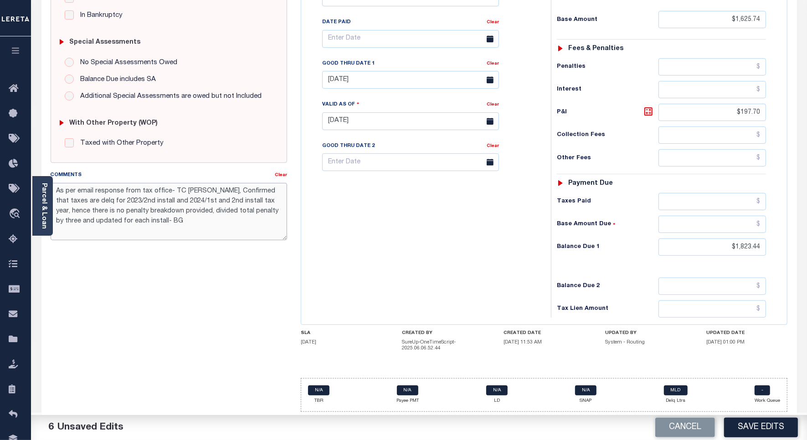
click at [192, 189] on textarea "As per email response from tax office- TC Amy, Confirmed that taxes are delq fo…" at bounding box center [169, 211] width 236 height 57
paste textarea "Please see the attached document sent by TC 2024 2/2 - Please refer Loan ID 401…"
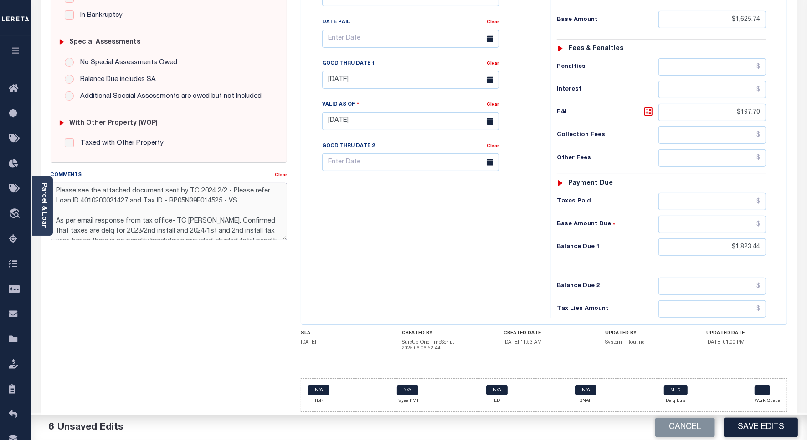
scroll to position [32, 0]
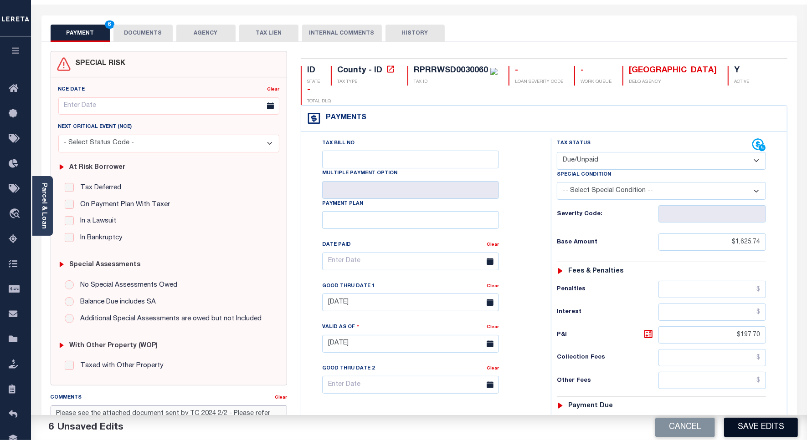
type textarea "Please see the attached document sent by TC 2024 2/2 - Please refer Loan ID 401…"
click at [752, 424] on button "Save Edits" at bounding box center [761, 428] width 74 height 20
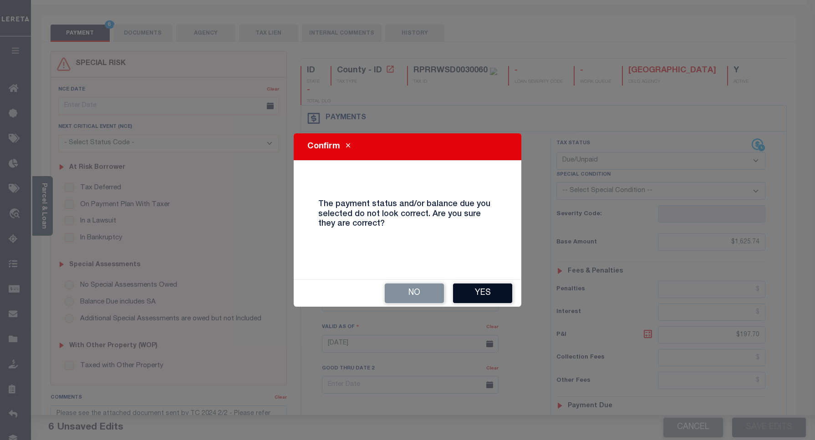
click at [472, 292] on button "Yes" at bounding box center [482, 294] width 59 height 20
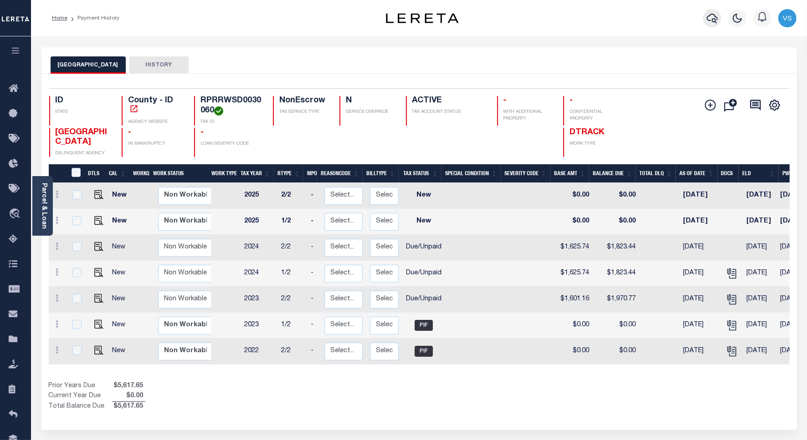
click at [711, 18] on icon "button" at bounding box center [711, 18] width 11 height 11
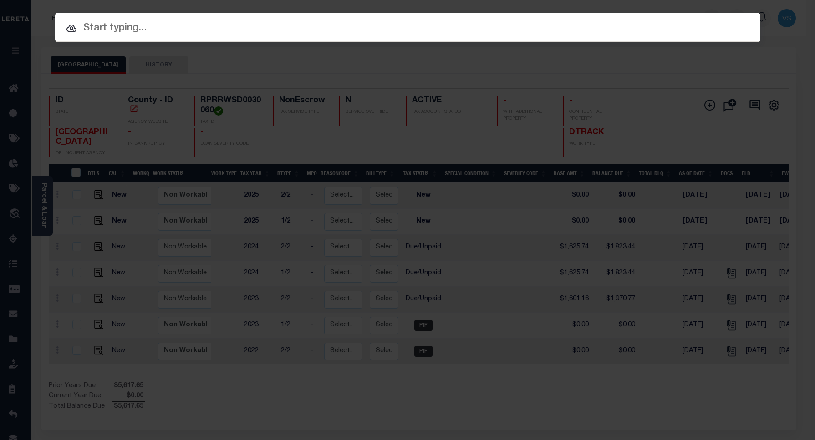
paste input "4006210036043"
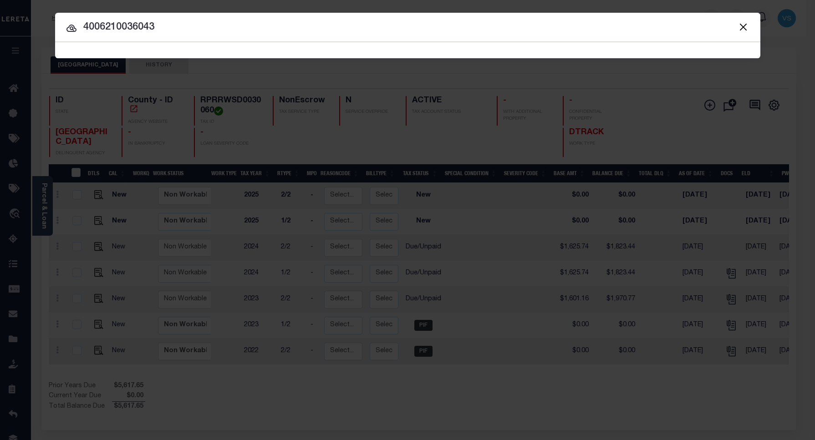
type input "4006210036043"
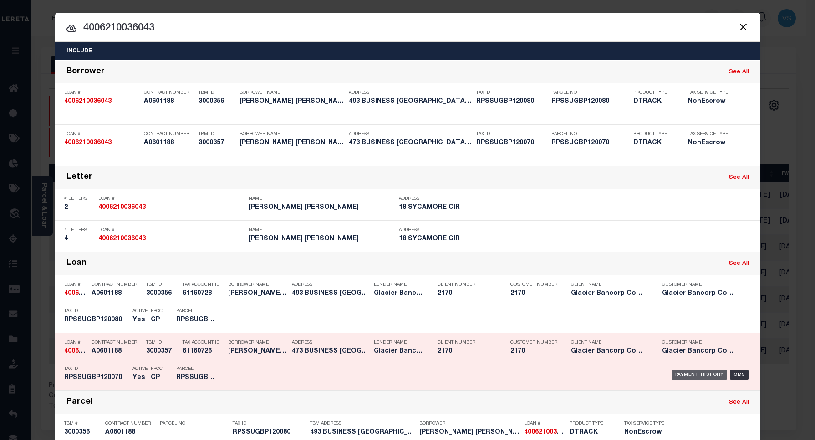
click at [698, 372] on div "Payment History" at bounding box center [700, 375] width 56 height 10
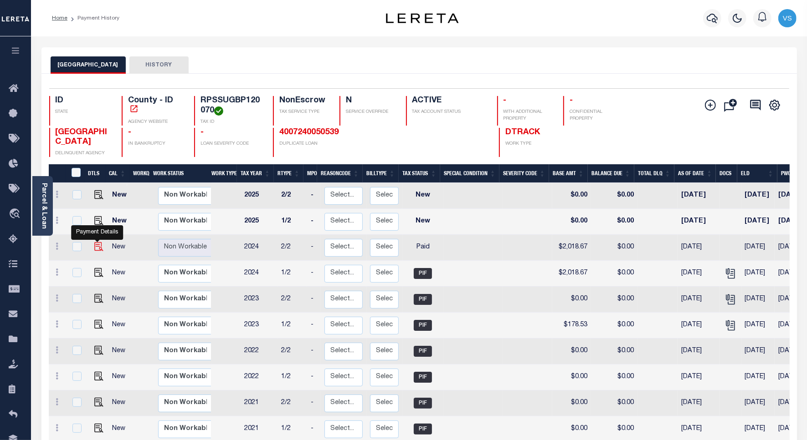
click at [94, 247] on img "" at bounding box center [98, 246] width 9 height 9
checkbox input "true"
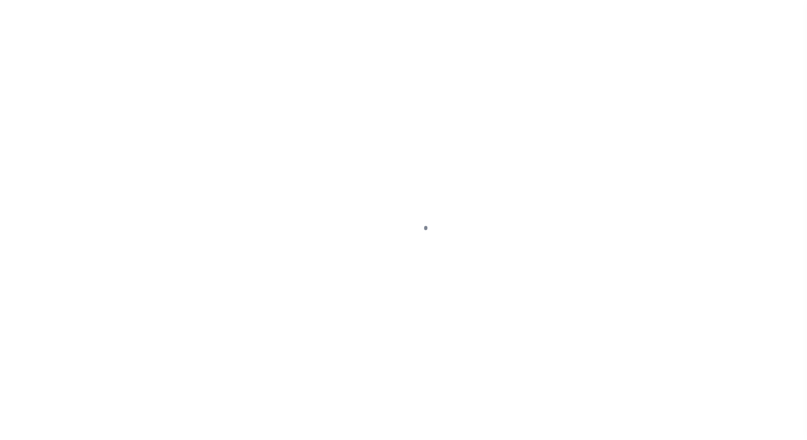
select select "PYD"
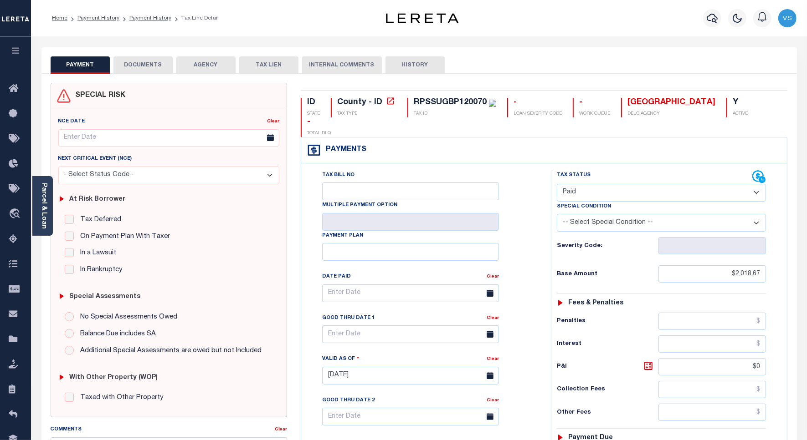
scroll to position [228, 0]
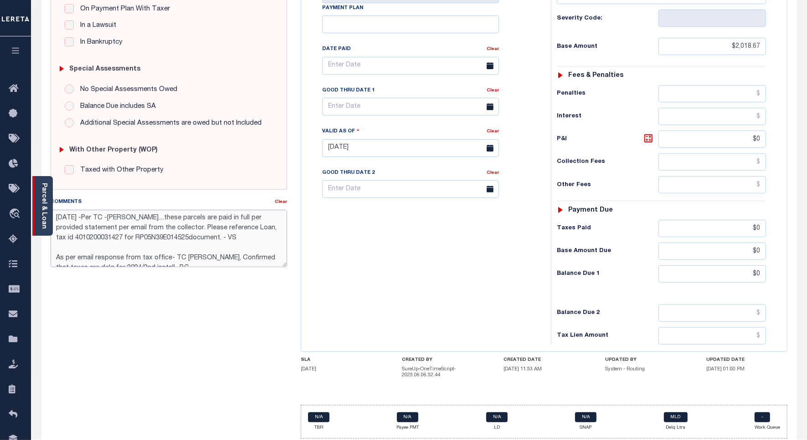
drag, startPoint x: 245, startPoint y: 239, endPoint x: 41, endPoint y: 211, distance: 205.5
click at [41, 211] on div "Parcel & Loan Tax Bill Details RPSSUGBP120070 TAX ID AGENCY 2024/2025 2025" at bounding box center [419, 138] width 769 height 659
paste textarea "Please see the attached document sent by TC 2024 2/2 - Please refer Loan ID 401…"
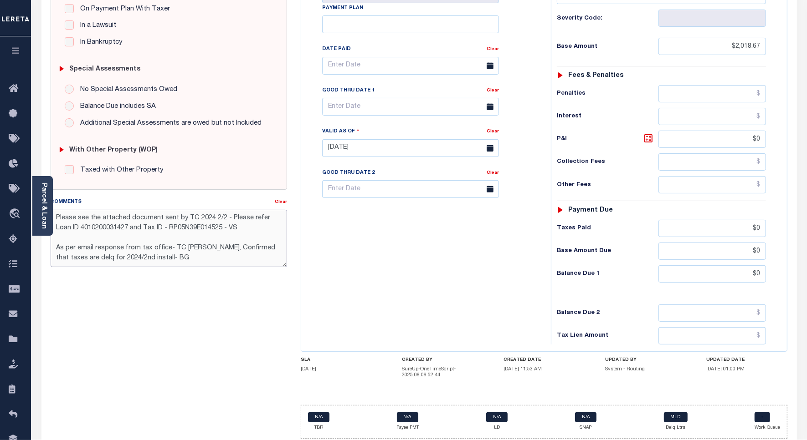
scroll to position [57, 0]
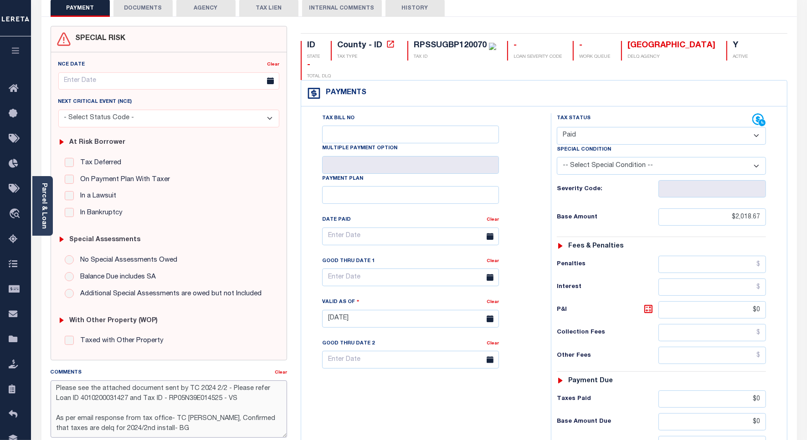
type textarea "Please see the attached document sent by TC 2024 2/2 - Please refer Loan ID 401…"
type input "[DATE]"
drag, startPoint x: 570, startPoint y: 115, endPoint x: 575, endPoint y: 120, distance: 7.1
click at [570, 127] on select "- Select Status Code - Open Due/Unpaid Paid Incomplete No Tax Due Internal Refu…" at bounding box center [661, 136] width 209 height 18
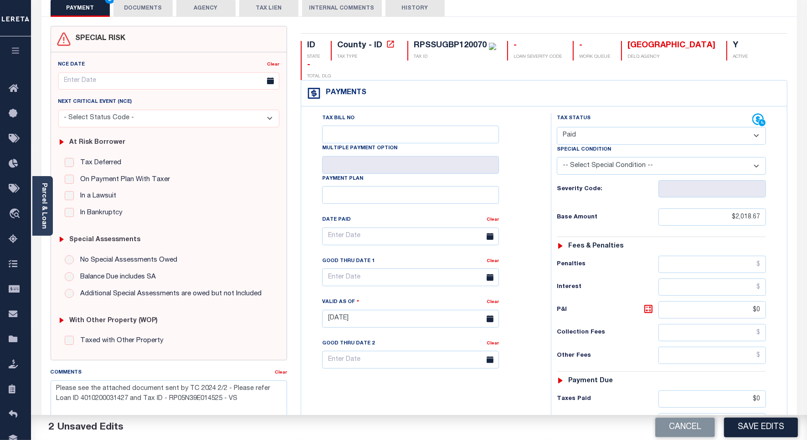
select select "DUE"
click at [557, 127] on select "- Select Status Code - Open Due/Unpaid Paid Incomplete No Tax Due Internal Refu…" at bounding box center [661, 136] width 209 height 18
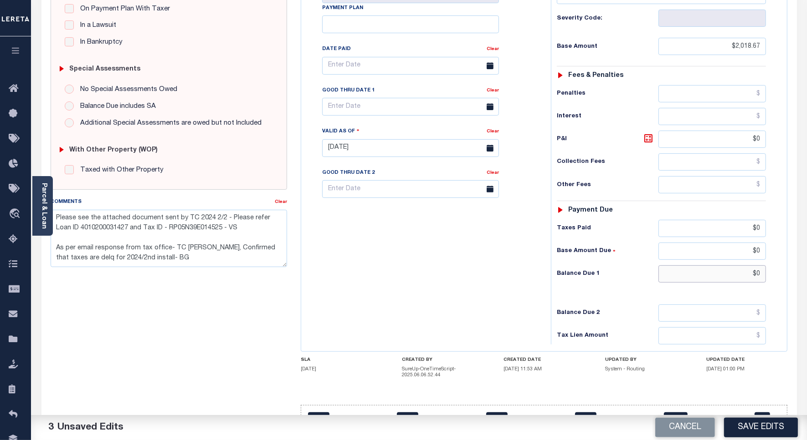
click at [759, 266] on input "$0" at bounding box center [711, 274] width 107 height 17
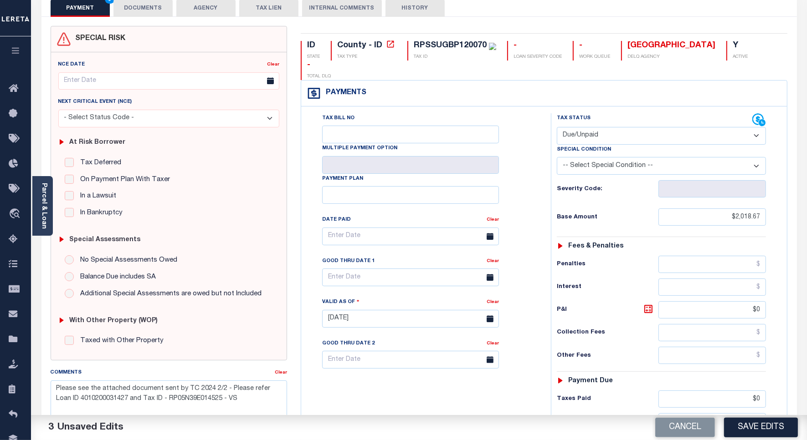
type input "$12.62"
drag, startPoint x: 761, startPoint y: 292, endPoint x: 743, endPoint y: 295, distance: 17.5
click at [743, 302] on input "$0" at bounding box center [711, 310] width 107 height 17
type input "$12.62"
drag, startPoint x: 597, startPoint y: 145, endPoint x: 602, endPoint y: 157, distance: 13.5
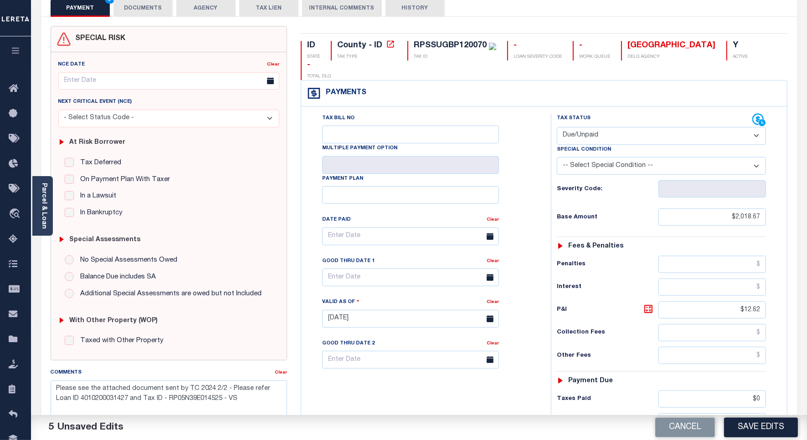
click at [597, 157] on select "-- Select Special Condition -- 3RD PARTY TAX LIEN AGENCY TAX LIEN (A.K.A Inside…" at bounding box center [661, 166] width 209 height 18
select select "15"
click at [557, 157] on select "-- Select Special Condition -- 3RD PARTY TAX LIEN AGENCY TAX LIEN (A.K.A Inside…" at bounding box center [661, 166] width 209 height 18
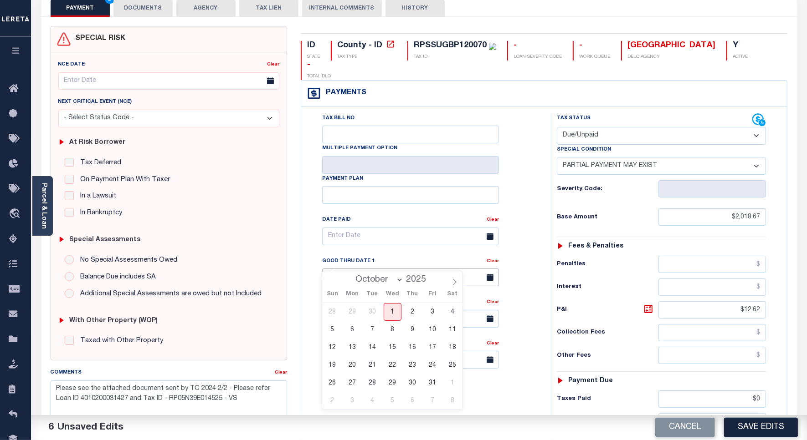
click at [368, 269] on input "text" at bounding box center [410, 278] width 177 height 18
click at [432, 383] on span "31" at bounding box center [432, 383] width 18 height 18
type input "[DATE]"
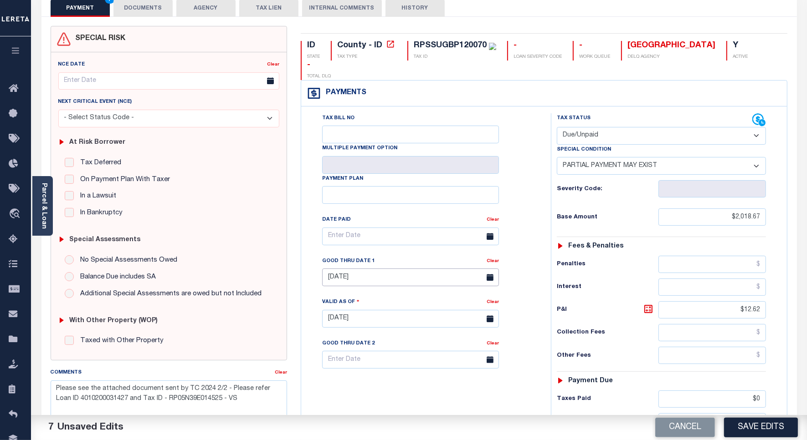
scroll to position [171, 0]
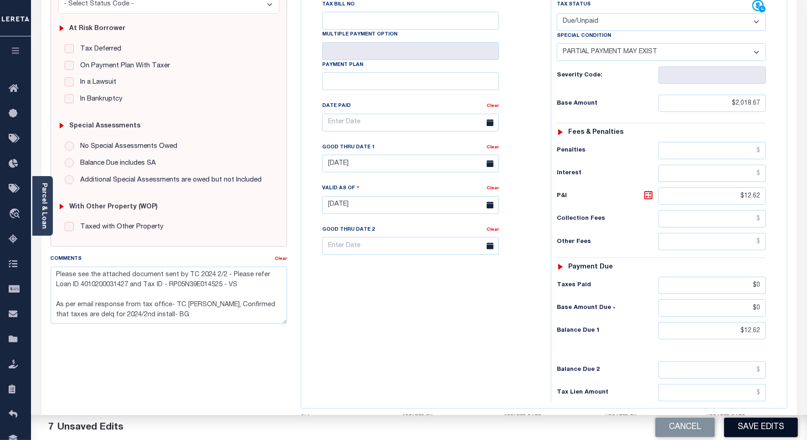
click at [741, 431] on button "Save Edits" at bounding box center [761, 428] width 74 height 20
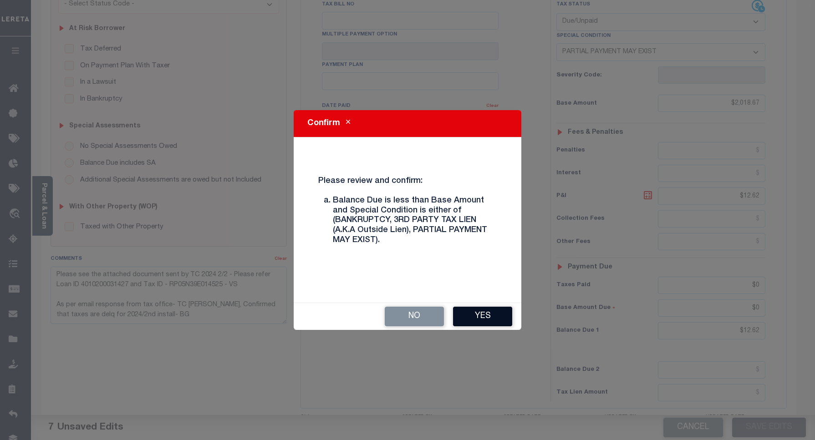
click at [472, 313] on button "Yes" at bounding box center [482, 317] width 59 height 20
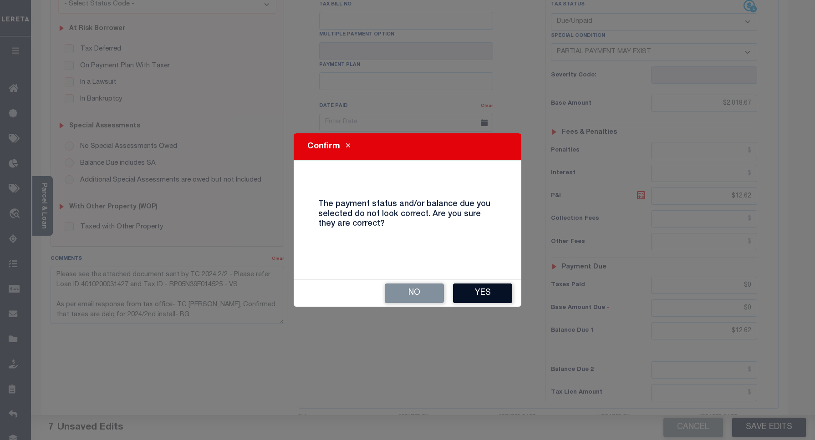
click at [485, 290] on button "Yes" at bounding box center [482, 294] width 59 height 20
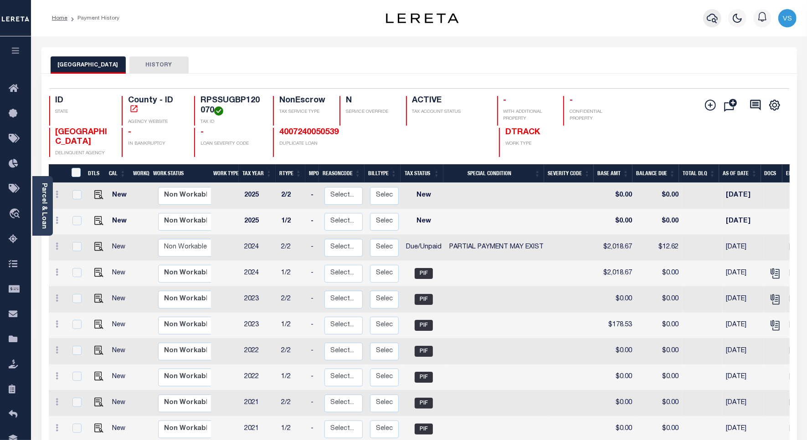
click at [714, 16] on icon "button" at bounding box center [711, 19] width 11 height 10
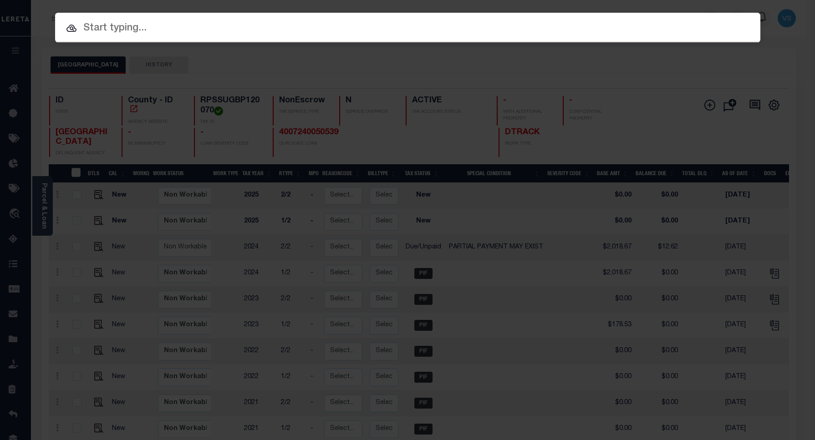
paste input "4712190004411"
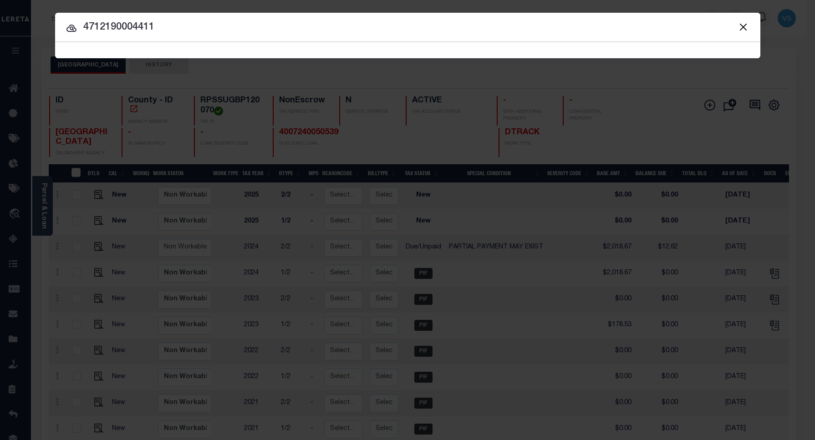
type input "4712190004411"
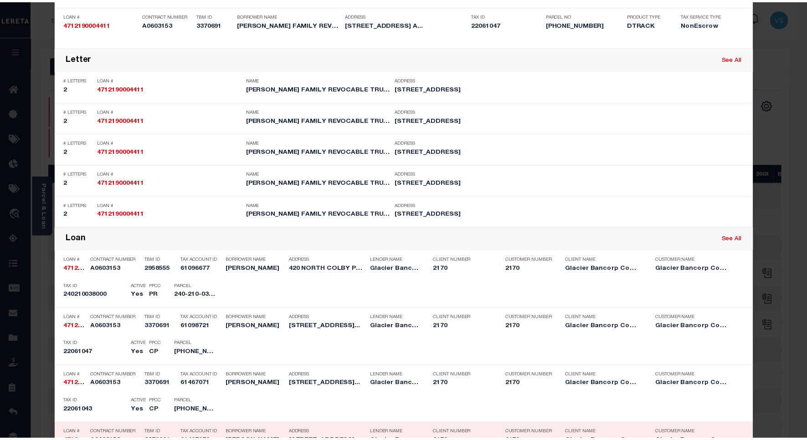
scroll to position [399, 0]
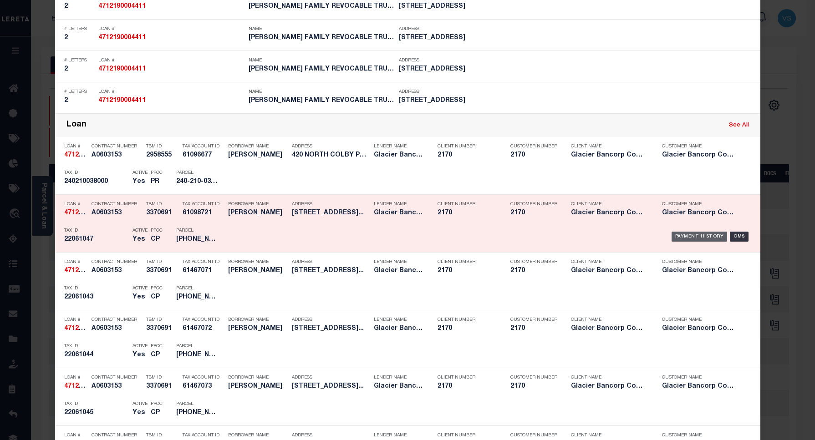
click at [675, 238] on div "Payment History" at bounding box center [700, 237] width 56 height 10
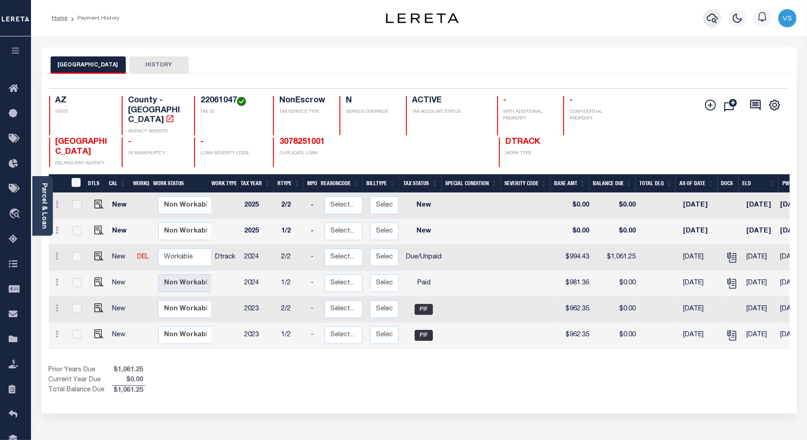
click at [709, 19] on icon "button" at bounding box center [711, 18] width 11 height 11
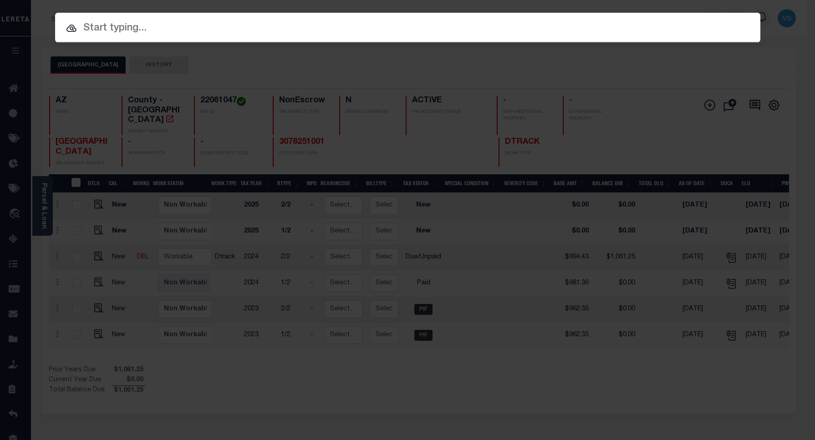
paste input "57405"
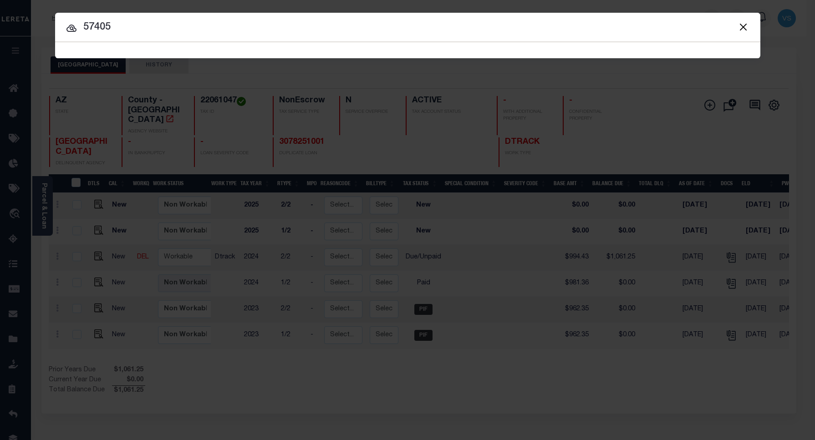
type input "57405"
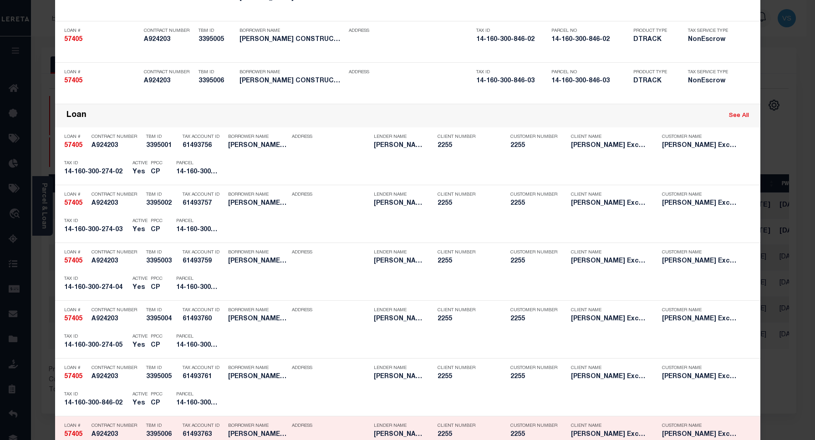
scroll to position [399, 0]
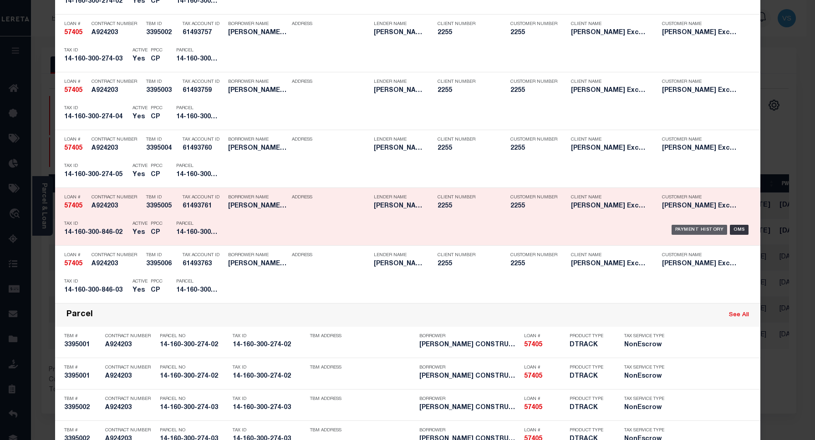
click at [683, 229] on div "Payment History" at bounding box center [700, 230] width 56 height 10
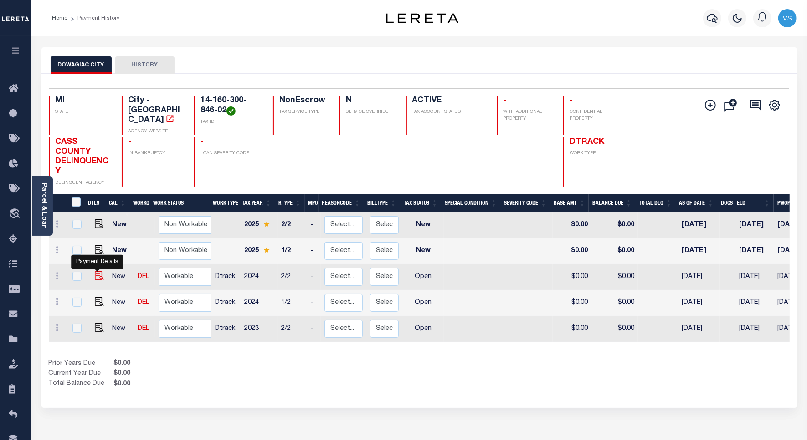
click at [95, 271] on img "" at bounding box center [99, 275] width 9 height 9
checkbox input "true"
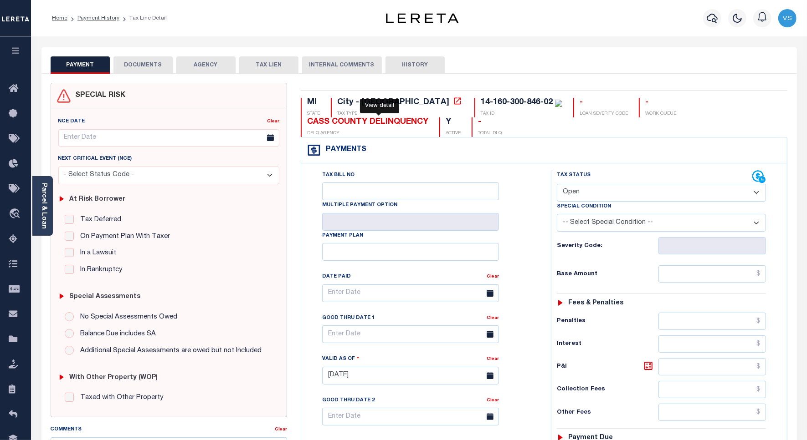
click at [453, 105] on icon at bounding box center [457, 101] width 9 height 9
click at [47, 206] on link "Parcel & Loan" at bounding box center [44, 206] width 6 height 46
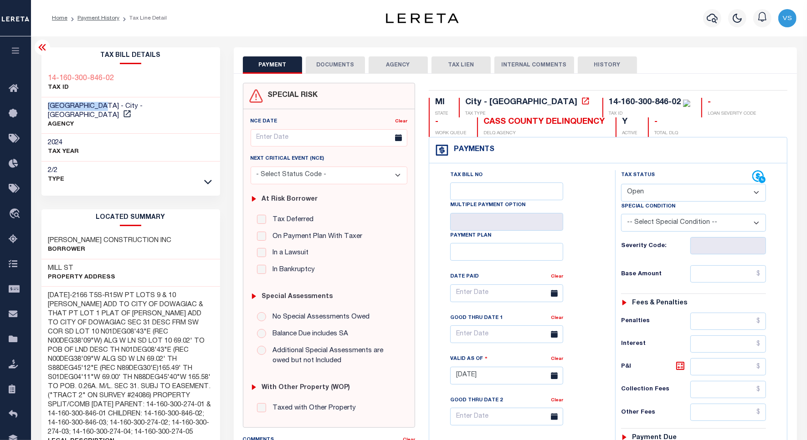
drag, startPoint x: 103, startPoint y: 106, endPoint x: 45, endPoint y: 106, distance: 58.3
click at [45, 106] on div "DOWAGIAC CITY - City - MI AGENCY" at bounding box center [130, 115] width 179 height 37
copy span "DOWAGIAC CITY"
drag, startPoint x: 118, startPoint y: 78, endPoint x: 31, endPoint y: 78, distance: 87.0
click at [31, 78] on div "Home Payment History Tax Line Detail Profile Sign out" at bounding box center [403, 386] width 807 height 772
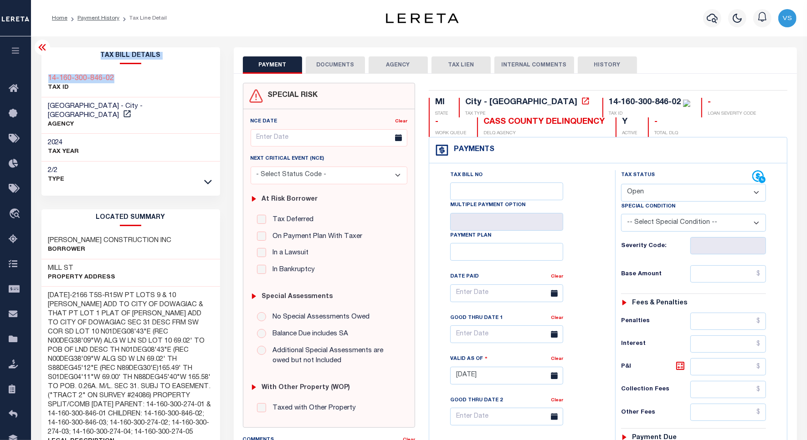
copy div "Parcel & Loan Tax Bill Details 14-160-300-846-02"
click at [134, 78] on div "14-160-300-846-02 TAX ID" at bounding box center [130, 84] width 179 height 28
drag, startPoint x: 126, startPoint y: 78, endPoint x: 46, endPoint y: 75, distance: 80.2
click at [46, 75] on div "14-160-300-846-02 TAX ID" at bounding box center [130, 84] width 179 height 28
copy h3 "14-160-300-846-02"
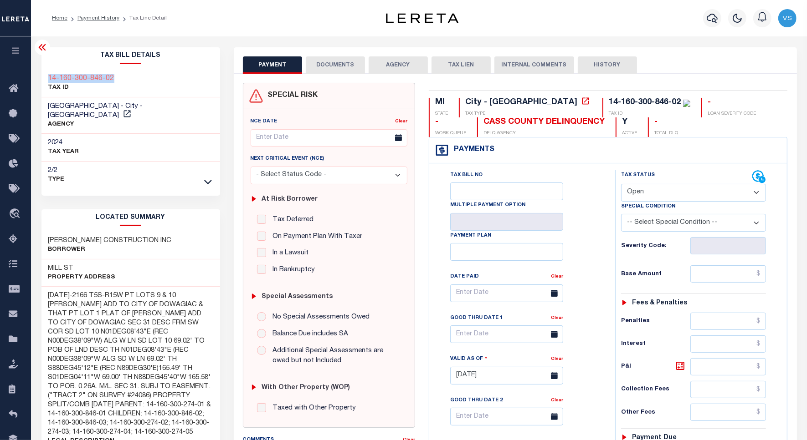
drag, startPoint x: 637, startPoint y: 191, endPoint x: 637, endPoint y: 204, distance: 12.8
click at [637, 191] on select "- Select Status Code - Open Due/Unpaid Paid Incomplete No Tax Due Internal Refu…" at bounding box center [693, 193] width 145 height 18
select select "PYD"
click at [621, 185] on select "- Select Status Code - Open Due/Unpaid Paid Incomplete No Tax Due Internal Refu…" at bounding box center [693, 193] width 145 height 18
type input "[DATE]"
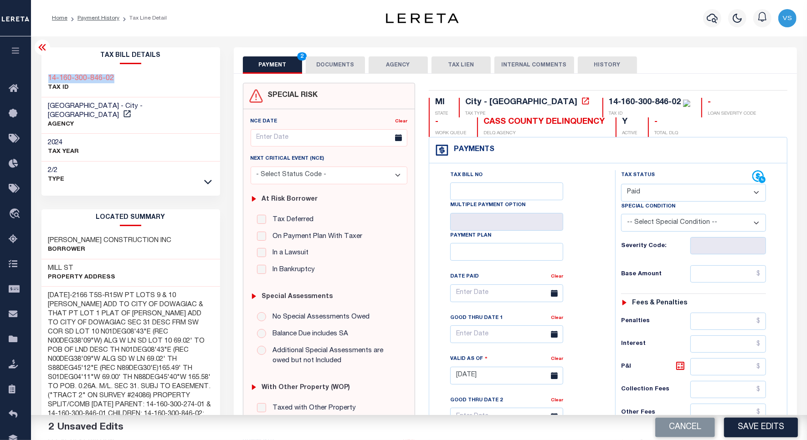
click at [328, 57] on button "DOCUMENTS" at bounding box center [335, 64] width 59 height 17
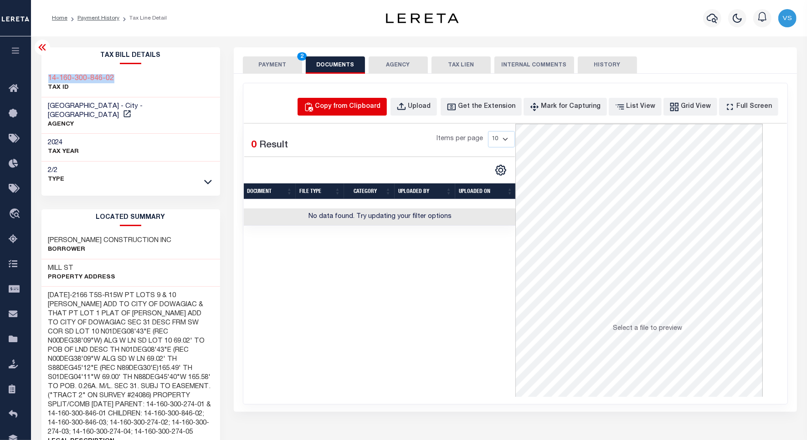
click at [359, 110] on div "Copy from Clipboard" at bounding box center [348, 107] width 66 height 10
select select "POP"
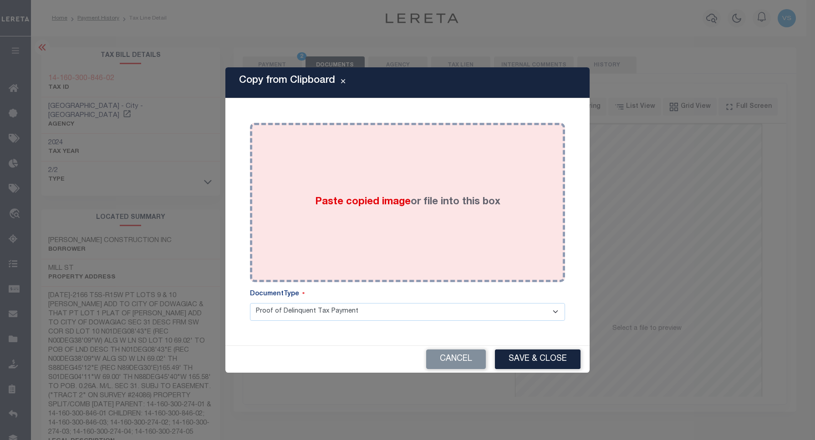
click at [367, 164] on div "Paste copied image or file into this box" at bounding box center [408, 203] width 302 height 146
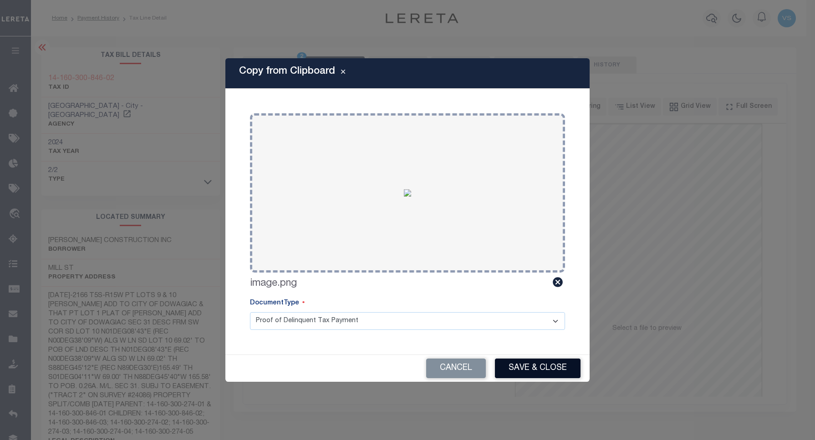
click at [511, 362] on button "Save & Close" at bounding box center [538, 369] width 86 height 20
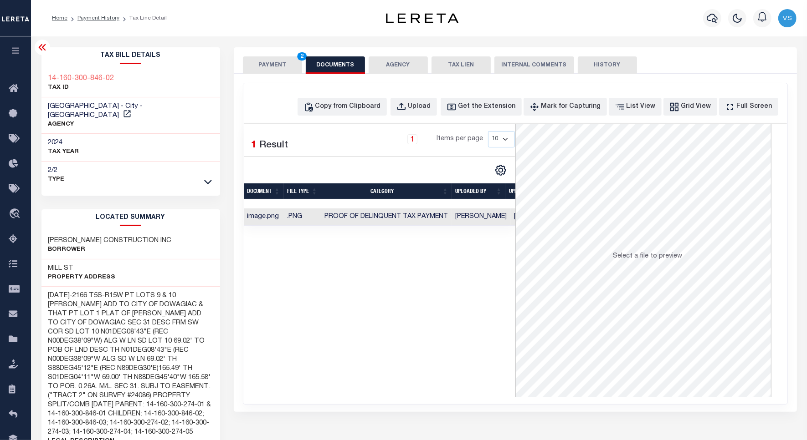
click at [269, 71] on button "PAYMENT 2" at bounding box center [272, 64] width 59 height 17
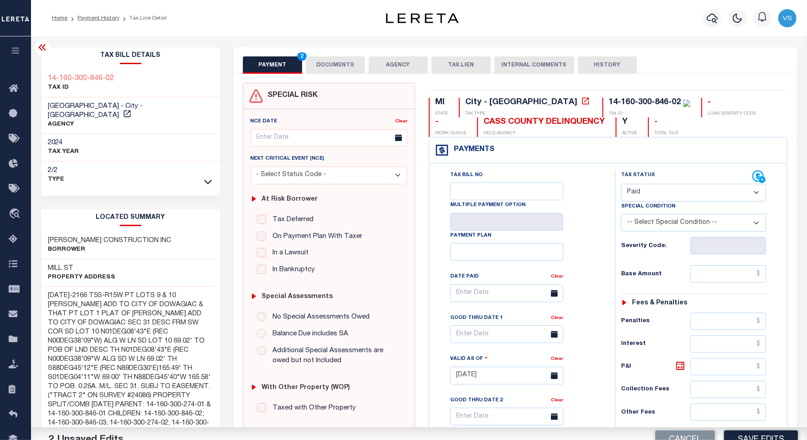
scroll to position [171, 0]
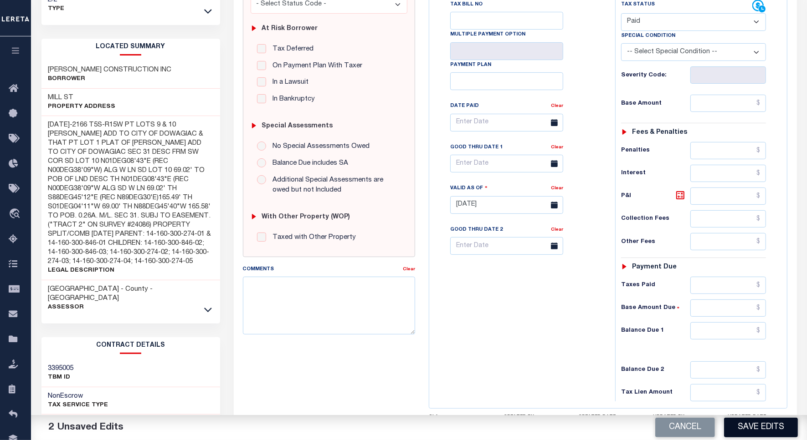
click at [743, 429] on button "Save Edits" at bounding box center [761, 428] width 74 height 20
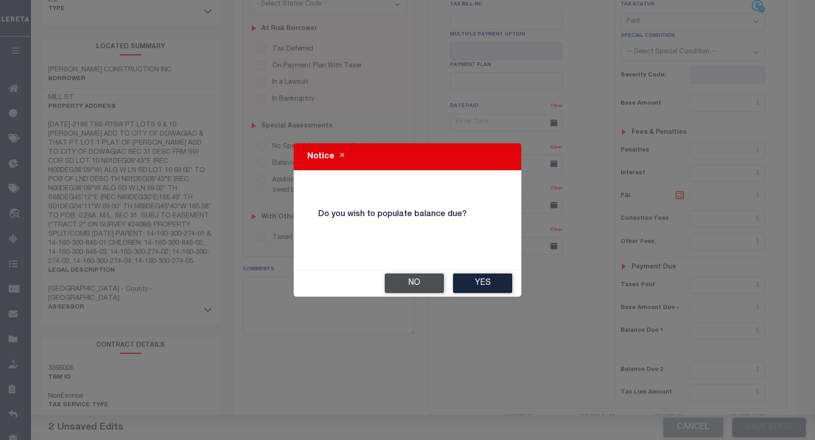
click at [424, 284] on button "No" at bounding box center [414, 284] width 59 height 20
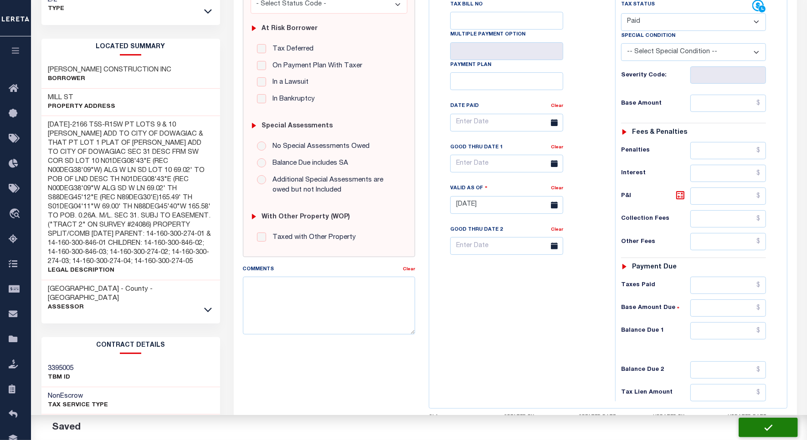
checkbox input "false"
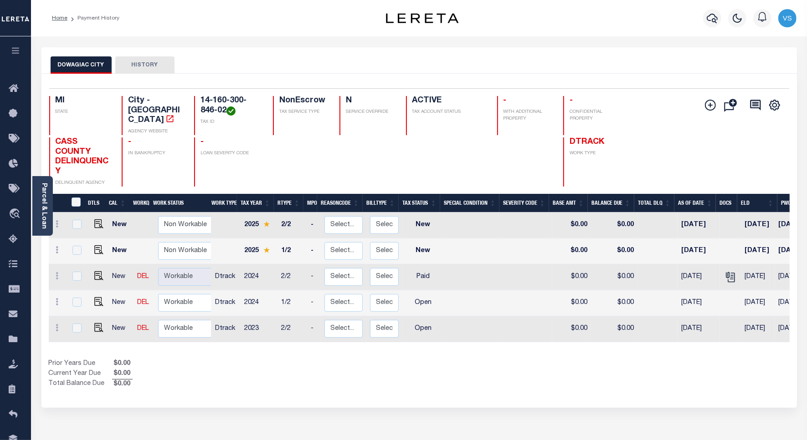
scroll to position [122, 0]
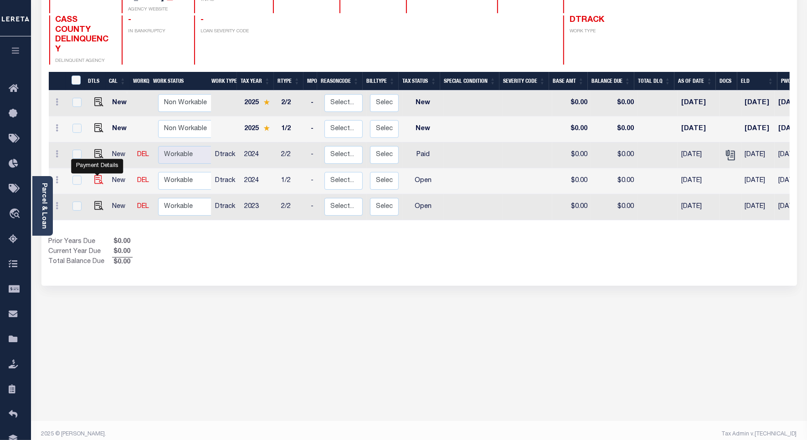
click at [97, 175] on img "" at bounding box center [98, 179] width 9 height 9
checkbox input "true"
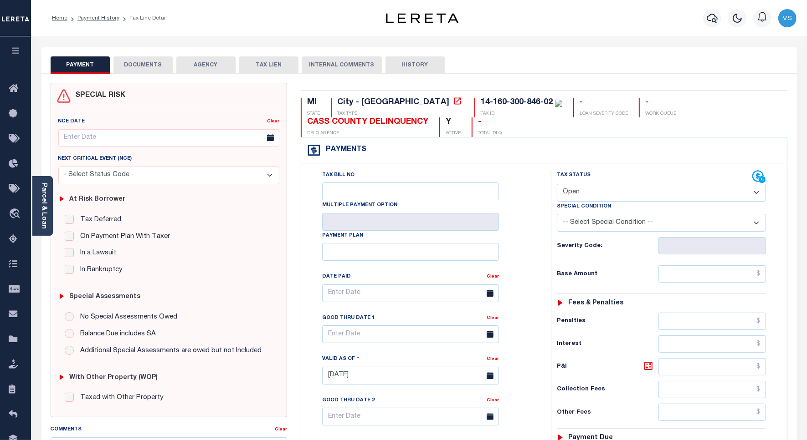
click at [587, 189] on select "- Select Status Code - Open Due/Unpaid Paid Incomplete No Tax Due Internal Refu…" at bounding box center [661, 193] width 209 height 18
select select "NTX"
click at [557, 185] on select "- Select Status Code - Open Due/Unpaid Paid Incomplete No Tax Due Internal Refu…" at bounding box center [661, 193] width 209 height 18
type input "[DATE]"
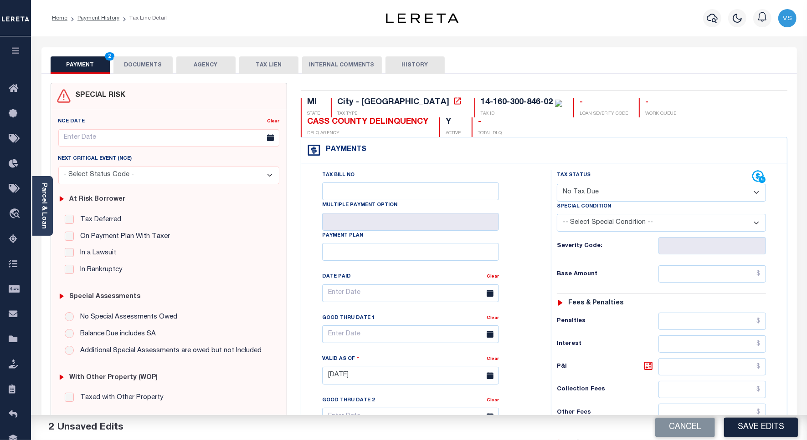
click at [584, 226] on select "-- Select Special Condition -- 3RD PARTY TAX LIEN AGENCY TAX LIEN (A.K.A Inside…" at bounding box center [661, 223] width 209 height 18
select select "7"
click at [557, 216] on select "-- Select Special Condition -- 3RD PARTY TAX LIEN AGENCY TAX LIEN (A.K.A Inside…" at bounding box center [661, 223] width 209 height 18
click at [147, 65] on button "DOCUMENTS" at bounding box center [142, 64] width 59 height 17
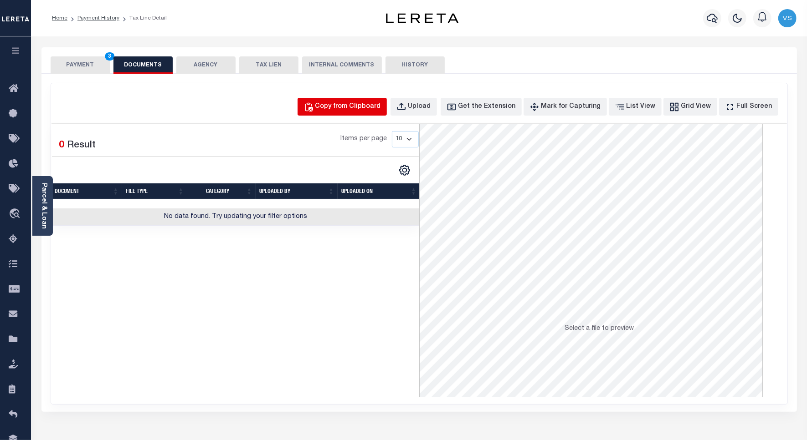
click at [344, 113] on button "Copy from Clipboard" at bounding box center [341, 107] width 89 height 18
select select "POP"
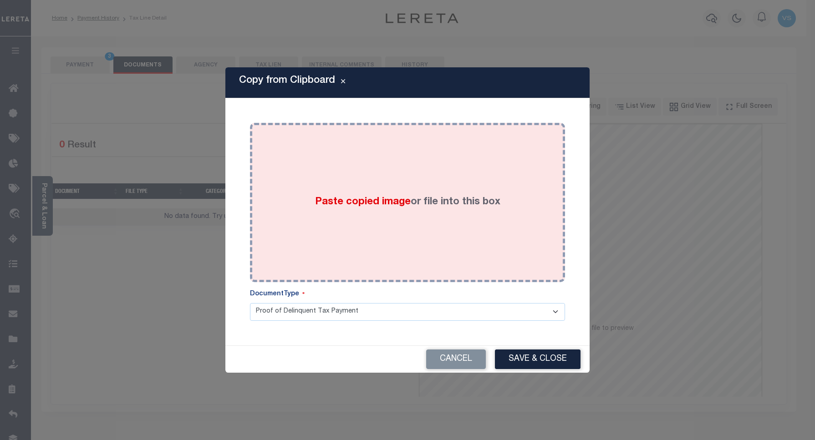
click at [351, 173] on div "Paste copied image or file into this box" at bounding box center [408, 203] width 302 height 146
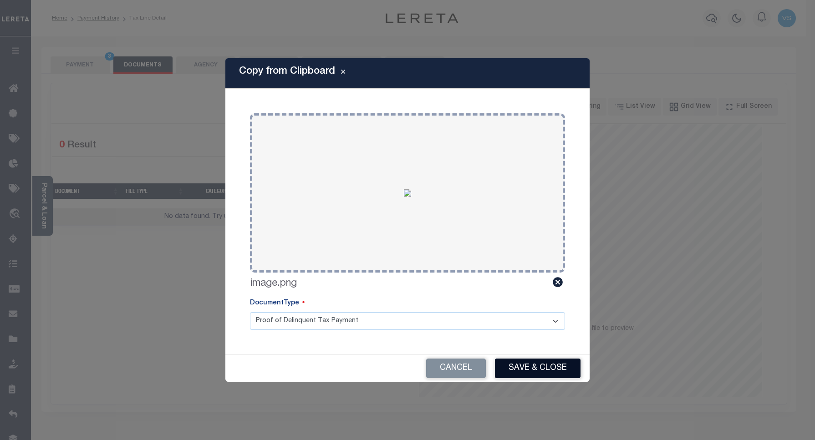
click at [529, 369] on button "Save & Close" at bounding box center [538, 369] width 86 height 20
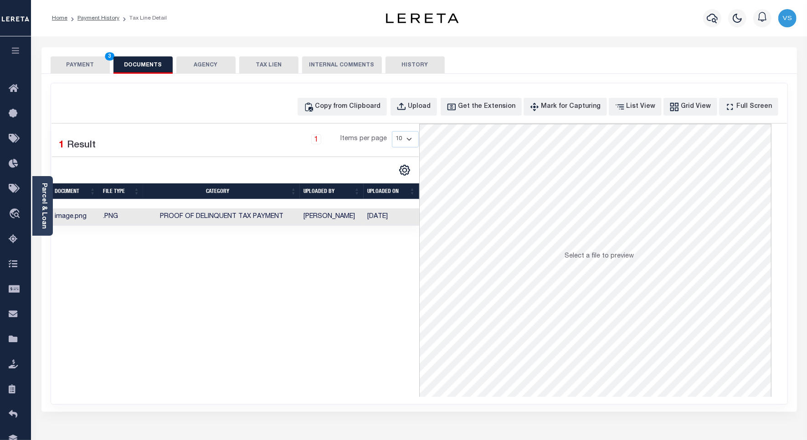
click at [80, 65] on button "PAYMENT 3" at bounding box center [80, 64] width 59 height 17
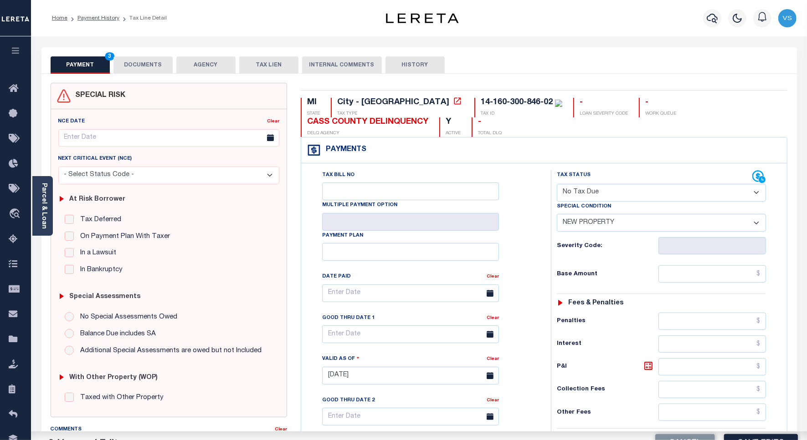
scroll to position [114, 0]
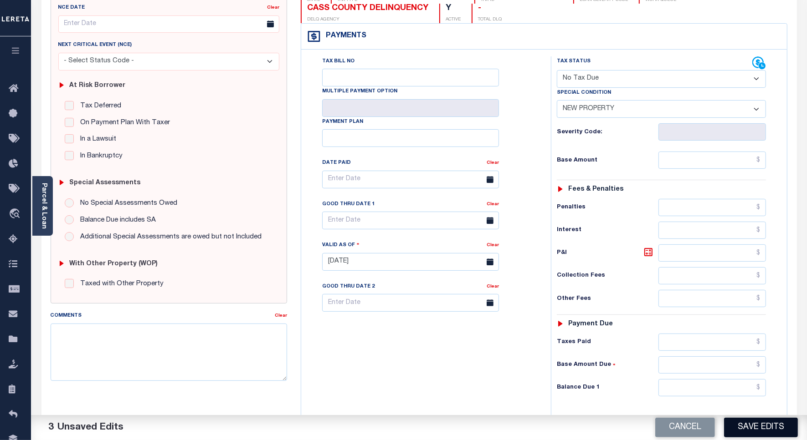
click at [759, 420] on button "Save Edits" at bounding box center [761, 428] width 74 height 20
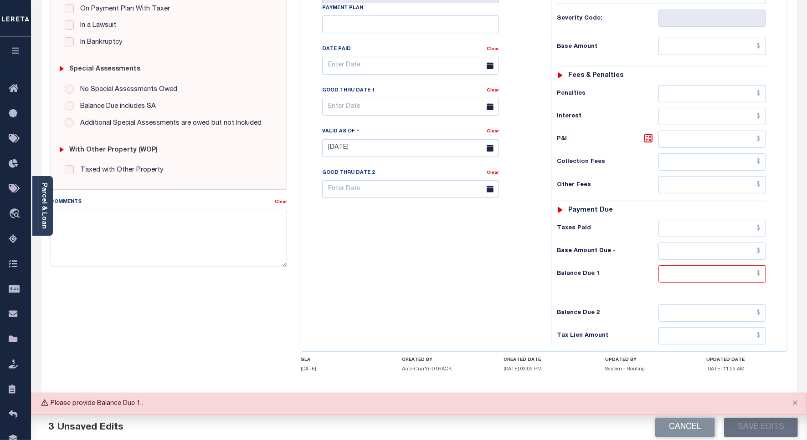
scroll to position [285, 0]
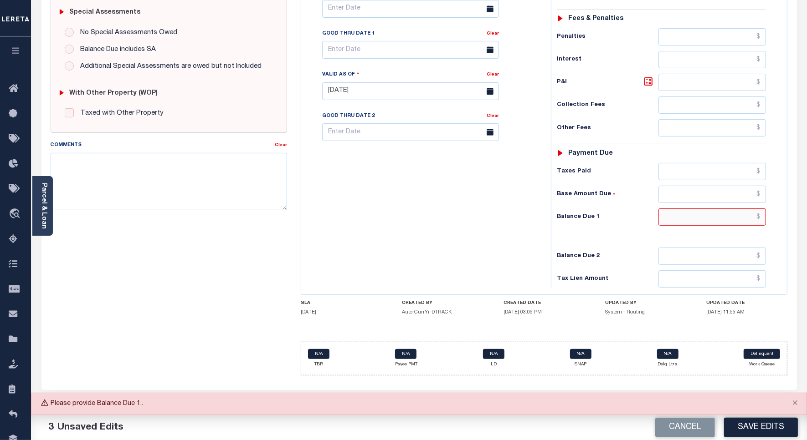
click at [757, 220] on input "text" at bounding box center [711, 217] width 107 height 17
type input "$0.00"
click at [777, 431] on button "Save Edits" at bounding box center [761, 428] width 74 height 20
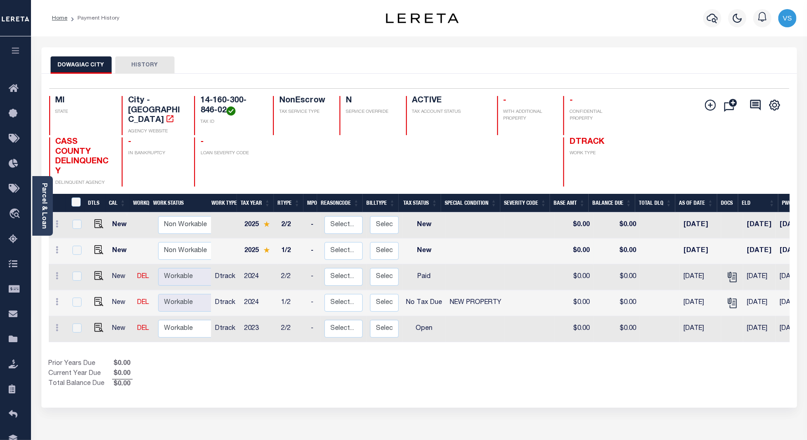
scroll to position [122, 0]
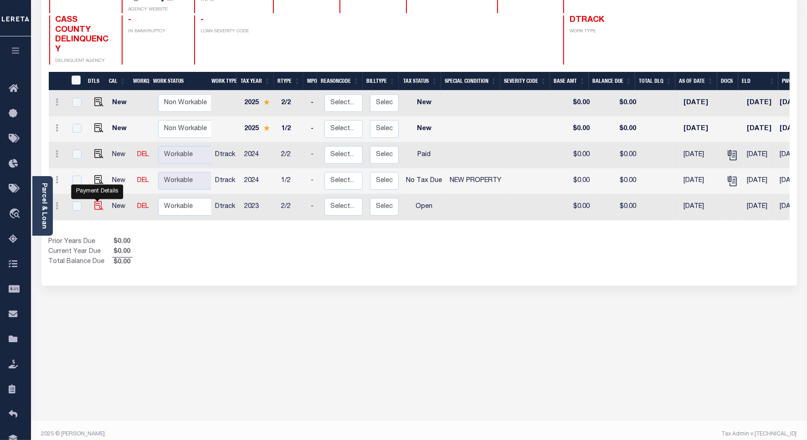
click at [97, 201] on img "" at bounding box center [98, 205] width 9 height 9
checkbox input "true"
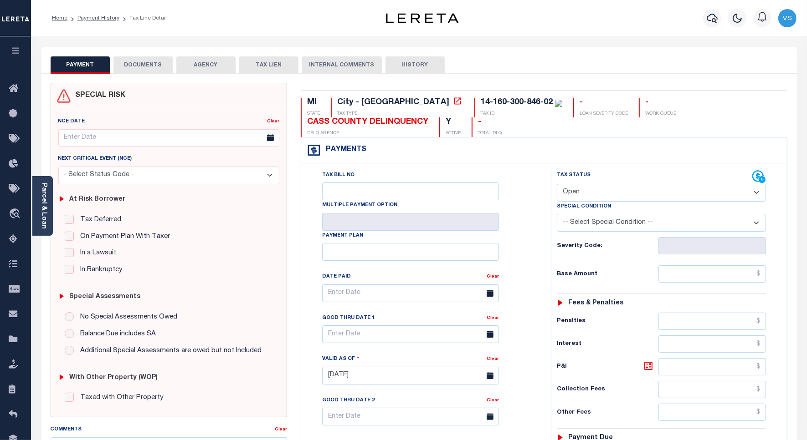
drag, startPoint x: 582, startPoint y: 192, endPoint x: 584, endPoint y: 197, distance: 5.5
click at [582, 192] on select "- Select Status Code - Open Due/Unpaid Paid Incomplete No Tax Due Internal Refu…" at bounding box center [661, 193] width 209 height 18
select select "NTX"
click at [557, 185] on select "- Select Status Code - Open Due/Unpaid Paid Incomplete No Tax Due Internal Refu…" at bounding box center [661, 193] width 209 height 18
type input "[DATE]"
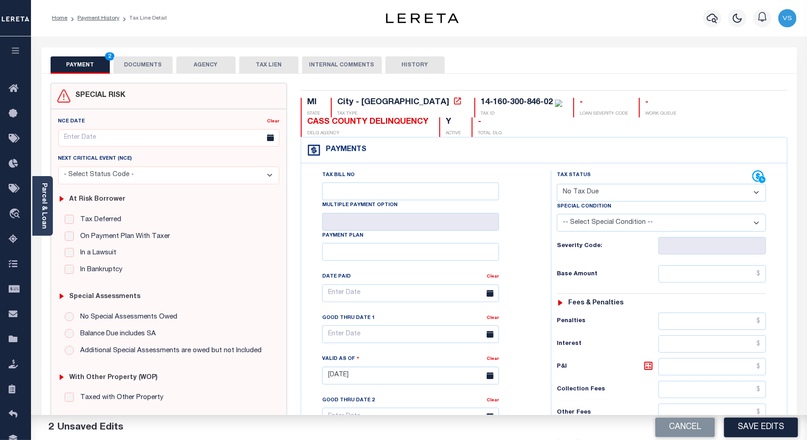
click at [580, 225] on select "-- Select Special Condition -- 3RD PARTY TAX LIEN AGENCY TAX LIEN (A.K.A Inside…" at bounding box center [661, 223] width 209 height 18
select select "7"
click at [557, 216] on select "-- Select Special Condition -- 3RD PARTY TAX LIEN AGENCY TAX LIEN (A.K.A Inside…" at bounding box center [661, 223] width 209 height 18
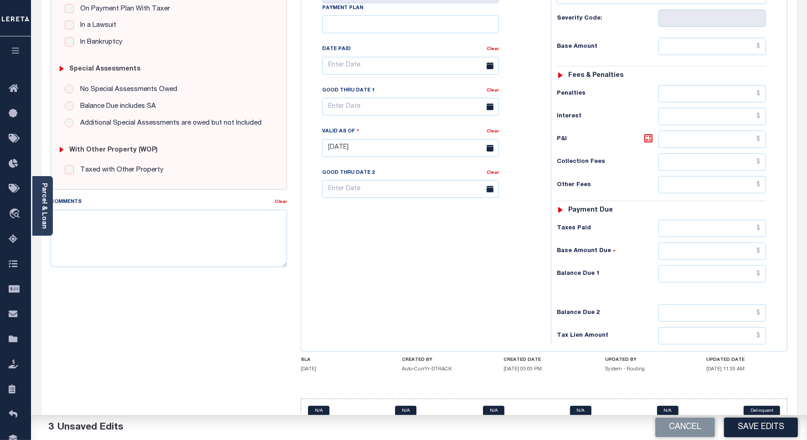
scroll to position [285, 0]
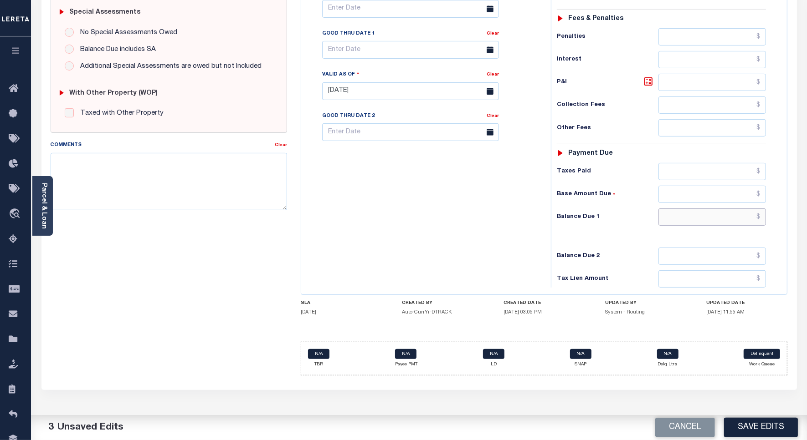
click at [709, 222] on input "text" at bounding box center [711, 217] width 107 height 17
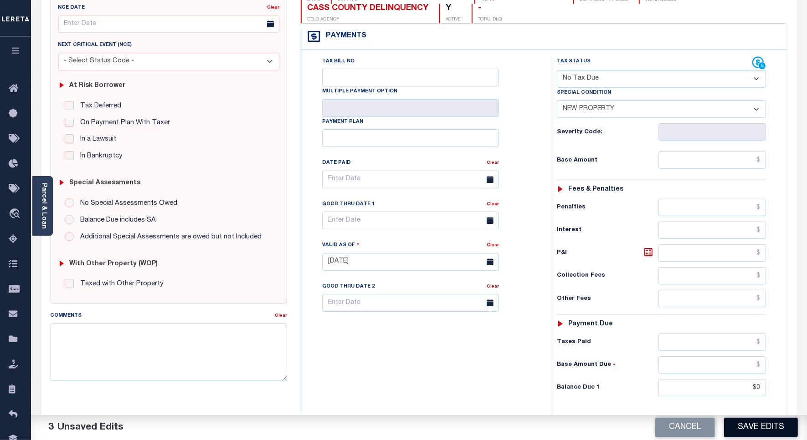
type input "$0.00"
click at [737, 419] on button "Save Edits" at bounding box center [761, 428] width 74 height 20
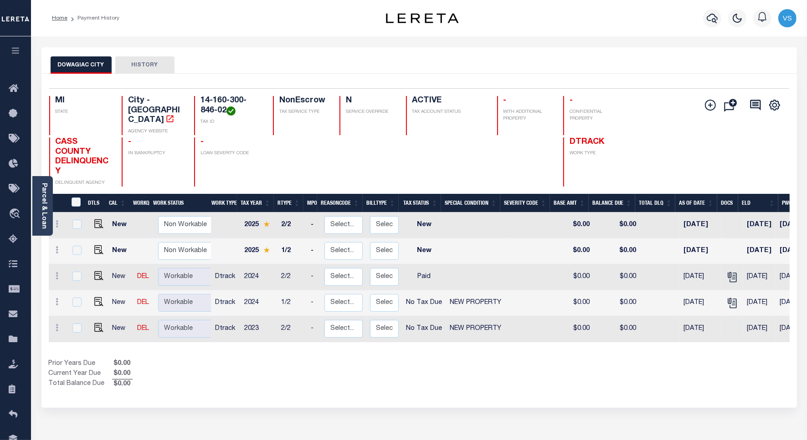
click at [711, 19] on icon "button" at bounding box center [711, 18] width 11 height 11
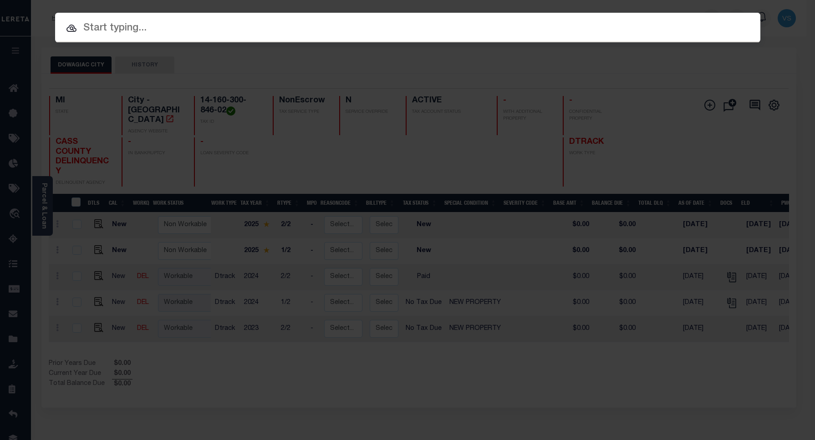
paste input "57405"
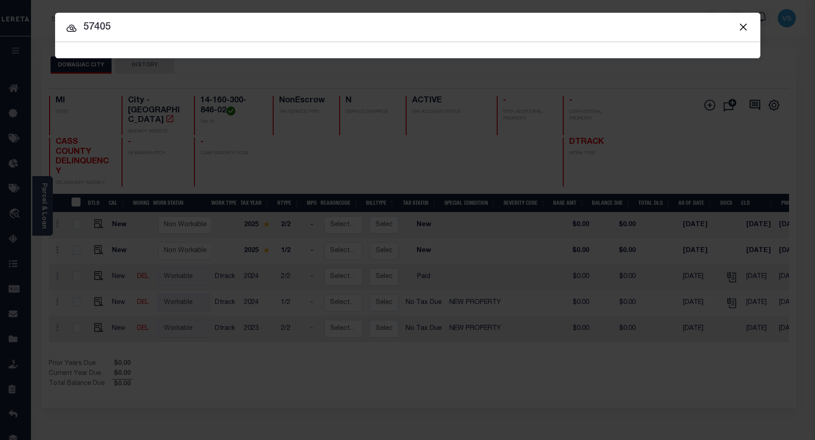
type input "57405"
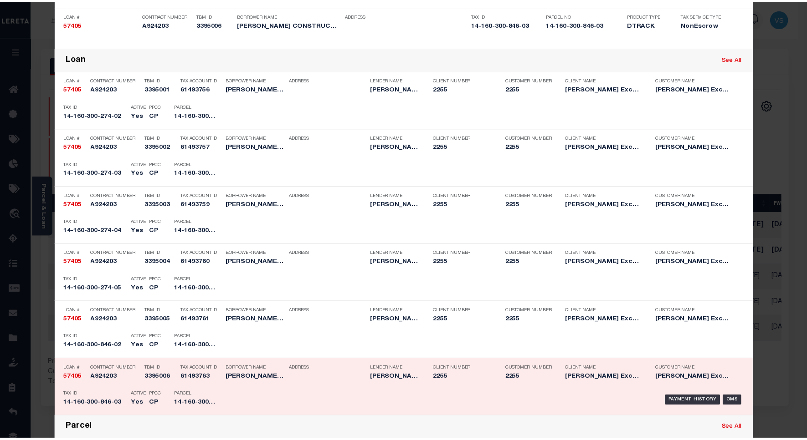
scroll to position [455, 0]
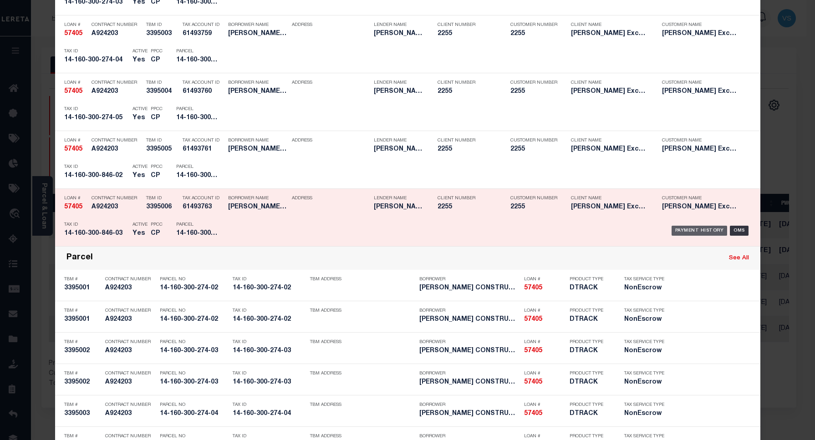
click at [676, 232] on div "Payment History" at bounding box center [700, 231] width 56 height 10
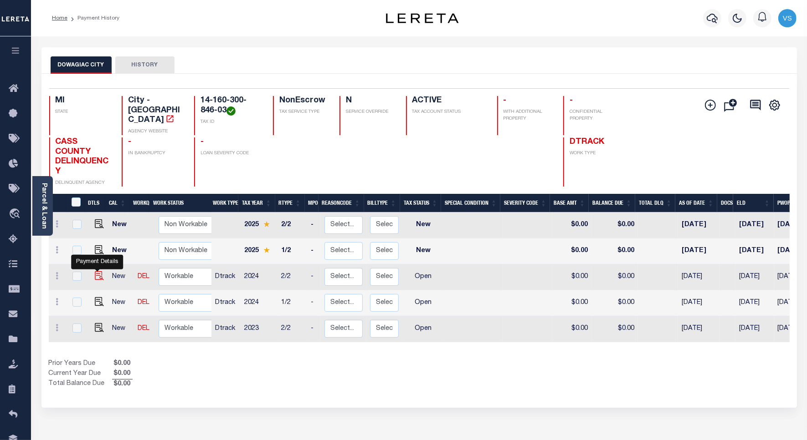
click at [95, 271] on img "" at bounding box center [99, 275] width 9 height 9
checkbox input "true"
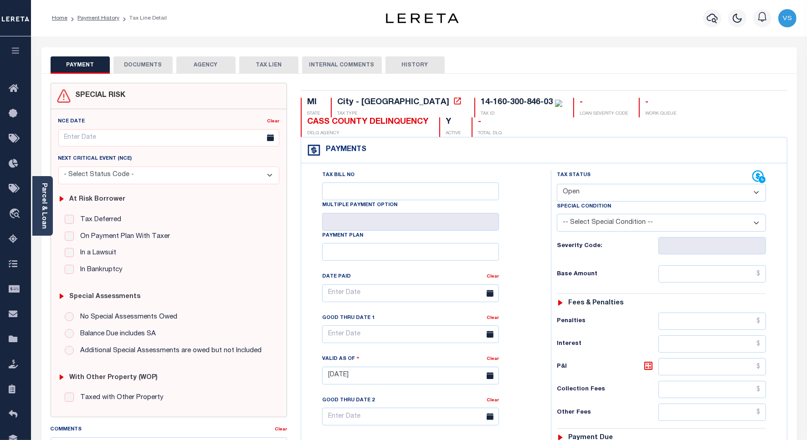
click at [595, 194] on select "- Select Status Code - Open Due/Unpaid Paid Incomplete No Tax Due Internal Refu…" at bounding box center [661, 193] width 209 height 18
select select "PYD"
click at [557, 185] on select "- Select Status Code - Open Due/Unpaid Paid Incomplete No Tax Due Internal Refu…" at bounding box center [661, 193] width 209 height 18
type input "10/01/2025"
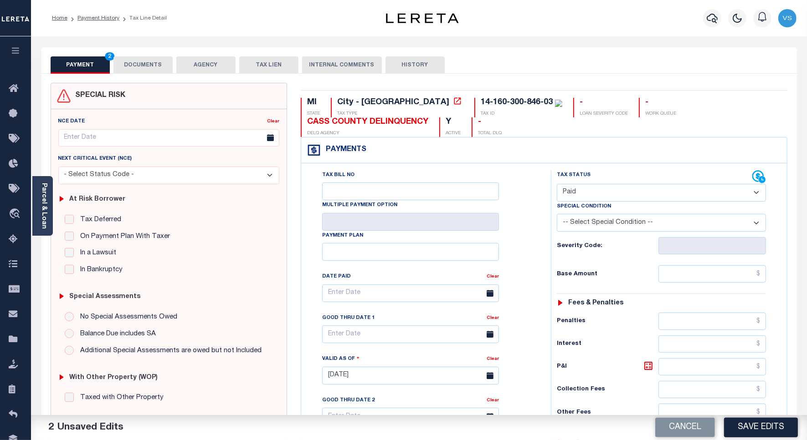
click at [150, 66] on button "DOCUMENTS" at bounding box center [142, 64] width 59 height 17
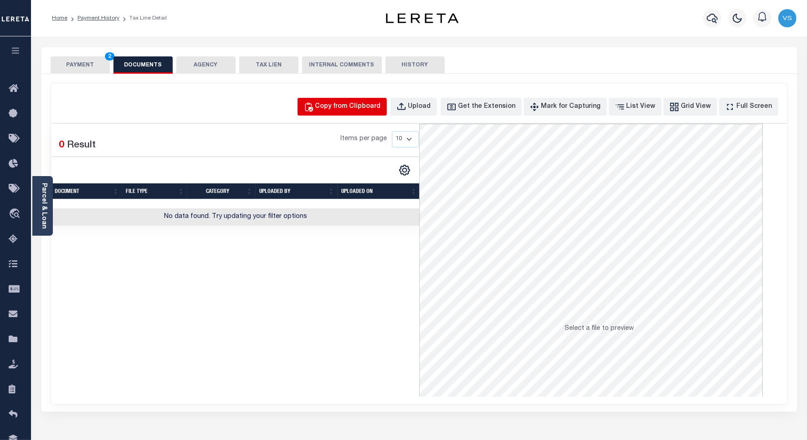
click at [374, 112] on div "Copy from Clipboard" at bounding box center [348, 107] width 66 height 10
select select "POP"
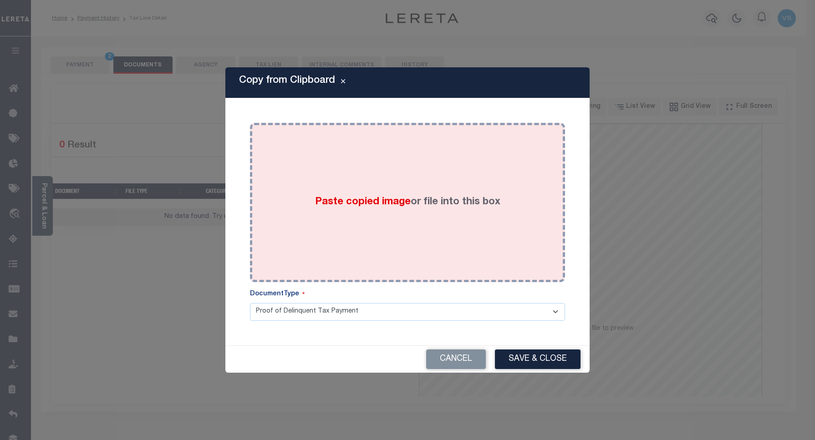
click at [378, 159] on div "Paste copied image or file into this box" at bounding box center [408, 203] width 302 height 146
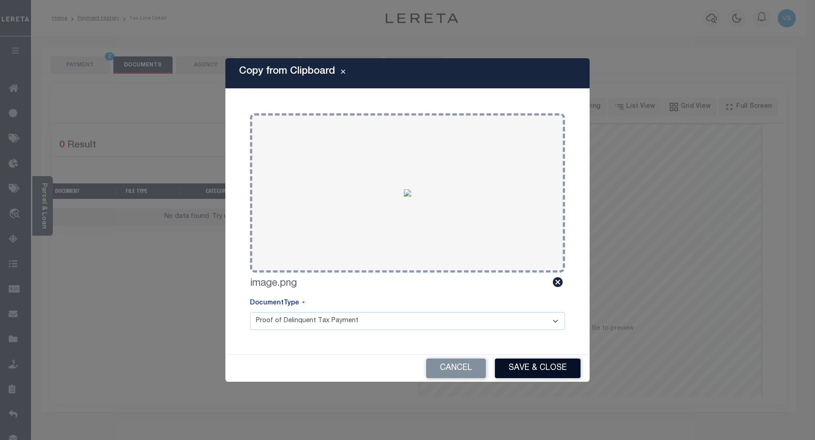
click at [511, 367] on button "Save & Close" at bounding box center [538, 369] width 86 height 20
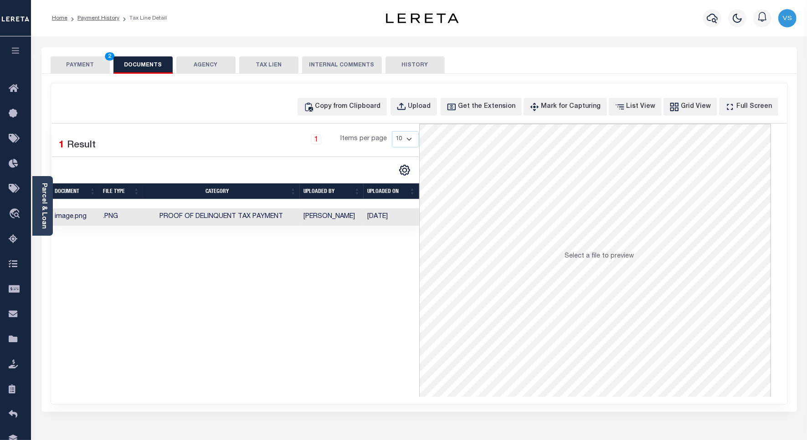
click at [81, 64] on button "PAYMENT 2" at bounding box center [80, 64] width 59 height 17
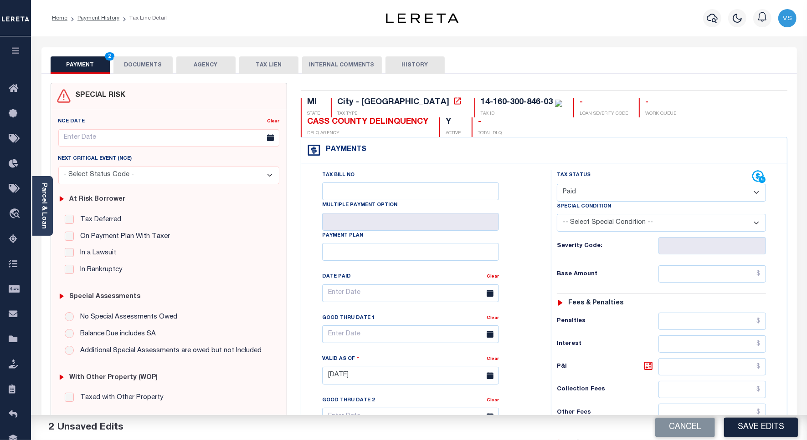
scroll to position [171, 0]
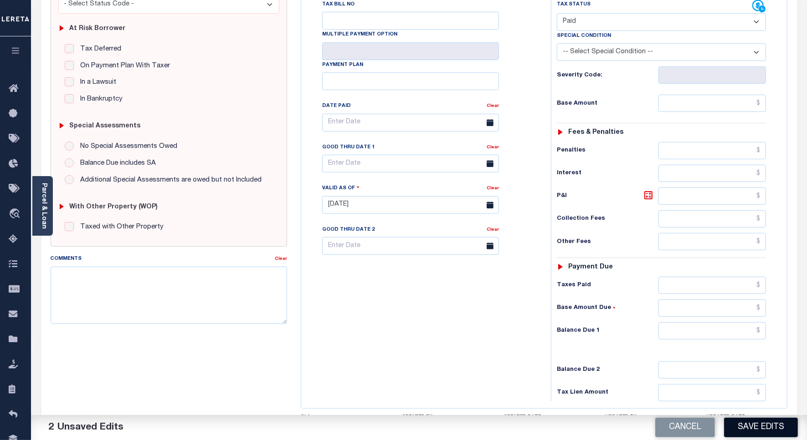
click at [759, 429] on button "Save Edits" at bounding box center [761, 428] width 74 height 20
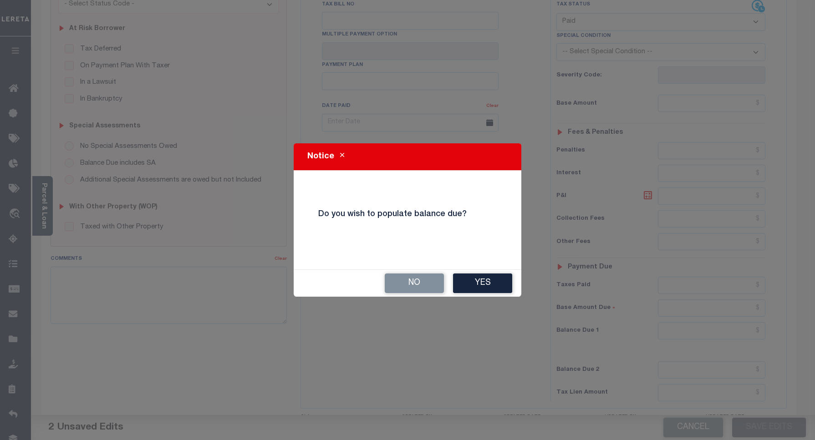
drag, startPoint x: 424, startPoint y: 280, endPoint x: 415, endPoint y: 254, distance: 27.9
click at [424, 280] on button "No" at bounding box center [414, 284] width 59 height 20
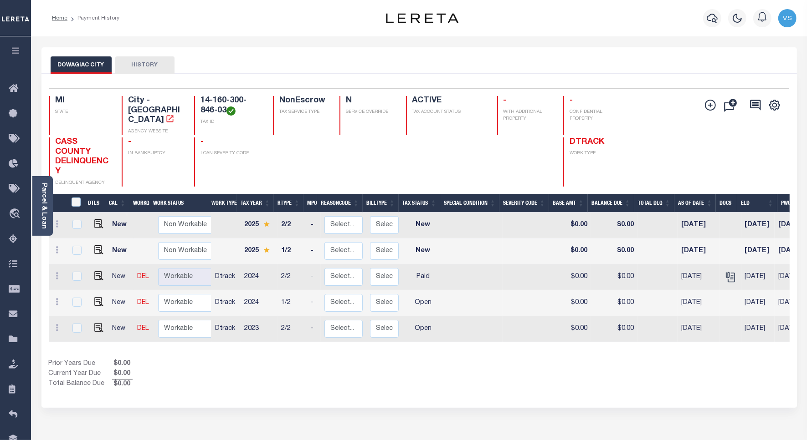
scroll to position [122, 0]
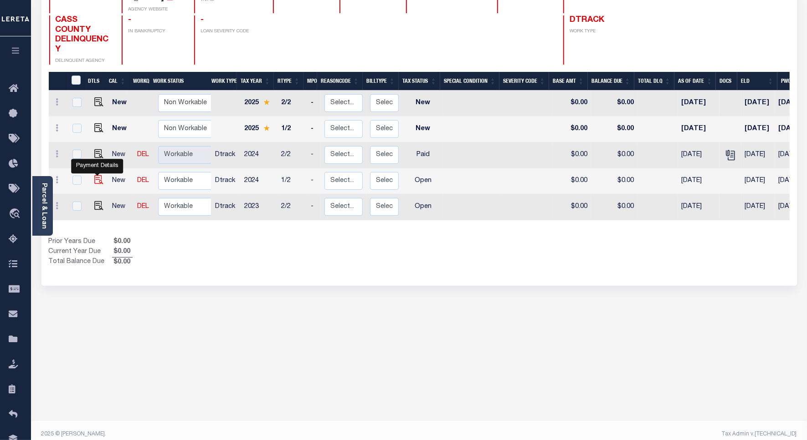
click at [96, 175] on img "" at bounding box center [98, 179] width 9 height 9
checkbox input "true"
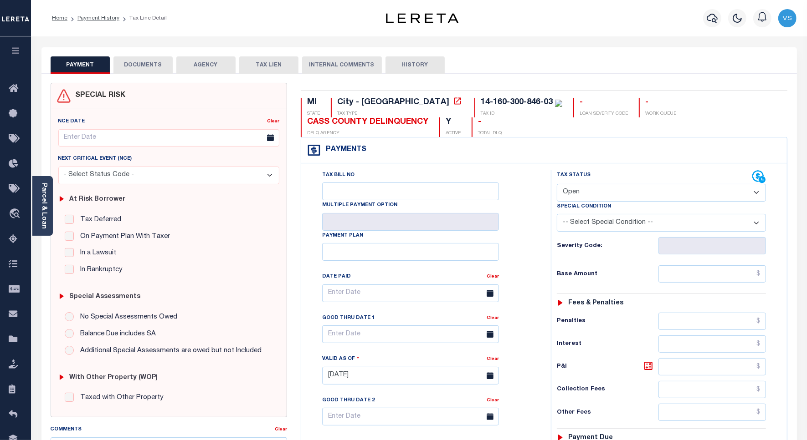
click at [583, 194] on select "- Select Status Code - Open Due/Unpaid Paid Incomplete No Tax Due Internal Refu…" at bounding box center [661, 193] width 209 height 18
select select "NTX"
click at [557, 185] on select "- Select Status Code - Open Due/Unpaid Paid Incomplete No Tax Due Internal Refu…" at bounding box center [661, 193] width 209 height 18
type input "[DATE]"
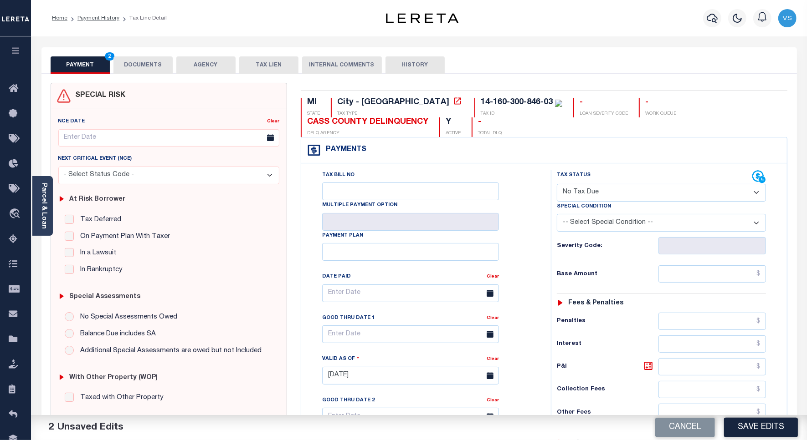
click at [578, 227] on select "-- Select Special Condition -- 3RD PARTY TAX LIEN AGENCY TAX LIEN (A.K.A Inside…" at bounding box center [661, 223] width 209 height 18
select select "7"
click at [557, 216] on select "-- Select Special Condition -- 3RD PARTY TAX LIEN AGENCY TAX LIEN (A.K.A Inside…" at bounding box center [661, 223] width 209 height 18
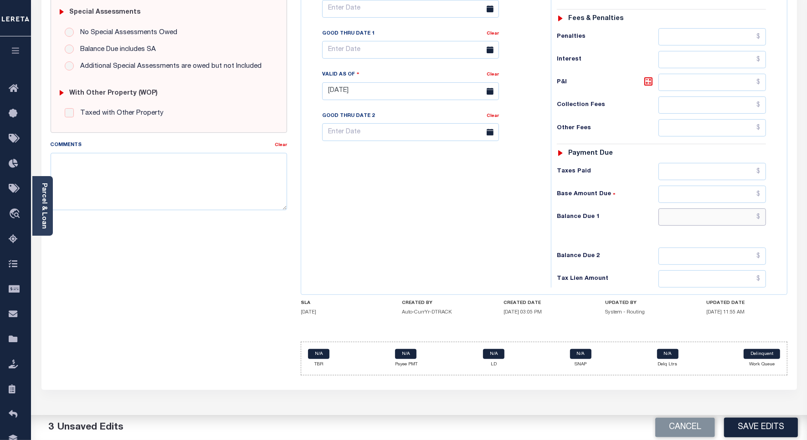
click at [708, 222] on input "text" at bounding box center [711, 217] width 107 height 17
type input "$0.00"
click at [741, 428] on button "Save Edits" at bounding box center [761, 428] width 74 height 20
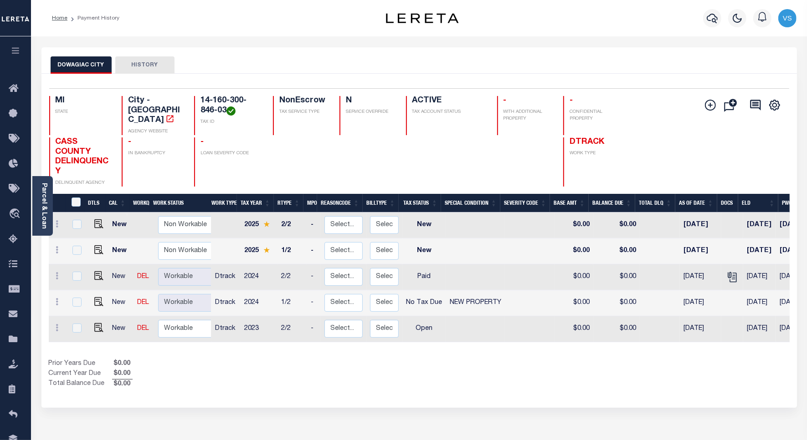
click at [92, 326] on link at bounding box center [97, 329] width 14 height 6
checkbox input "true"
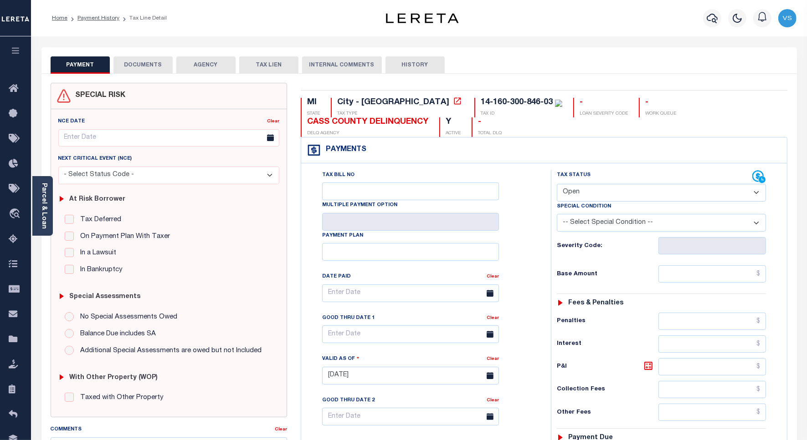
click at [583, 194] on select "- Select Status Code - Open Due/Unpaid Paid Incomplete No Tax Due Internal Refu…" at bounding box center [661, 193] width 209 height 18
select select "NTX"
click at [557, 185] on select "- Select Status Code - Open Due/Unpaid Paid Incomplete No Tax Due Internal Refu…" at bounding box center [661, 193] width 209 height 18
type input "[DATE]"
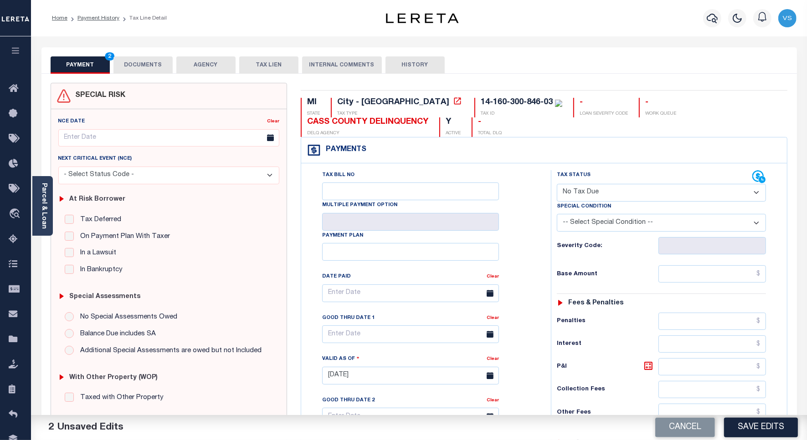
click at [607, 224] on select "-- Select Special Condition -- 3RD PARTY TAX LIEN AGENCY TAX LIEN (A.K.A Inside…" at bounding box center [661, 223] width 209 height 18
select select "7"
click at [557, 216] on select "-- Select Special Condition -- 3RD PARTY TAX LIEN AGENCY TAX LIEN (A.K.A Inside…" at bounding box center [661, 223] width 209 height 18
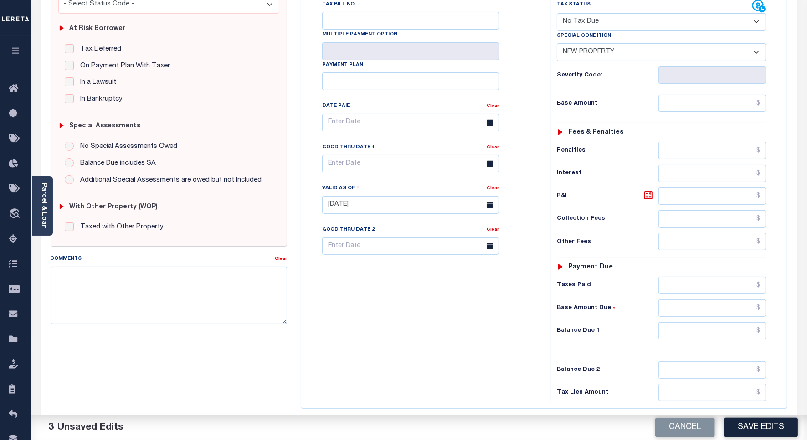
scroll to position [285, 0]
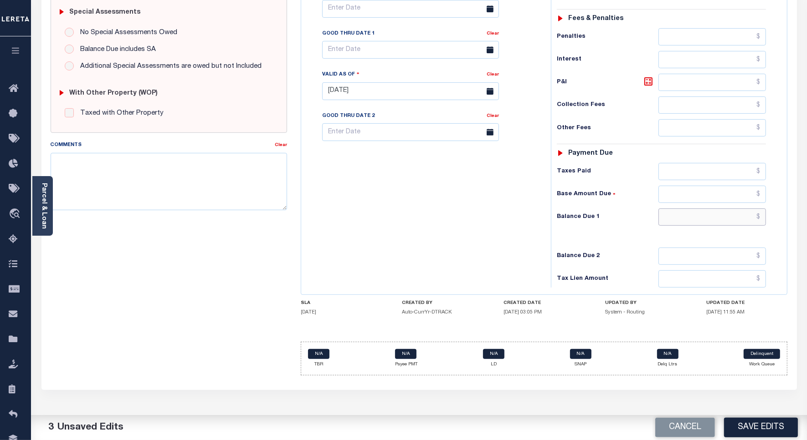
click at [746, 215] on input "text" at bounding box center [711, 217] width 107 height 17
type input "$0.00"
drag, startPoint x: 750, startPoint y: 432, endPoint x: 761, endPoint y: 390, distance: 43.3
click at [750, 431] on button "Save Edits" at bounding box center [761, 428] width 74 height 20
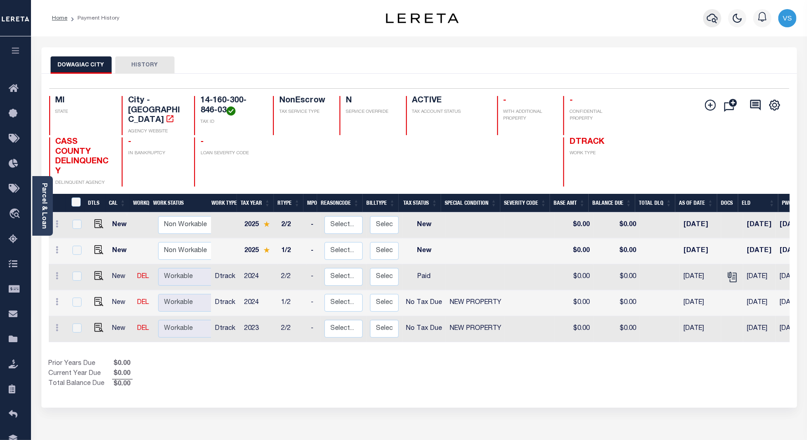
click at [705, 18] on button "button" at bounding box center [712, 18] width 18 height 18
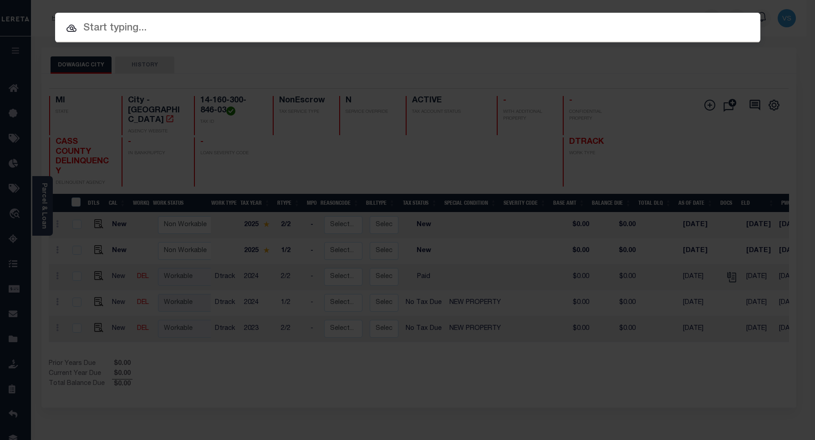
paste input "5426058"
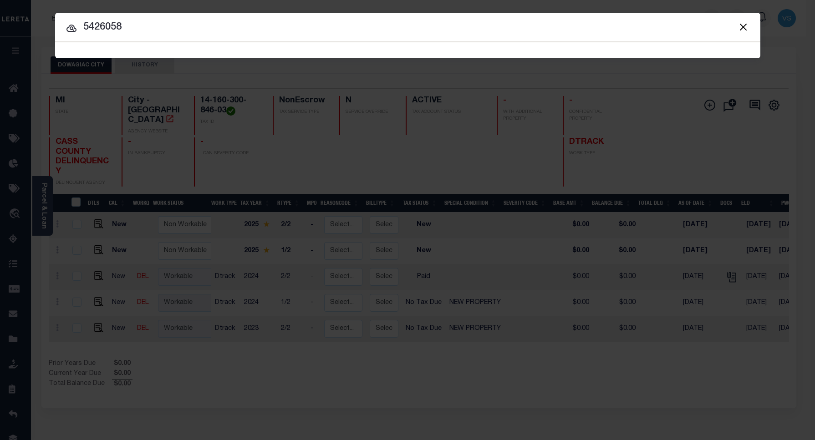
type input "5426058"
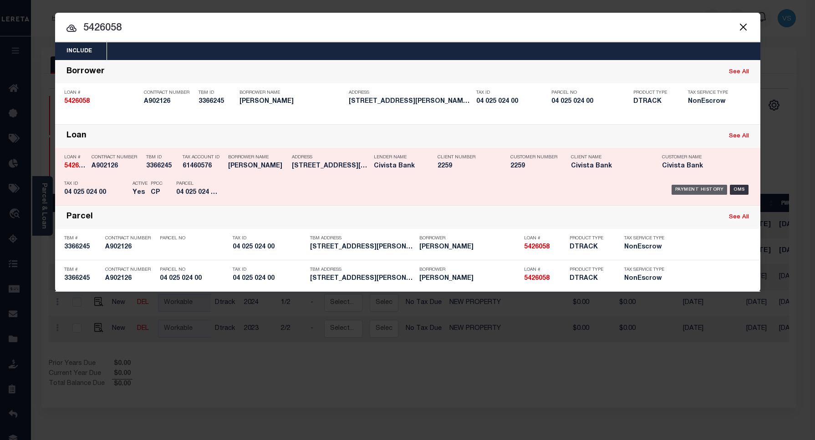
click at [682, 188] on div "Payment History" at bounding box center [700, 190] width 56 height 10
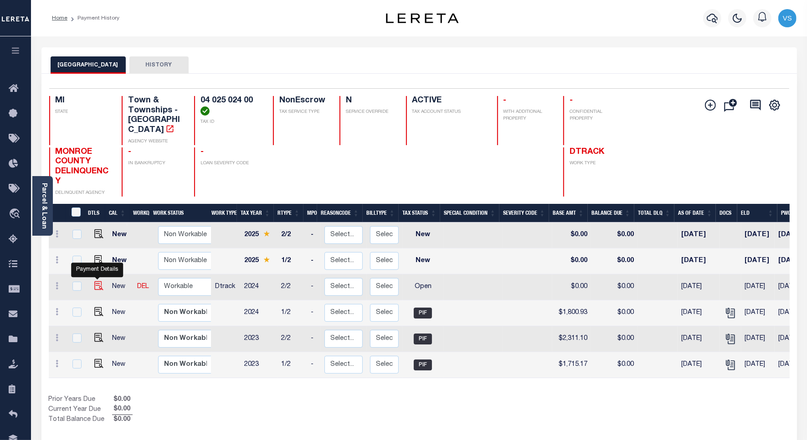
click at [96, 281] on img "" at bounding box center [98, 285] width 9 height 9
checkbox input "true"
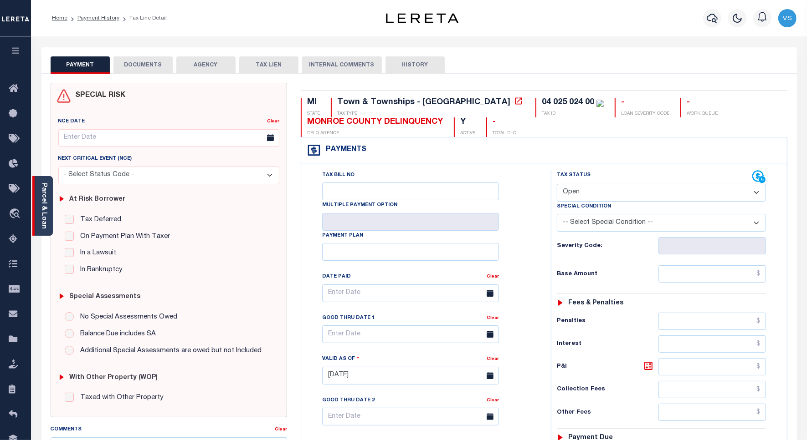
click at [45, 210] on link "Parcel & Loan" at bounding box center [44, 206] width 6 height 46
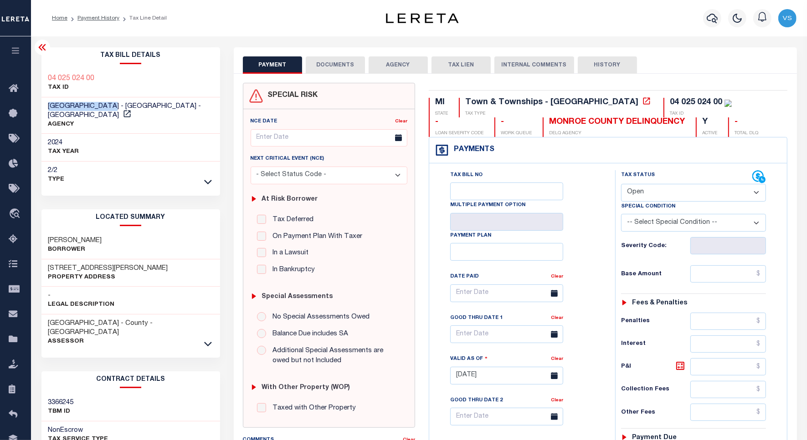
drag, startPoint x: 116, startPoint y: 106, endPoint x: 31, endPoint y: 107, distance: 85.2
click at [31, 107] on div "Parcel & Loan Tax Bill Details 04 025 024 00 TAX ID -" at bounding box center [419, 362] width 776 height 652
copy span "[GEOGRAPHIC_DATA]"
drag, startPoint x: 103, startPoint y: 81, endPoint x: 39, endPoint y: 80, distance: 64.7
click at [39, 80] on div "Tax Bill Details 04 025 024 00 TAX ID -" at bounding box center [131, 367] width 192 height 641
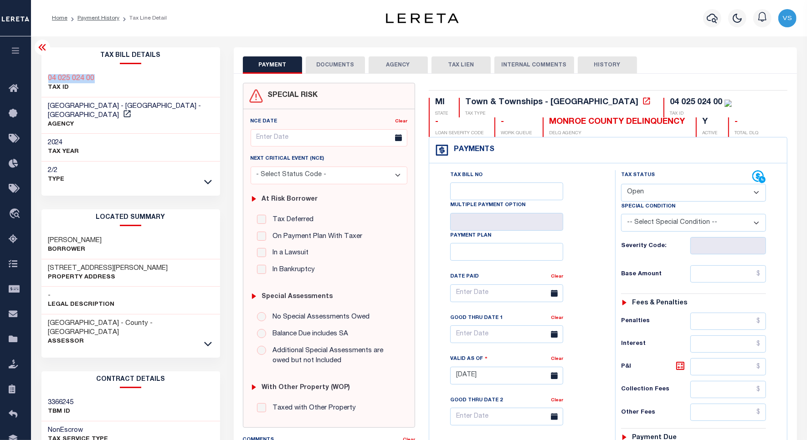
copy h3 "04 025 024 00"
click at [636, 194] on select "- Select Status Code - Open Due/Unpaid Paid Incomplete No Tax Due Internal Refu…" at bounding box center [693, 193] width 145 height 18
select select "PYD"
click at [621, 185] on select "- Select Status Code - Open Due/Unpaid Paid Incomplete No Tax Due Internal Refu…" at bounding box center [693, 193] width 145 height 18
type input "[DATE]"
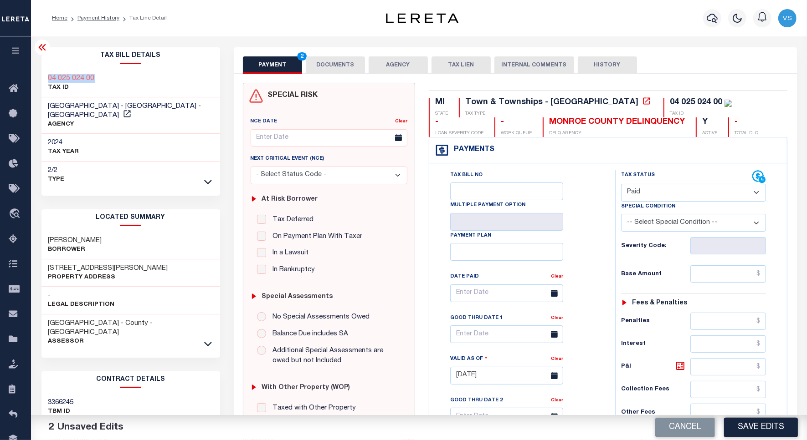
click at [318, 67] on button "DOCUMENTS" at bounding box center [335, 64] width 59 height 17
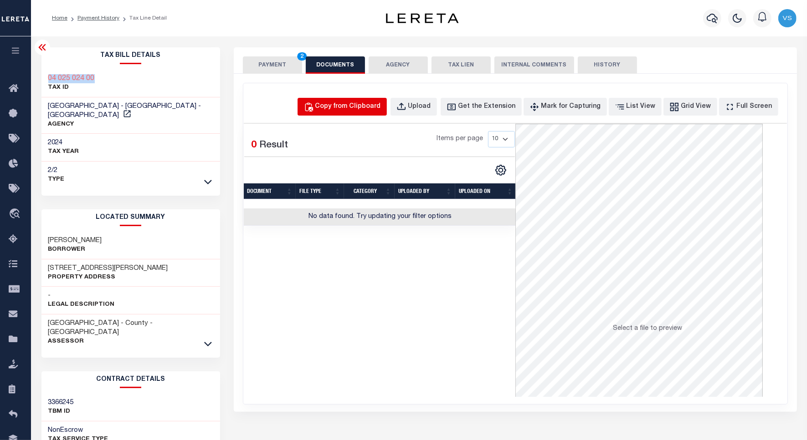
click at [361, 103] on div "Copy from Clipboard" at bounding box center [348, 107] width 66 height 10
select select "POP"
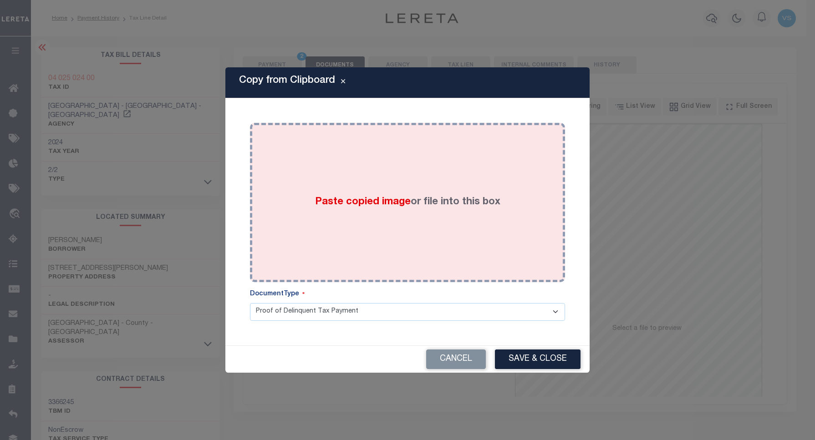
click at [381, 153] on div "Paste copied image or file into this box" at bounding box center [408, 203] width 302 height 146
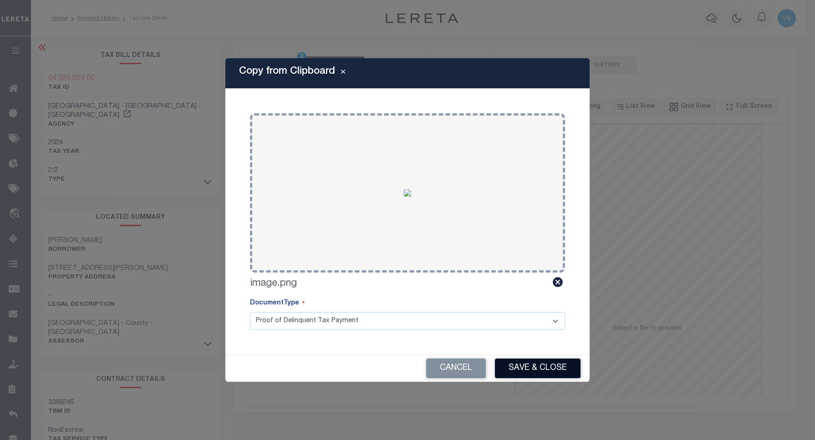
click at [509, 367] on button "Save & Close" at bounding box center [538, 369] width 86 height 20
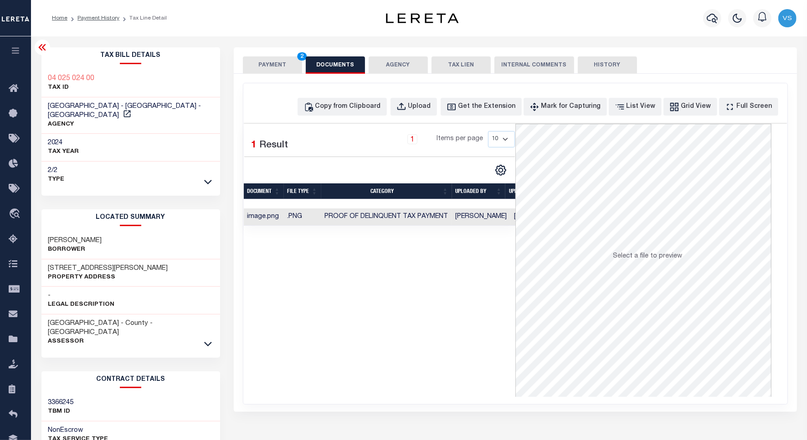
click at [274, 61] on button "PAYMENT 2" at bounding box center [272, 64] width 59 height 17
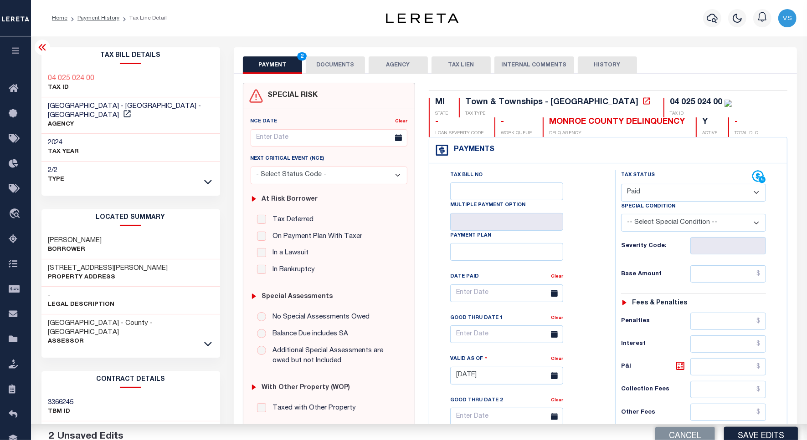
scroll to position [171, 0]
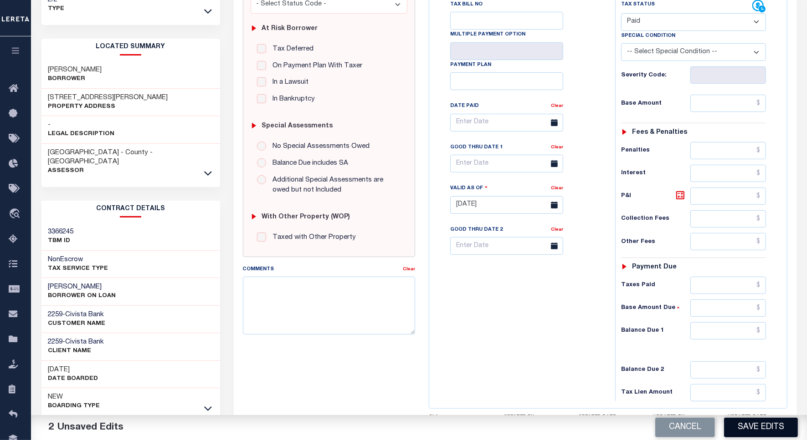
click at [752, 431] on button "Save Edits" at bounding box center [761, 428] width 74 height 20
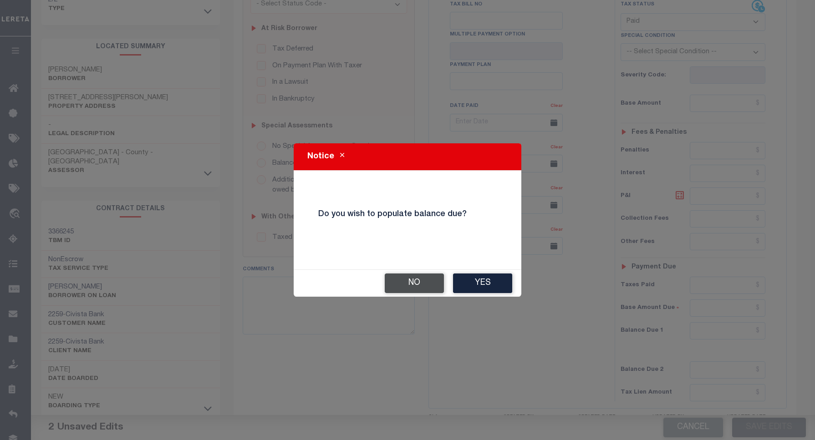
click at [397, 282] on button "No" at bounding box center [414, 284] width 59 height 20
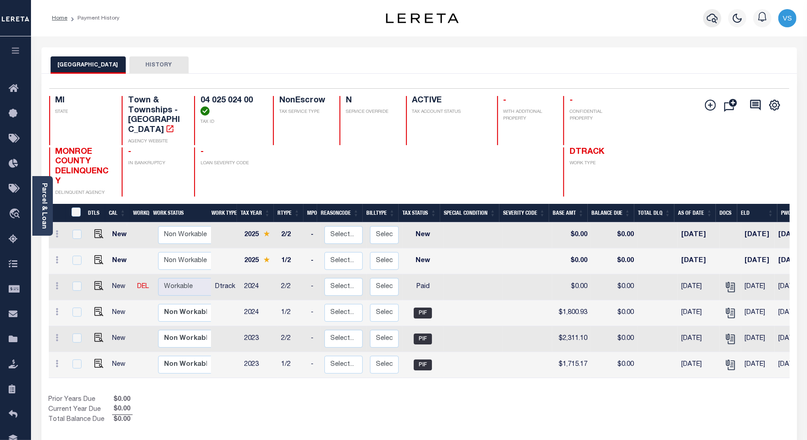
drag, startPoint x: 713, startPoint y: 20, endPoint x: 695, endPoint y: 37, distance: 24.8
click at [713, 20] on icon "button" at bounding box center [711, 18] width 11 height 11
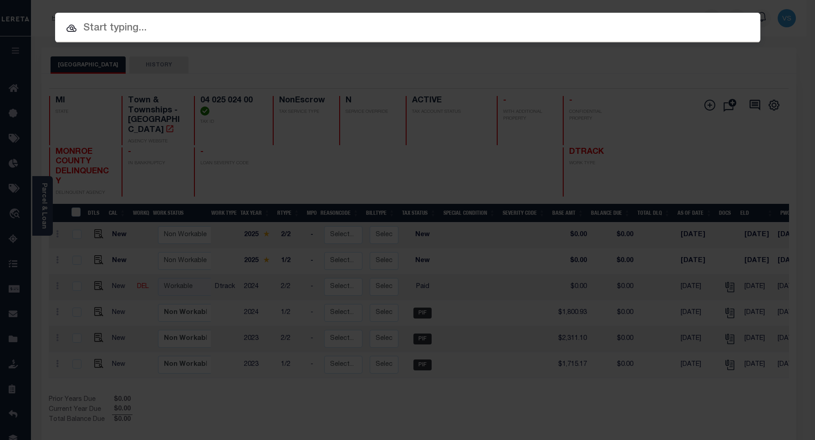
paste input "11603523"
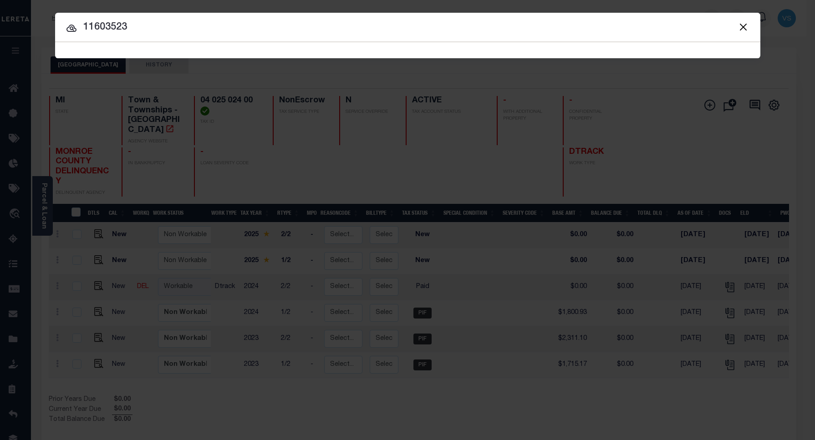
type input "11603523"
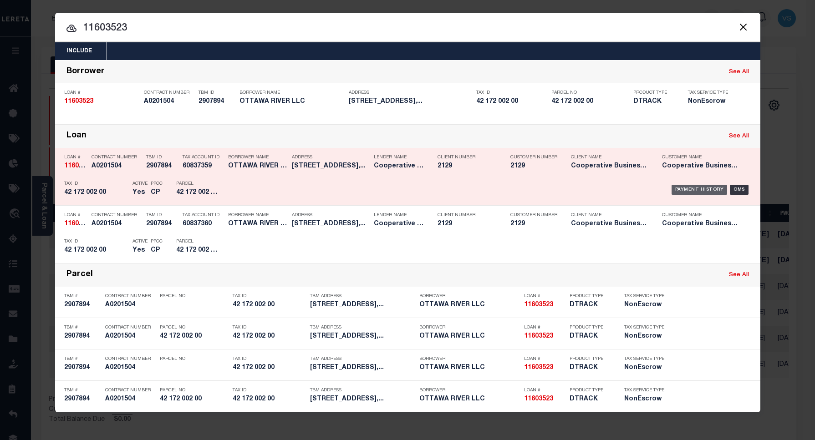
click at [709, 185] on div "Payment History" at bounding box center [700, 190] width 56 height 10
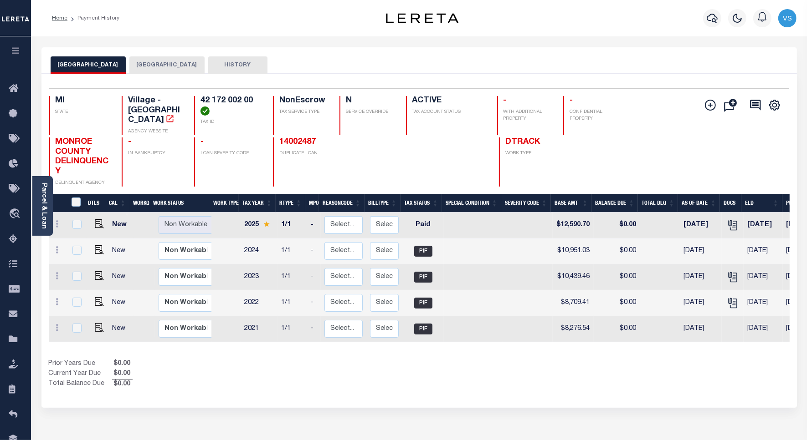
click at [139, 62] on button "DUNDEE TOWNSHIP" at bounding box center [166, 64] width 75 height 17
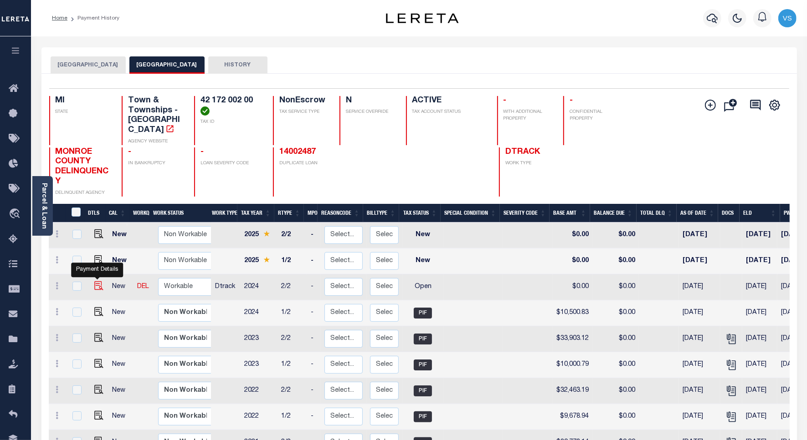
click at [97, 281] on img "" at bounding box center [98, 285] width 9 height 9
checkbox input "true"
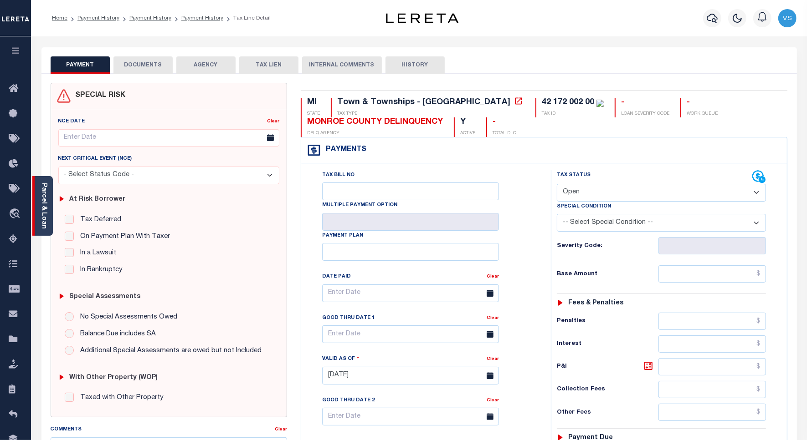
click at [44, 209] on link "Parcel & Loan" at bounding box center [44, 206] width 6 height 46
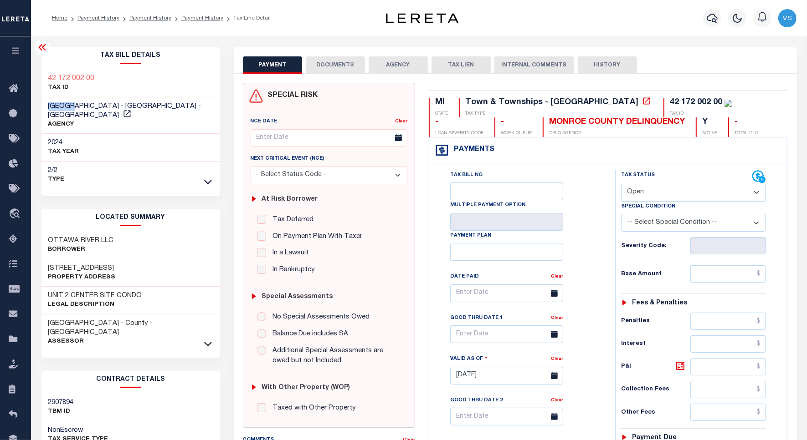
drag, startPoint x: 76, startPoint y: 107, endPoint x: 40, endPoint y: 108, distance: 35.6
click at [40, 108] on div "Tax Bill Details 42 172 002 00 TAX ID" at bounding box center [131, 367] width 192 height 641
copy span "DUNDEE"
drag, startPoint x: 106, startPoint y: 78, endPoint x: 41, endPoint y: 79, distance: 65.1
click at [41, 79] on div "42 172 002 00 TAX ID" at bounding box center [130, 84] width 179 height 28
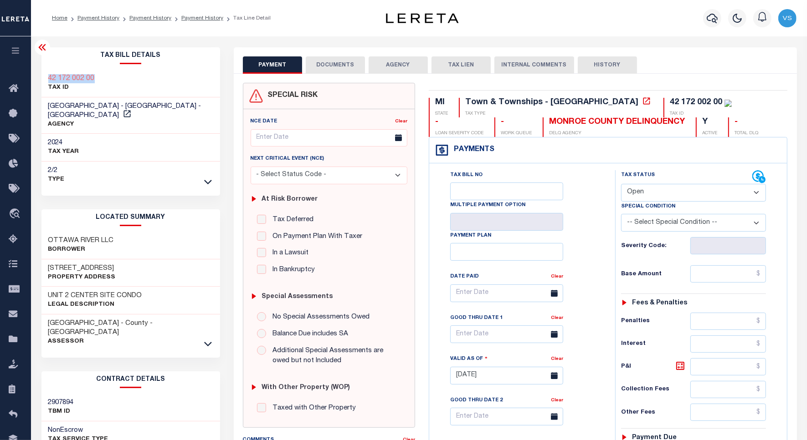
copy h3 "42 172 002 00"
click at [660, 199] on select "- Select Status Code - Open Due/Unpaid Paid Incomplete No Tax Due Internal Refu…" at bounding box center [693, 193] width 145 height 18
select select "PYD"
click at [621, 185] on select "- Select Status Code - Open Due/Unpaid Paid Incomplete No Tax Due Internal Refu…" at bounding box center [693, 193] width 145 height 18
type input "10/01/2025"
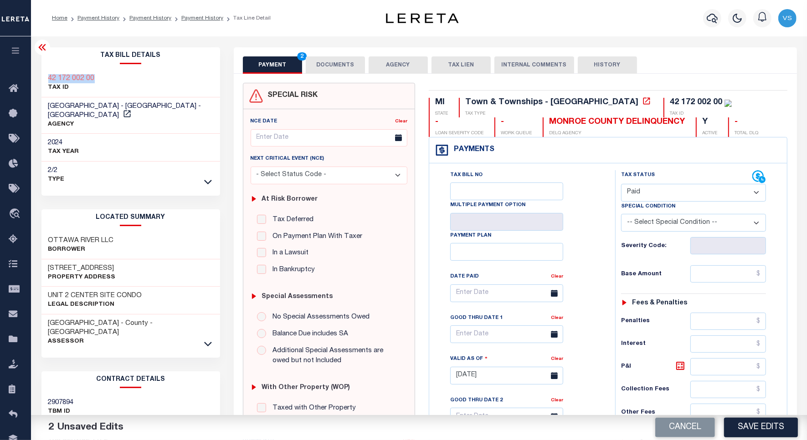
click at [348, 66] on button "DOCUMENTS" at bounding box center [335, 64] width 59 height 17
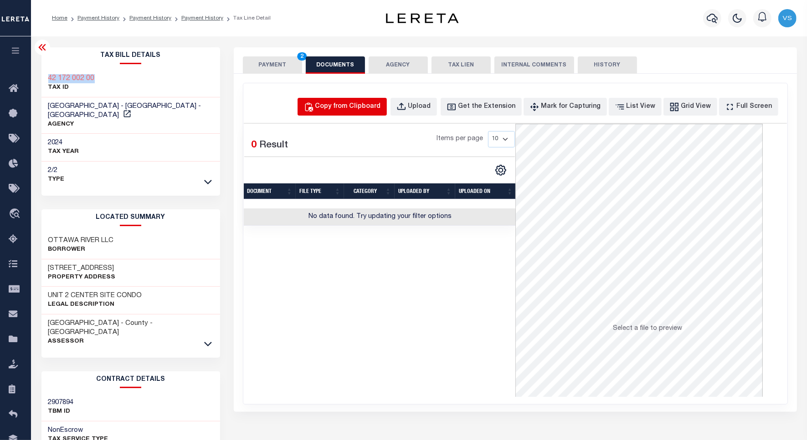
click at [371, 105] on div "Copy from Clipboard" at bounding box center [348, 107] width 66 height 10
select select "POP"
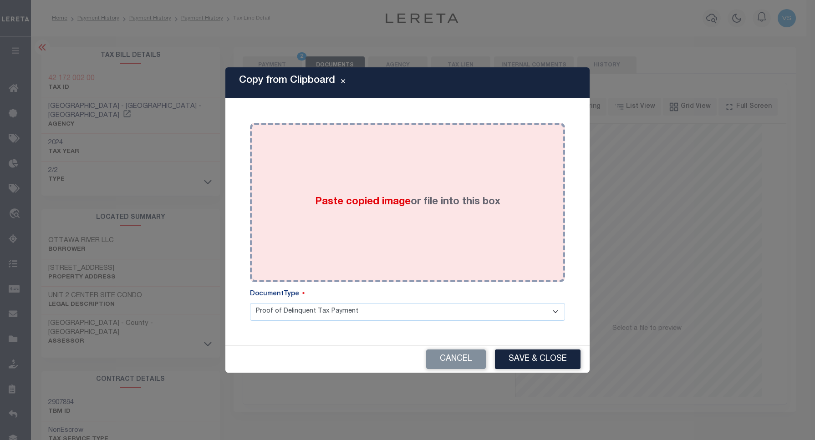
click at [416, 177] on div "Paste copied image or file into this box" at bounding box center [408, 203] width 302 height 146
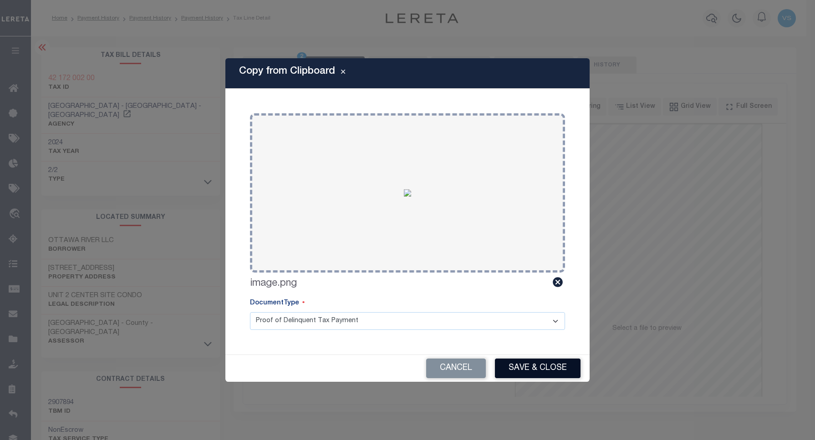
click at [519, 363] on button "Save & Close" at bounding box center [538, 369] width 86 height 20
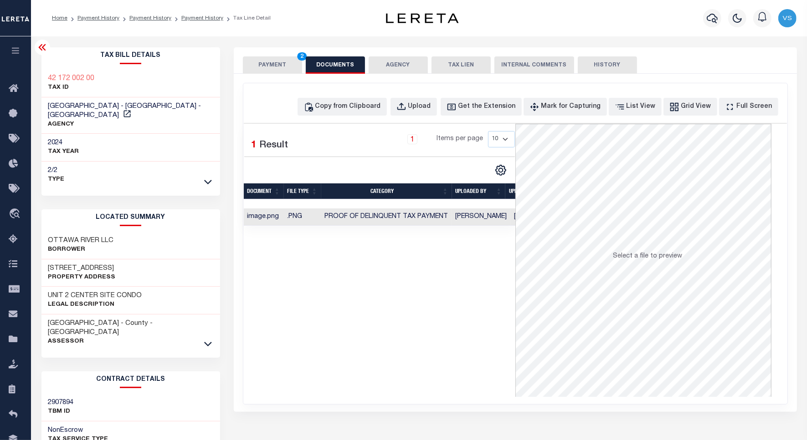
click at [268, 64] on button "PAYMENT 2" at bounding box center [272, 64] width 59 height 17
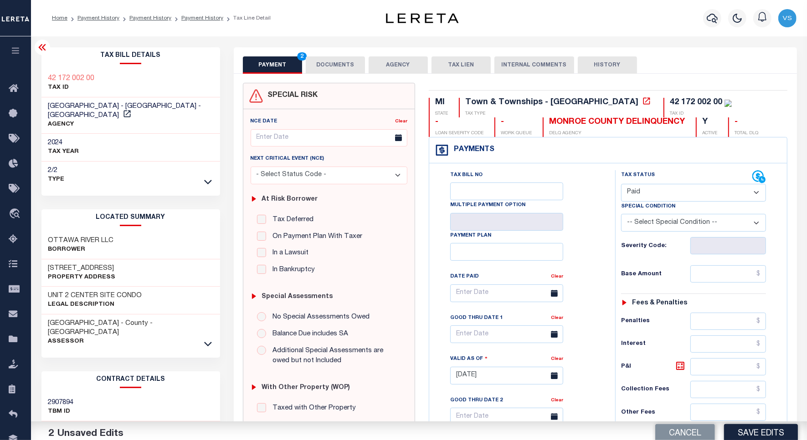
scroll to position [228, 0]
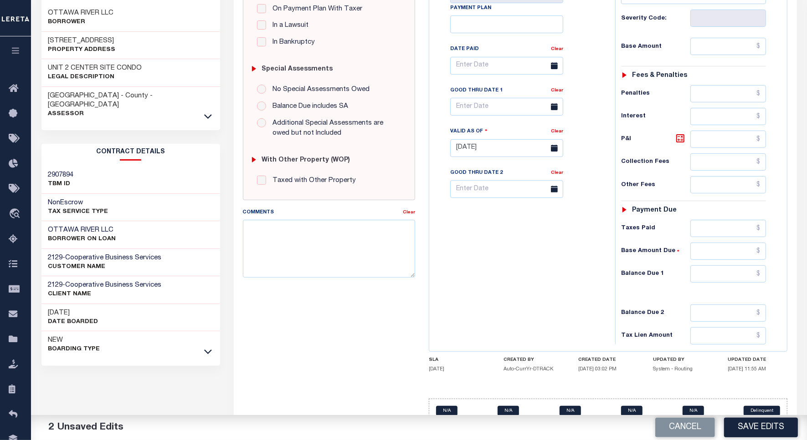
click at [751, 431] on button "Save Edits" at bounding box center [761, 428] width 74 height 20
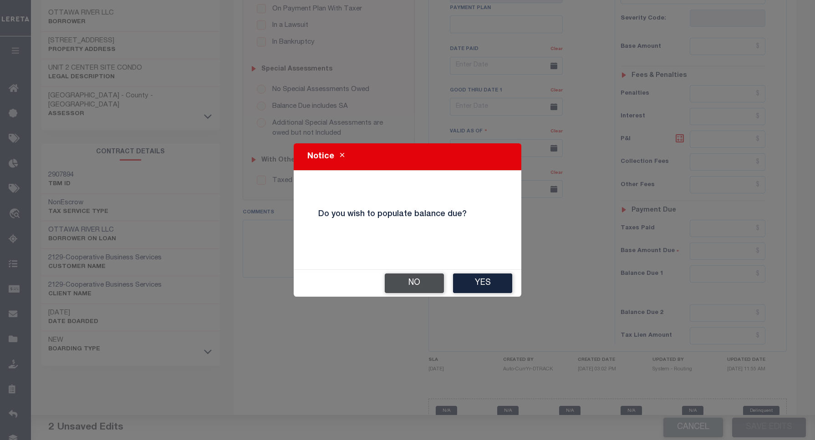
click at [407, 284] on button "No" at bounding box center [414, 284] width 59 height 20
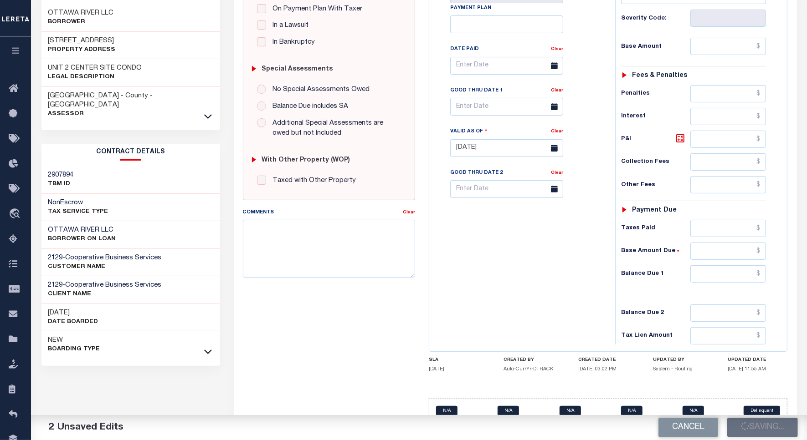
checkbox input "false"
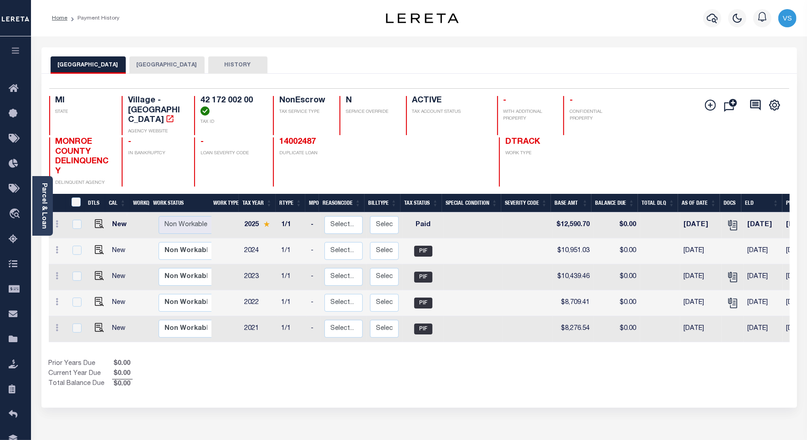
click at [161, 65] on button "[GEOGRAPHIC_DATA]" at bounding box center [166, 64] width 75 height 17
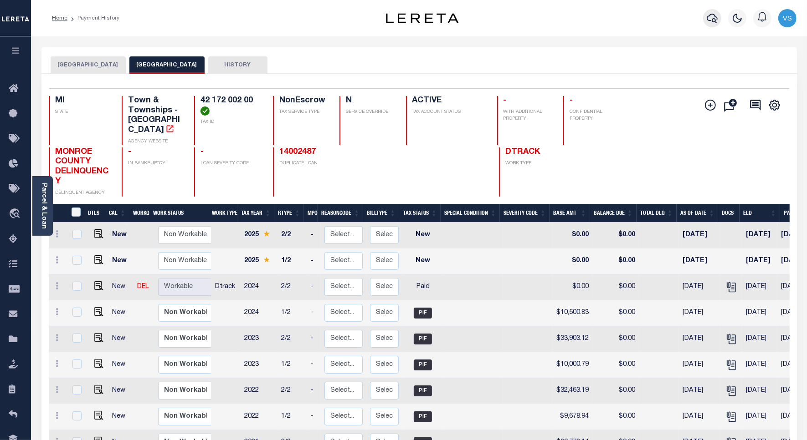
click at [710, 20] on icon "button" at bounding box center [711, 18] width 11 height 11
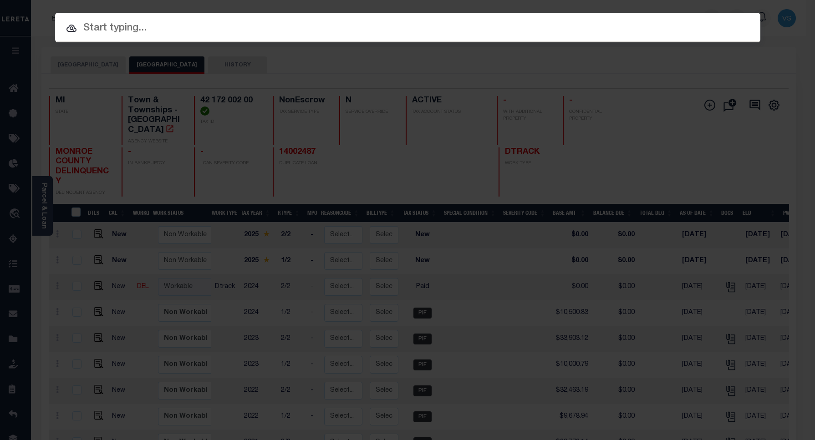
paste input "90013242"
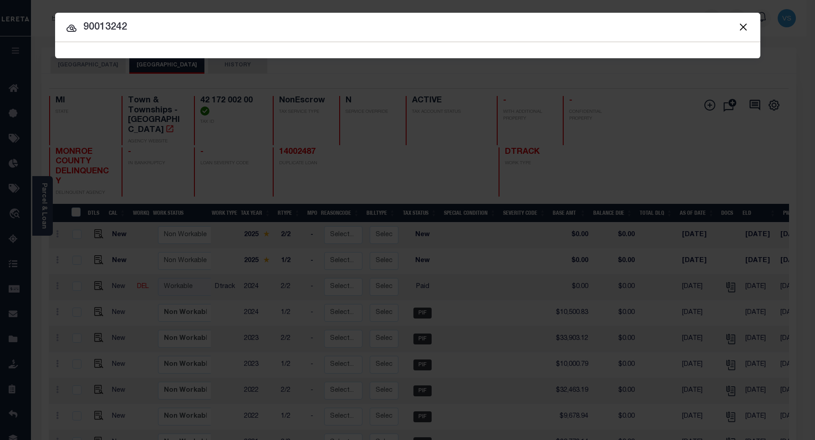
type input "90013242"
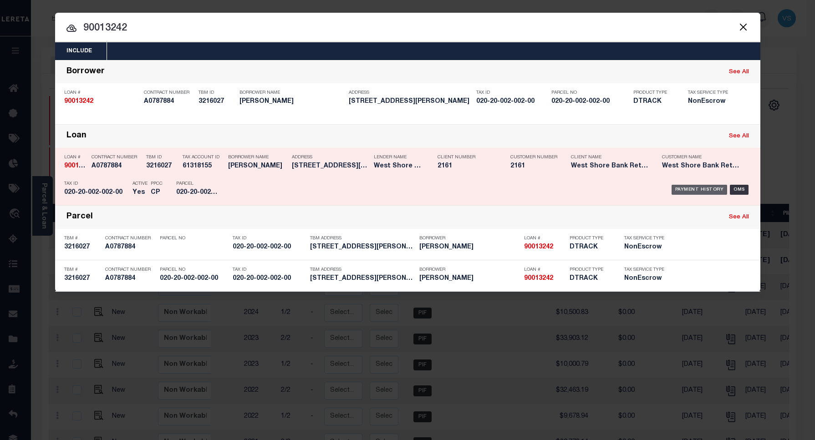
click at [695, 190] on div "Payment History" at bounding box center [700, 190] width 56 height 10
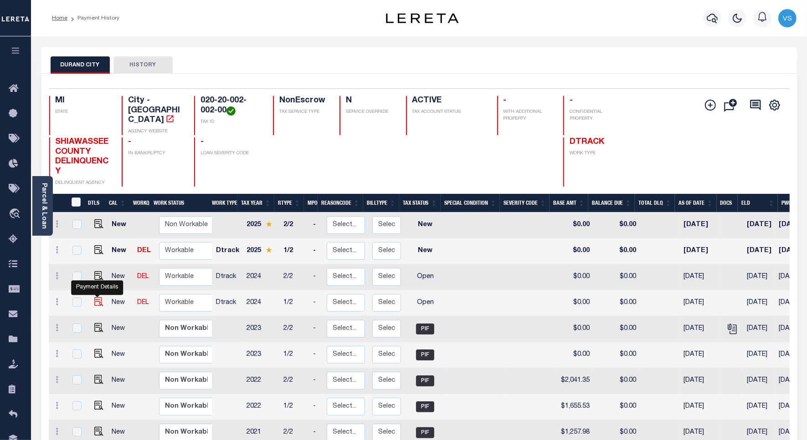
click at [94, 297] on img "" at bounding box center [98, 301] width 9 height 9
checkbox input "true"
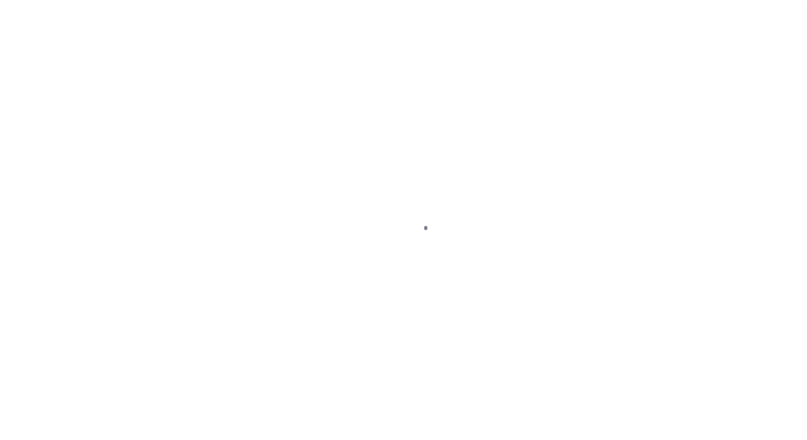
select select "OP2"
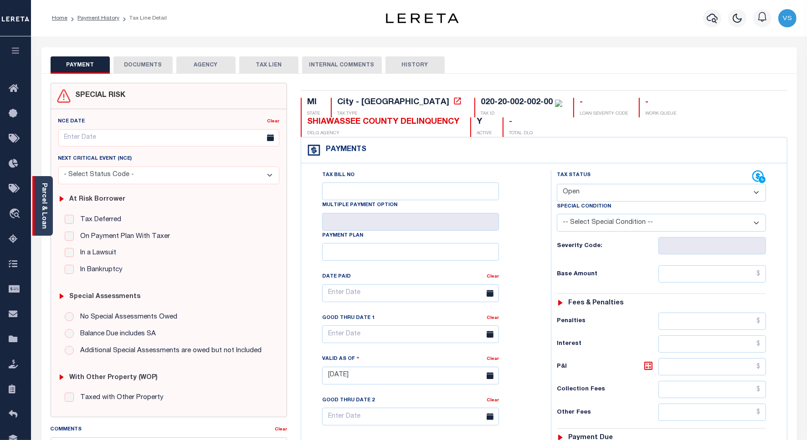
click at [41, 213] on link "Parcel & Loan" at bounding box center [44, 206] width 6 height 46
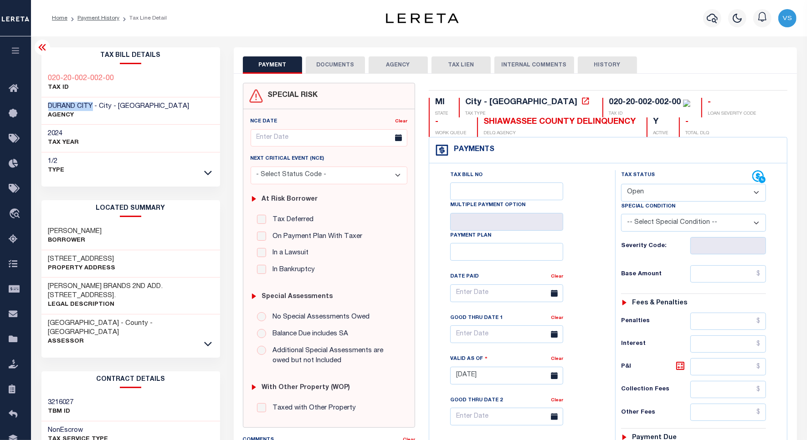
drag, startPoint x: 93, startPoint y: 107, endPoint x: 44, endPoint y: 109, distance: 49.7
click at [44, 109] on div "DURAND CITY - City - MI AGENCY" at bounding box center [130, 111] width 179 height 28
drag, startPoint x: 118, startPoint y: 74, endPoint x: 46, endPoint y: 80, distance: 72.2
click at [46, 80] on div "020-20-002-002-00 TAX ID" at bounding box center [130, 84] width 179 height 28
copy h3 "020-20-002-002-00"
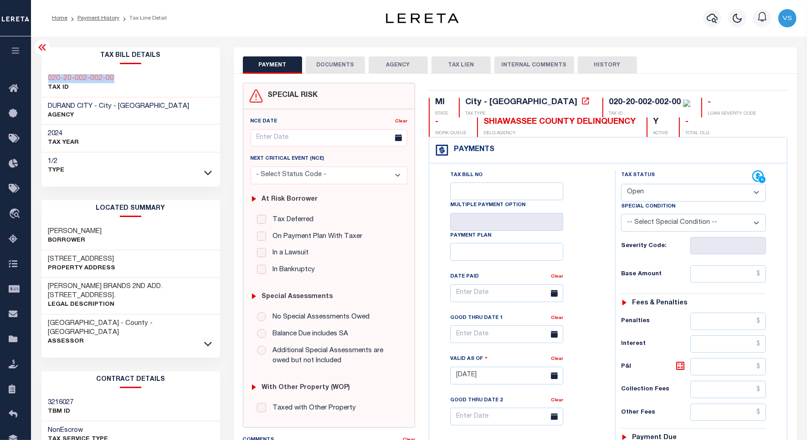
copy h3 "020-20-002-002-00"
click at [101, 19] on link "Payment History" at bounding box center [98, 17] width 42 height 5
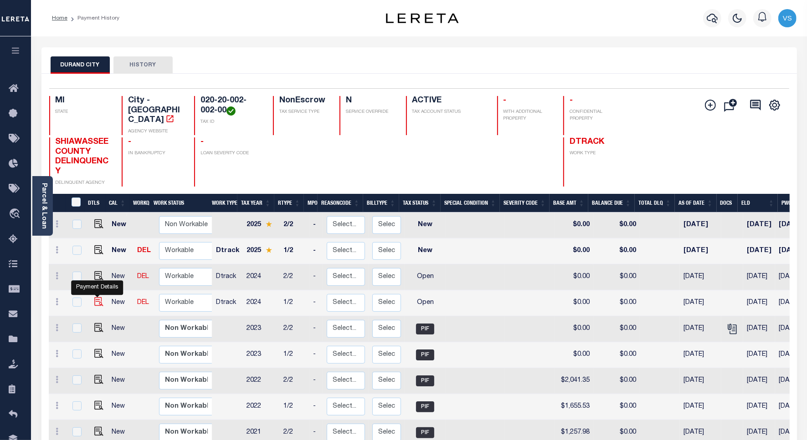
click at [98, 297] on img "" at bounding box center [98, 301] width 9 height 9
checkbox input "true"
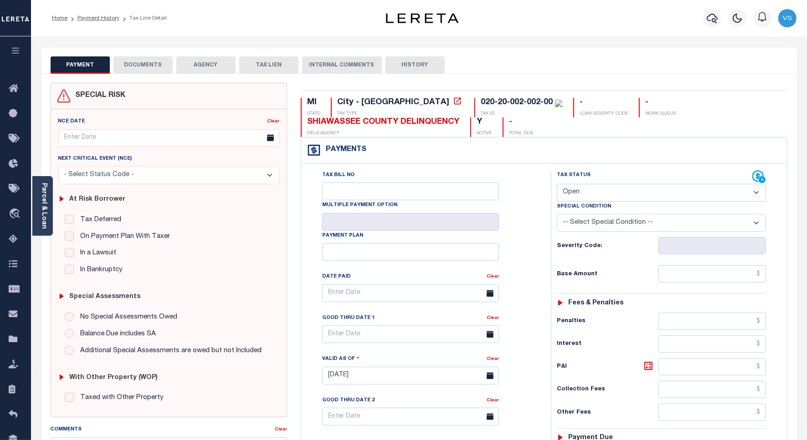
drag, startPoint x: 589, startPoint y: 195, endPoint x: 590, endPoint y: 201, distance: 6.4
click at [589, 195] on select "- Select Status Code - Open Due/Unpaid Paid Incomplete No Tax Due Internal Refu…" at bounding box center [661, 193] width 209 height 18
select select "PYD"
click at [557, 185] on select "- Select Status Code - Open Due/Unpaid Paid Incomplete No Tax Due Internal Refu…" at bounding box center [661, 193] width 209 height 18
type input "[DATE]"
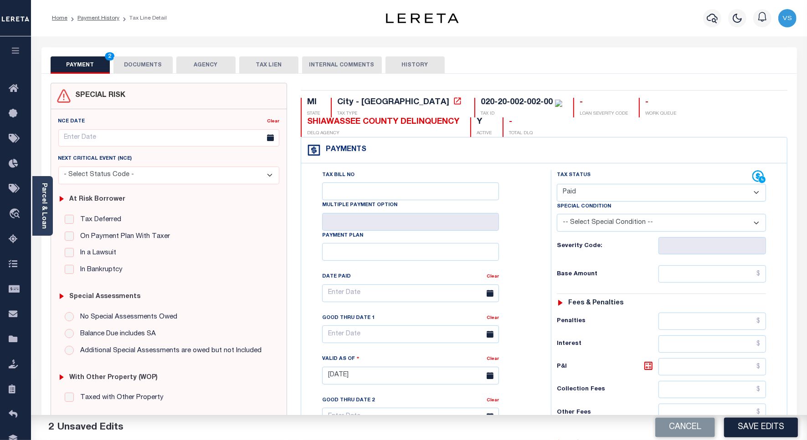
click at [139, 64] on button "DOCUMENTS" at bounding box center [142, 64] width 59 height 17
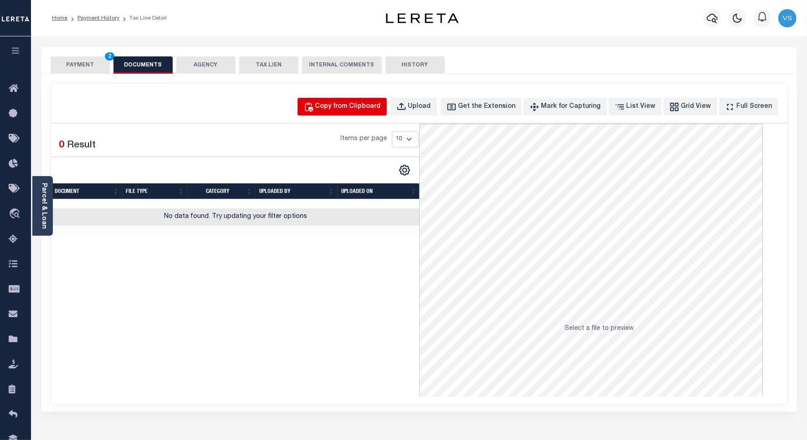
click at [346, 104] on div "Copy from Clipboard" at bounding box center [348, 107] width 66 height 10
select select "POP"
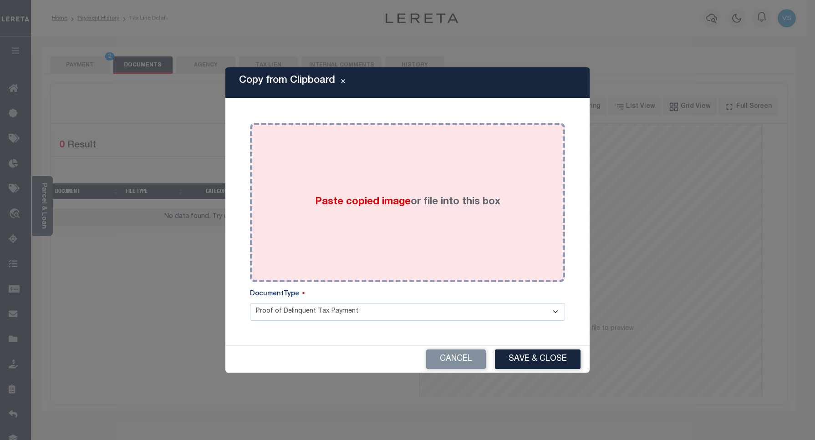
click at [356, 184] on div "Paste copied image or file into this box" at bounding box center [408, 203] width 302 height 146
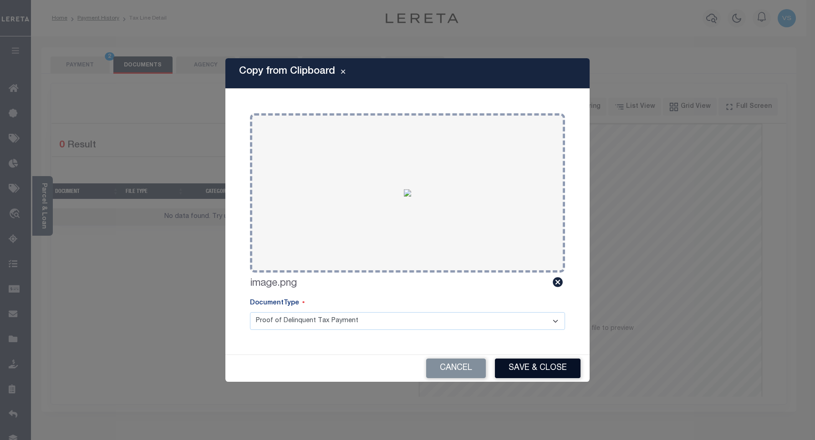
click at [514, 364] on button "Save & Close" at bounding box center [538, 369] width 86 height 20
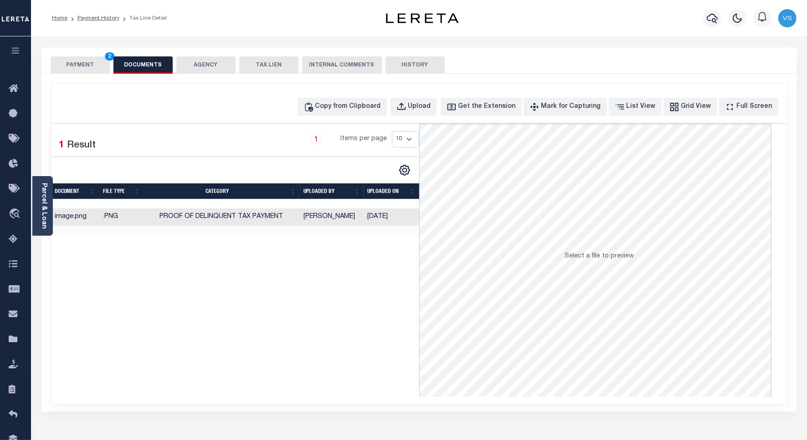
click at [71, 64] on button "PAYMENT 2" at bounding box center [80, 64] width 59 height 17
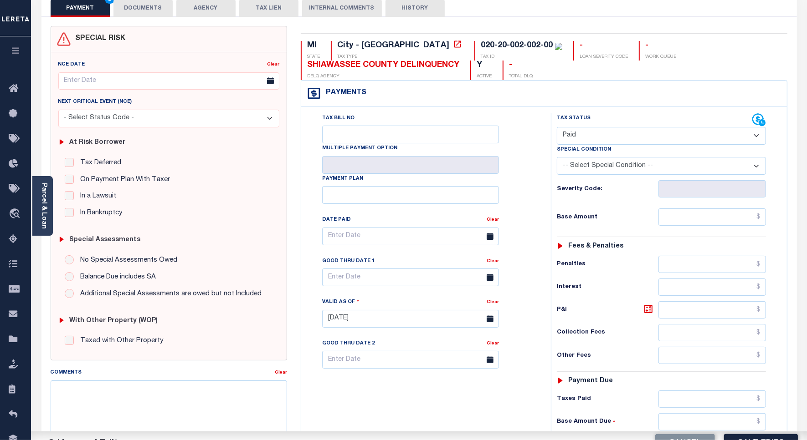
scroll to position [171, 0]
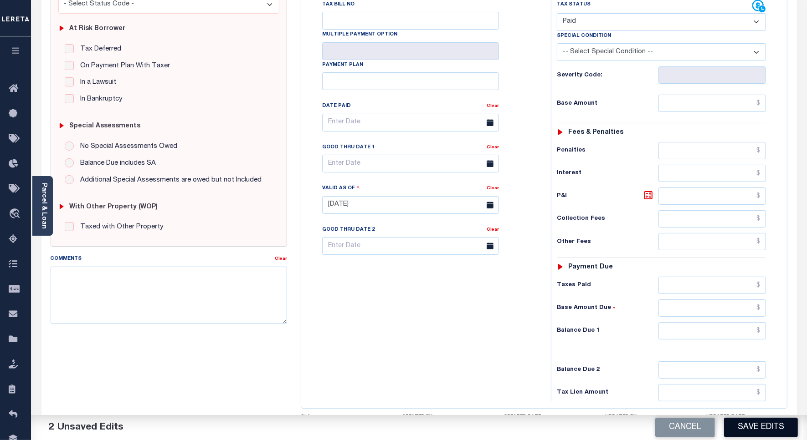
click at [745, 423] on button "Save Edits" at bounding box center [761, 428] width 74 height 20
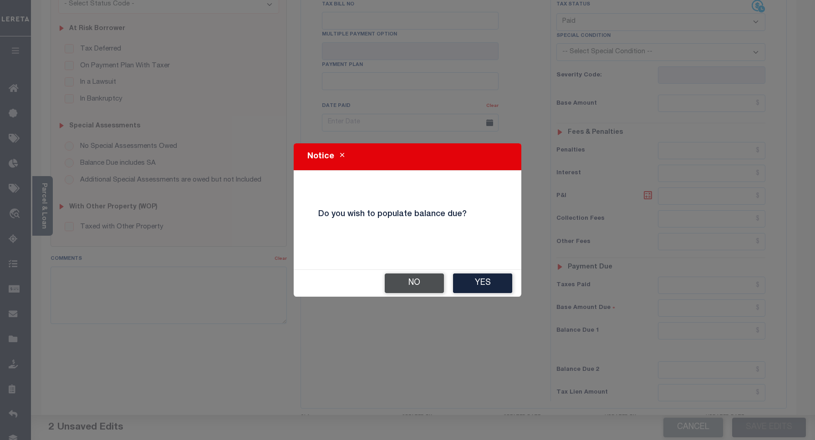
click at [424, 283] on button "No" at bounding box center [414, 284] width 59 height 20
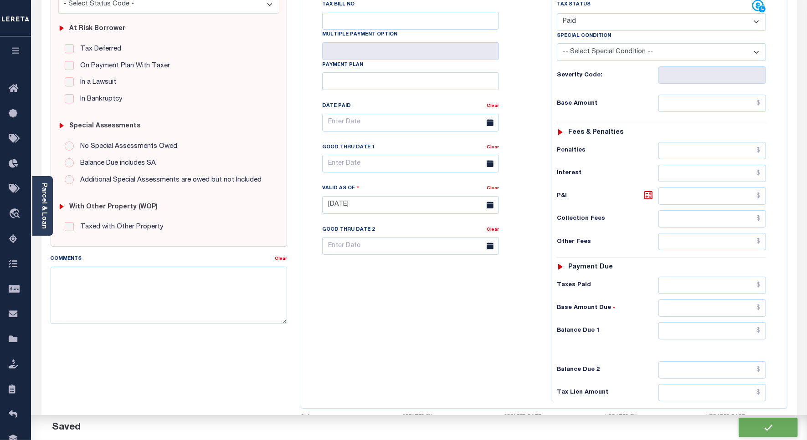
checkbox input "false"
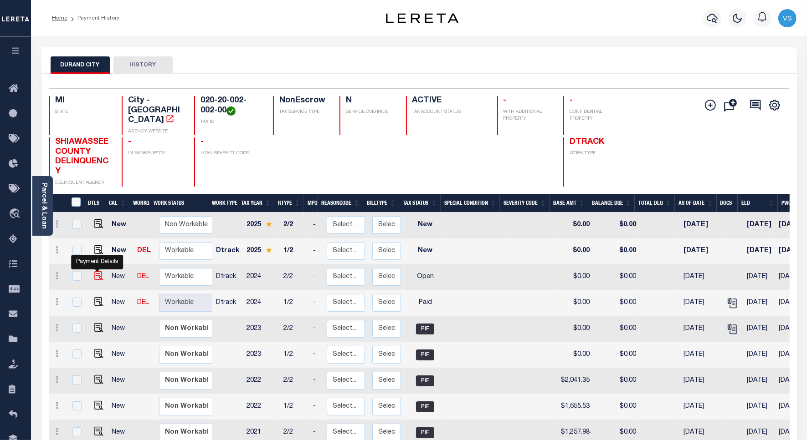
click at [96, 271] on img "" at bounding box center [98, 275] width 9 height 9
checkbox input "true"
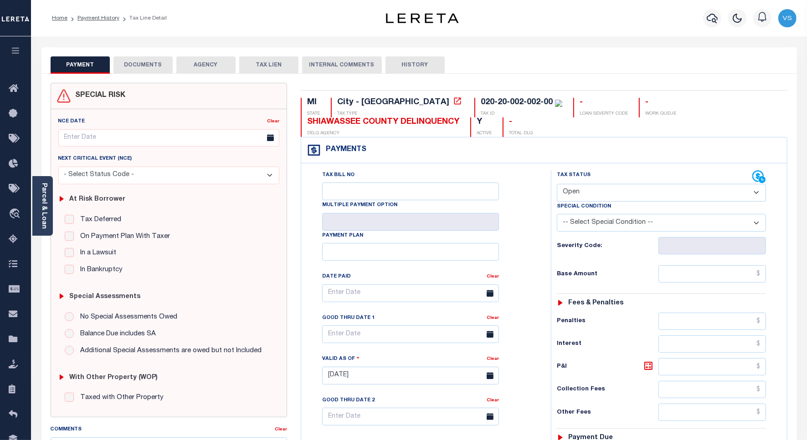
click at [600, 188] on select "- Select Status Code - Open Due/Unpaid Paid Incomplete No Tax Due Internal Refu…" at bounding box center [661, 193] width 209 height 18
select select "PYD"
click at [557, 185] on select "- Select Status Code - Open Due/Unpaid Paid Incomplete No Tax Due Internal Refu…" at bounding box center [661, 193] width 209 height 18
type input "[DATE]"
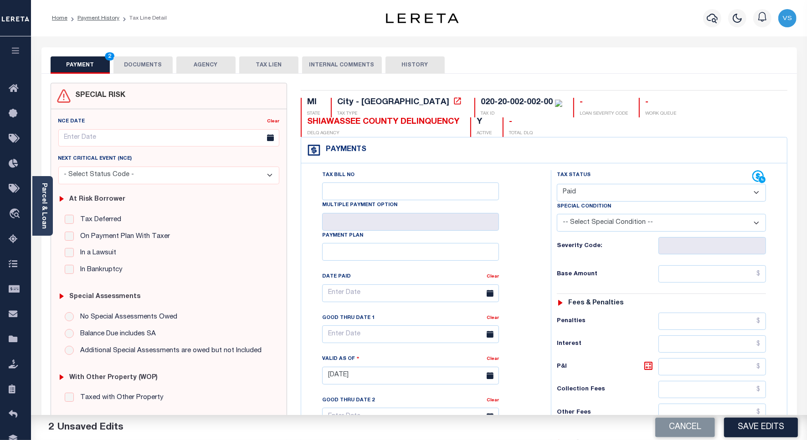
click at [135, 66] on button "DOCUMENTS" at bounding box center [142, 64] width 59 height 17
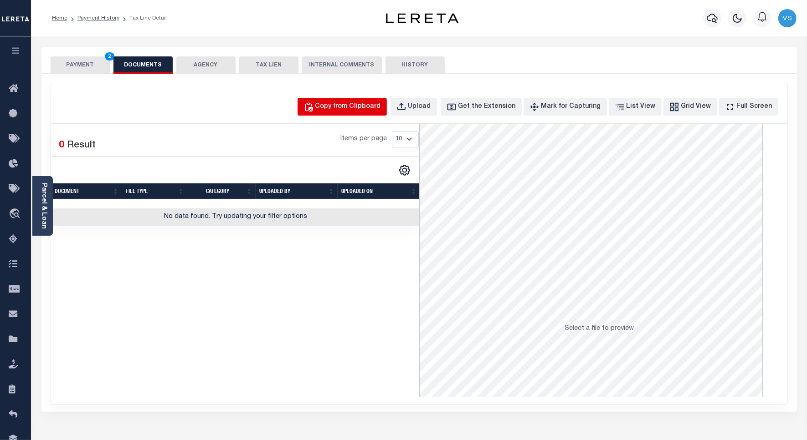
click at [354, 107] on div "Copy from Clipboard" at bounding box center [348, 107] width 66 height 10
select select "POP"
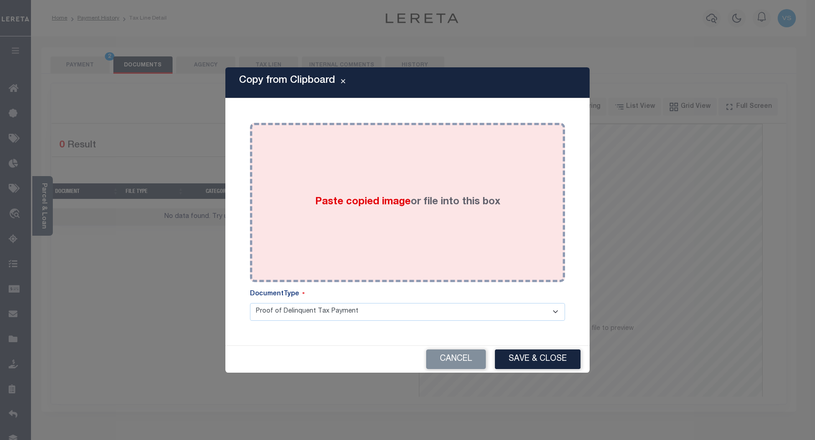
click at [356, 171] on div "Paste copied image or file into this box" at bounding box center [408, 203] width 302 height 146
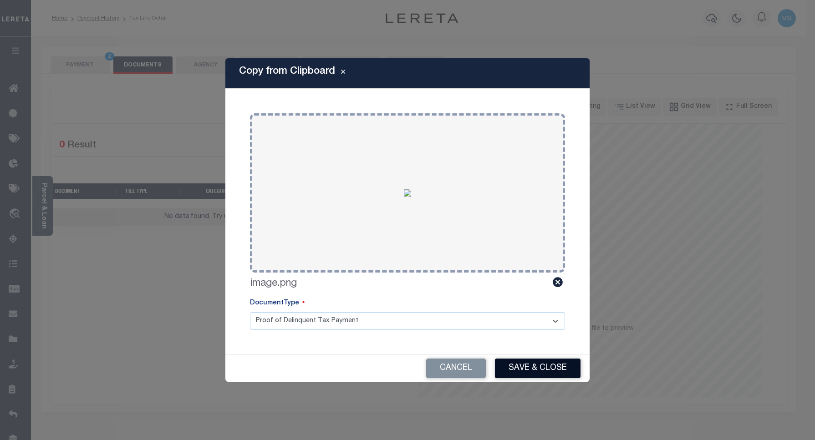
click at [522, 367] on button "Save & Close" at bounding box center [538, 369] width 86 height 20
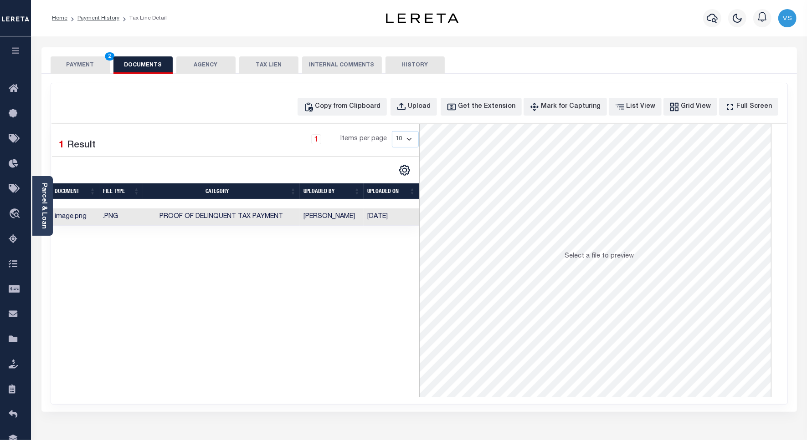
click at [80, 60] on button "PAYMENT 2" at bounding box center [80, 64] width 59 height 17
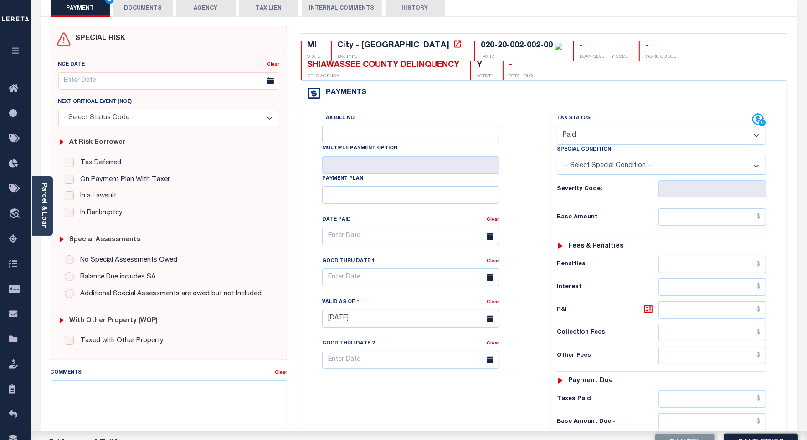
scroll to position [228, 0]
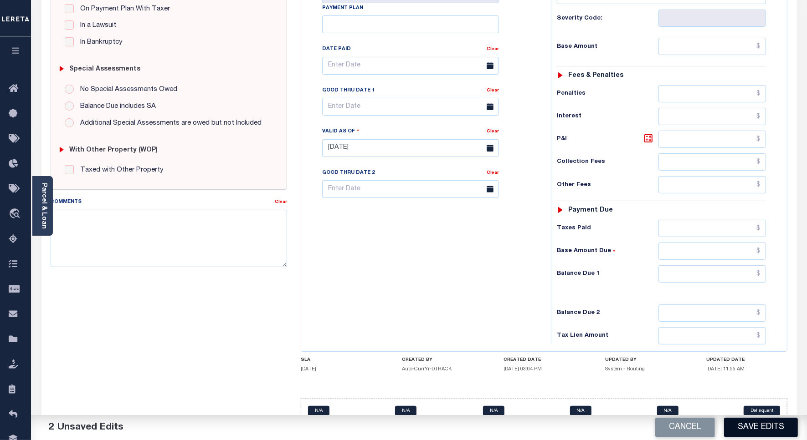
click at [767, 436] on button "Save Edits" at bounding box center [761, 428] width 74 height 20
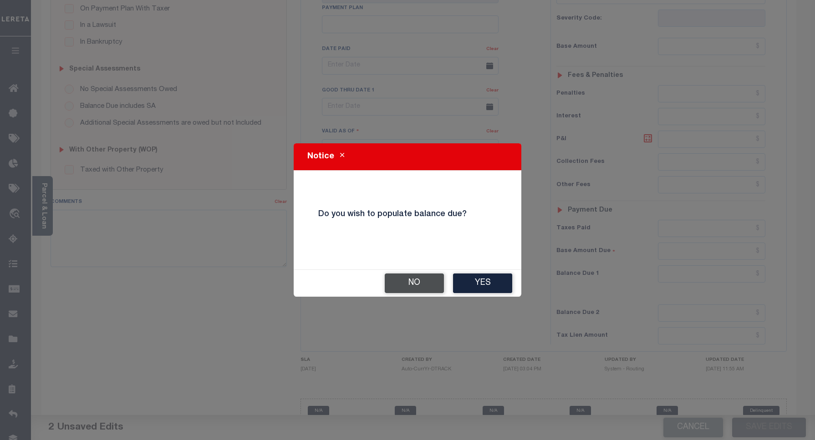
click at [424, 282] on button "No" at bounding box center [414, 284] width 59 height 20
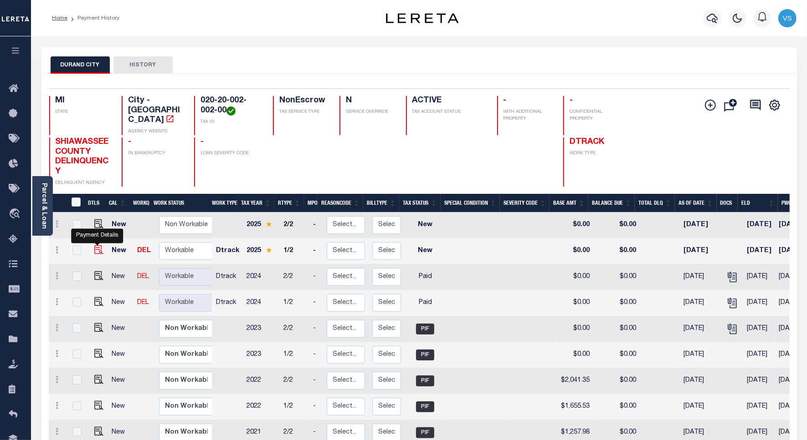
click at [96, 245] on img "" at bounding box center [98, 249] width 9 height 9
checkbox input "true"
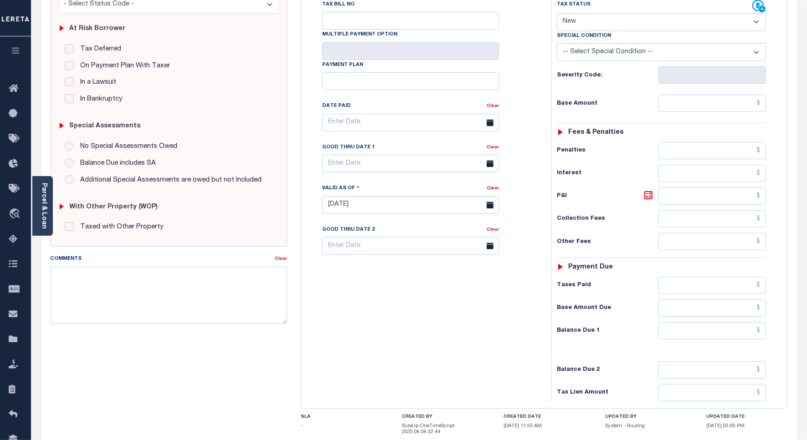
scroll to position [57, 0]
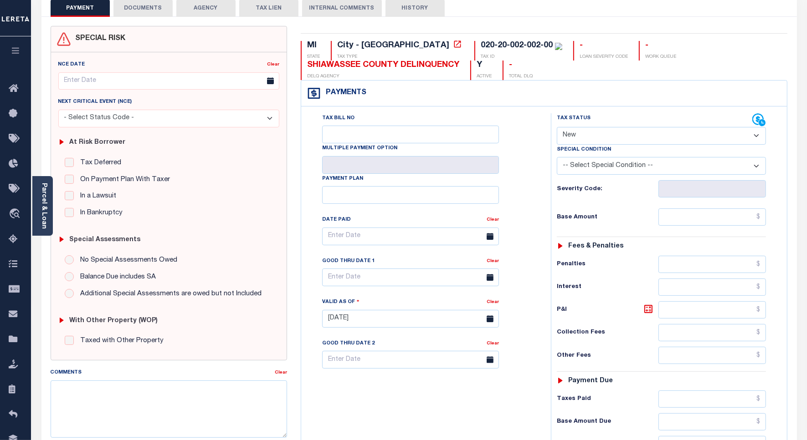
click at [565, 132] on select "- Select Status Code - Open Due/Unpaid Paid Incomplete No Tax Due Internal Refu…" at bounding box center [661, 136] width 209 height 18
select select "DUE"
click at [557, 128] on select "- Select Status Code - Open Due/Unpaid Paid Incomplete No Tax Due Internal Refu…" at bounding box center [661, 136] width 209 height 18
type input "[DATE]"
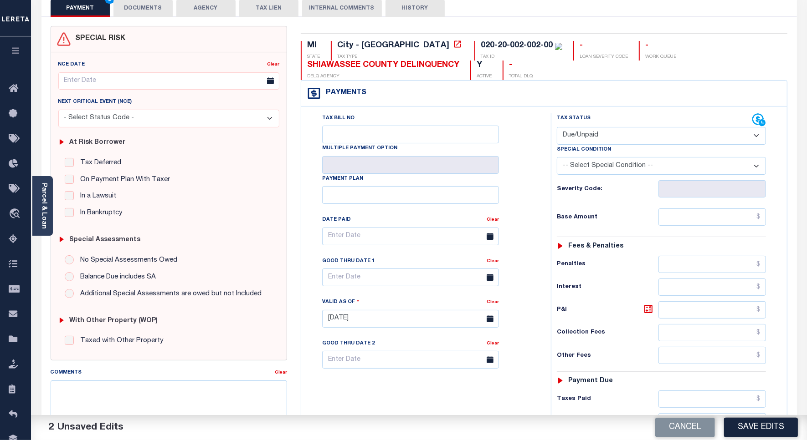
scroll to position [260, 0]
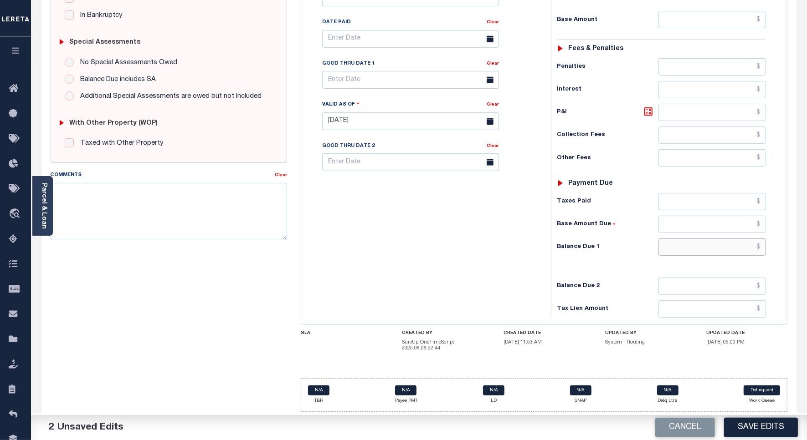
click at [730, 244] on input "text" at bounding box center [711, 247] width 107 height 17
paste input "2,228.39"
type input "$2,228.39"
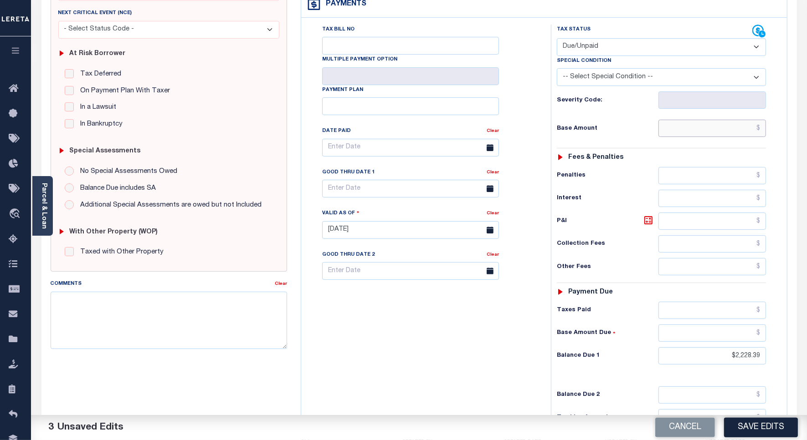
drag, startPoint x: 697, startPoint y: 131, endPoint x: 728, endPoint y: 130, distance: 31.0
click at [697, 131] on input "text" at bounding box center [711, 128] width 107 height 17
paste input "2,123.27"
type input "$2,123.27"
click at [645, 225] on icon at bounding box center [648, 220] width 11 height 11
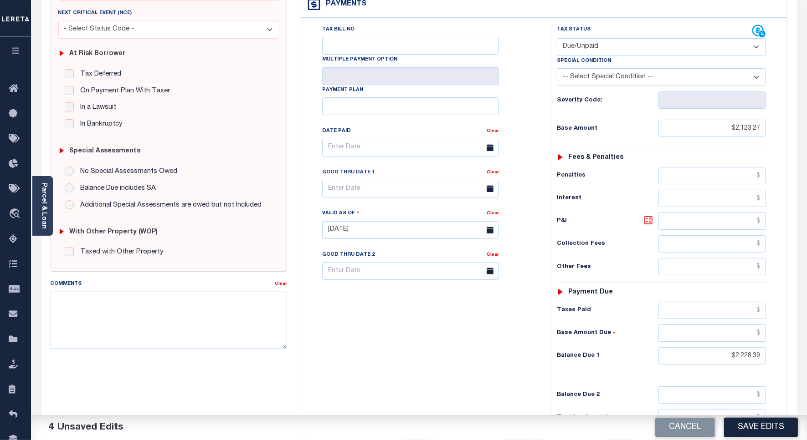
type input "$105.12"
click at [340, 190] on input "text" at bounding box center [410, 189] width 177 height 18
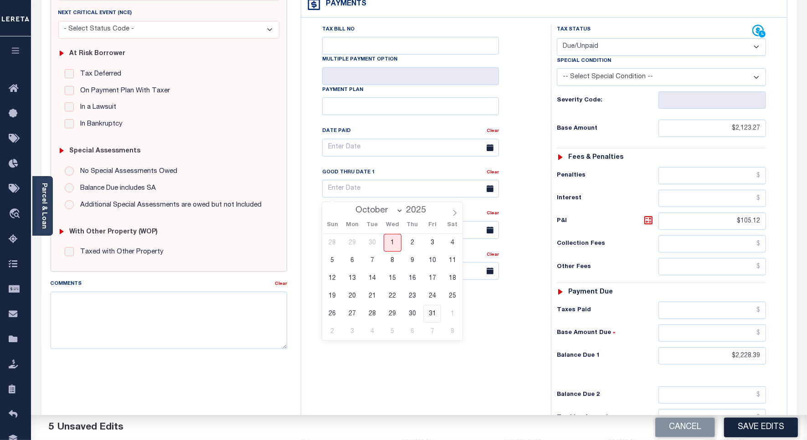
click at [431, 315] on span "31" at bounding box center [432, 314] width 18 height 18
type input "10/31/2025"
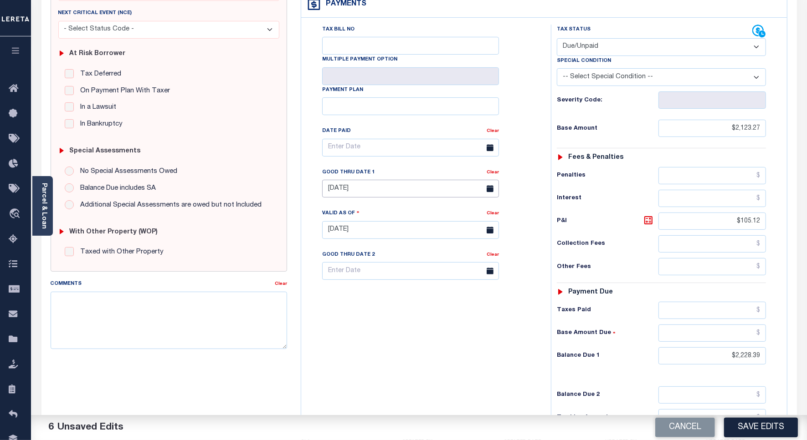
scroll to position [0, 0]
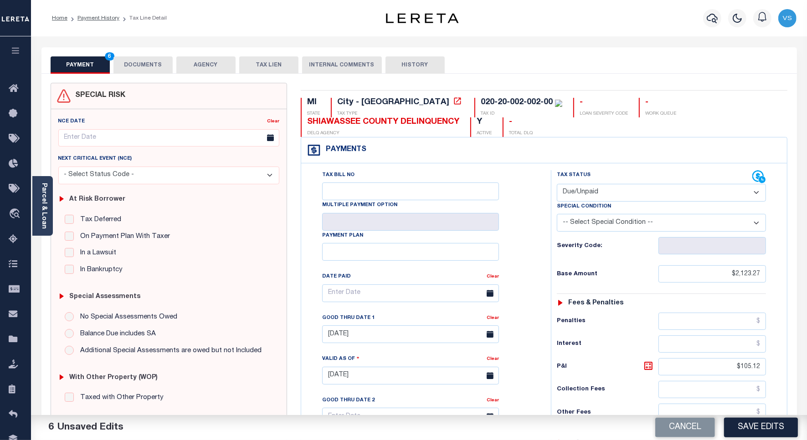
click at [126, 65] on button "DOCUMENTS" at bounding box center [142, 64] width 59 height 17
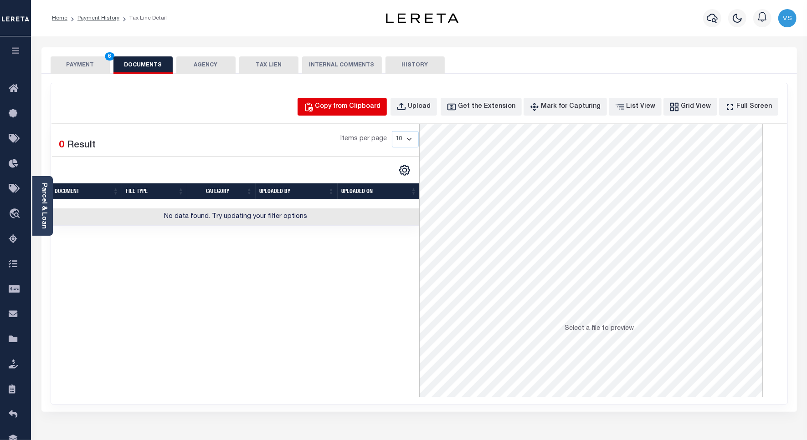
click at [348, 102] on div "Copy from Clipboard" at bounding box center [348, 107] width 66 height 10
select select "POP"
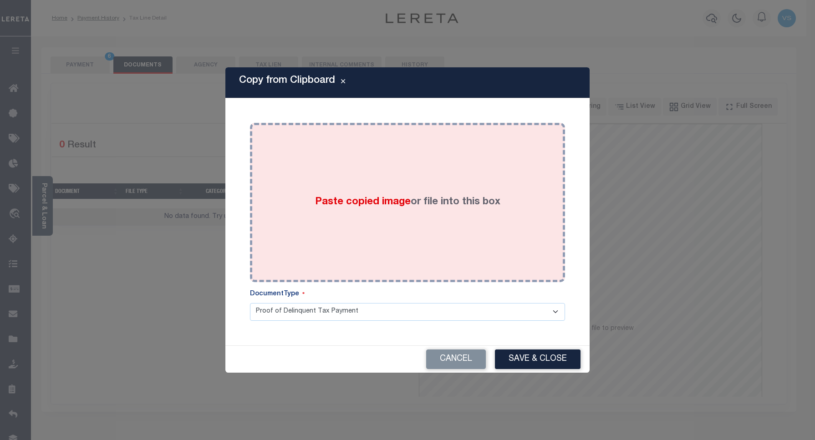
click at [367, 158] on div "Paste copied image or file into this box" at bounding box center [408, 203] width 302 height 146
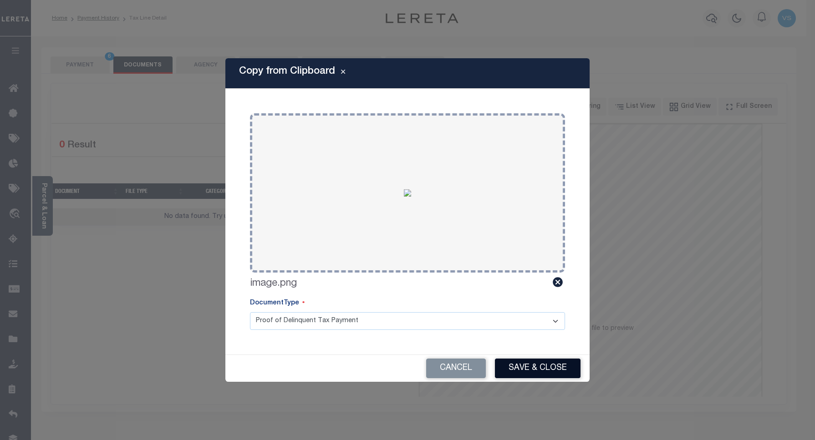
click at [516, 365] on button "Save & Close" at bounding box center [538, 369] width 86 height 20
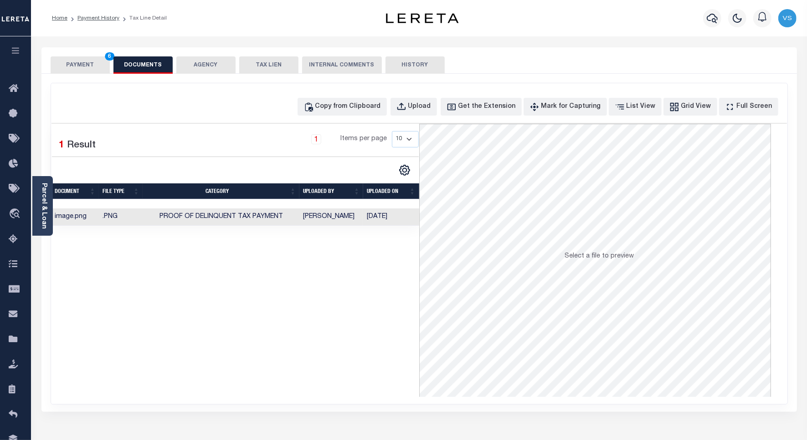
click at [76, 64] on button "PAYMENT 6" at bounding box center [80, 64] width 59 height 17
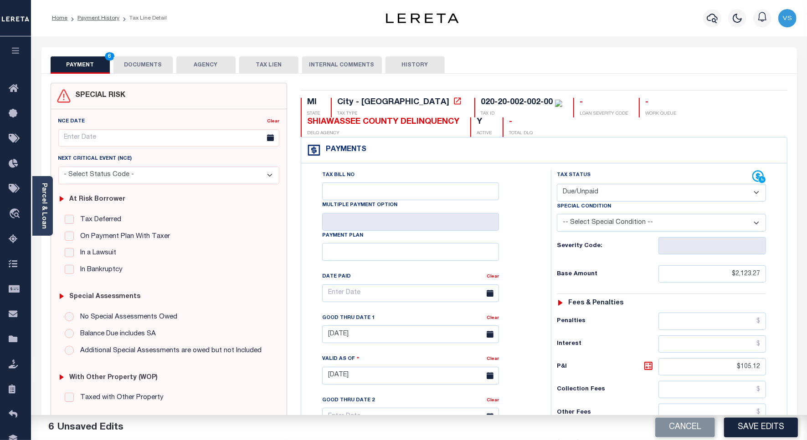
scroll to position [228, 0]
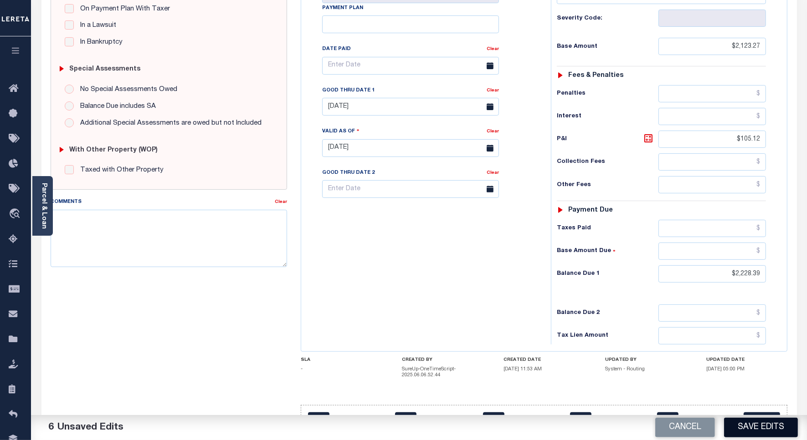
click at [736, 433] on button "Save Edits" at bounding box center [761, 428] width 74 height 20
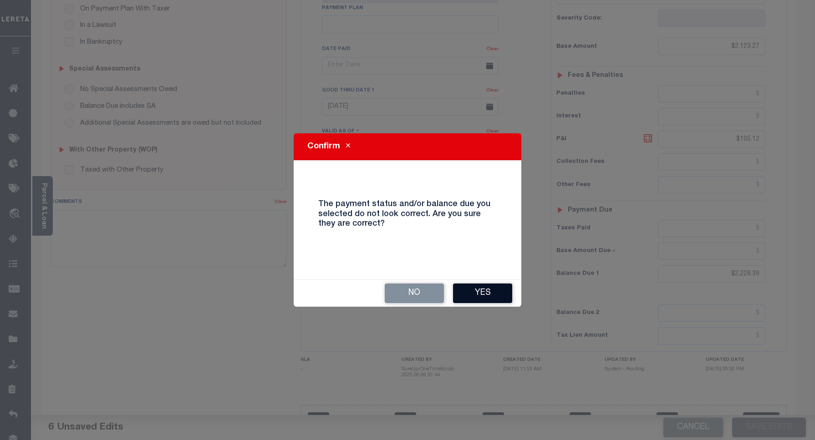
click at [470, 295] on button "Yes" at bounding box center [482, 294] width 59 height 20
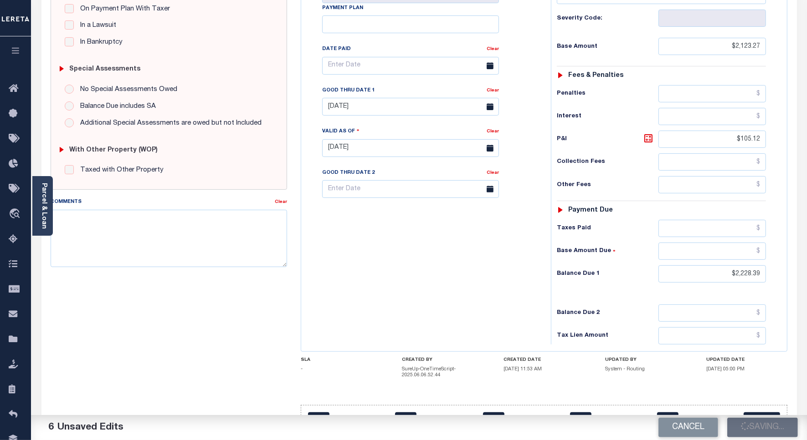
checkbox input "false"
type input "$2,123.27"
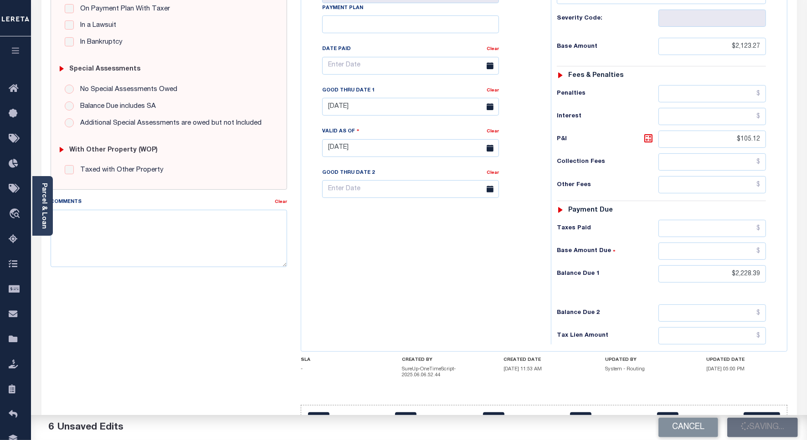
type input "$105.12"
type input "$2,228.39"
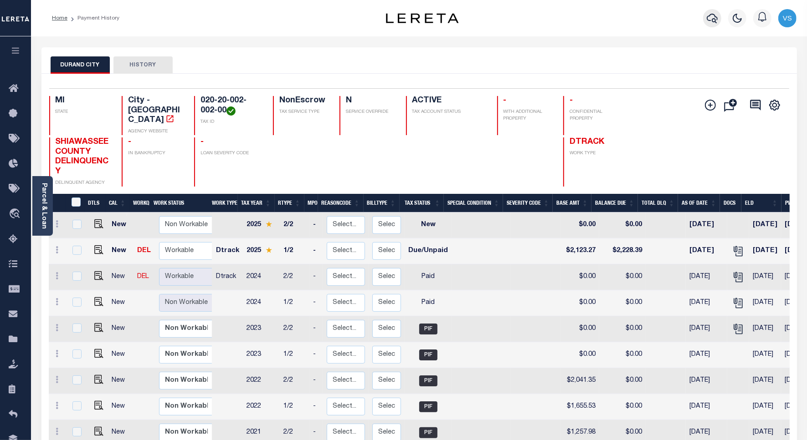
click at [714, 19] on icon "button" at bounding box center [711, 18] width 11 height 11
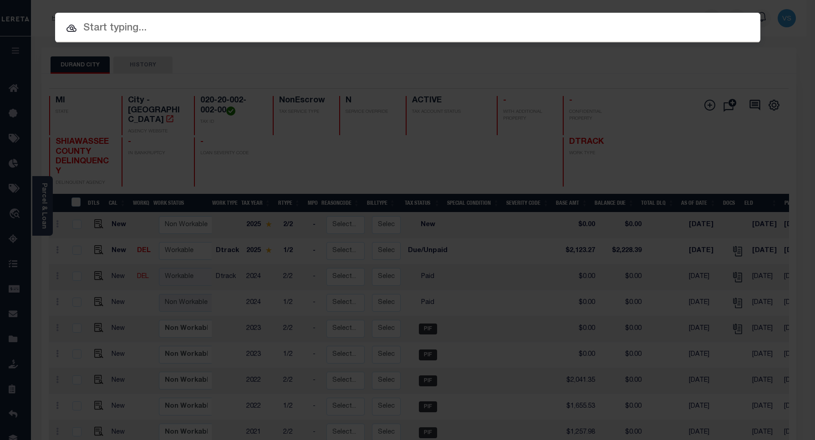
paste input "2021371"
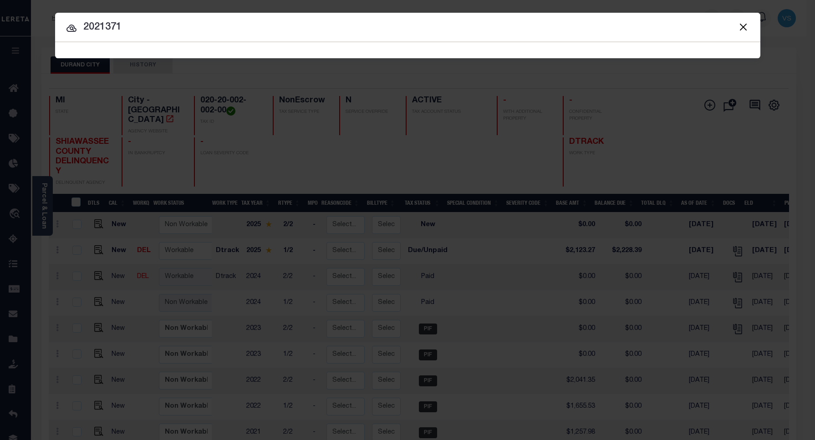
type input "2021371"
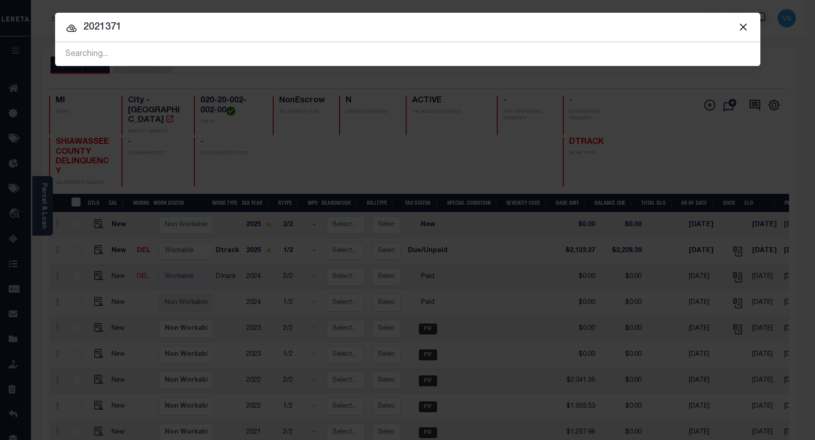
click at [179, 30] on input "2021371" at bounding box center [408, 28] width 706 height 16
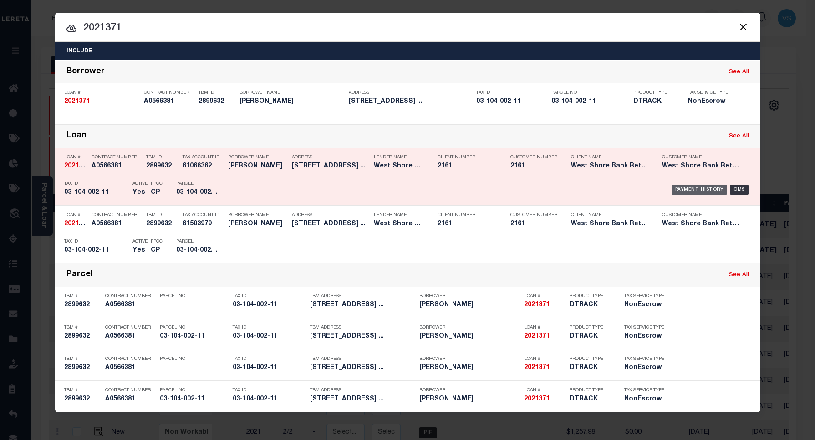
click at [687, 188] on div "Payment History" at bounding box center [700, 190] width 56 height 10
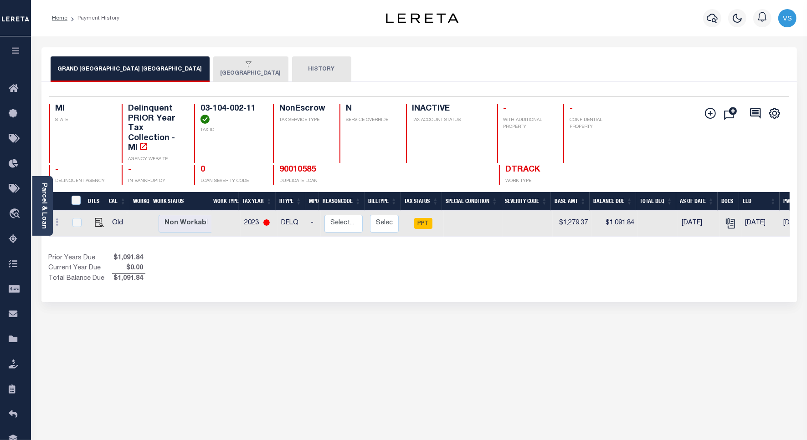
click at [229, 71] on button "[GEOGRAPHIC_DATA]" at bounding box center [250, 69] width 75 height 26
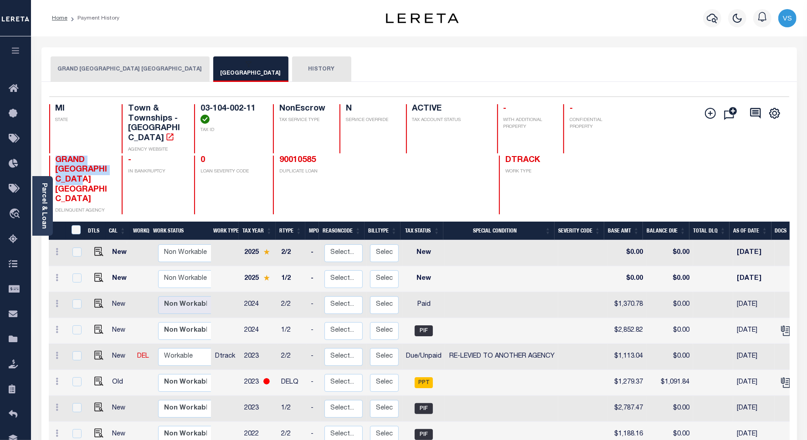
drag, startPoint x: 97, startPoint y: 168, endPoint x: 51, endPoint y: 154, distance: 48.0
click at [51, 156] on div "GRAND TRAVERSE COUNTY DELINQUENCY DELINQUENT AGENCY" at bounding box center [79, 185] width 61 height 59
copy span "GRAND TRAVERSE COUNTY"
drag, startPoint x: 258, startPoint y: 110, endPoint x: 189, endPoint y: 110, distance: 69.2
click at [189, 110] on div "MI STATE Town & Townships - MI AGENCY WEBSITE 03-104-002-11 TAX ID NonEscrow TA…" at bounding box center [357, 128] width 616 height 49
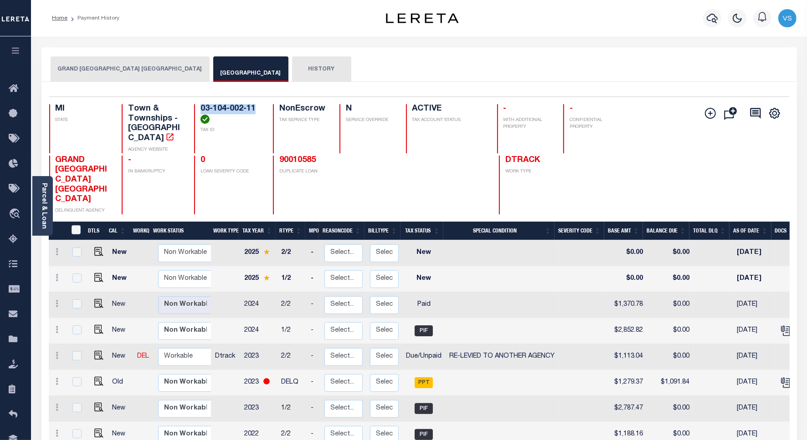
copy h4 "03-104-002-11"
click at [98, 351] on img "" at bounding box center [98, 355] width 9 height 9
checkbox input "true"
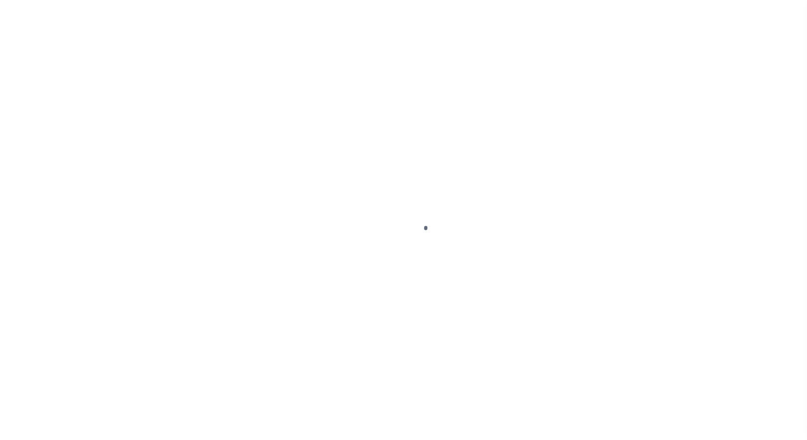
select select "DUE"
select select "31"
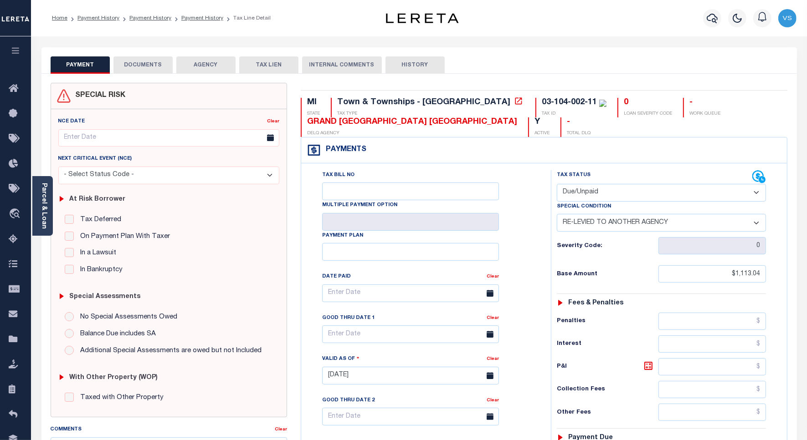
drag, startPoint x: 589, startPoint y: 190, endPoint x: 591, endPoint y: 205, distance: 14.7
click at [589, 190] on select "- Select Status Code - Open Due/Unpaid Paid Incomplete No Tax Due Internal Refu…" at bounding box center [661, 193] width 209 height 18
select select "PYD"
click at [557, 185] on select "- Select Status Code - Open Due/Unpaid Paid Incomplete No Tax Due Internal Refu…" at bounding box center [661, 193] width 209 height 18
select select "0"
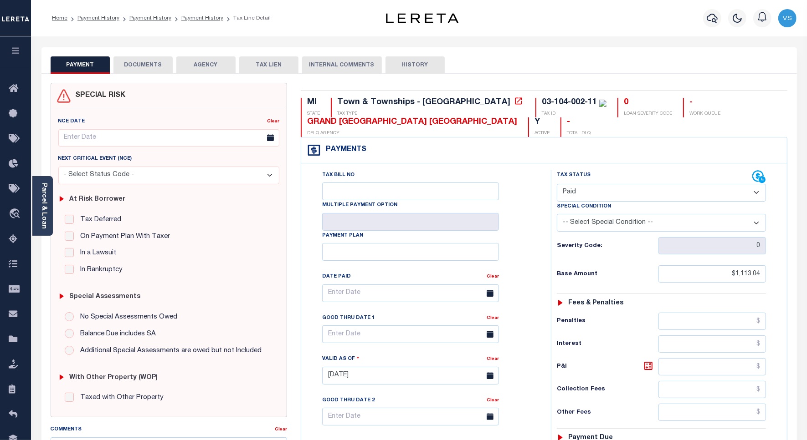
type input "10/01/2025"
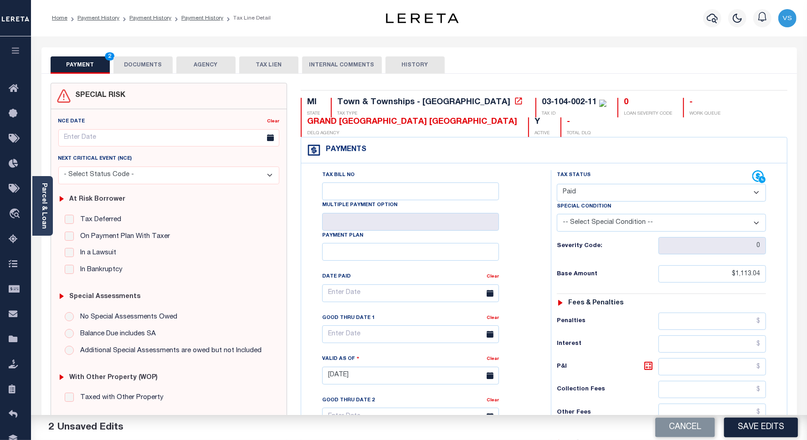
click at [144, 62] on button "DOCUMENTS" at bounding box center [142, 64] width 59 height 17
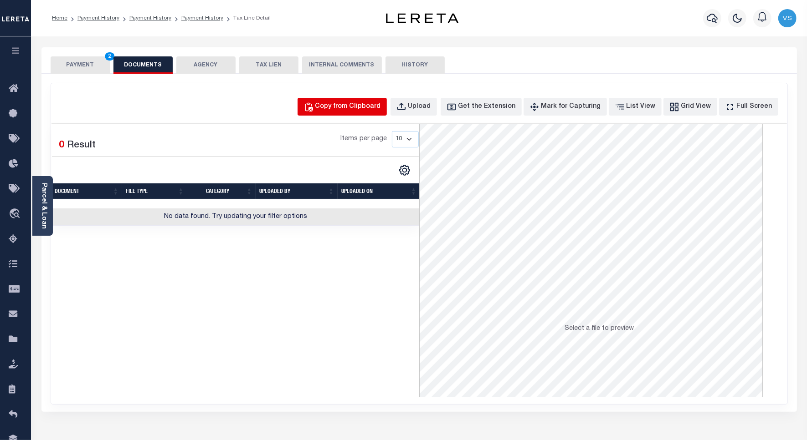
click at [360, 107] on div "Copy from Clipboard" at bounding box center [348, 107] width 66 height 10
select select "POP"
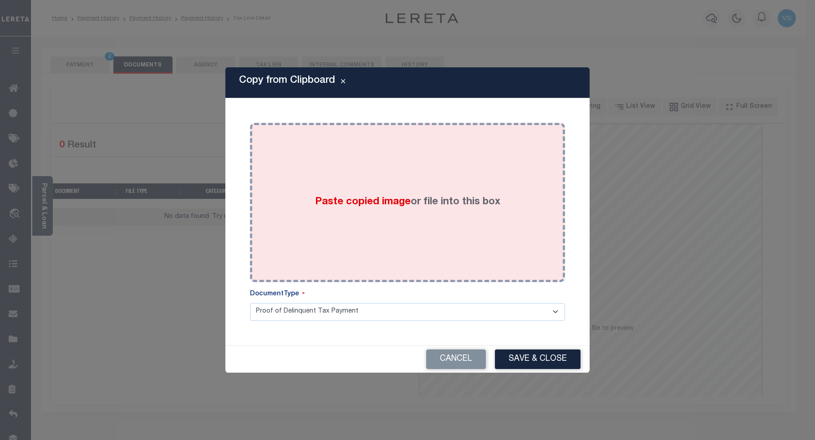
click at [370, 197] on span "Paste copied image" at bounding box center [363, 202] width 96 height 10
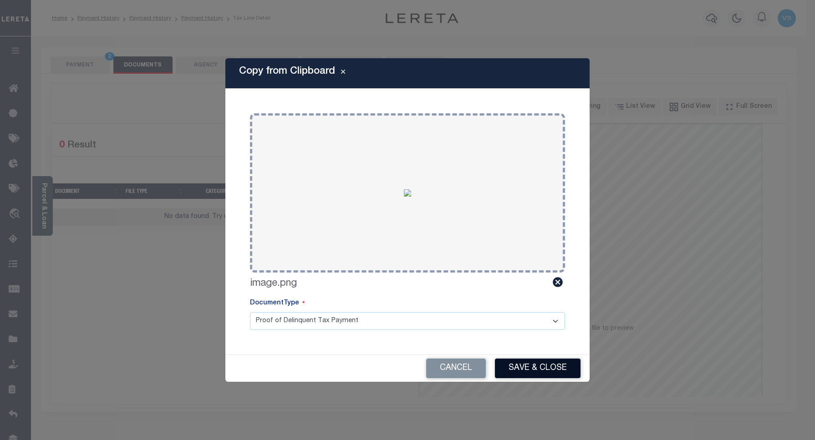
click at [527, 362] on button "Save & Close" at bounding box center [538, 369] width 86 height 20
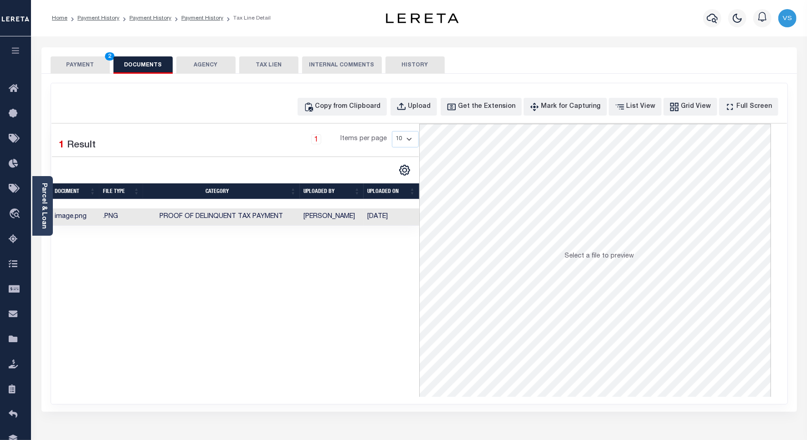
drag, startPoint x: 78, startPoint y: 71, endPoint x: 141, endPoint y: 85, distance: 64.4
click at [78, 71] on button "PAYMENT 2" at bounding box center [80, 64] width 59 height 17
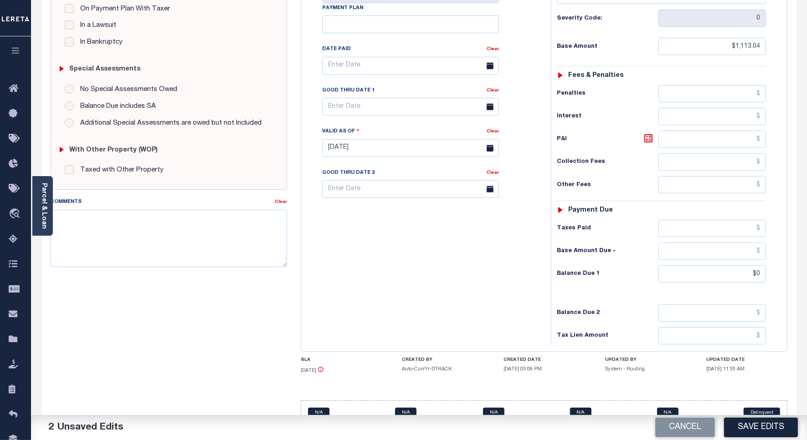
scroll to position [114, 0]
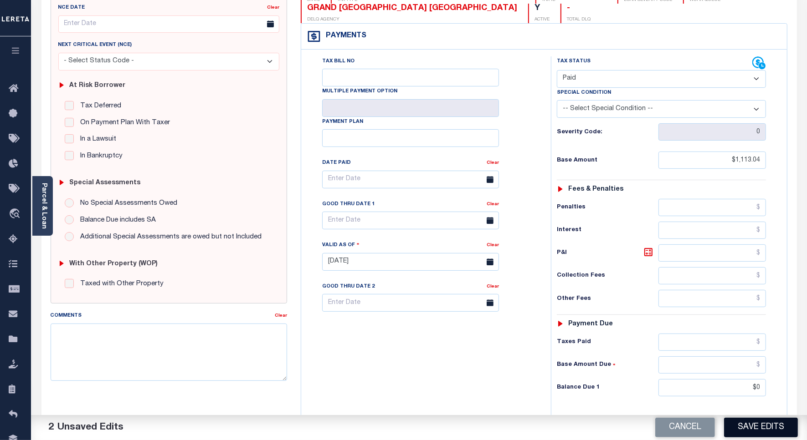
click at [743, 427] on button "Save Edits" at bounding box center [761, 428] width 74 height 20
checkbox input "false"
type input "$1,113.04"
type input "$0"
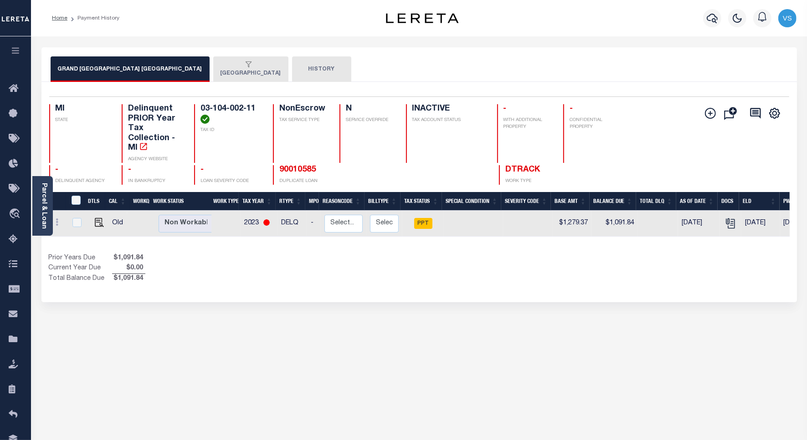
click at [220, 66] on div "button" at bounding box center [248, 65] width 57 height 8
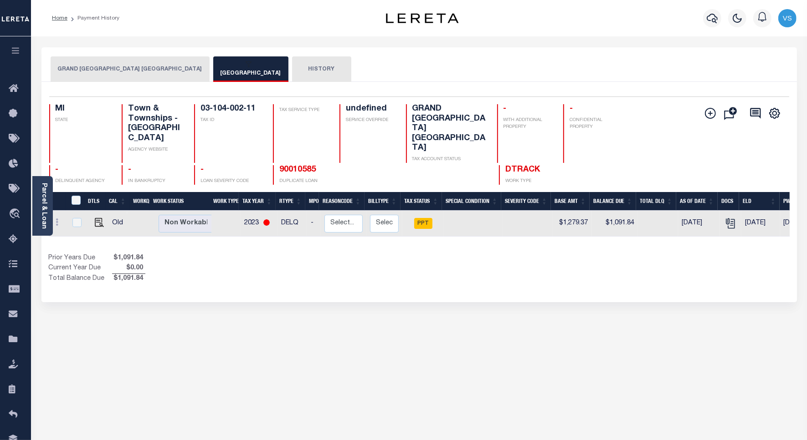
drag, startPoint x: 140, startPoint y: 66, endPoint x: 193, endPoint y: 72, distance: 53.1
click at [140, 66] on button "GRAND [GEOGRAPHIC_DATA] [GEOGRAPHIC_DATA]" at bounding box center [130, 69] width 159 height 26
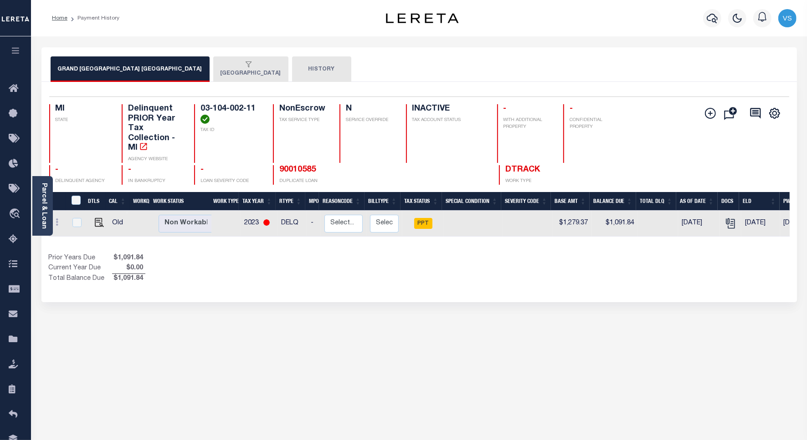
click at [223, 66] on div "button" at bounding box center [248, 65] width 57 height 8
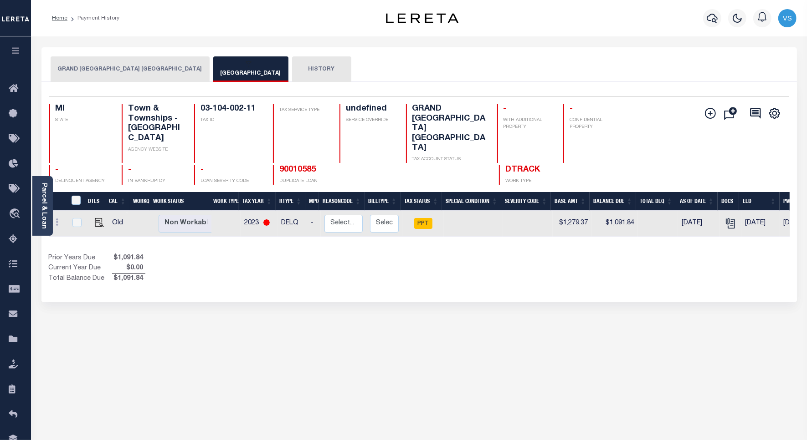
click at [112, 67] on button "GRAND [GEOGRAPHIC_DATA] [GEOGRAPHIC_DATA]" at bounding box center [130, 69] width 159 height 26
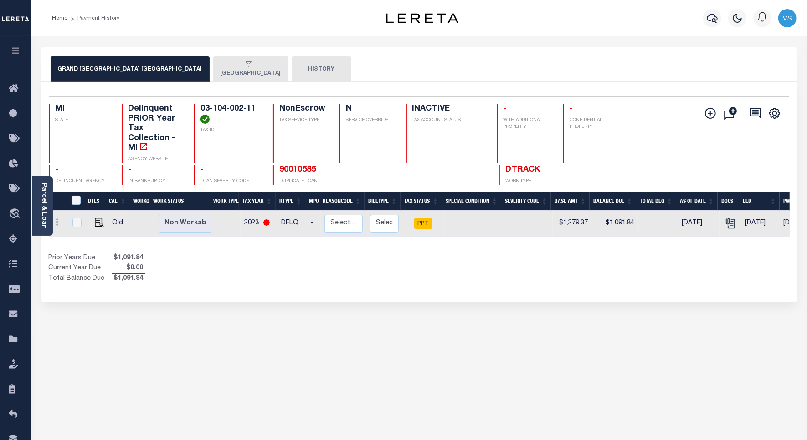
click at [226, 70] on button "[GEOGRAPHIC_DATA]" at bounding box center [250, 69] width 75 height 26
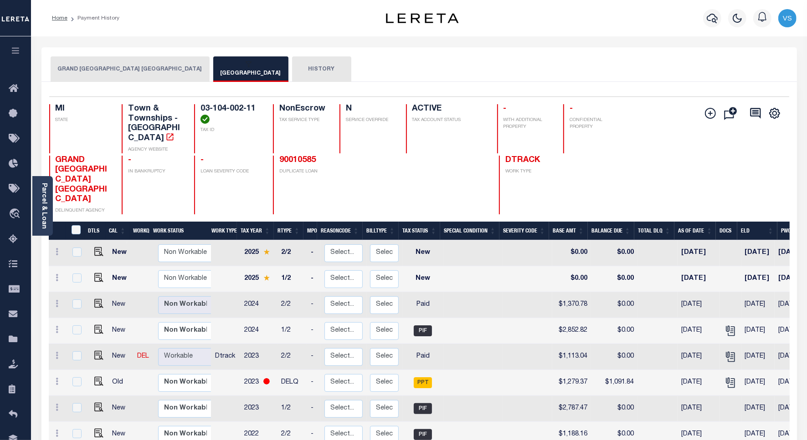
drag, startPoint x: 91, startPoint y: 66, endPoint x: 176, endPoint y: 78, distance: 85.5
click at [91, 66] on button "GRAND [GEOGRAPHIC_DATA] [GEOGRAPHIC_DATA]" at bounding box center [130, 69] width 159 height 26
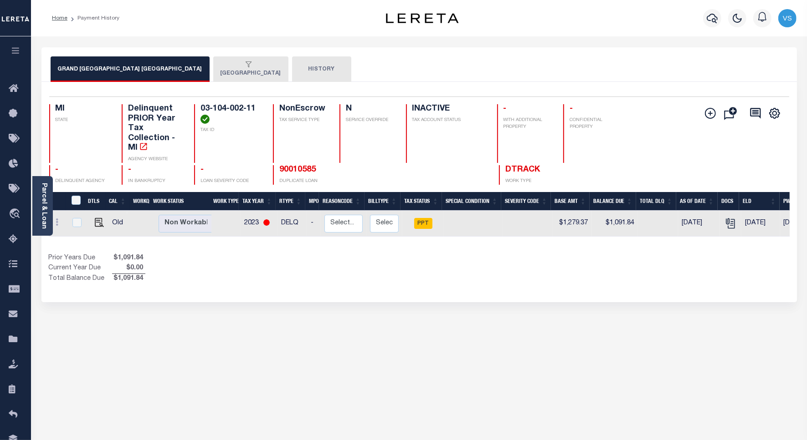
click at [213, 69] on button "[GEOGRAPHIC_DATA]" at bounding box center [250, 69] width 75 height 26
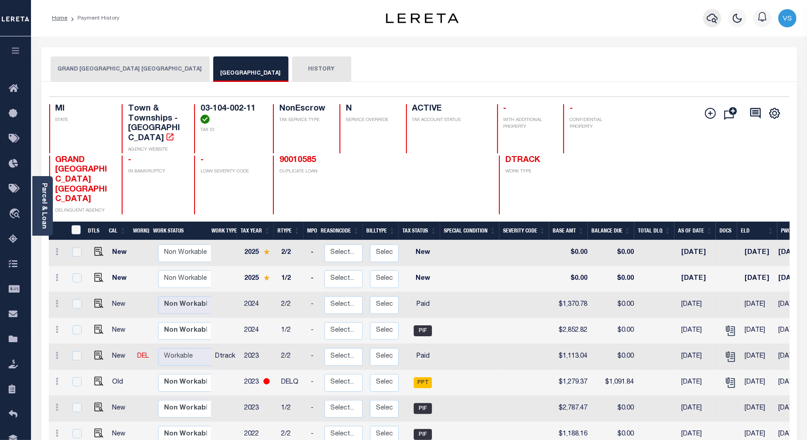
click at [714, 19] on icon "button" at bounding box center [711, 19] width 11 height 10
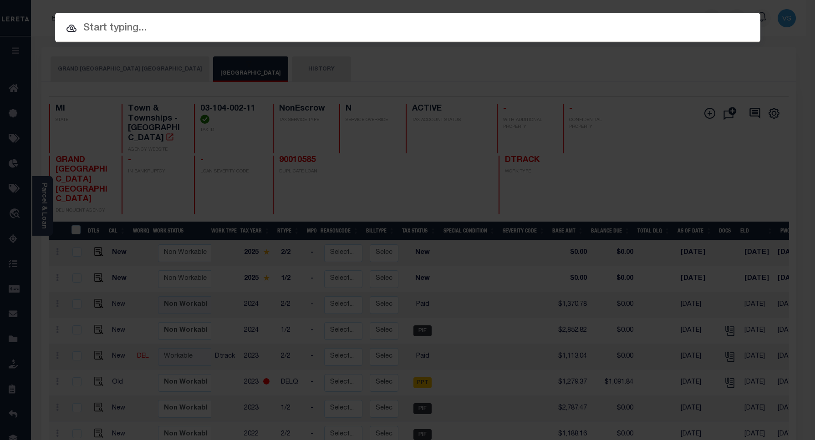
paste input "90010585"
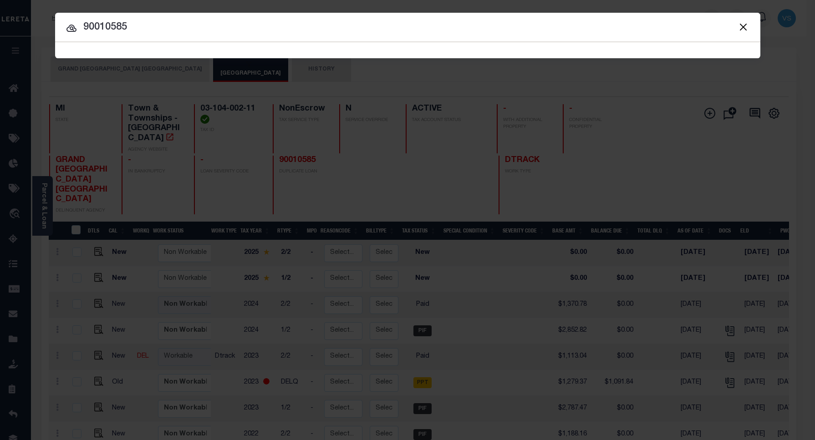
type input "90010585"
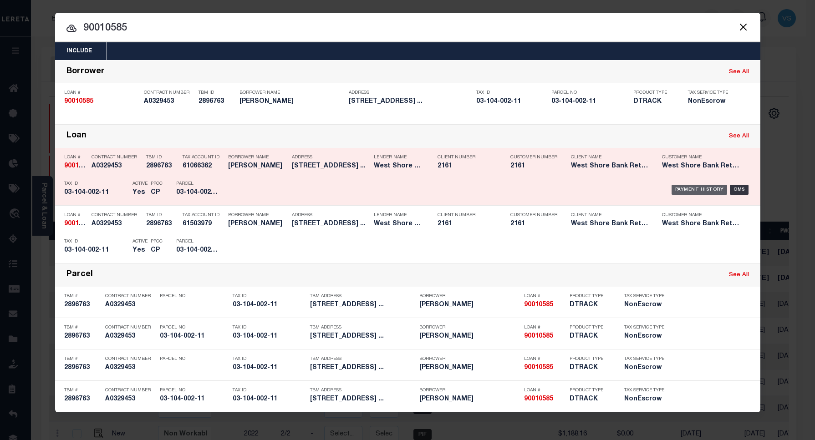
click at [682, 191] on div "Payment History" at bounding box center [700, 190] width 56 height 10
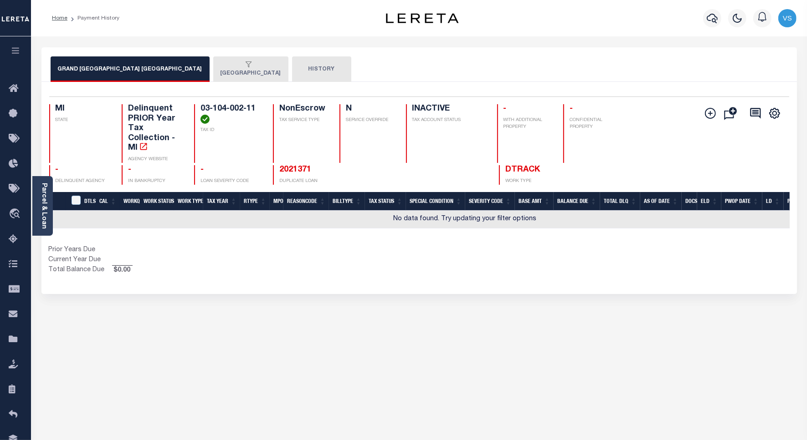
click at [220, 67] on div "button" at bounding box center [248, 65] width 57 height 8
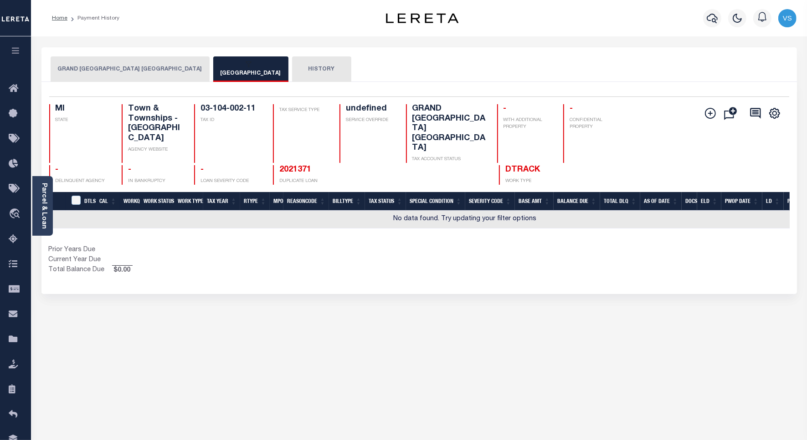
click at [121, 69] on button "GRAND [GEOGRAPHIC_DATA] [GEOGRAPHIC_DATA]" at bounding box center [130, 69] width 159 height 26
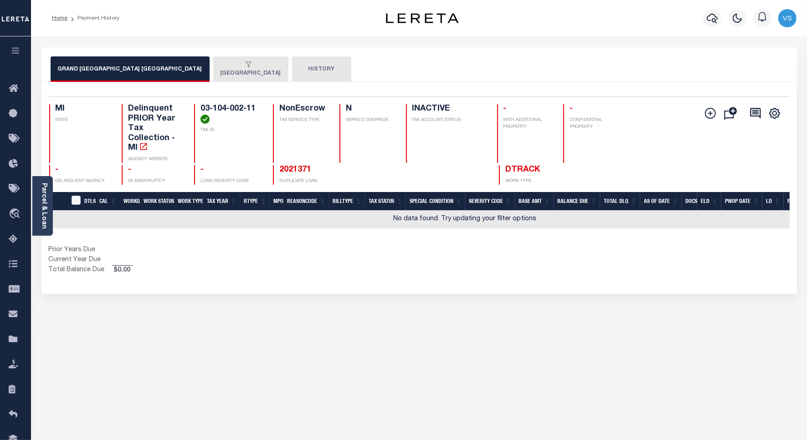
click at [222, 73] on button "[GEOGRAPHIC_DATA]" at bounding box center [250, 69] width 75 height 26
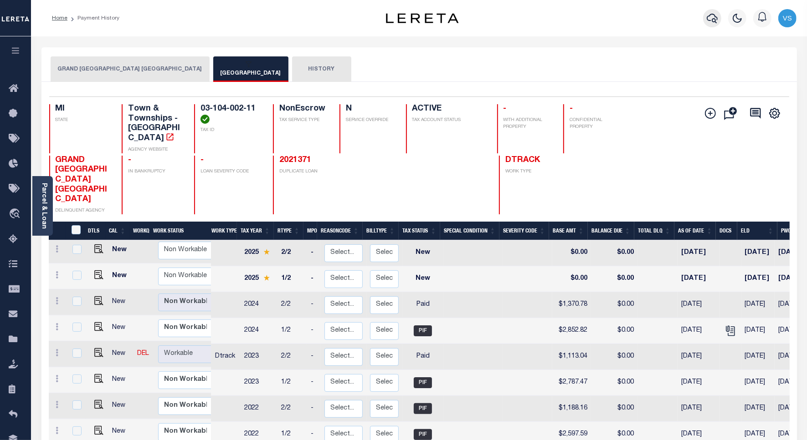
click at [713, 19] on icon "button" at bounding box center [711, 18] width 11 height 11
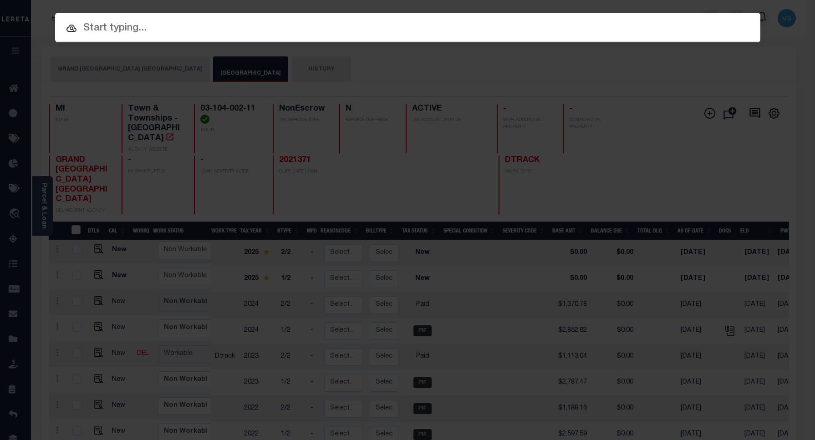
paste input "90006272"
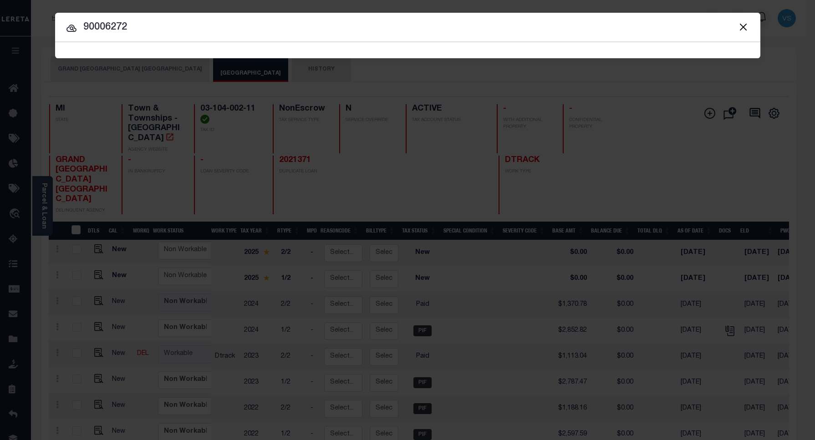
type input "90006272"
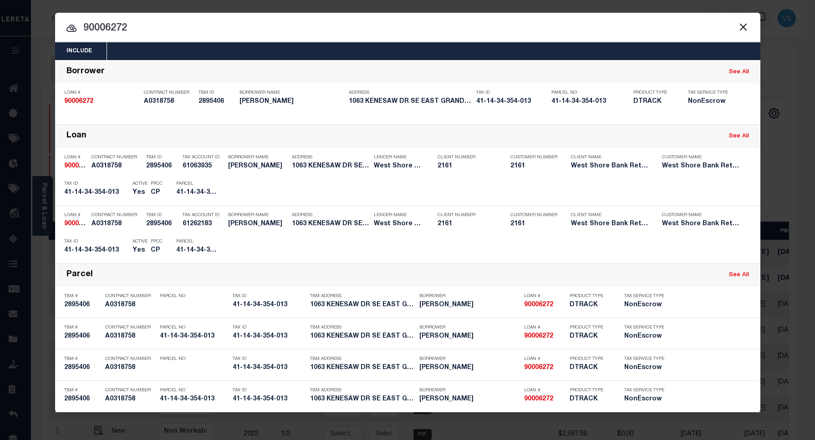
click at [684, 187] on div "Payment History" at bounding box center [700, 190] width 56 height 10
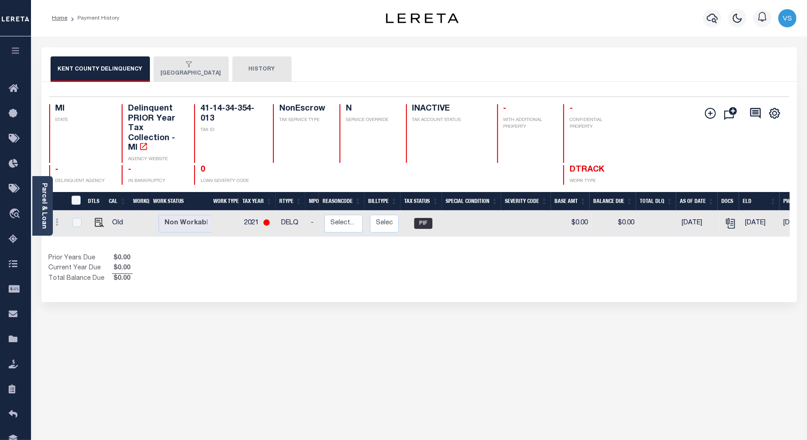
click at [199, 73] on button "EAST GRAND RAPIDS CITY" at bounding box center [190, 69] width 75 height 26
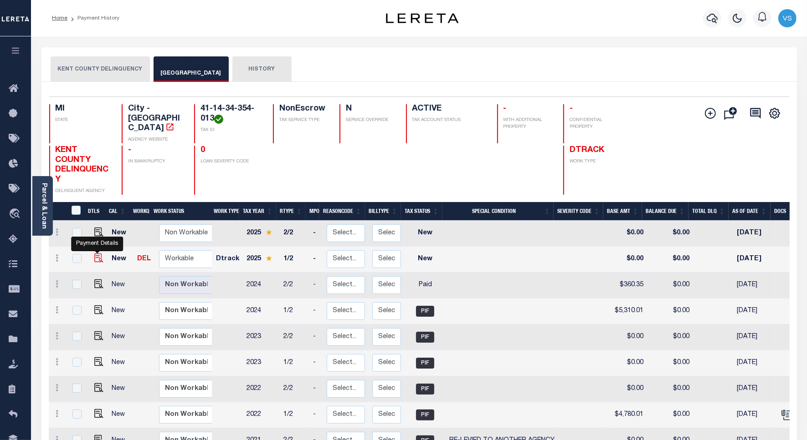
click at [96, 254] on img "" at bounding box center [98, 258] width 9 height 9
checkbox input "true"
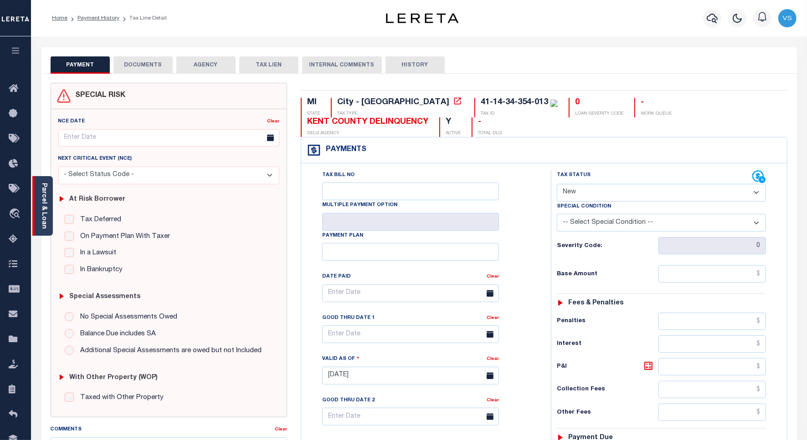
click at [46, 207] on link "Parcel & Loan" at bounding box center [44, 206] width 6 height 46
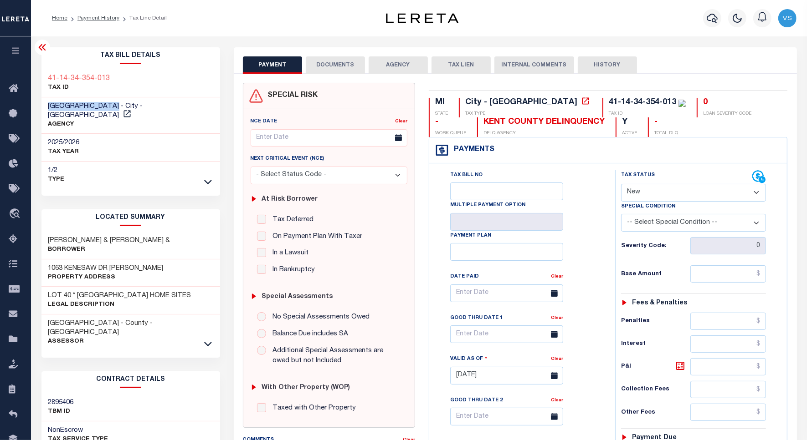
drag, startPoint x: 117, startPoint y: 110, endPoint x: 48, endPoint y: 105, distance: 69.0
click at [48, 105] on h3 "EAST GRAND RAPIDS CITY - City - MI" at bounding box center [130, 111] width 165 height 18
copy span "EAST GRAND RAPIDS"
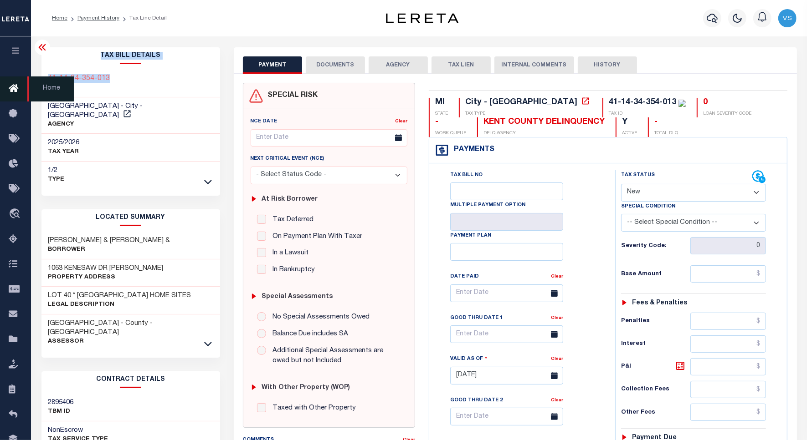
drag, startPoint x: 110, startPoint y: 77, endPoint x: 29, endPoint y: 77, distance: 81.5
click at [29, 77] on div "Home Payment History Tax Line Detail Profile Sign out" at bounding box center [403, 347] width 807 height 695
copy div "Parcel & Loan Tax Bill Details 41-14-34-354-013"
click at [119, 77] on div "41-14-34-354-013 TAX ID" at bounding box center [130, 84] width 179 height 28
drag, startPoint x: 115, startPoint y: 77, endPoint x: 47, endPoint y: 80, distance: 67.9
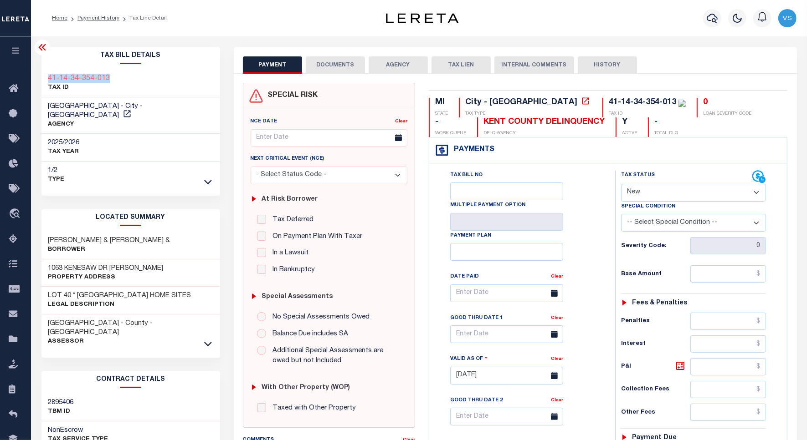
click at [47, 80] on div "41-14-34-354-013 TAX ID" at bounding box center [130, 84] width 179 height 28
copy h3 "41-14-34-354-013"
drag, startPoint x: 634, startPoint y: 191, endPoint x: 638, endPoint y: 203, distance: 12.0
click at [634, 191] on select "- Select Status Code - Open Due/Unpaid Paid Incomplete No Tax Due Internal Refu…" at bounding box center [693, 193] width 145 height 18
select select "PYD"
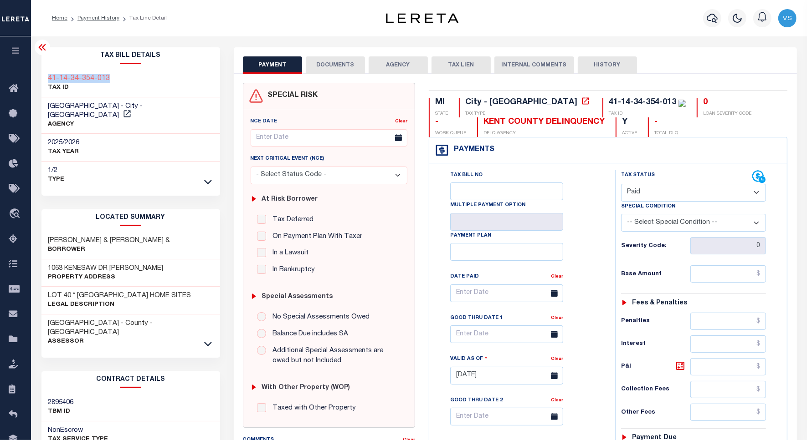
click at [621, 185] on select "- Select Status Code - Open Due/Unpaid Paid Incomplete No Tax Due Internal Refu…" at bounding box center [693, 193] width 145 height 18
type input "10/01/2025"
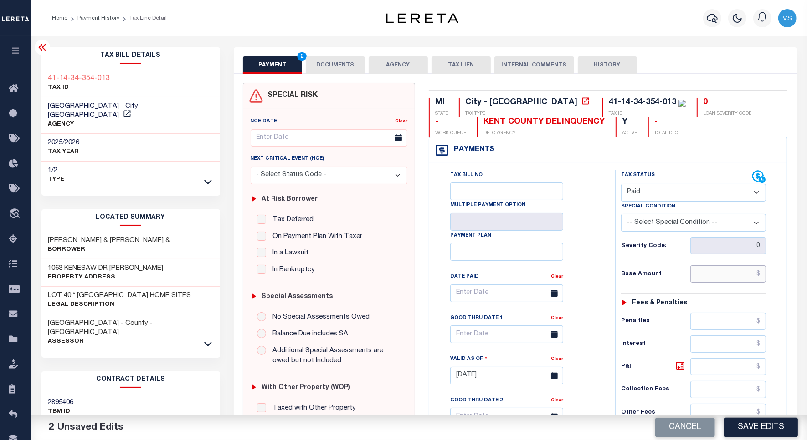
click at [718, 280] on input "text" at bounding box center [728, 274] width 76 height 17
paste input "5,416.29"
type input "$5,416.29"
click at [327, 66] on button "DOCUMENTS" at bounding box center [335, 64] width 59 height 17
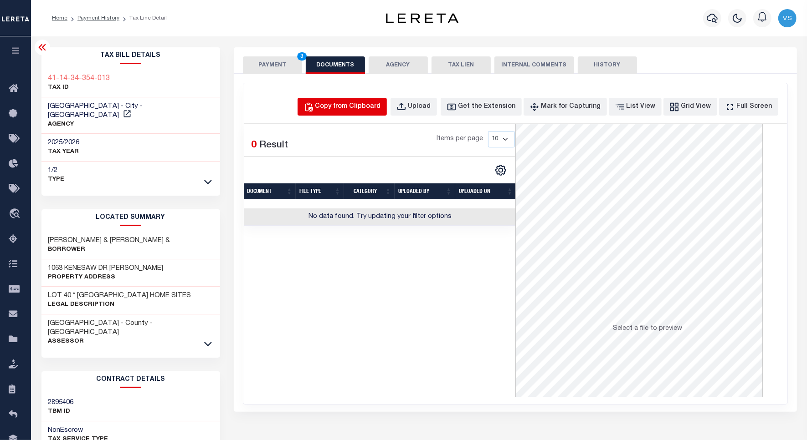
click at [340, 101] on button "Copy from Clipboard" at bounding box center [341, 107] width 89 height 18
select select "POP"
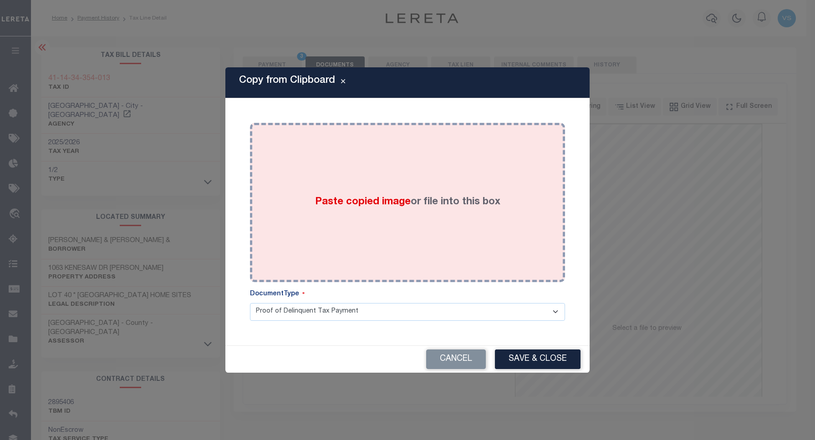
click at [351, 160] on div "Paste copied image or file into this box" at bounding box center [408, 203] width 302 height 146
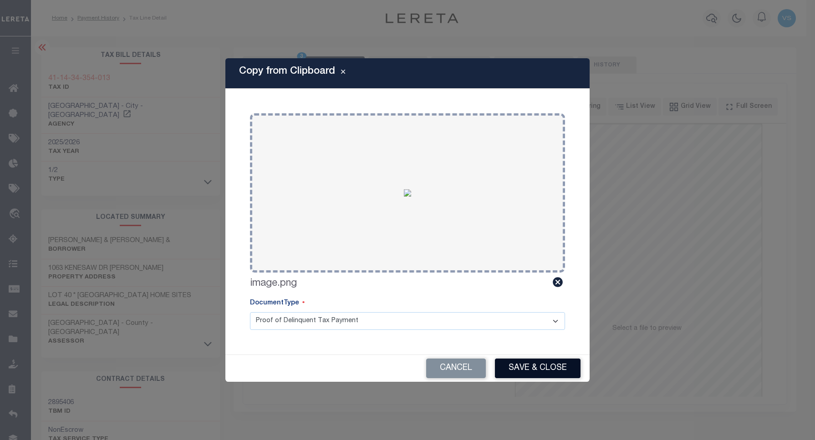
click at [508, 365] on button "Save & Close" at bounding box center [538, 369] width 86 height 20
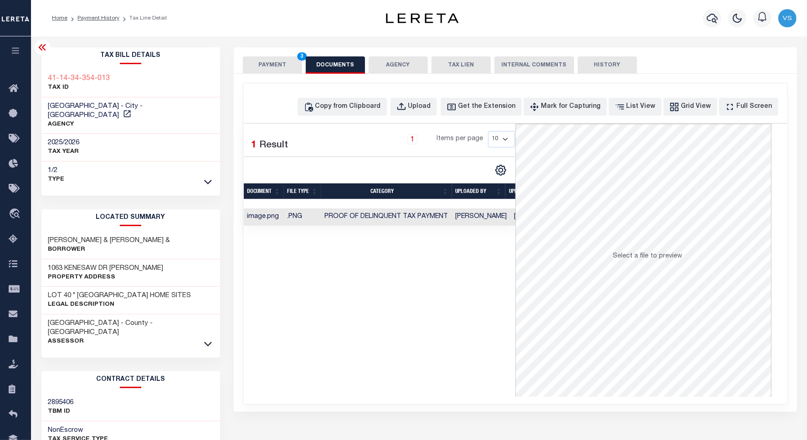
drag, startPoint x: 267, startPoint y: 69, endPoint x: 284, endPoint y: 71, distance: 16.9
click at [268, 69] on button "PAYMENT 3" at bounding box center [272, 64] width 59 height 17
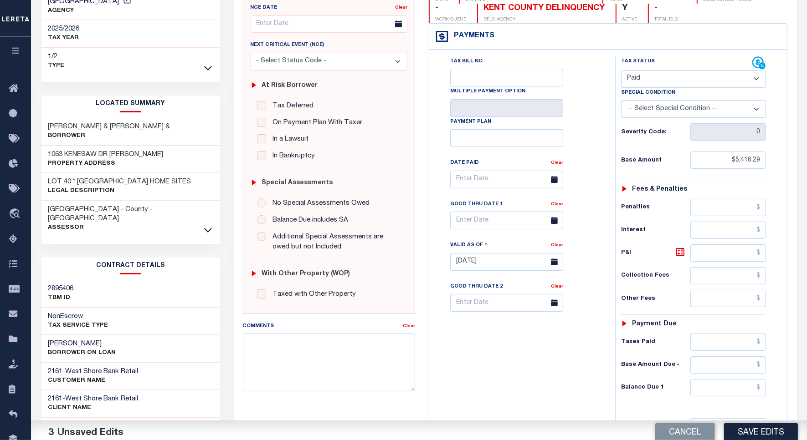
scroll to position [171, 0]
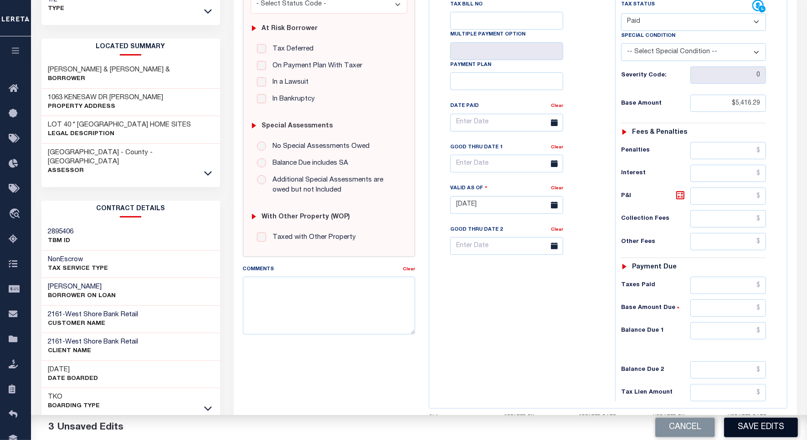
click at [746, 426] on button "Save Edits" at bounding box center [761, 428] width 74 height 20
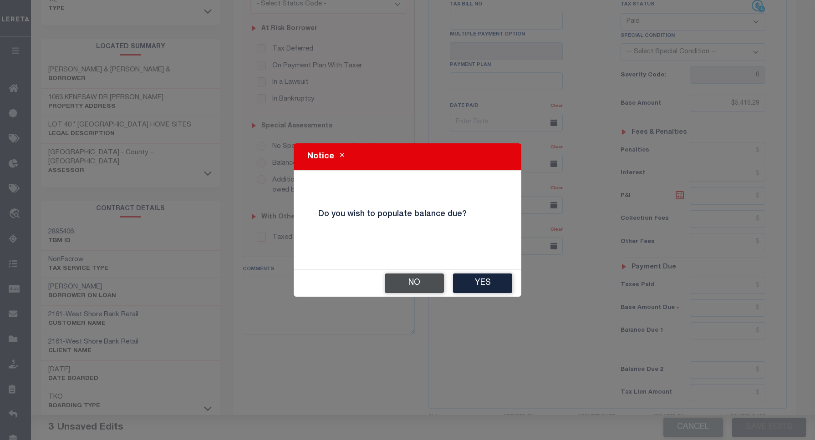
click at [410, 281] on button "No" at bounding box center [414, 284] width 59 height 20
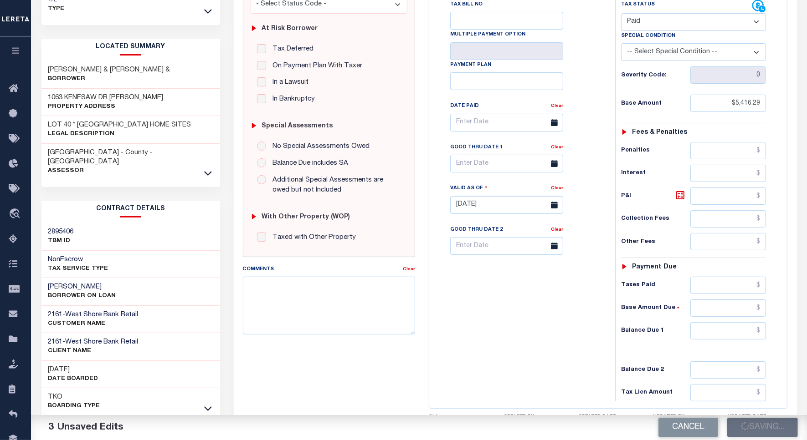
checkbox input "false"
type input "$5,416.29"
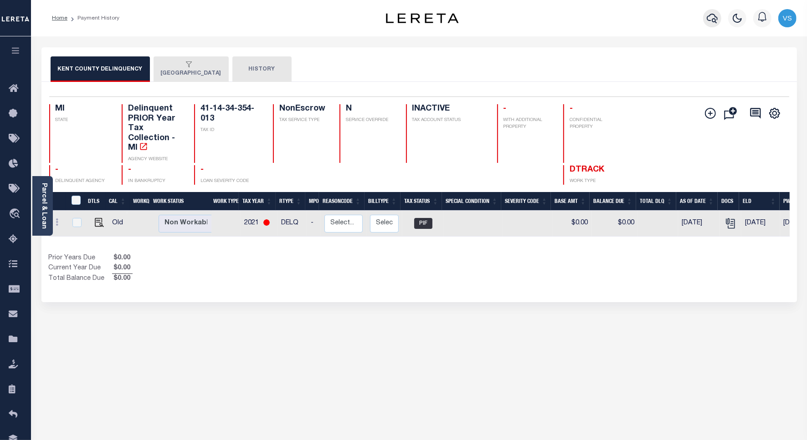
click at [716, 19] on icon "button" at bounding box center [711, 18] width 11 height 11
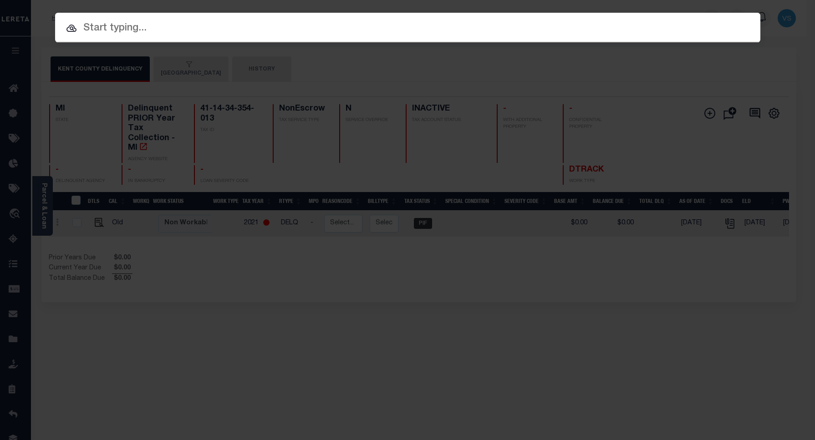
paste input "1321383961"
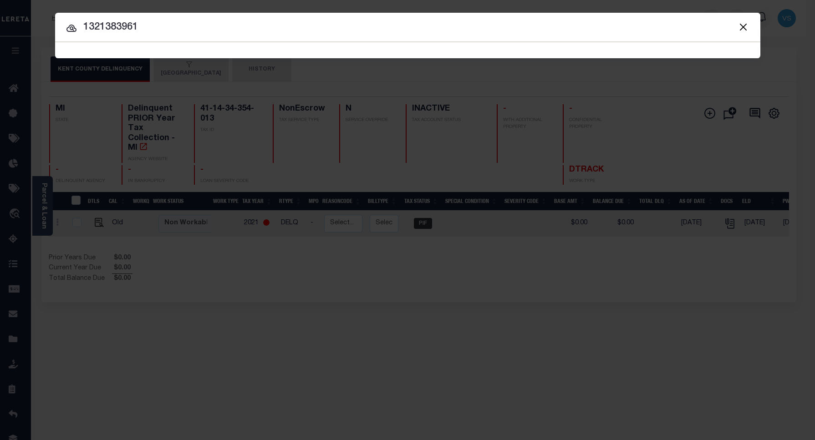
type input "1321383961"
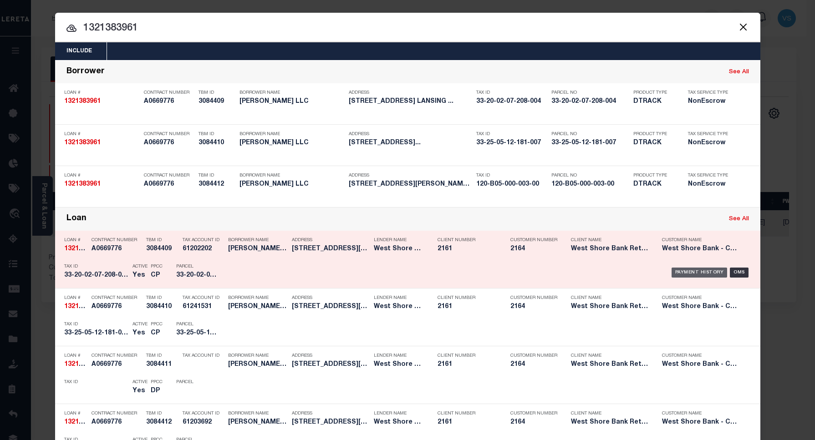
click at [691, 271] on div "Payment History" at bounding box center [700, 273] width 56 height 10
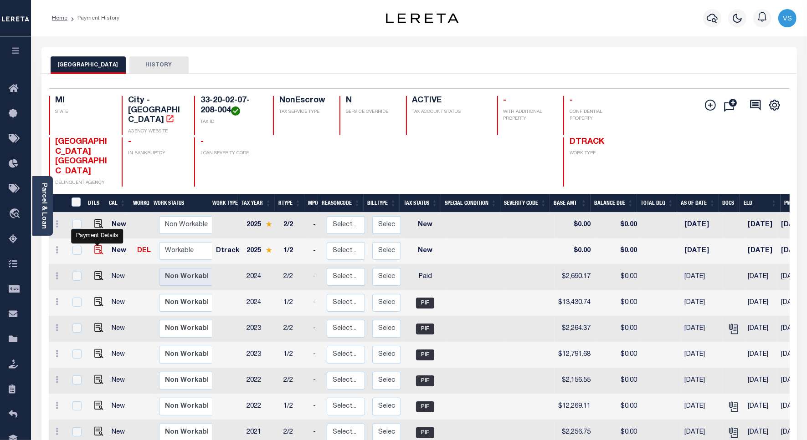
click at [94, 245] on img "" at bounding box center [98, 249] width 9 height 9
checkbox input "true"
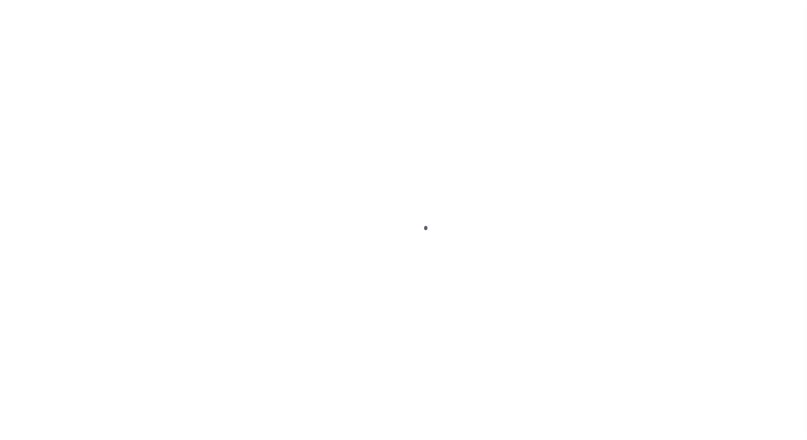
select select "NW2"
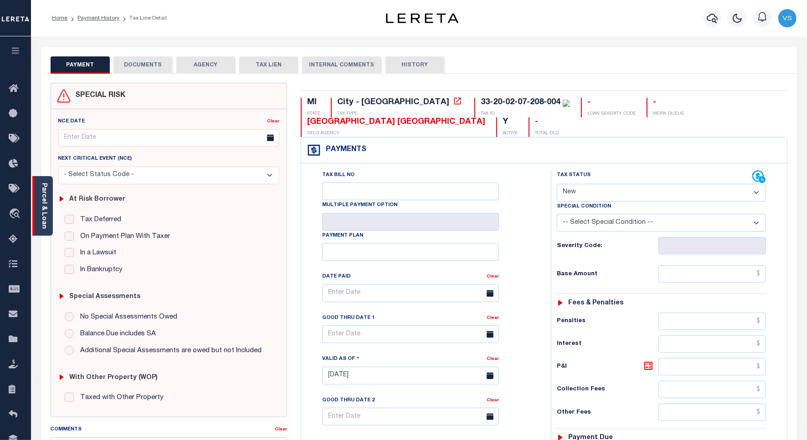
click at [44, 206] on link "Parcel & Loan" at bounding box center [44, 206] width 6 height 46
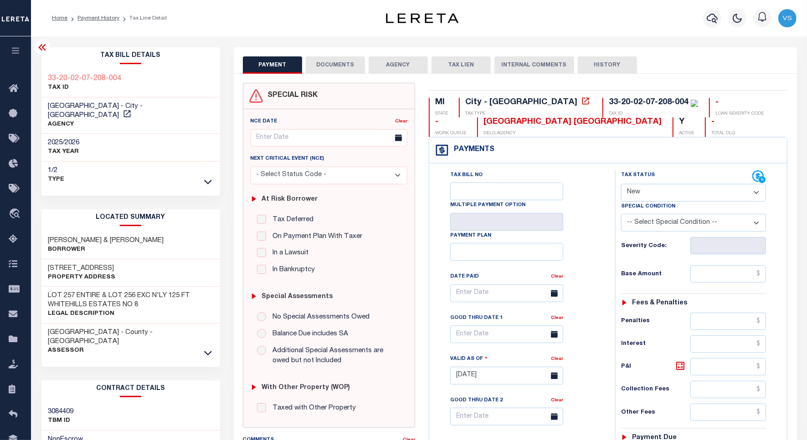
click at [527, 160] on div "Payments Warning! Search Status is not "Completed", amounts can not be keyed." at bounding box center [608, 151] width 358 height 26
drag, startPoint x: 99, startPoint y: 107, endPoint x: 46, endPoint y: 108, distance: 52.8
click at [46, 108] on div "[GEOGRAPHIC_DATA] - City - [GEOGRAPHIC_DATA] AGENCY" at bounding box center [130, 115] width 179 height 37
copy span "[GEOGRAPHIC_DATA]"
click at [556, 169] on div "Tax Bill No Multiple Payment Option Payment Plan" at bounding box center [608, 372] width 358 height 416
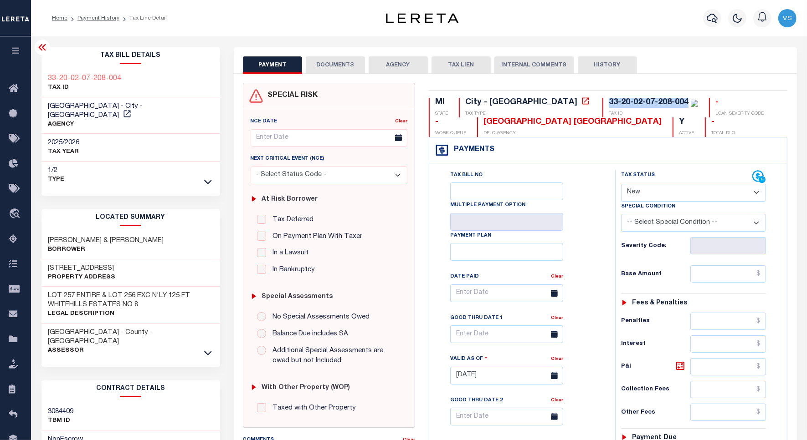
drag, startPoint x: 609, startPoint y: 106, endPoint x: 526, endPoint y: 94, distance: 83.7
click at [526, 94] on div "MI STATE City - MI TAX TYPE 33-20-02-07-208-004 TAX ID - LOAN SEVERITY CODE - W…" at bounding box center [608, 378] width 372 height 591
copy div "33-20-02-07-208-004"
